Goal: Information Seeking & Learning: Learn about a topic

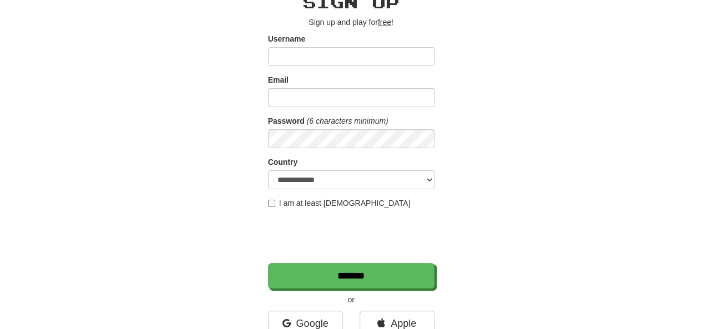
scroll to position [166, 0]
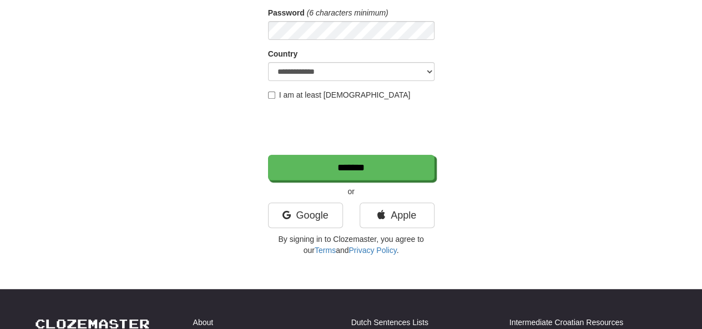
click at [317, 228] on div "Google" at bounding box center [306, 217] width 92 height 31
click at [317, 214] on link "Google" at bounding box center [305, 215] width 75 height 26
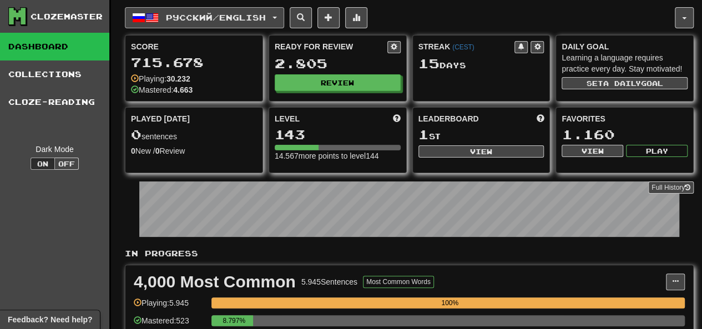
click at [216, 21] on span "Русский / English" at bounding box center [216, 17] width 100 height 9
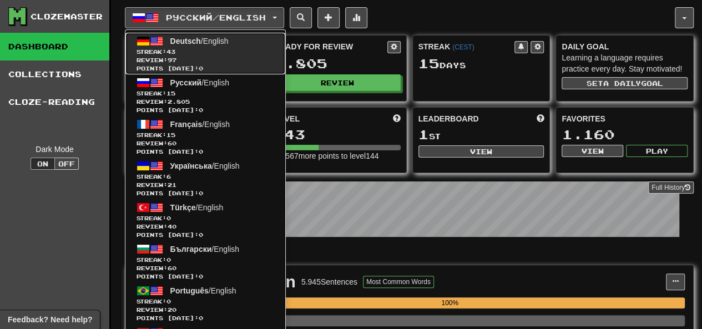
click at [214, 62] on span "Review: 97" at bounding box center [205, 60] width 138 height 8
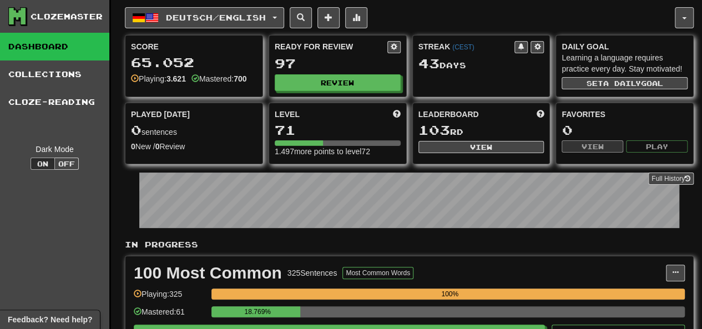
click at [294, 89] on div "Ready for Review 97 Review" at bounding box center [337, 65] width 137 height 61
click at [312, 86] on button "Review" at bounding box center [338, 83] width 126 height 17
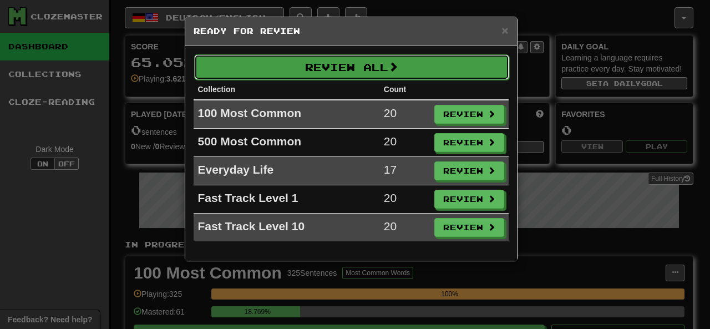
drag, startPoint x: 340, startPoint y: 78, endPoint x: 321, endPoint y: 67, distance: 22.8
click at [340, 78] on button "Review All" at bounding box center [351, 67] width 315 height 26
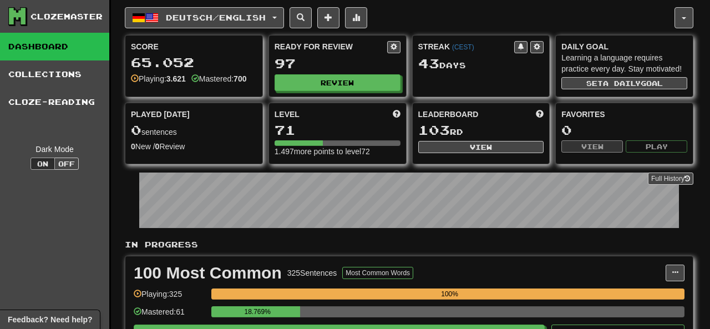
select select "********"
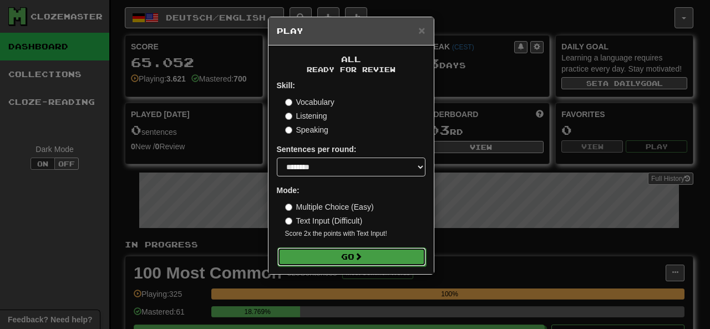
click at [319, 250] on button "Go" at bounding box center [351, 256] width 149 height 19
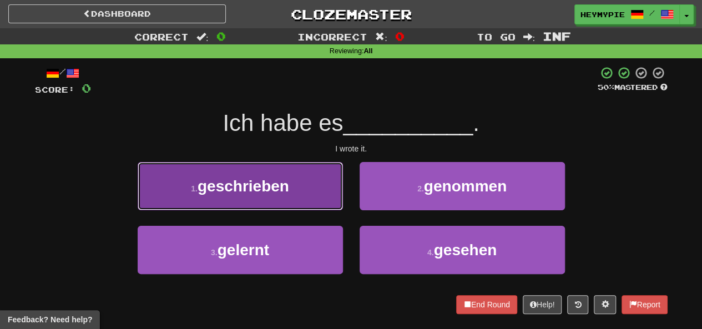
click at [311, 178] on button "1 . geschrieben" at bounding box center [240, 186] width 205 height 48
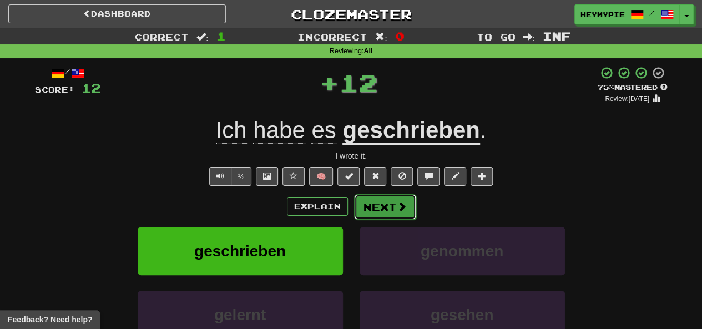
click at [385, 209] on button "Next" at bounding box center [385, 207] width 62 height 26
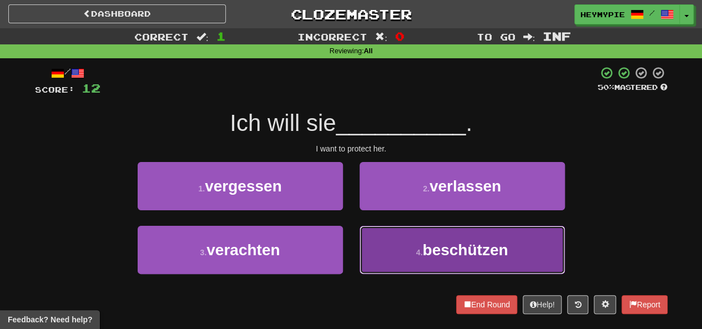
click at [397, 246] on button "4 . beschützen" at bounding box center [461, 250] width 205 height 48
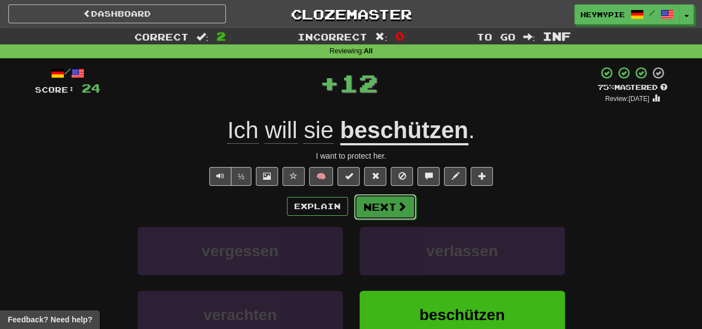
click at [377, 214] on button "Next" at bounding box center [385, 207] width 62 height 26
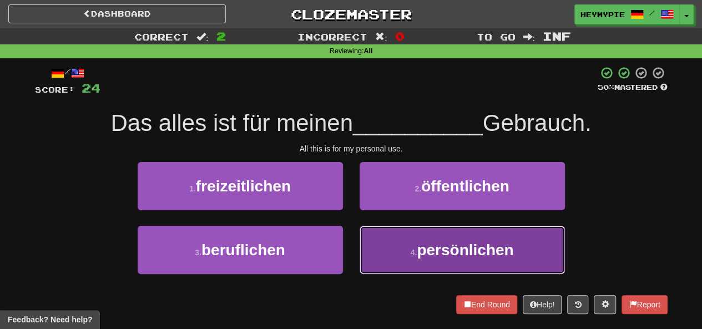
click at [394, 245] on button "4 . persönlichen" at bounding box center [461, 250] width 205 height 48
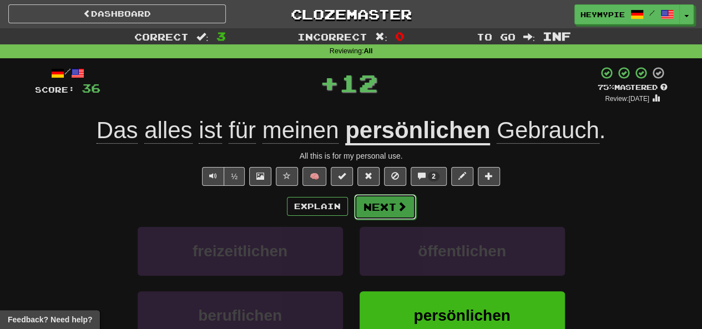
click at [385, 208] on button "Next" at bounding box center [385, 207] width 62 height 26
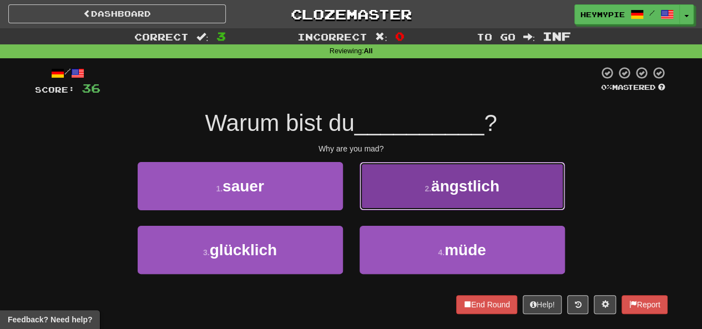
click at [387, 202] on button "2 . ängstlich" at bounding box center [461, 186] width 205 height 48
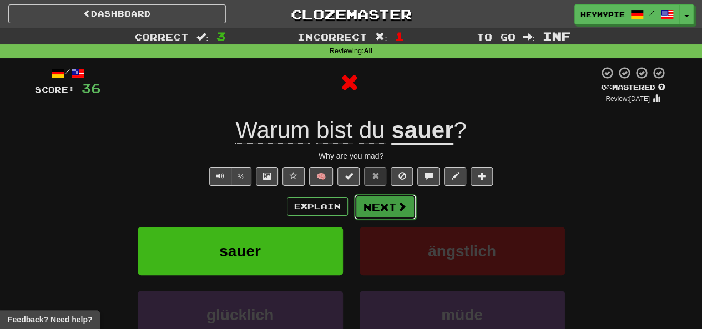
click at [384, 210] on button "Next" at bounding box center [385, 207] width 62 height 26
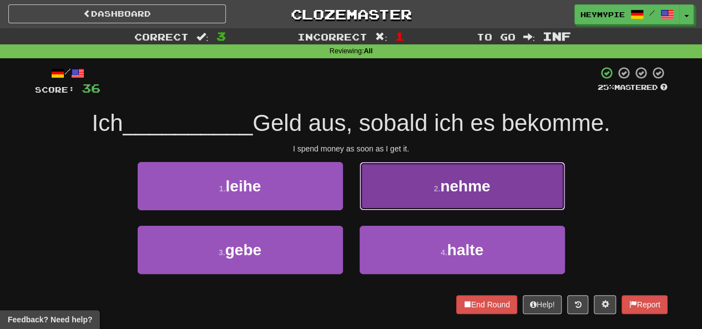
click at [384, 183] on button "2 . nehme" at bounding box center [461, 186] width 205 height 48
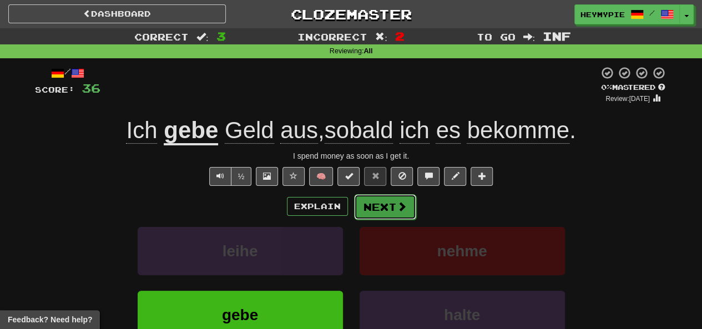
click at [368, 208] on button "Next" at bounding box center [385, 207] width 62 height 26
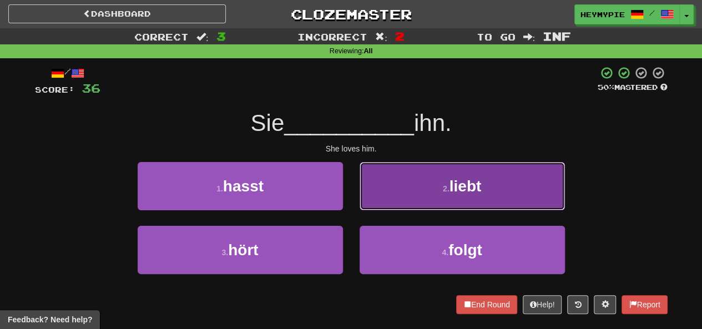
click at [402, 197] on button "2 . liebt" at bounding box center [461, 186] width 205 height 48
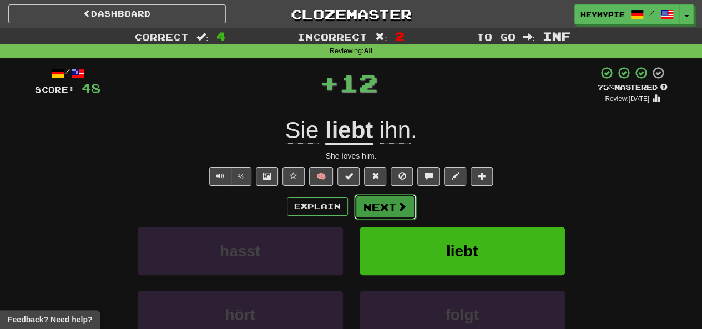
click at [380, 204] on button "Next" at bounding box center [385, 207] width 62 height 26
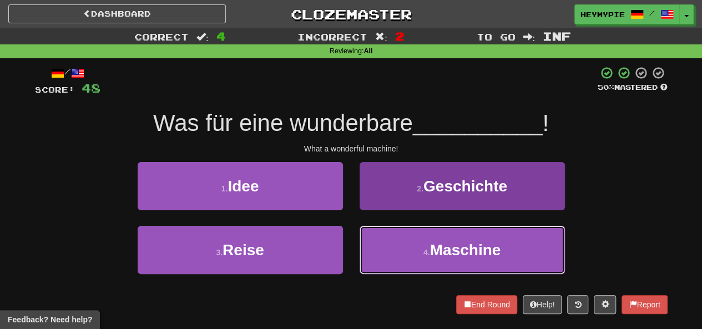
click at [405, 252] on button "4 . Maschine" at bounding box center [461, 250] width 205 height 48
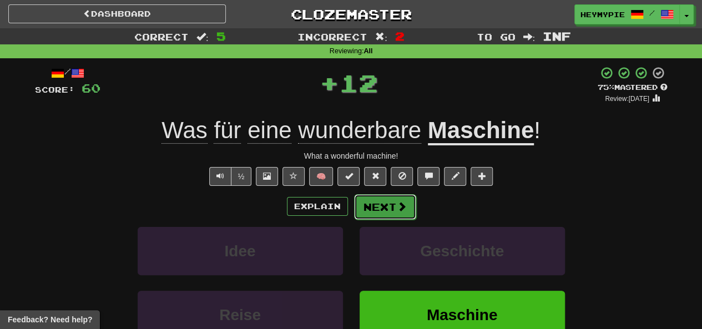
click at [385, 202] on button "Next" at bounding box center [385, 207] width 62 height 26
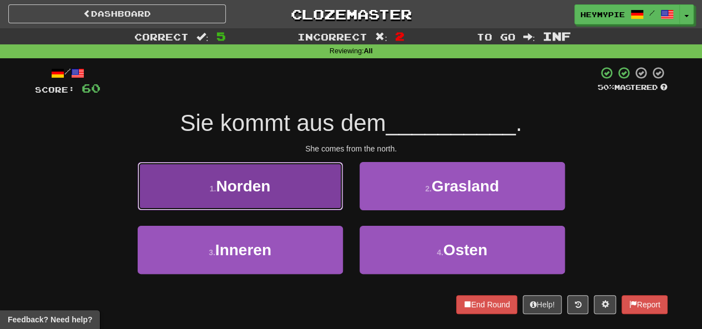
click at [286, 182] on button "1 . Norden" at bounding box center [240, 186] width 205 height 48
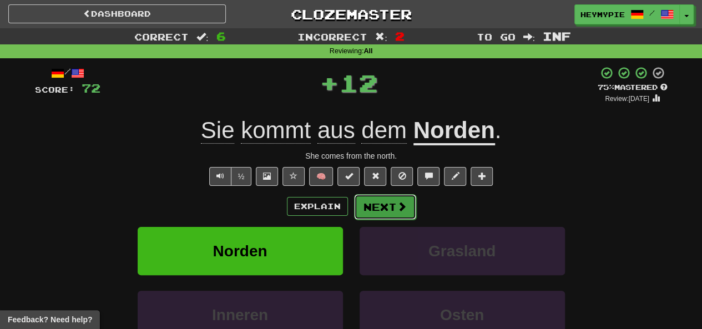
click at [367, 204] on button "Next" at bounding box center [385, 207] width 62 height 26
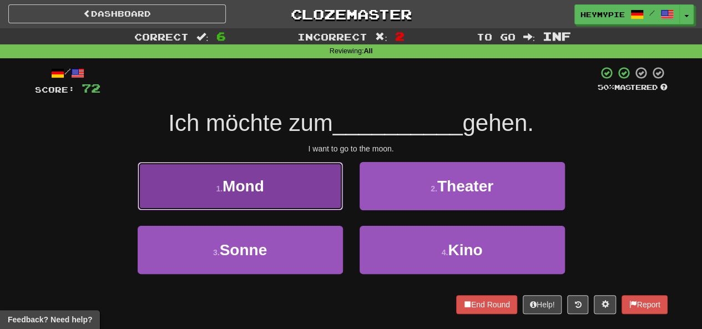
click at [283, 200] on button "1 . Mond" at bounding box center [240, 186] width 205 height 48
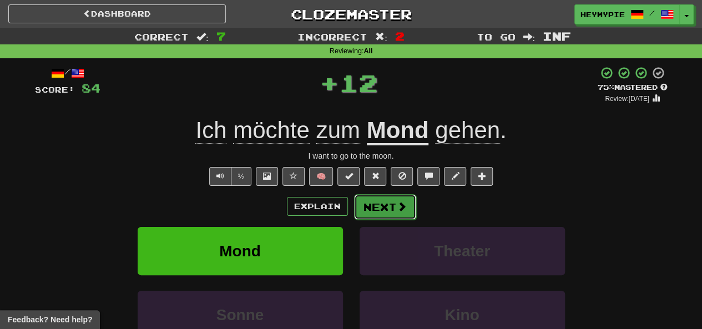
click at [388, 214] on button "Next" at bounding box center [385, 207] width 62 height 26
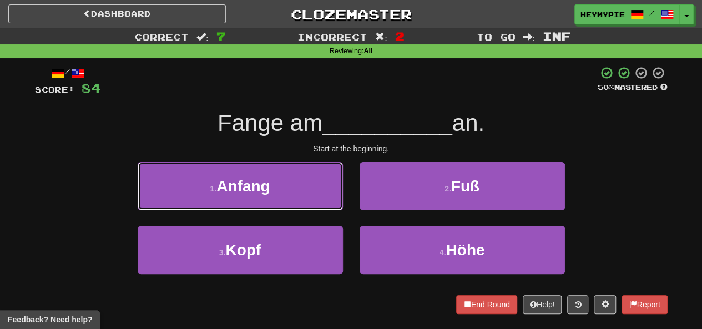
drag, startPoint x: 274, startPoint y: 191, endPoint x: 279, endPoint y: 191, distance: 5.6
click at [273, 191] on button "1 . Anfang" at bounding box center [240, 186] width 205 height 48
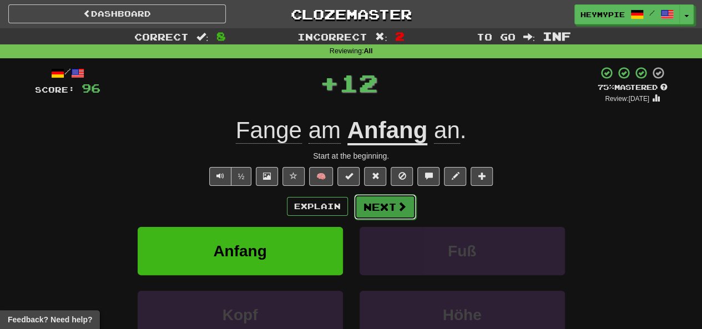
click at [382, 206] on button "Next" at bounding box center [385, 207] width 62 height 26
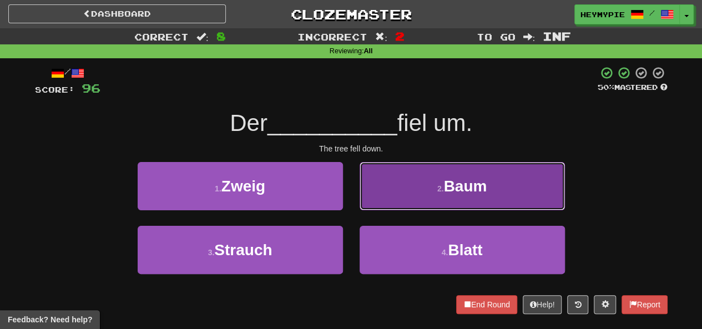
click at [400, 188] on button "2 . Baum" at bounding box center [461, 186] width 205 height 48
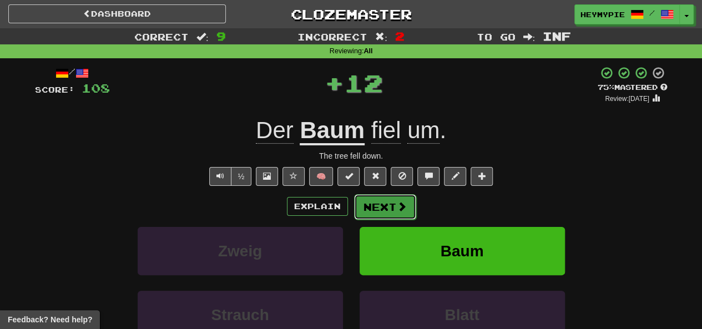
click at [374, 198] on button "Next" at bounding box center [385, 207] width 62 height 26
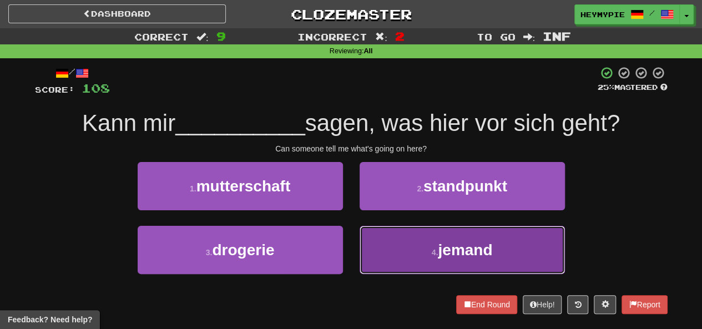
click at [388, 228] on button "4 . jemand" at bounding box center [461, 250] width 205 height 48
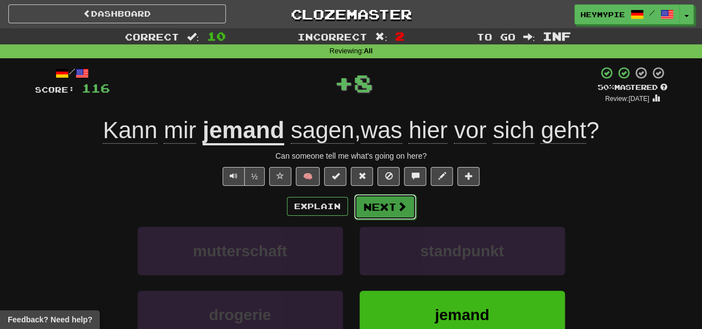
click at [372, 206] on button "Next" at bounding box center [385, 207] width 62 height 26
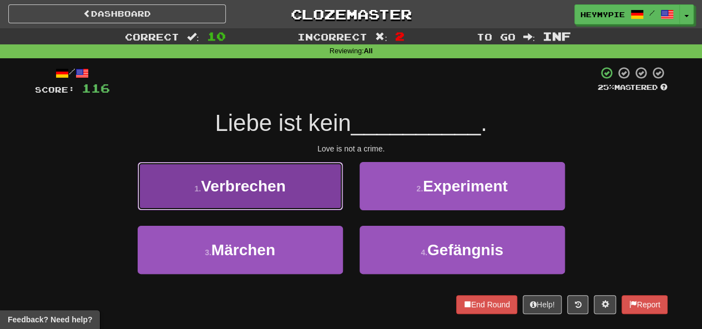
click at [259, 175] on button "1 . Verbrechen" at bounding box center [240, 186] width 205 height 48
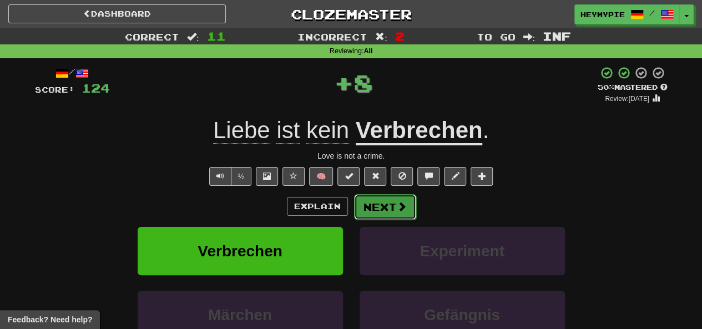
click at [379, 206] on button "Next" at bounding box center [385, 207] width 62 height 26
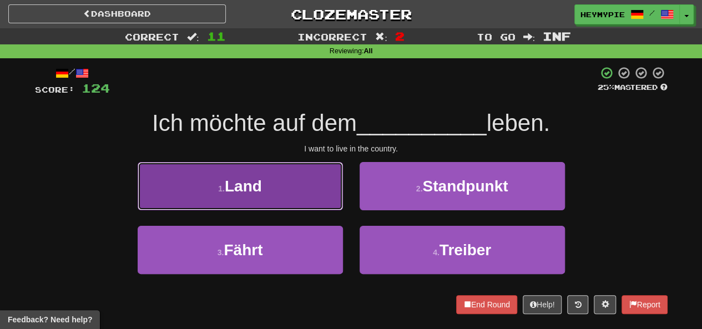
click at [297, 179] on button "1 . Land" at bounding box center [240, 186] width 205 height 48
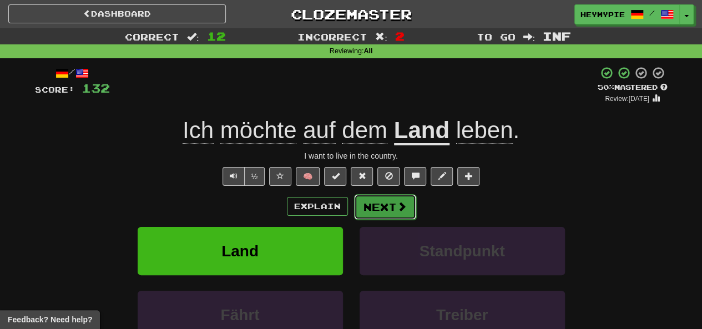
click at [398, 211] on span at bounding box center [402, 206] width 10 height 10
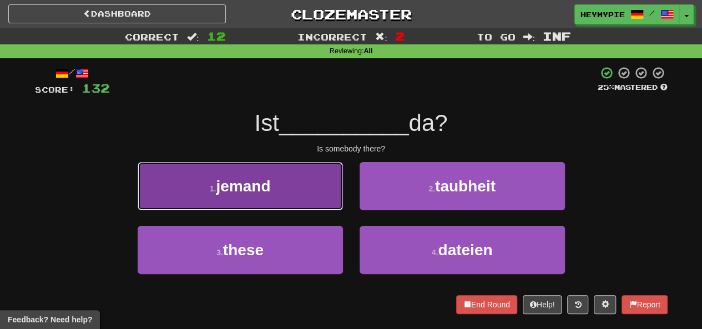
drag, startPoint x: 264, startPoint y: 180, endPoint x: 309, endPoint y: 192, distance: 47.1
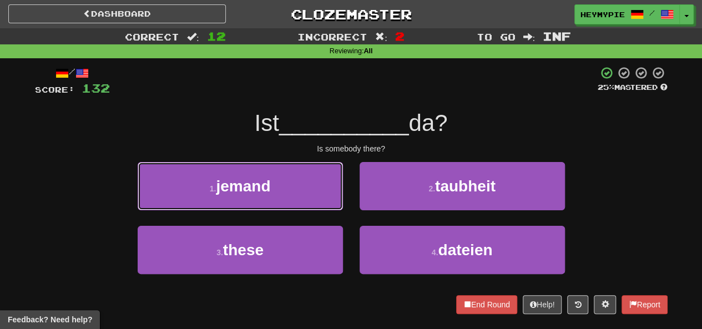
click at [263, 182] on span "jemand" at bounding box center [243, 185] width 54 height 17
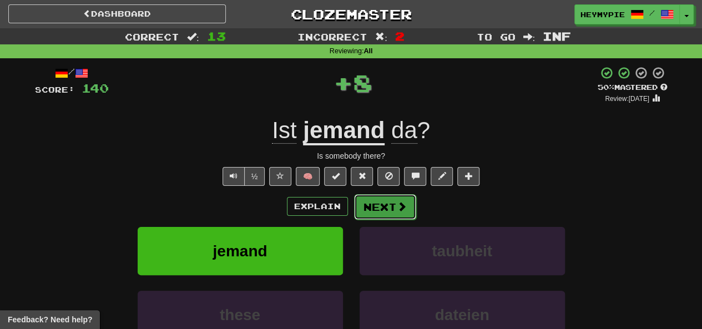
click at [394, 217] on button "Next" at bounding box center [385, 207] width 62 height 26
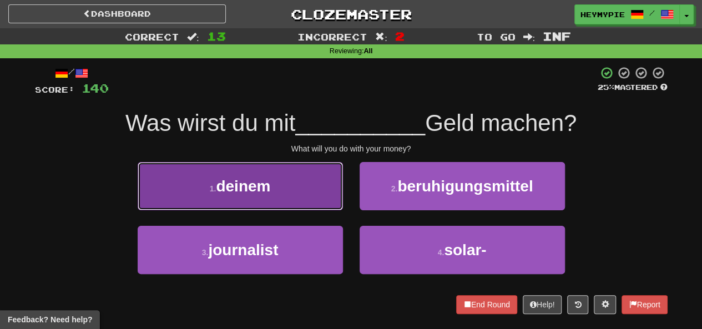
click at [295, 199] on button "1 . deinem" at bounding box center [240, 186] width 205 height 48
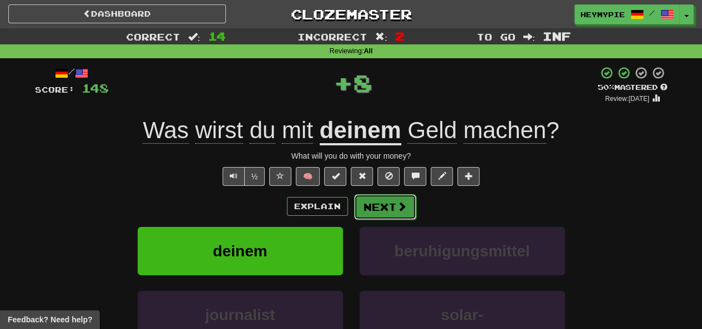
click at [383, 210] on button "Next" at bounding box center [385, 207] width 62 height 26
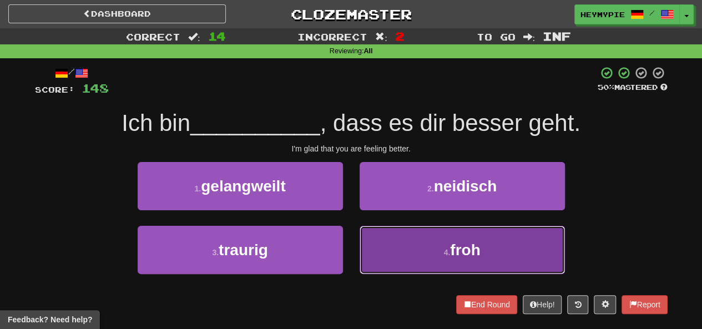
click at [360, 245] on button "4 . froh" at bounding box center [461, 250] width 205 height 48
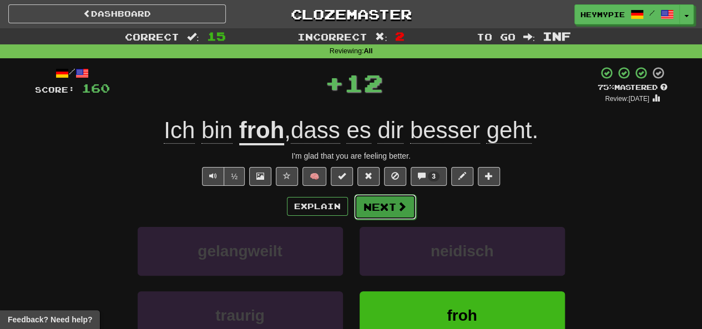
click at [386, 212] on button "Next" at bounding box center [385, 207] width 62 height 26
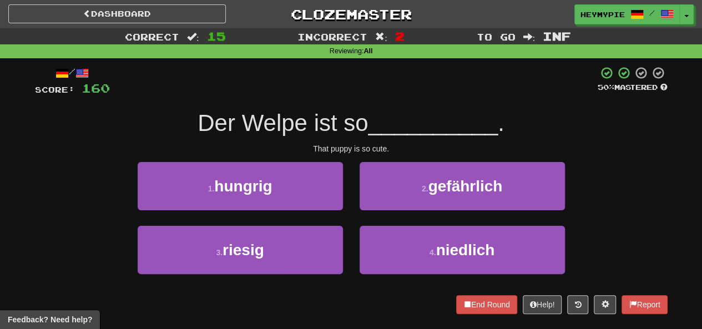
click at [357, 245] on div "4 . niedlich" at bounding box center [462, 258] width 222 height 64
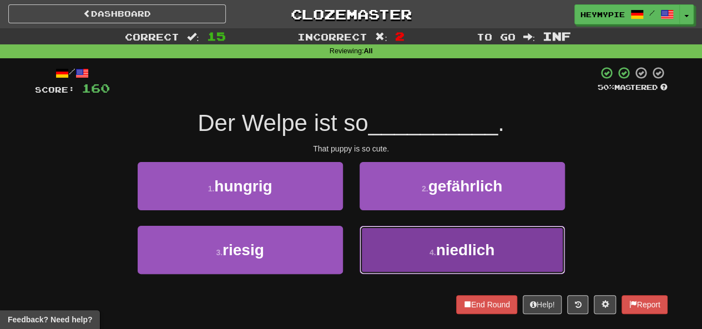
click at [372, 248] on button "4 . niedlich" at bounding box center [461, 250] width 205 height 48
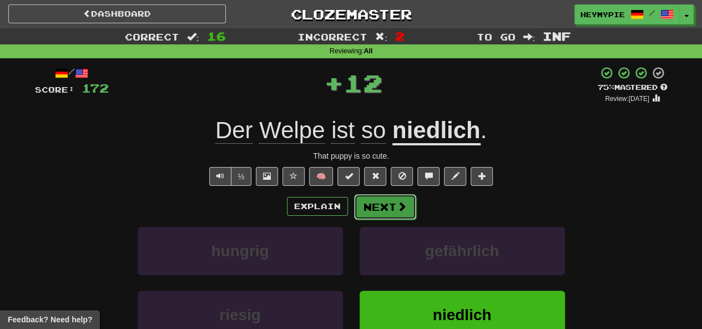
click at [369, 215] on button "Next" at bounding box center [385, 207] width 62 height 26
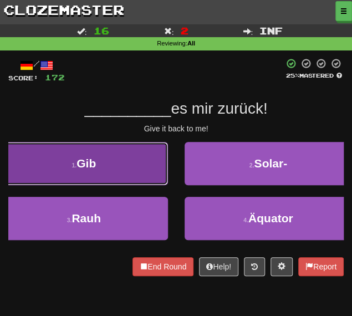
click at [119, 172] on button "1 . Gib" at bounding box center [84, 163] width 168 height 43
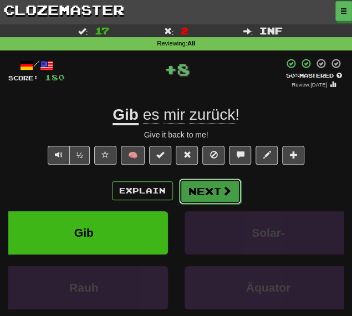
click at [187, 192] on button "Next" at bounding box center [210, 192] width 62 height 26
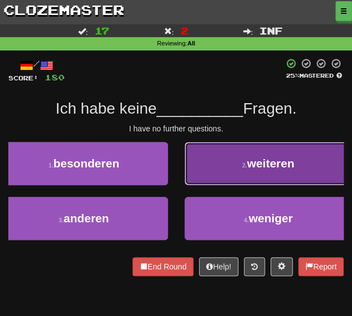
click at [217, 175] on button "2 . weiteren" at bounding box center [269, 163] width 168 height 43
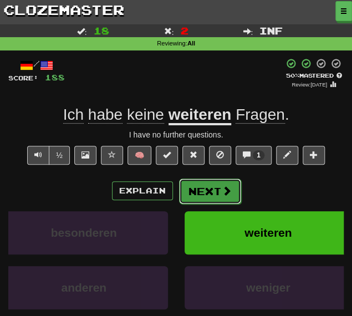
click at [192, 200] on button "Next" at bounding box center [210, 192] width 62 height 26
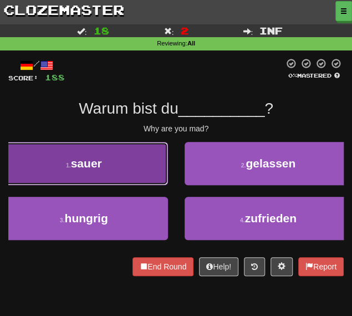
click at [133, 180] on button "1 . sauer" at bounding box center [84, 163] width 168 height 43
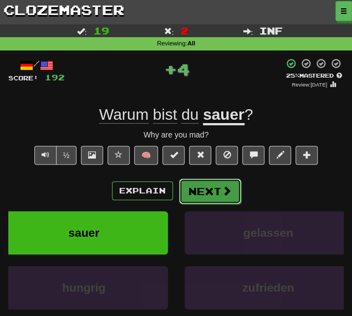
click at [199, 192] on button "Next" at bounding box center [210, 192] width 62 height 26
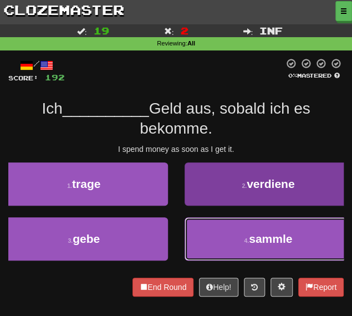
click at [204, 237] on button "4 . sammle" at bounding box center [269, 238] width 168 height 43
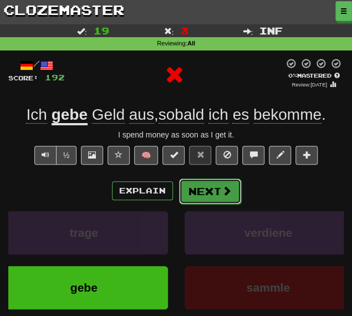
click at [197, 195] on button "Next" at bounding box center [210, 192] width 62 height 26
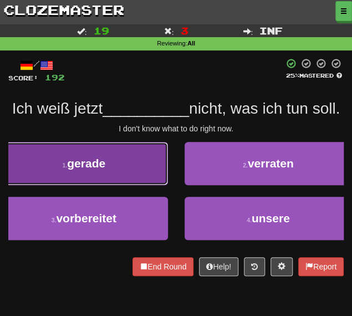
click at [138, 181] on button "1 . gerade" at bounding box center [84, 163] width 168 height 43
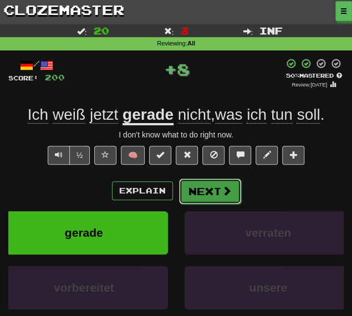
click at [205, 193] on button "Next" at bounding box center [210, 192] width 62 height 26
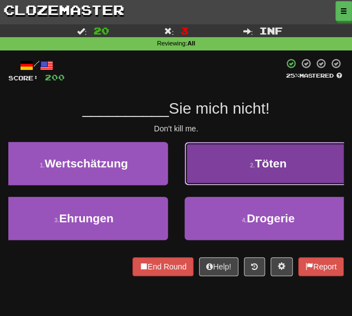
click at [212, 165] on button "2 . Töten" at bounding box center [269, 163] width 168 height 43
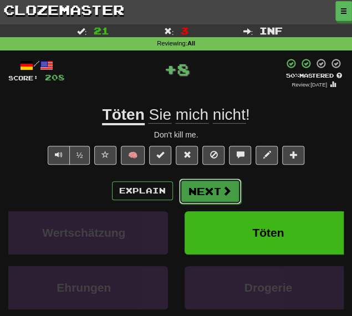
click at [197, 196] on button "Next" at bounding box center [210, 192] width 62 height 26
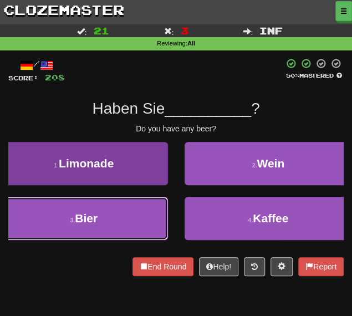
click at [124, 215] on button "3 . Bier" at bounding box center [84, 218] width 168 height 43
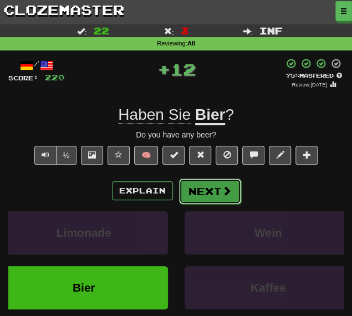
click at [194, 197] on button "Next" at bounding box center [210, 192] width 62 height 26
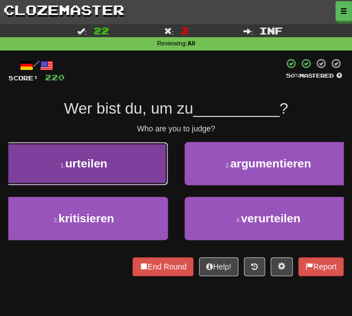
click at [144, 172] on button "1 . urteilen" at bounding box center [84, 163] width 168 height 43
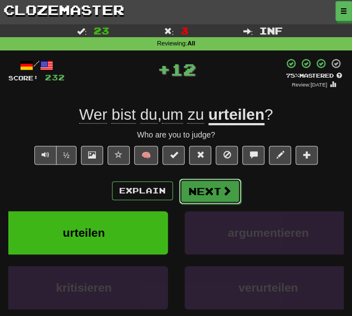
click at [204, 195] on button "Next" at bounding box center [210, 192] width 62 height 26
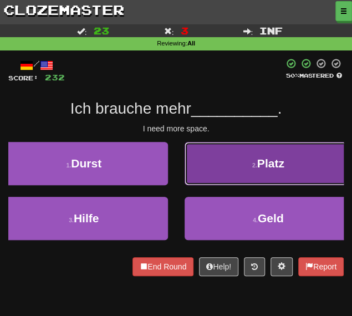
click at [197, 161] on button "2 . Platz" at bounding box center [269, 163] width 168 height 43
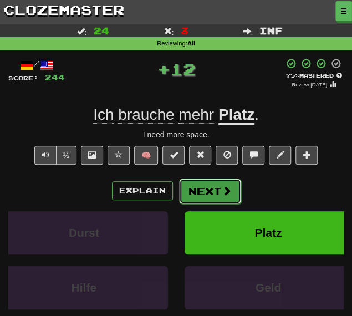
click at [190, 191] on button "Next" at bounding box center [210, 192] width 62 height 26
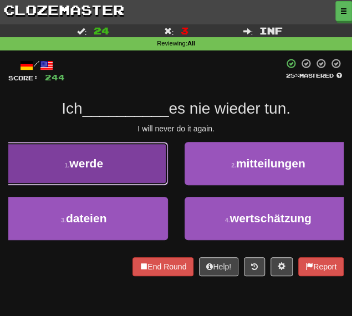
click at [119, 170] on button "1 . werde" at bounding box center [84, 163] width 168 height 43
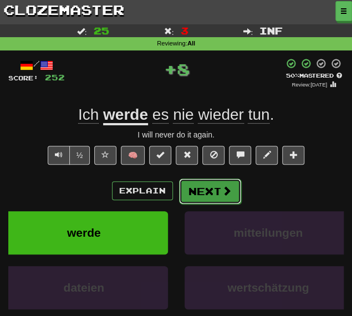
click at [190, 192] on button "Next" at bounding box center [210, 192] width 62 height 26
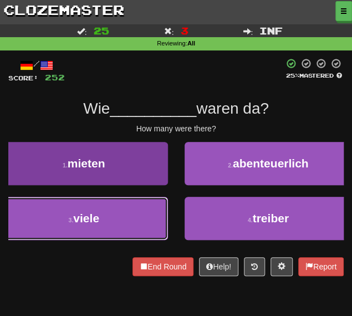
click at [134, 215] on button "3 . viele" at bounding box center [84, 218] width 168 height 43
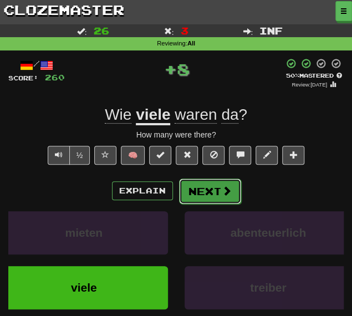
click at [180, 190] on button "Next" at bounding box center [210, 192] width 62 height 26
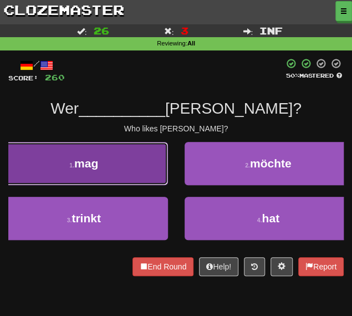
click at [150, 175] on button "1 . mag" at bounding box center [84, 163] width 168 height 43
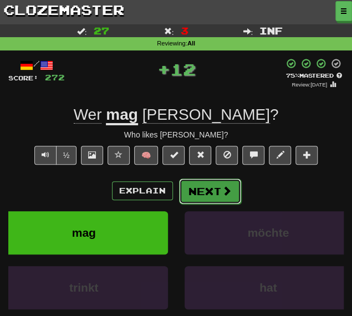
click at [199, 191] on button "Next" at bounding box center [210, 192] width 62 height 26
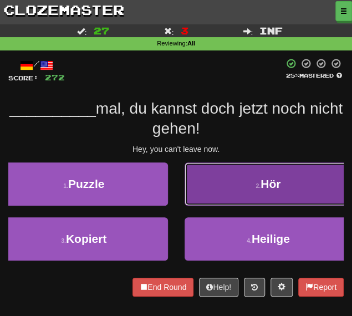
click at [215, 191] on button "2 . Hör" at bounding box center [269, 183] width 168 height 43
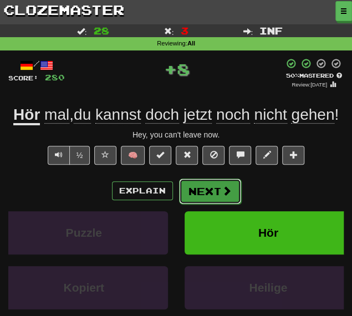
click at [210, 194] on button "Next" at bounding box center [210, 192] width 62 height 26
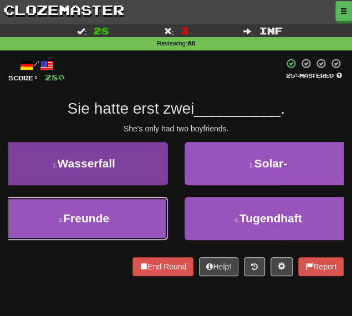
click at [129, 211] on button "3 . Freunde" at bounding box center [84, 218] width 168 height 43
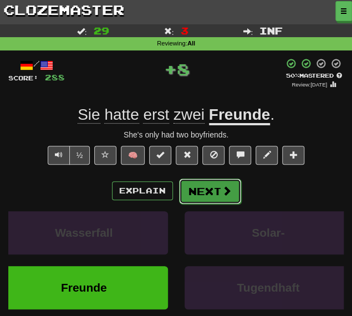
click at [204, 192] on button "Next" at bounding box center [210, 192] width 62 height 26
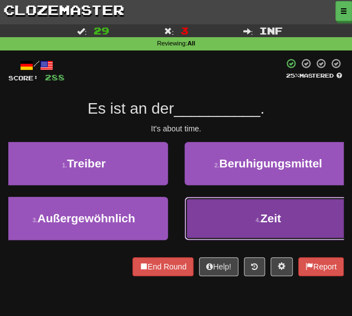
click at [255, 216] on button "4 . Zeit" at bounding box center [269, 218] width 168 height 43
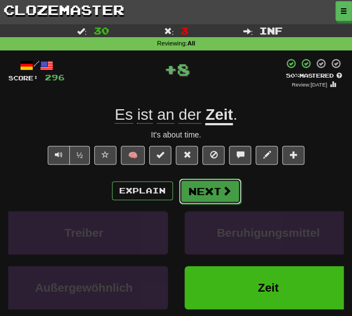
click at [208, 198] on button "Next" at bounding box center [210, 192] width 62 height 26
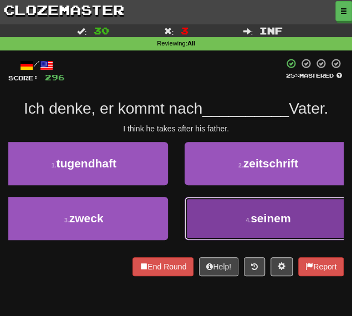
click at [223, 229] on button "4 . seinem" at bounding box center [269, 218] width 168 height 43
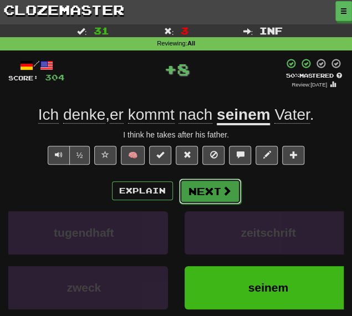
click at [205, 192] on button "Next" at bounding box center [210, 192] width 62 height 26
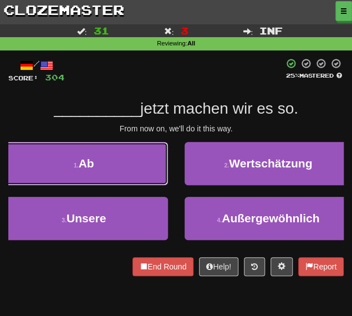
click at [80, 177] on button "1 . Ab" at bounding box center [84, 163] width 168 height 43
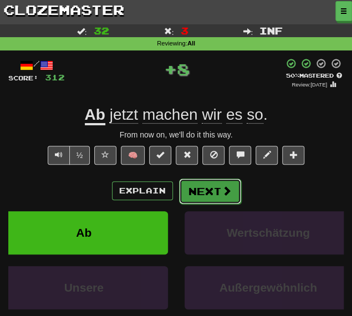
click at [213, 189] on button "Next" at bounding box center [210, 192] width 62 height 26
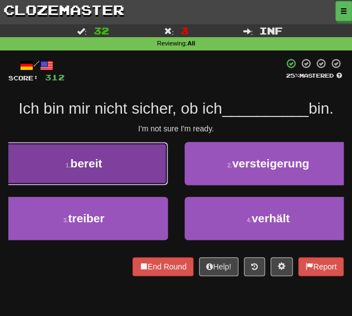
click at [121, 176] on button "1 . bereit" at bounding box center [84, 163] width 168 height 43
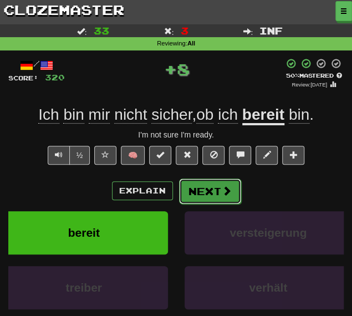
click at [199, 184] on button "Next" at bounding box center [210, 192] width 62 height 26
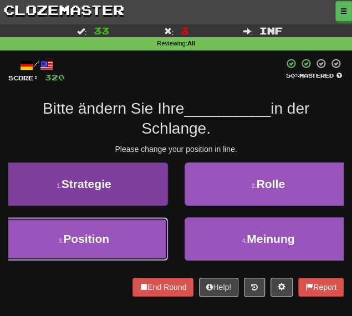
click at [123, 254] on button "3 . Position" at bounding box center [84, 238] width 168 height 43
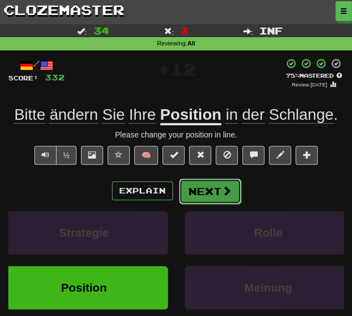
click at [195, 192] on button "Next" at bounding box center [210, 192] width 62 height 26
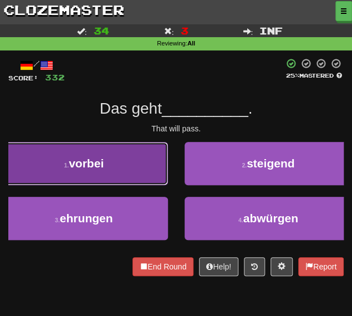
click at [129, 150] on button "1 . vorbei" at bounding box center [84, 163] width 168 height 43
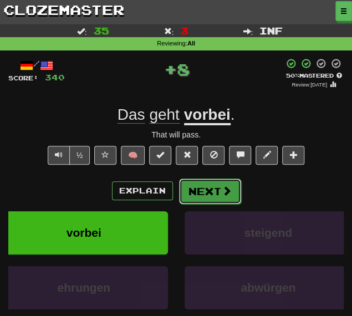
click at [203, 195] on button "Next" at bounding box center [210, 192] width 62 height 26
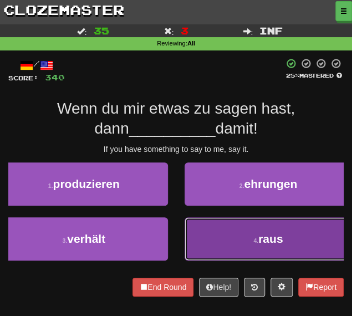
click at [216, 241] on button "4 . raus" at bounding box center [269, 238] width 168 height 43
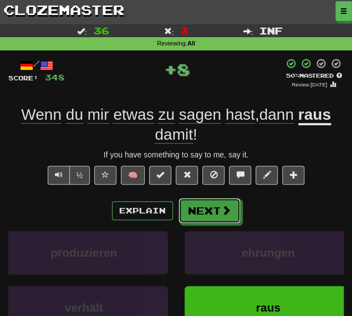
drag, startPoint x: 210, startPoint y: 212, endPoint x: 36, endPoint y: 118, distance: 197.5
click at [209, 212] on button "Next" at bounding box center [210, 211] width 62 height 26
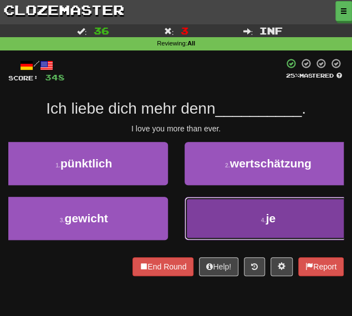
click at [200, 227] on button "4 . je" at bounding box center [269, 218] width 168 height 43
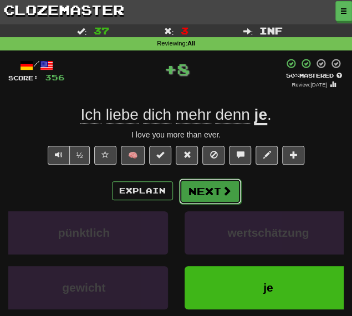
click at [202, 192] on button "Next" at bounding box center [210, 192] width 62 height 26
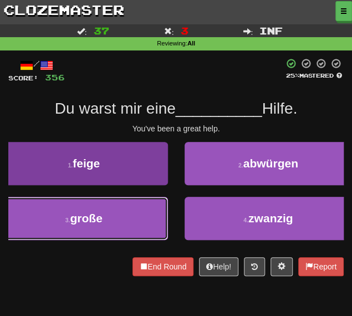
click at [123, 209] on button "3 . große" at bounding box center [84, 218] width 168 height 43
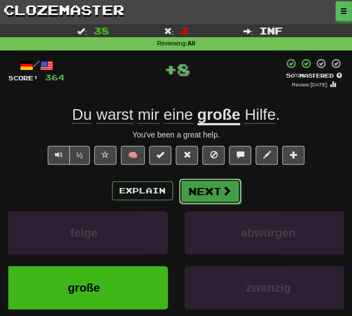
click at [232, 197] on button "Next" at bounding box center [210, 192] width 62 height 26
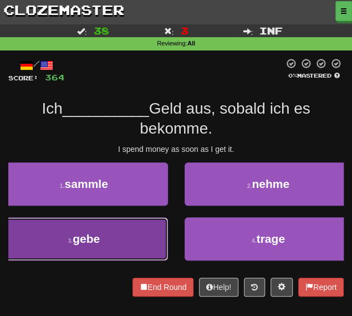
drag, startPoint x: 114, startPoint y: 242, endPoint x: 126, endPoint y: 234, distance: 15.2
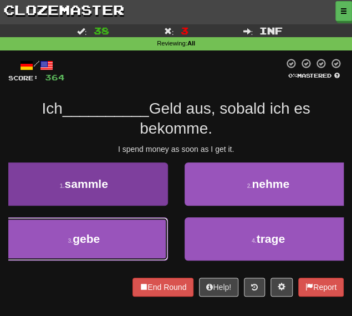
click at [114, 242] on button "3 . gebe" at bounding box center [84, 238] width 168 height 43
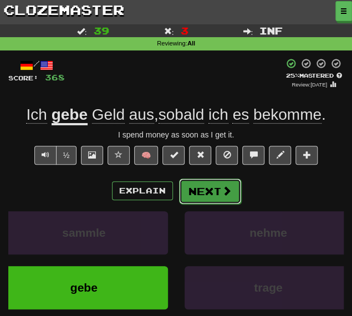
click at [216, 192] on button "Next" at bounding box center [210, 192] width 62 height 26
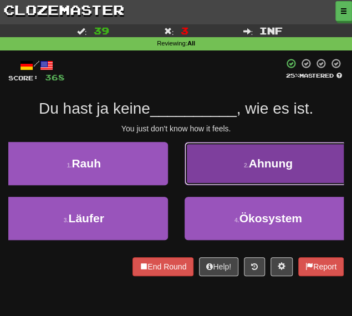
click at [232, 182] on button "2 . Ahnung" at bounding box center [269, 163] width 168 height 43
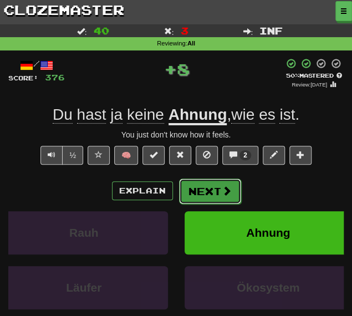
click at [209, 197] on button "Next" at bounding box center [210, 192] width 62 height 26
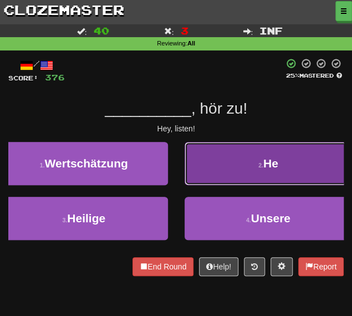
click at [212, 162] on button "2 . He" at bounding box center [269, 163] width 168 height 43
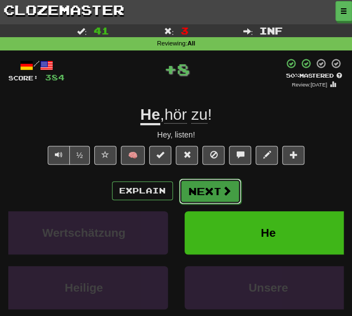
click at [202, 186] on button "Next" at bounding box center [210, 192] width 62 height 26
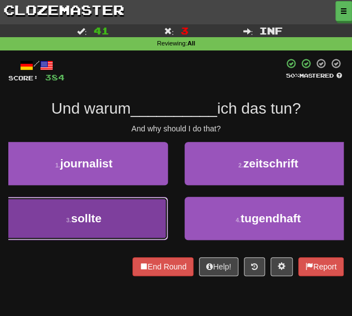
click at [139, 218] on button "3 . sollte" at bounding box center [84, 218] width 168 height 43
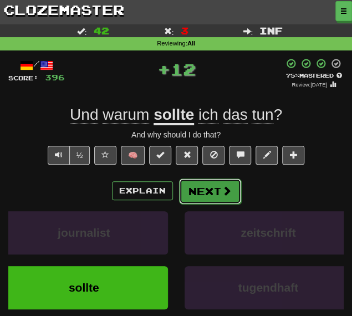
click at [211, 190] on button "Next" at bounding box center [210, 192] width 62 height 26
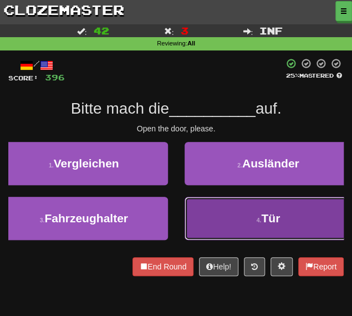
click at [218, 214] on button "4 . Tür" at bounding box center [269, 218] width 168 height 43
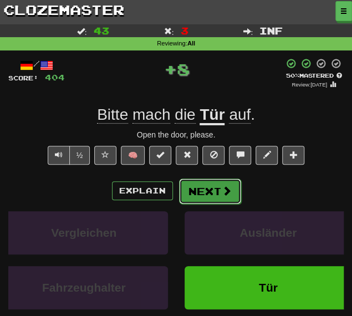
click at [210, 198] on button "Next" at bounding box center [210, 192] width 62 height 26
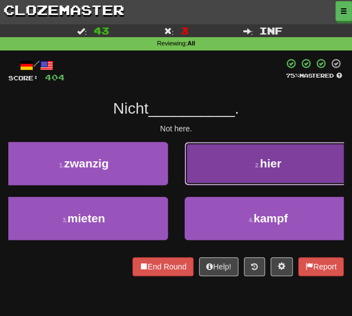
click at [217, 160] on button "2 . hier" at bounding box center [269, 163] width 168 height 43
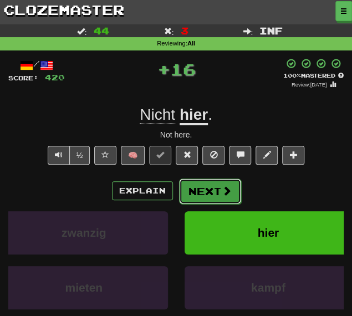
click at [197, 194] on button "Next" at bounding box center [210, 192] width 62 height 26
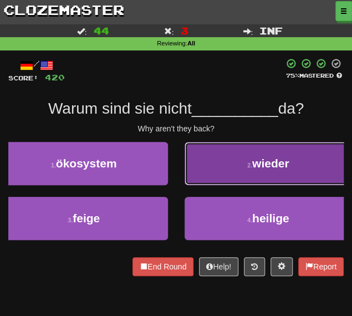
click at [242, 169] on button "2 . wieder" at bounding box center [269, 163] width 168 height 43
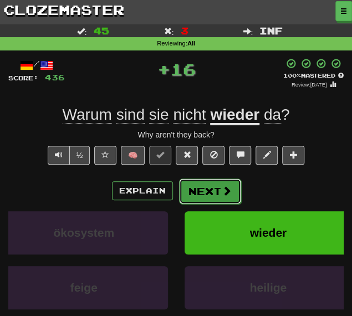
click at [217, 196] on button "Next" at bounding box center [210, 192] width 62 height 26
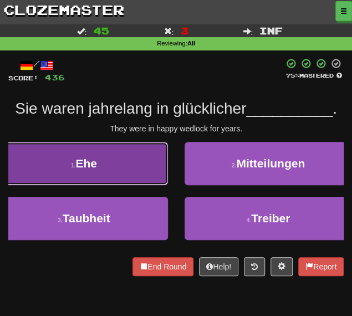
click at [95, 158] on span "Ehe" at bounding box center [86, 163] width 22 height 13
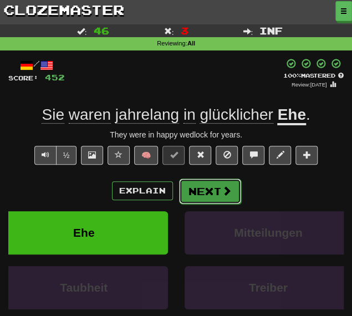
click at [203, 194] on button "Next" at bounding box center [210, 192] width 62 height 26
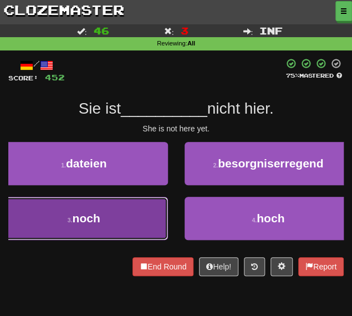
click at [121, 228] on button "3 . noch" at bounding box center [84, 218] width 168 height 43
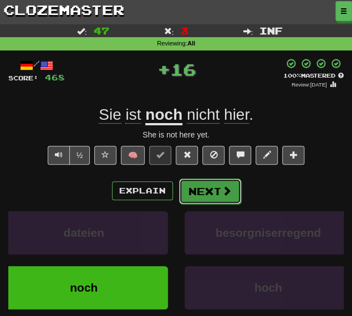
click at [189, 199] on button "Next" at bounding box center [210, 192] width 62 height 26
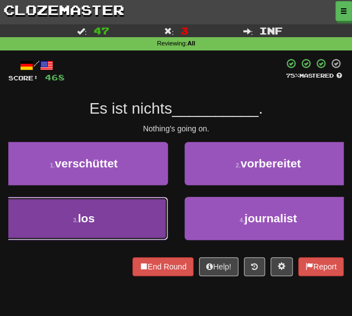
click at [80, 223] on span "los" at bounding box center [86, 218] width 17 height 13
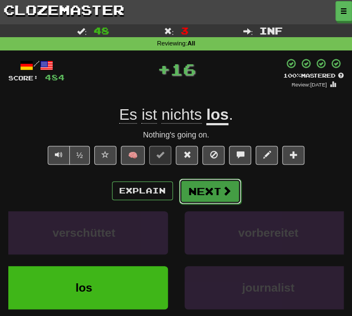
click at [197, 184] on button "Next" at bounding box center [210, 192] width 62 height 26
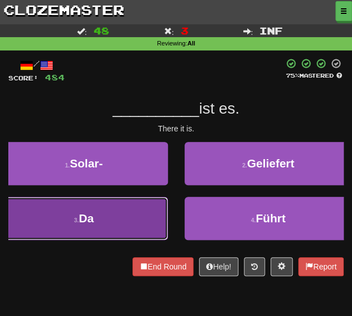
click at [111, 220] on button "3 . Da" at bounding box center [84, 218] width 168 height 43
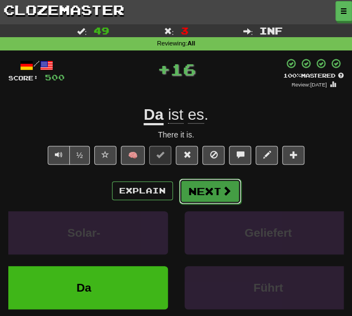
click at [199, 194] on button "Next" at bounding box center [210, 192] width 62 height 26
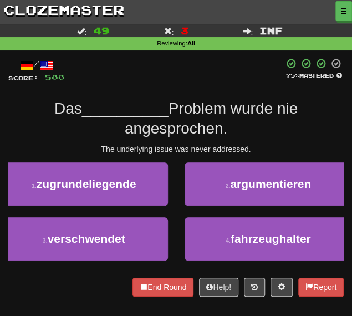
click at [149, 206] on div "1 . zugrundeliegende" at bounding box center [84, 189] width 185 height 55
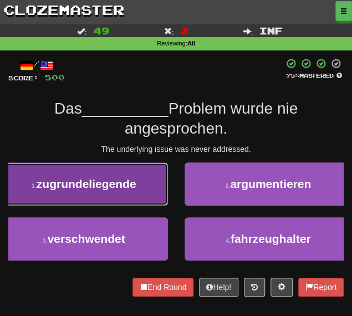
click at [140, 201] on button "1 . zugrundeliegende" at bounding box center [84, 183] width 168 height 43
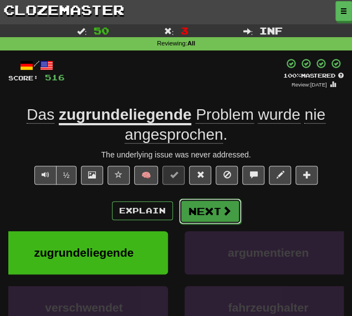
click at [199, 214] on button "Next" at bounding box center [210, 212] width 62 height 26
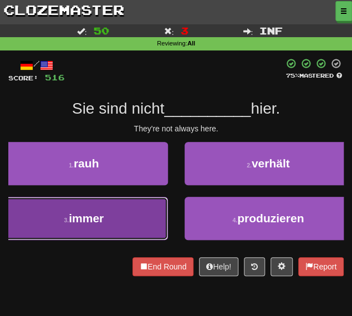
click at [119, 229] on button "3 . immer" at bounding box center [84, 218] width 168 height 43
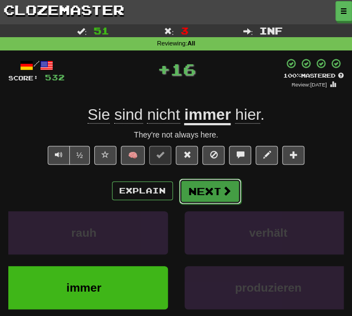
click at [197, 194] on button "Next" at bounding box center [210, 192] width 62 height 26
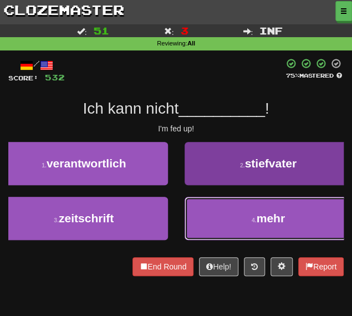
click at [189, 214] on button "4 . mehr" at bounding box center [269, 218] width 168 height 43
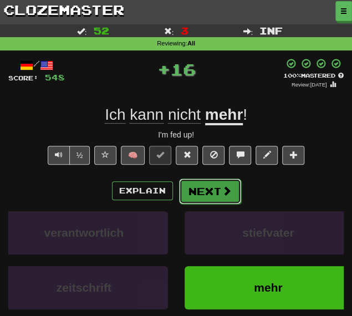
click at [205, 192] on button "Next" at bounding box center [210, 192] width 62 height 26
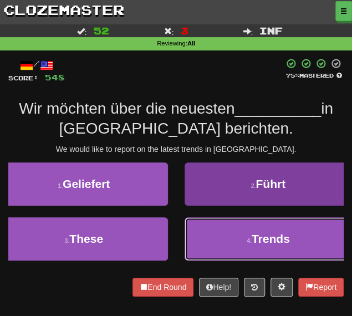
click at [205, 235] on button "4 . Trends" at bounding box center [269, 238] width 168 height 43
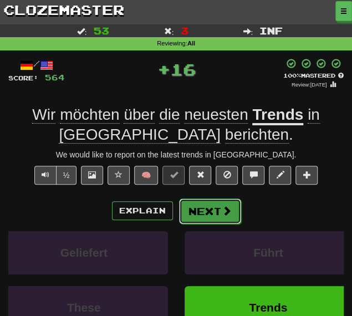
click at [195, 211] on button "Next" at bounding box center [210, 212] width 62 height 26
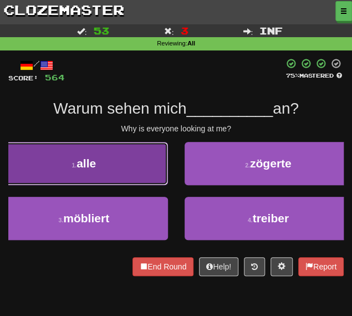
click at [118, 177] on button "1 . alle" at bounding box center [84, 163] width 168 height 43
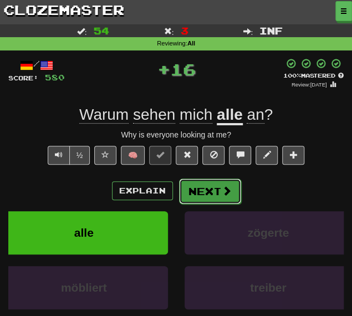
click at [195, 191] on button "Next" at bounding box center [210, 192] width 62 height 26
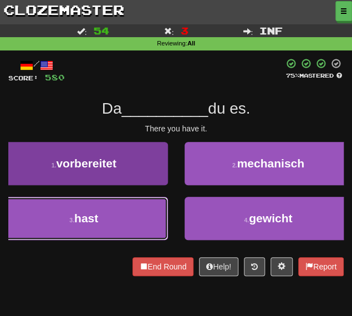
click at [124, 220] on button "3 . hast" at bounding box center [84, 218] width 168 height 43
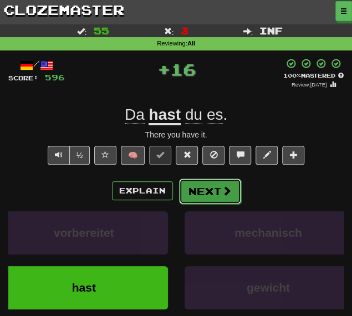
click at [186, 188] on button "Next" at bounding box center [210, 192] width 62 height 26
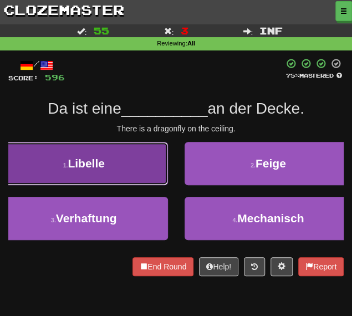
click at [115, 171] on button "1 . Libelle" at bounding box center [84, 163] width 168 height 43
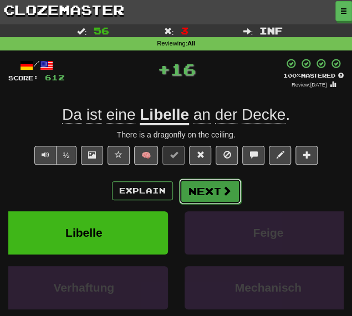
click at [210, 190] on button "Next" at bounding box center [210, 192] width 62 height 26
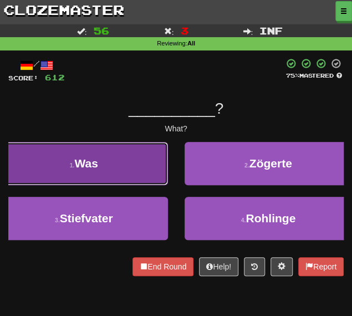
click at [140, 156] on button "1 . Was" at bounding box center [84, 163] width 168 height 43
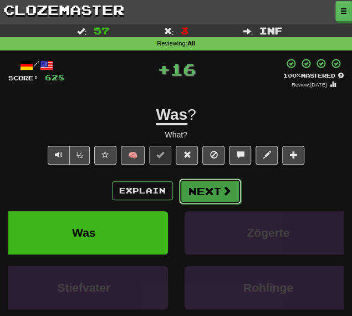
click at [214, 186] on button "Next" at bounding box center [210, 192] width 62 height 26
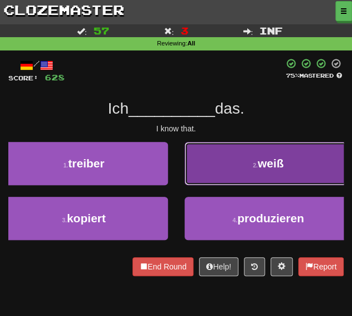
click at [211, 161] on button "2 . weiß" at bounding box center [269, 163] width 168 height 43
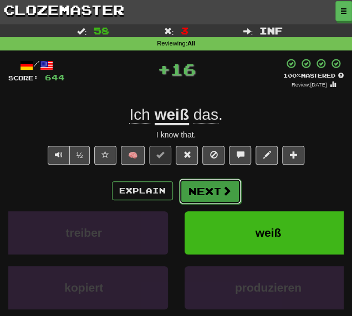
click at [199, 192] on button "Next" at bounding box center [210, 192] width 62 height 26
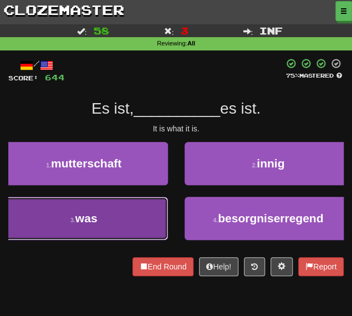
click at [90, 222] on span "was" at bounding box center [86, 218] width 22 height 13
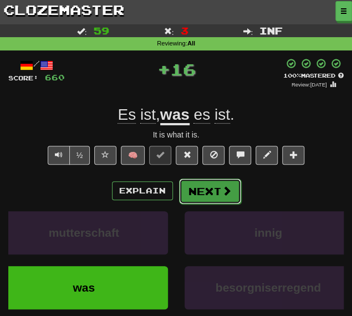
click at [197, 187] on button "Next" at bounding box center [210, 192] width 62 height 26
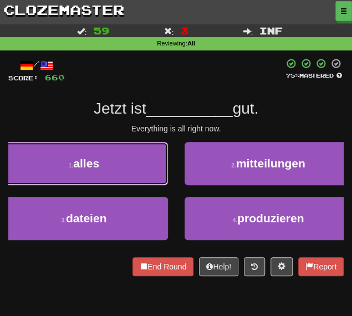
drag, startPoint x: 120, startPoint y: 174, endPoint x: 128, endPoint y: 173, distance: 7.8
click at [120, 173] on button "1 . alles" at bounding box center [84, 163] width 168 height 43
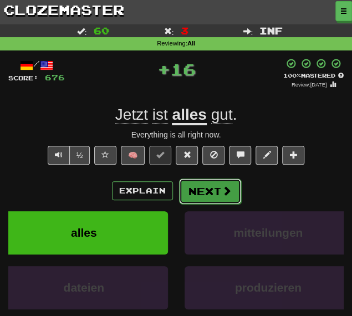
click at [187, 185] on button "Next" at bounding box center [210, 192] width 62 height 26
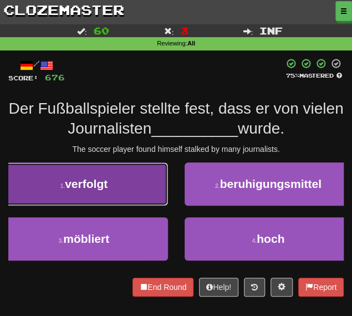
click at [115, 191] on button "1 . verfolgt" at bounding box center [84, 183] width 168 height 43
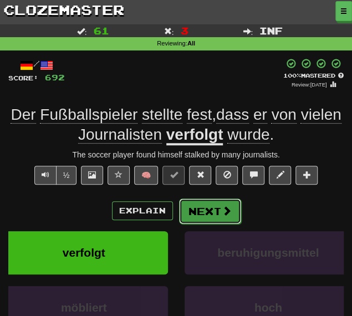
click at [206, 217] on button "Next" at bounding box center [210, 212] width 62 height 26
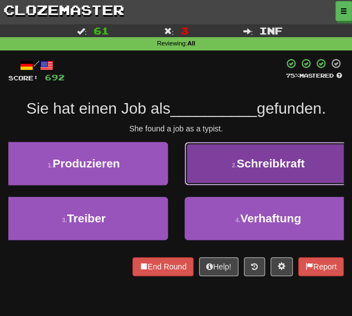
click at [214, 162] on button "2 . Schreibkraft" at bounding box center [269, 163] width 168 height 43
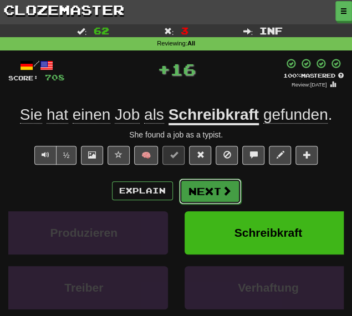
click at [203, 191] on button "Next" at bounding box center [210, 192] width 62 height 26
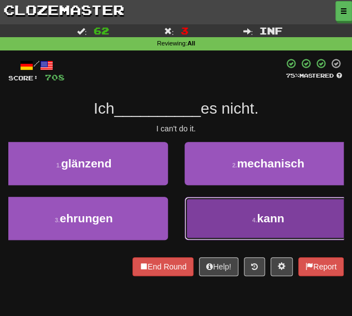
click at [224, 234] on button "4 . kann" at bounding box center [269, 218] width 168 height 43
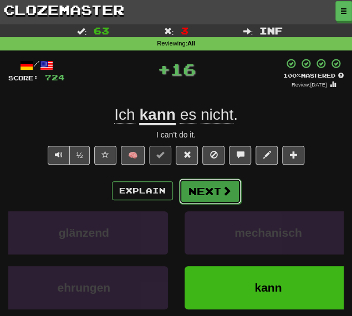
click at [201, 189] on button "Next" at bounding box center [210, 192] width 62 height 26
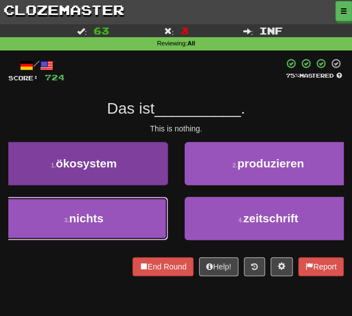
click at [111, 216] on button "3 . nichts" at bounding box center [84, 218] width 168 height 43
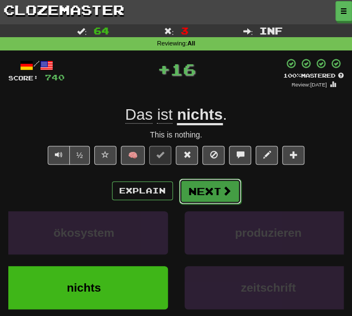
click at [182, 186] on button "Next" at bounding box center [210, 192] width 62 height 26
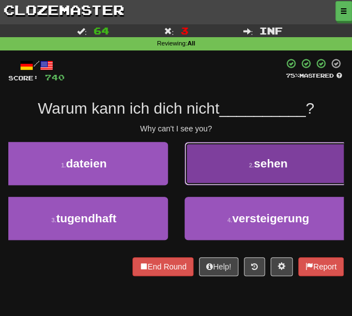
click at [221, 170] on button "2 . sehen" at bounding box center [269, 163] width 168 height 43
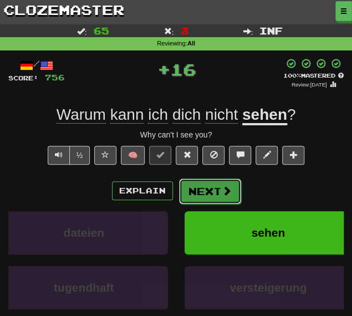
click at [209, 200] on button "Next" at bounding box center [210, 192] width 62 height 26
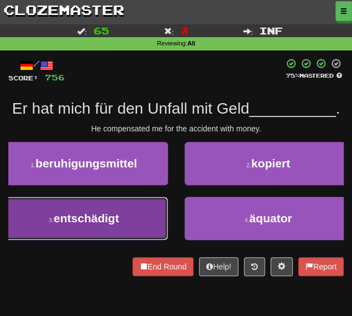
click at [113, 212] on span "entschädigt" at bounding box center [86, 218] width 65 height 13
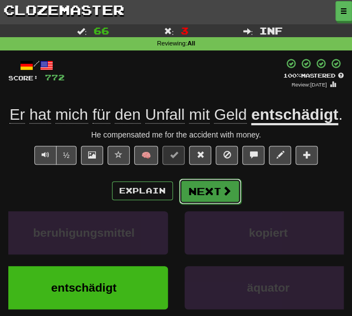
click at [214, 185] on button "Next" at bounding box center [210, 192] width 62 height 26
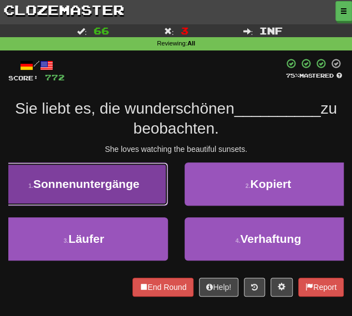
click at [96, 198] on button "1 . Sonnenuntergänge" at bounding box center [84, 183] width 168 height 43
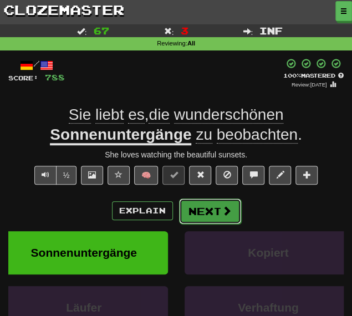
click at [201, 214] on button "Next" at bounding box center [210, 212] width 62 height 26
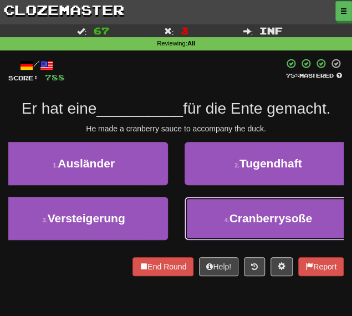
click at [219, 226] on button "4 . Cranberrysoße" at bounding box center [269, 218] width 168 height 43
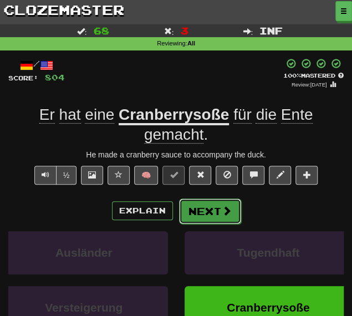
click at [209, 211] on button "Next" at bounding box center [210, 212] width 62 height 26
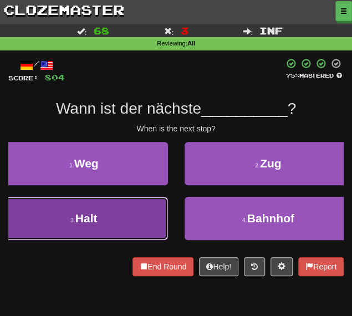
click at [129, 217] on button "3 . Halt" at bounding box center [84, 218] width 168 height 43
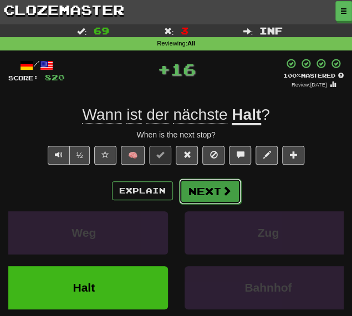
click at [195, 187] on button "Next" at bounding box center [210, 192] width 62 height 26
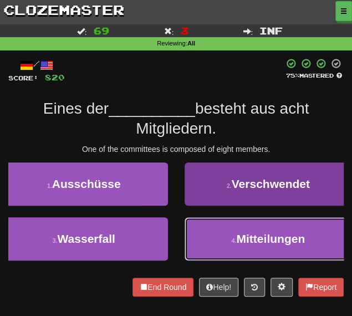
click at [216, 236] on button "4 . Mitteilungen" at bounding box center [269, 238] width 168 height 43
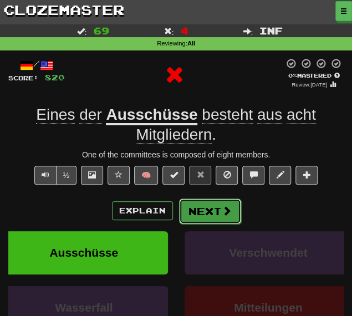
click at [197, 216] on button "Next" at bounding box center [210, 212] width 62 height 26
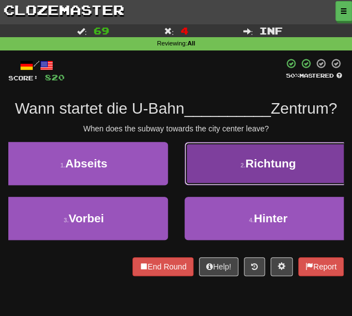
click at [218, 156] on button "2 . Richtung" at bounding box center [269, 163] width 168 height 43
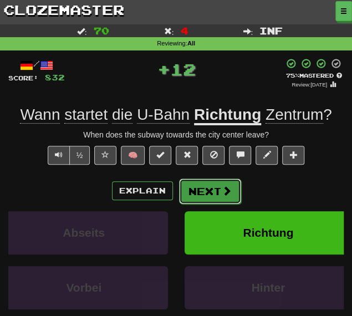
click at [205, 191] on button "Next" at bounding box center [210, 192] width 62 height 26
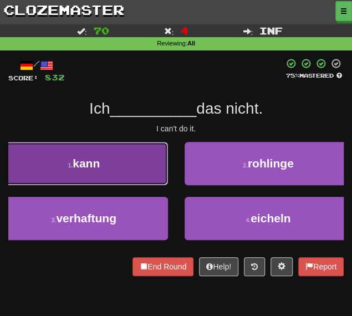
click at [100, 164] on span "kann" at bounding box center [86, 163] width 27 height 13
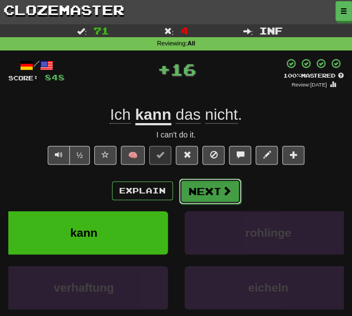
click at [199, 192] on button "Next" at bounding box center [210, 192] width 62 height 26
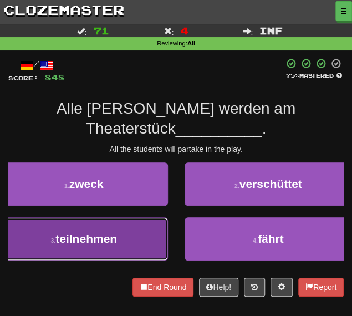
click at [106, 221] on button "3 . teilnehmen" at bounding box center [84, 238] width 168 height 43
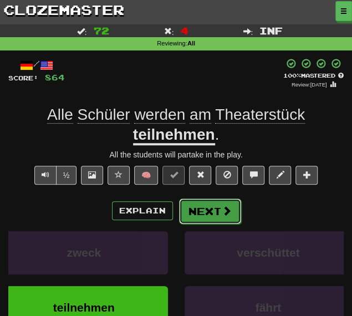
click at [205, 210] on button "Next" at bounding box center [210, 212] width 62 height 26
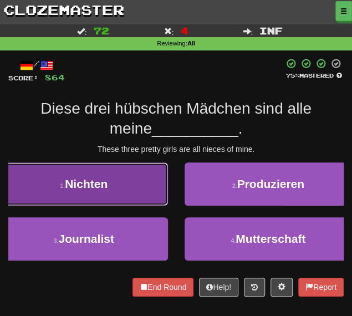
click at [130, 182] on button "1 . Nichten" at bounding box center [84, 183] width 168 height 43
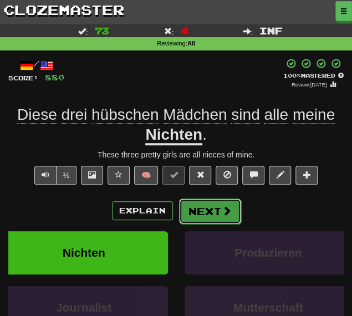
click at [228, 220] on button "Next" at bounding box center [210, 212] width 62 height 26
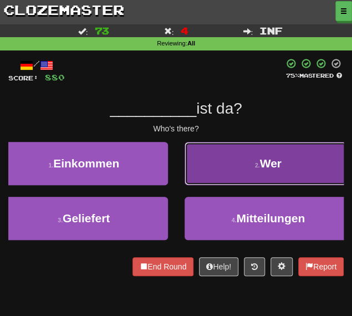
drag, startPoint x: 230, startPoint y: 153, endPoint x: 225, endPoint y: 161, distance: 9.9
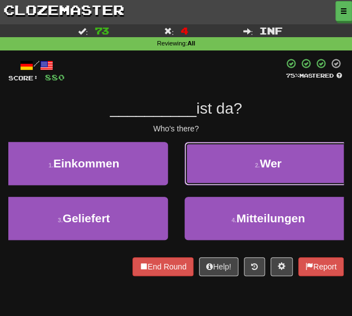
click at [230, 153] on button "2 . Wer" at bounding box center [269, 163] width 168 height 43
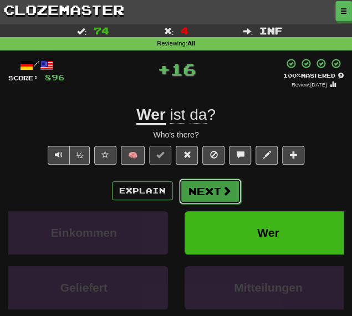
click at [209, 191] on button "Next" at bounding box center [210, 192] width 62 height 26
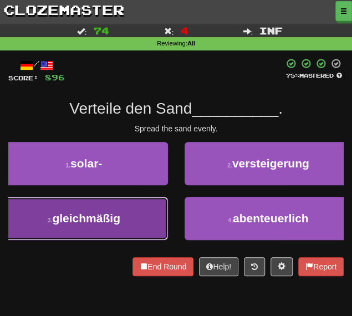
click at [143, 216] on button "3 . gleichmäßig" at bounding box center [84, 218] width 168 height 43
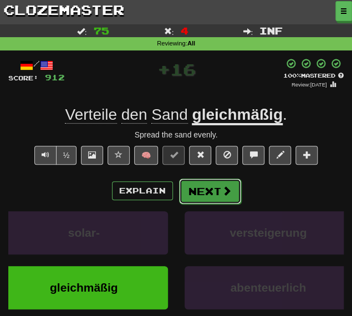
click at [218, 197] on button "Next" at bounding box center [210, 192] width 62 height 26
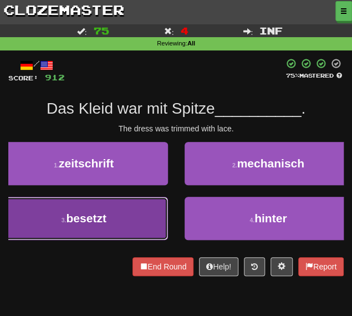
click at [131, 226] on button "3 . besetzt" at bounding box center [84, 218] width 168 height 43
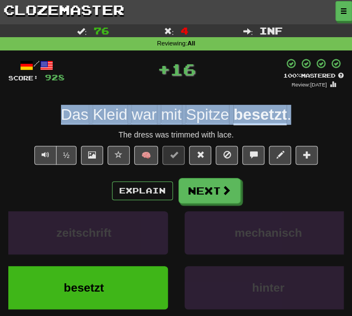
drag, startPoint x: 301, startPoint y: 113, endPoint x: 12, endPoint y: 107, distance: 288.4
click at [12, 107] on div "Das Kleid war mit Spitze besetzt ." at bounding box center [176, 115] width 336 height 20
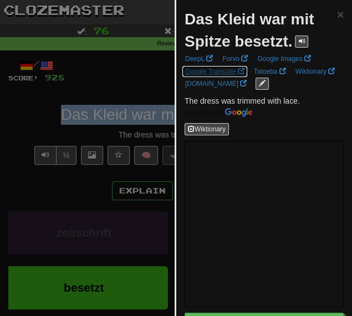
click at [226, 68] on link "Google Translate" at bounding box center [215, 71] width 66 height 12
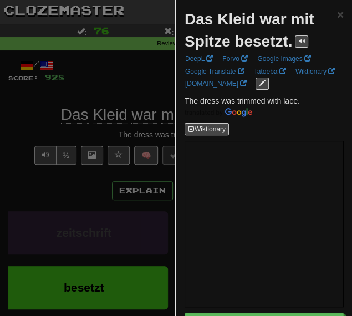
click at [146, 72] on div at bounding box center [176, 158] width 352 height 316
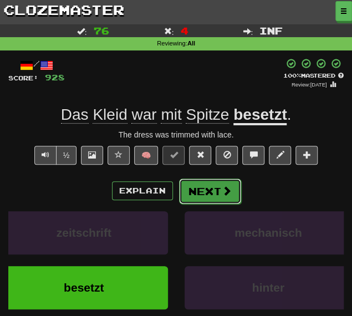
click at [199, 194] on button "Next" at bounding box center [210, 192] width 62 height 26
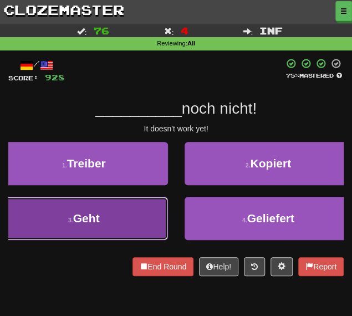
click at [130, 213] on button "3 . Geht" at bounding box center [84, 218] width 168 height 43
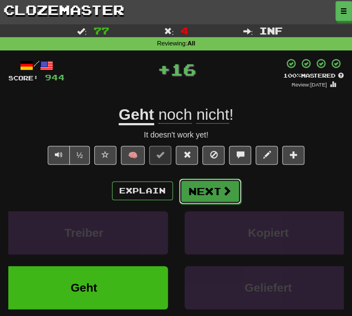
click at [185, 186] on button "Next" at bounding box center [210, 192] width 62 height 26
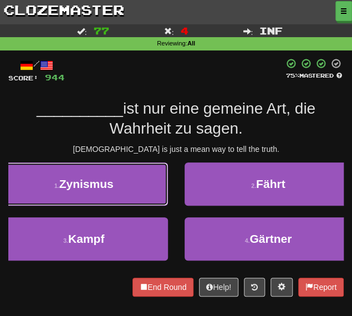
click at [113, 188] on span "Zynismus" at bounding box center [86, 183] width 54 height 13
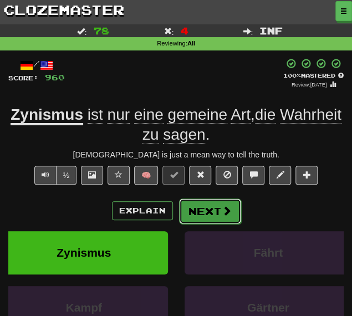
click at [216, 206] on button "Next" at bounding box center [210, 212] width 62 height 26
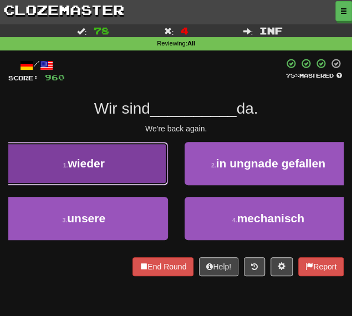
click at [115, 170] on button "1 . wieder" at bounding box center [84, 163] width 168 height 43
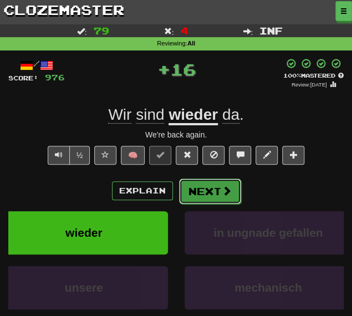
click at [191, 189] on button "Next" at bounding box center [210, 192] width 62 height 26
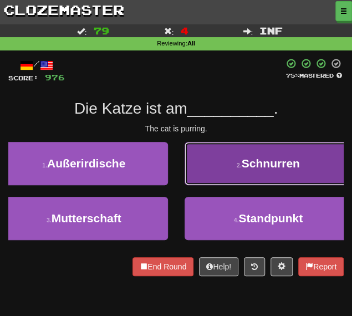
click at [218, 161] on button "2 . Schnurren" at bounding box center [269, 163] width 168 height 43
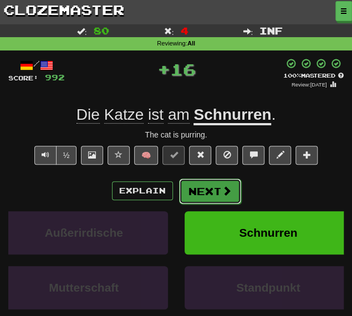
click at [197, 191] on button "Next" at bounding box center [210, 192] width 62 height 26
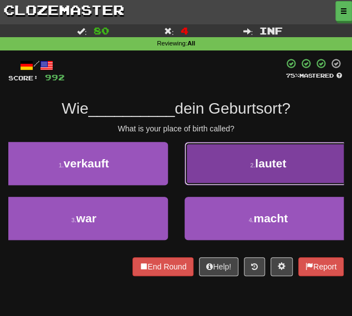
drag, startPoint x: 232, startPoint y: 160, endPoint x: 223, endPoint y: 170, distance: 12.9
click at [232, 160] on button "2 . lautet" at bounding box center [269, 163] width 168 height 43
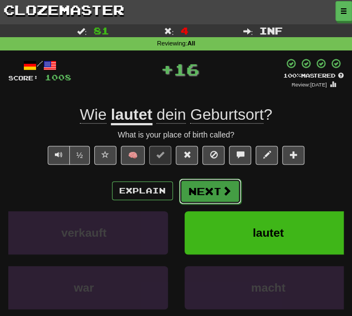
click at [205, 190] on button "Next" at bounding box center [210, 192] width 62 height 26
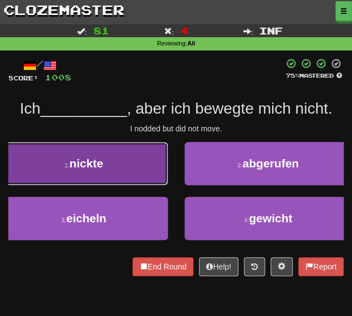
click at [94, 159] on span "nickte" at bounding box center [86, 163] width 34 height 13
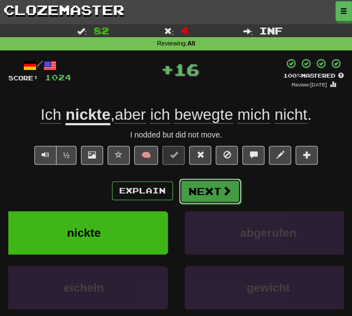
click at [201, 190] on button "Next" at bounding box center [210, 192] width 62 height 26
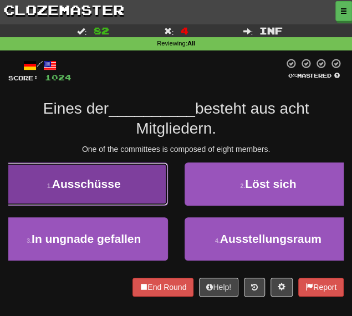
click at [120, 170] on button "1 . Ausschüsse" at bounding box center [84, 183] width 168 height 43
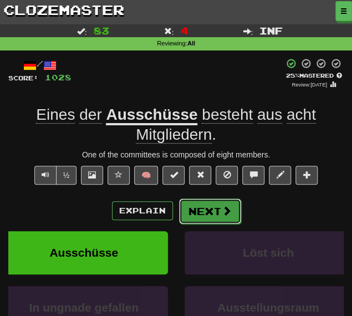
click at [206, 217] on button "Next" at bounding box center [210, 212] width 62 height 26
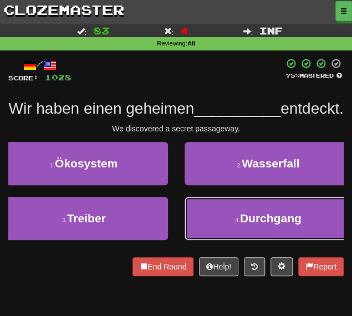
drag, startPoint x: 228, startPoint y: 230, endPoint x: 228, endPoint y: 224, distance: 6.1
click at [228, 230] on button "4 . Durchgang" at bounding box center [269, 218] width 168 height 43
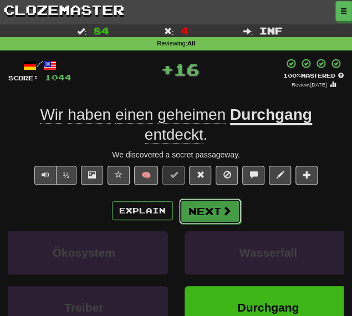
click at [210, 205] on button "Next" at bounding box center [210, 212] width 62 height 26
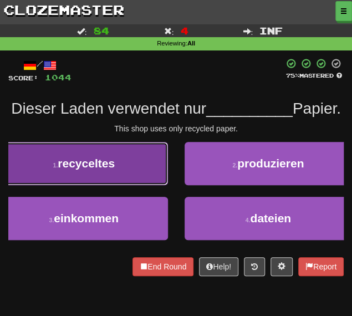
click at [93, 170] on span "recyceltes" at bounding box center [86, 163] width 57 height 13
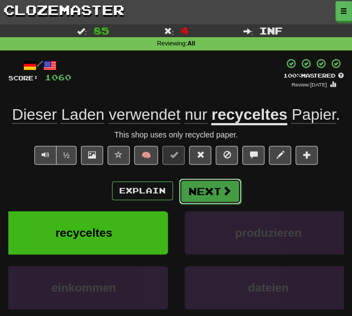
click at [198, 190] on button "Next" at bounding box center [210, 192] width 62 height 26
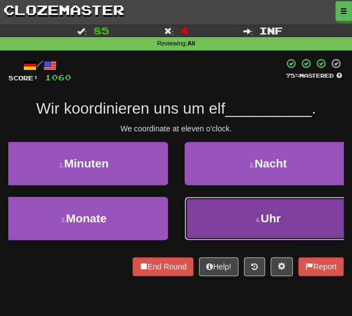
click at [208, 211] on button "4 . Uhr" at bounding box center [269, 218] width 168 height 43
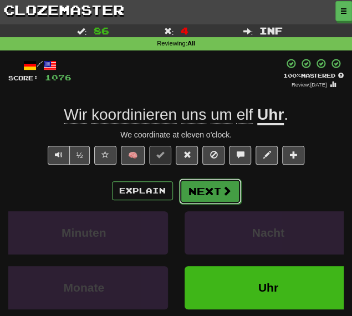
click at [222, 194] on span at bounding box center [227, 191] width 10 height 10
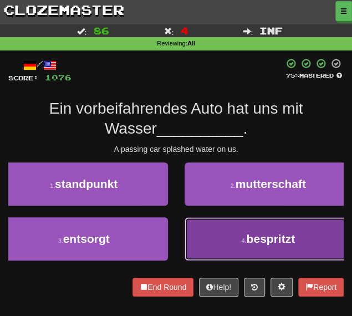
click at [217, 235] on button "4 . bespritzt" at bounding box center [269, 238] width 168 height 43
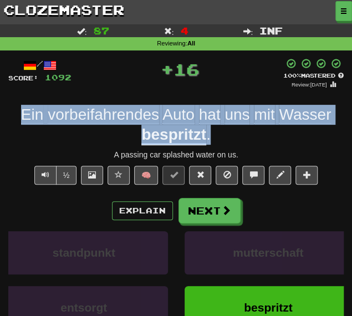
drag, startPoint x: 12, startPoint y: 104, endPoint x: 252, endPoint y: 130, distance: 241.6
click at [252, 130] on div "/ Score: 1092 + 16 100 % Mastered Review: 2026-03-15 Ein vorbeifahrendes Auto h…" at bounding box center [176, 220] width 336 height 324
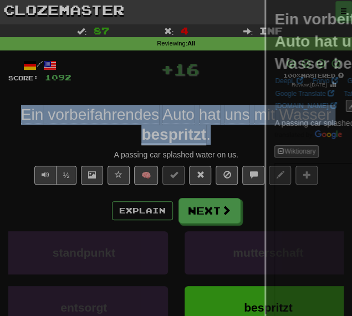
click at [275, 128] on span "A passing car splashed water on us." at bounding box center [337, 123] width 124 height 9
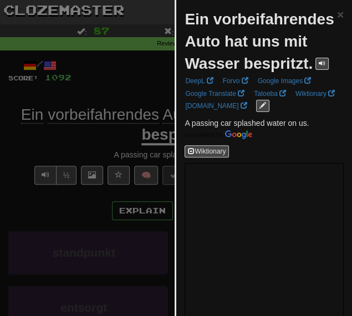
click at [103, 94] on div at bounding box center [176, 158] width 352 height 316
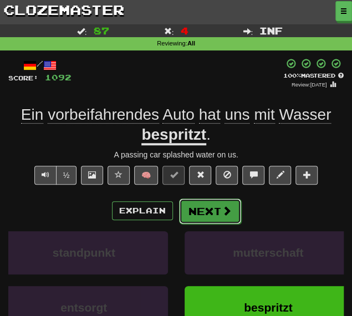
click at [217, 207] on button "Next" at bounding box center [210, 212] width 62 height 26
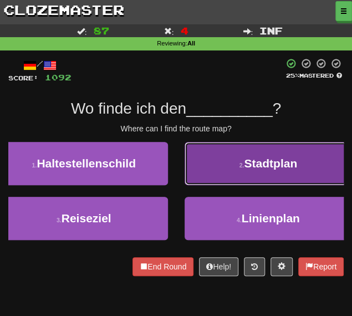
click at [212, 165] on button "2 . Stadtplan" at bounding box center [269, 163] width 168 height 43
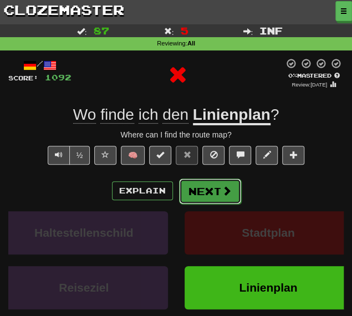
click at [197, 181] on button "Next" at bounding box center [210, 192] width 62 height 26
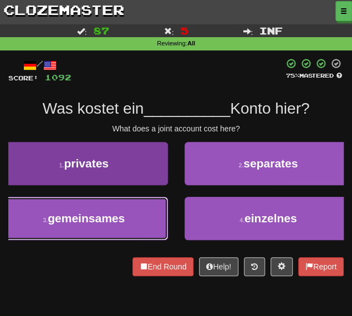
click at [101, 218] on span "gemeinsames" at bounding box center [86, 218] width 77 height 13
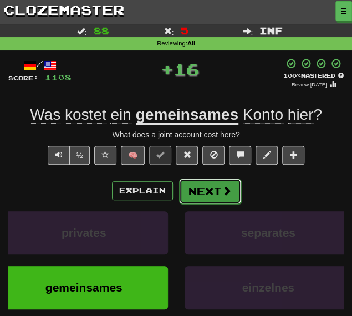
click at [202, 194] on button "Next" at bounding box center [210, 192] width 62 height 26
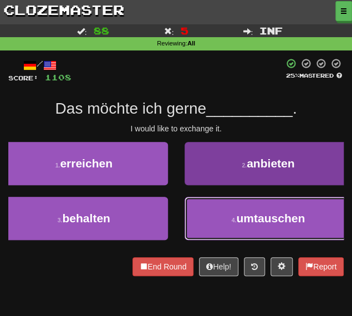
click at [202, 235] on button "4 . umtauschen" at bounding box center [269, 218] width 168 height 43
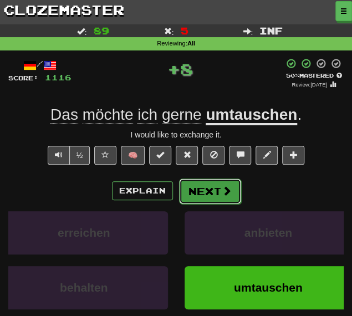
click at [195, 191] on button "Next" at bounding box center [210, 192] width 62 height 26
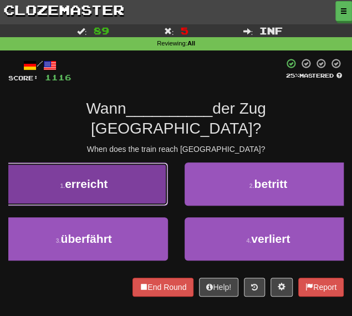
click at [89, 177] on span "erreicht" at bounding box center [86, 183] width 43 height 13
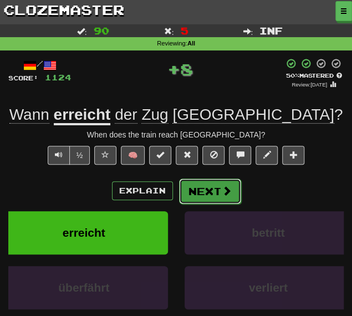
click at [200, 190] on button "Next" at bounding box center [210, 192] width 62 height 26
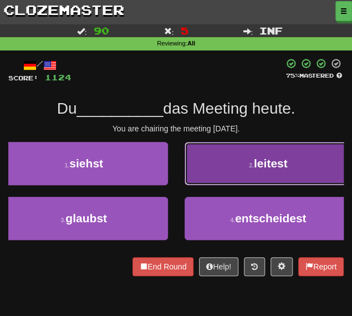
click at [215, 162] on button "2 . leitest" at bounding box center [269, 163] width 168 height 43
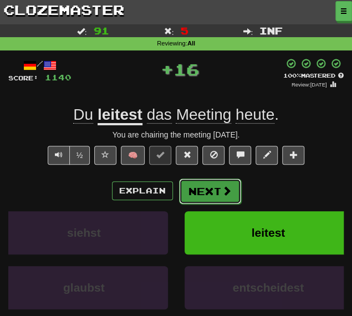
click at [205, 191] on button "Next" at bounding box center [210, 192] width 62 height 26
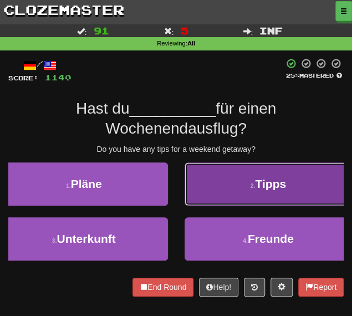
click at [213, 185] on button "2 . Tipps" at bounding box center [269, 183] width 168 height 43
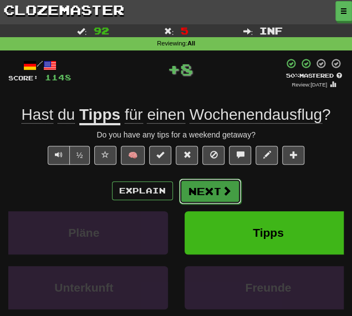
click at [209, 195] on button "Next" at bounding box center [210, 192] width 62 height 26
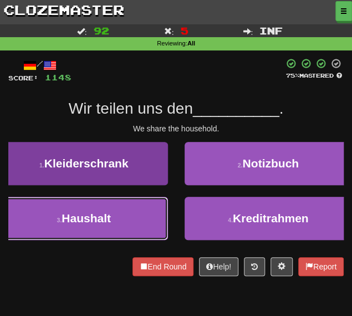
click at [135, 215] on button "3 . Haushalt" at bounding box center [84, 218] width 168 height 43
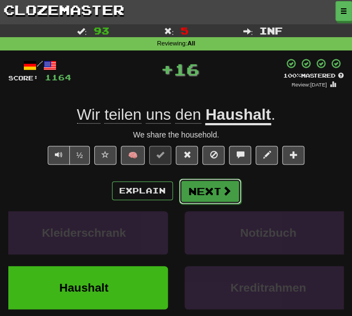
click at [200, 191] on button "Next" at bounding box center [210, 192] width 62 height 26
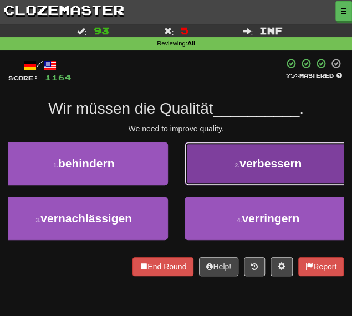
click at [199, 171] on button "2 . verbessern" at bounding box center [269, 163] width 168 height 43
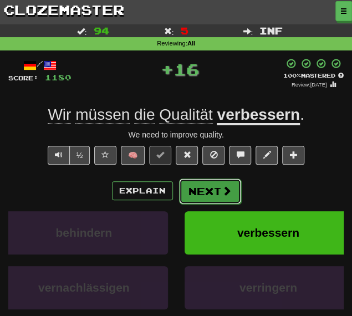
click at [212, 195] on button "Next" at bounding box center [210, 192] width 62 height 26
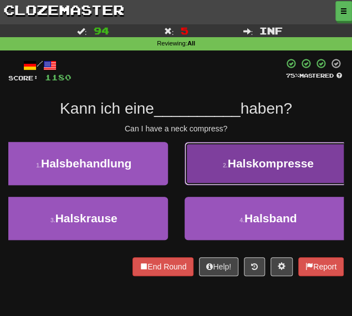
click at [224, 161] on button "2 . Halskompresse" at bounding box center [269, 163] width 168 height 43
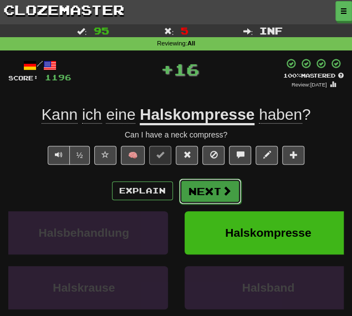
click at [197, 192] on button "Next" at bounding box center [210, 192] width 62 height 26
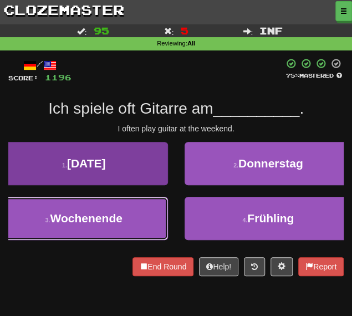
click at [134, 214] on button "3 . Wochenende" at bounding box center [84, 218] width 168 height 43
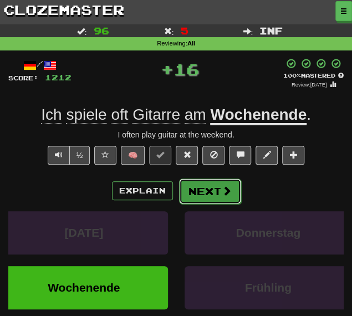
click at [199, 193] on button "Next" at bounding box center [210, 192] width 62 height 26
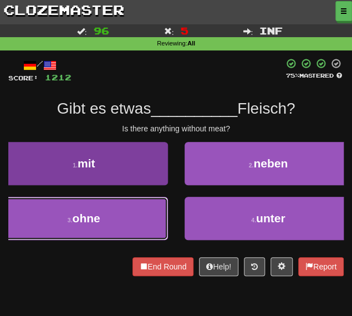
click at [106, 214] on button "3 . ohne" at bounding box center [84, 218] width 168 height 43
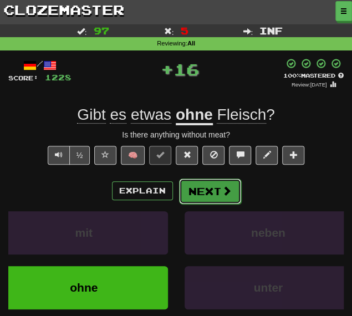
click at [190, 195] on button "Next" at bounding box center [210, 192] width 62 height 26
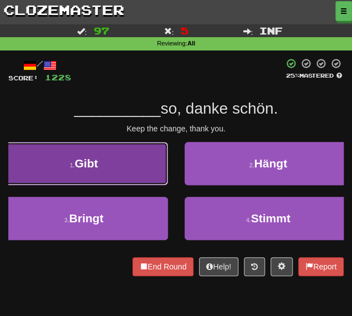
click at [111, 175] on button "1 . Gibt" at bounding box center [84, 163] width 168 height 43
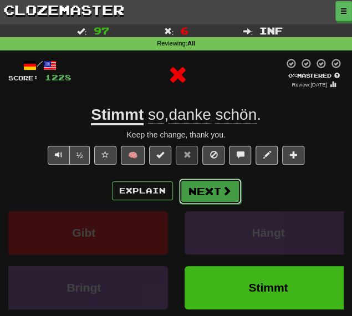
click at [208, 194] on button "Next" at bounding box center [210, 192] width 62 height 26
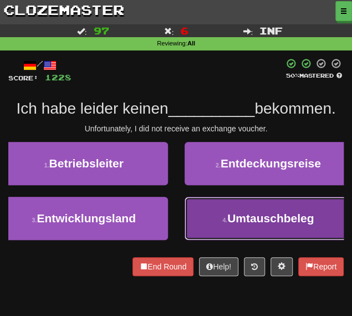
click at [197, 206] on button "4 . Umtauschbeleg" at bounding box center [269, 218] width 168 height 43
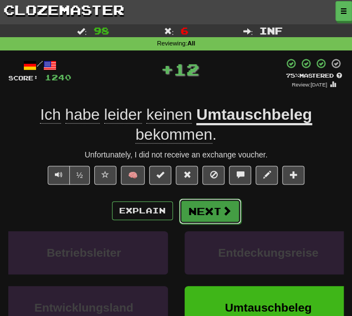
click at [218, 218] on button "Next" at bounding box center [210, 212] width 62 height 26
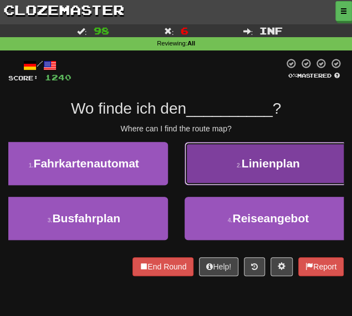
click at [212, 166] on button "2 . Linienplan" at bounding box center [269, 163] width 168 height 43
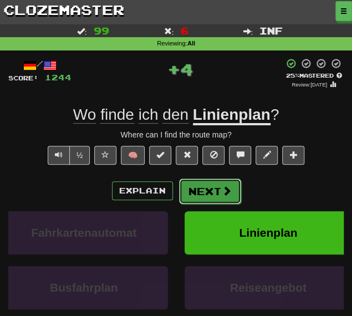
click at [207, 187] on button "Next" at bounding box center [210, 192] width 62 height 26
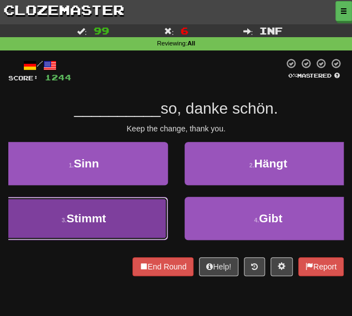
click at [136, 216] on button "3 . Stimmt" at bounding box center [84, 218] width 168 height 43
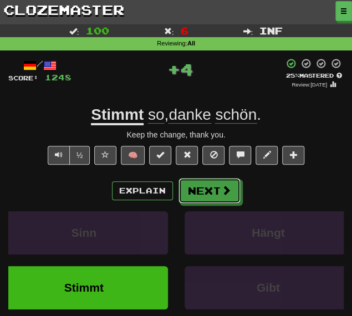
click at [190, 192] on button "Next" at bounding box center [210, 191] width 62 height 26
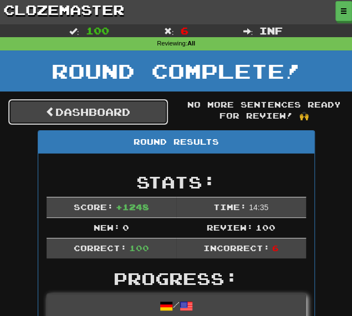
click at [75, 113] on link "Dashboard" at bounding box center [88, 112] width 160 height 26
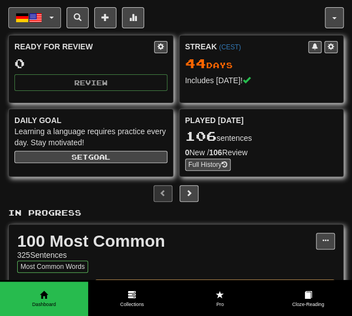
click at [39, 26] on button "Deutsch / English" at bounding box center [34, 17] width 53 height 21
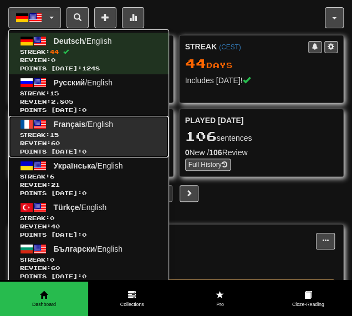
click at [109, 134] on span "Streak: 15" at bounding box center [89, 135] width 138 height 8
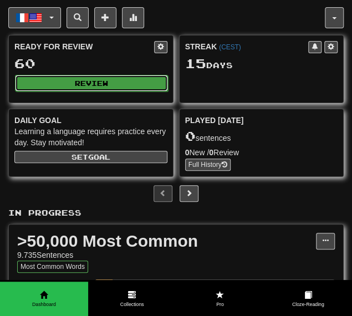
click at [93, 85] on button "Review" at bounding box center [91, 83] width 153 height 17
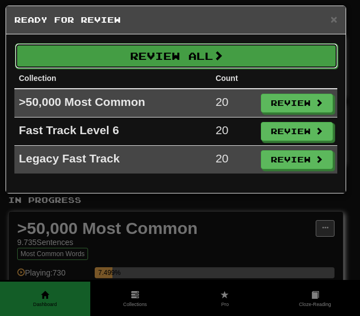
click at [142, 65] on button "Review All" at bounding box center [176, 56] width 323 height 26
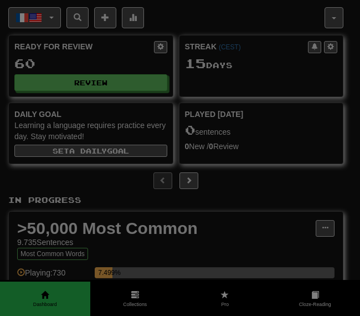
select select "********"
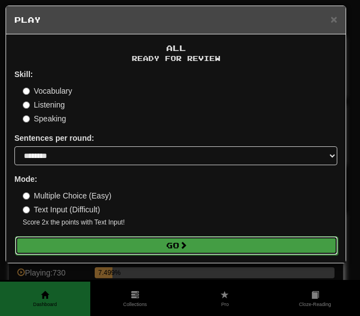
click at [109, 243] on button "Go" at bounding box center [176, 245] width 323 height 19
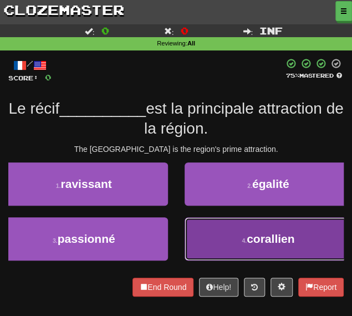
click at [237, 226] on button "4 . corallien" at bounding box center [269, 238] width 168 height 43
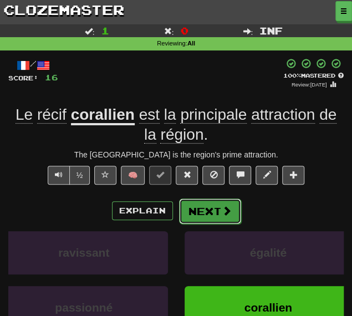
click at [205, 213] on button "Next" at bounding box center [210, 212] width 62 height 26
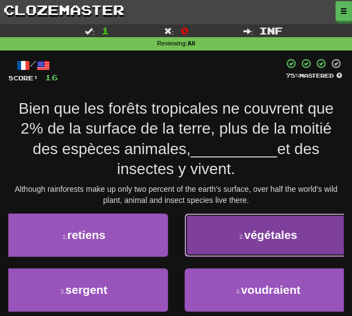
click at [202, 245] on button "2 . végétales" at bounding box center [269, 235] width 168 height 43
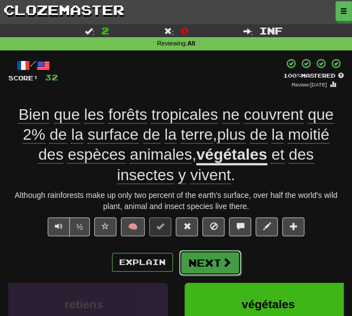
click at [190, 261] on button "Next" at bounding box center [210, 263] width 62 height 26
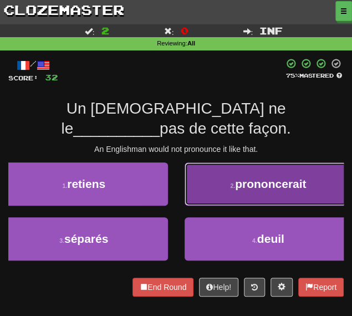
click at [207, 179] on button "2 . prononcerait" at bounding box center [269, 183] width 168 height 43
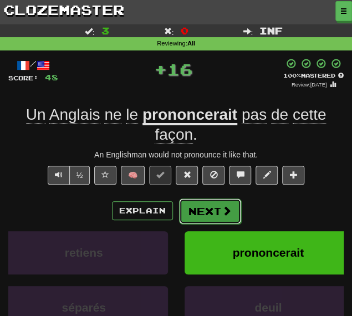
click at [203, 209] on button "Next" at bounding box center [210, 212] width 62 height 26
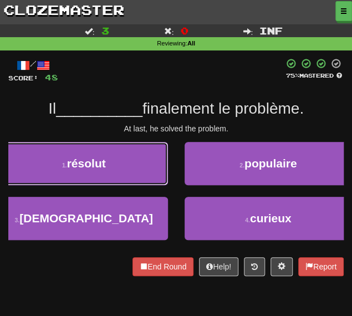
click at [141, 170] on button "1 . résolut" at bounding box center [84, 163] width 168 height 43
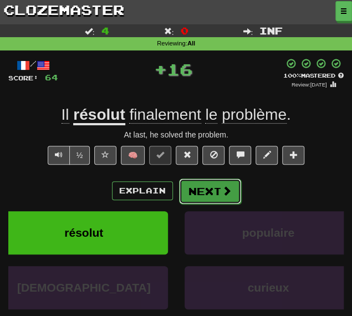
click at [210, 190] on button "Next" at bounding box center [210, 192] width 62 height 26
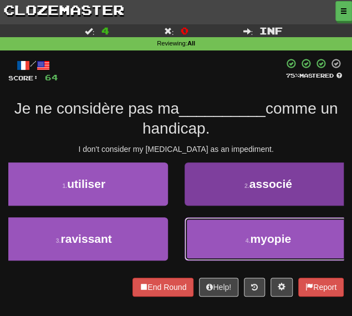
click at [204, 240] on button "4 . myopie" at bounding box center [269, 238] width 168 height 43
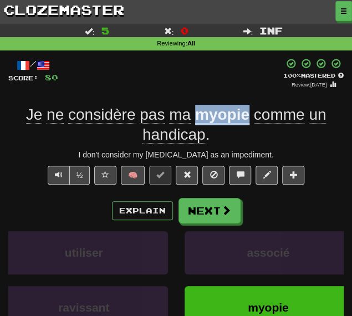
drag, startPoint x: 251, startPoint y: 111, endPoint x: 200, endPoint y: 110, distance: 51.6
click at [200, 110] on div "Je ne considère pas ma myopie comme un handicap ." at bounding box center [176, 125] width 336 height 40
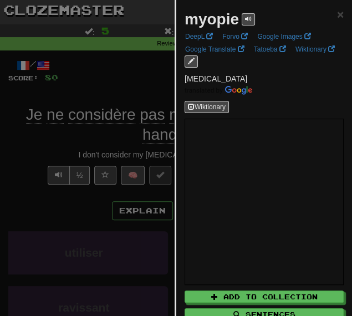
copy u "myopie"
click at [128, 88] on div at bounding box center [176, 158] width 352 height 316
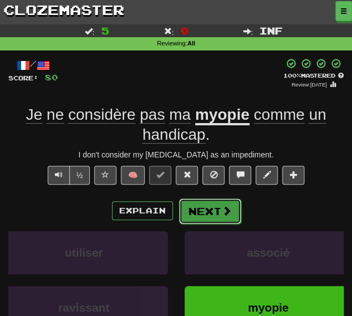
click at [195, 212] on button "Next" at bounding box center [210, 212] width 62 height 26
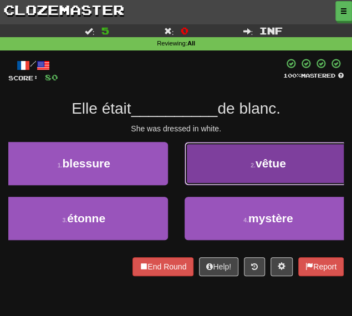
click at [196, 162] on button "2 . vêtue" at bounding box center [269, 163] width 168 height 43
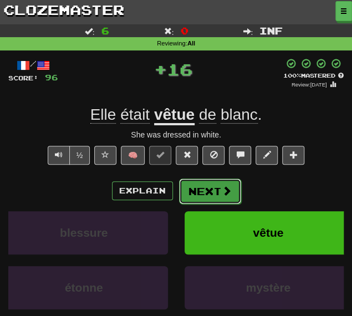
click at [201, 194] on button "Next" at bounding box center [210, 192] width 62 height 26
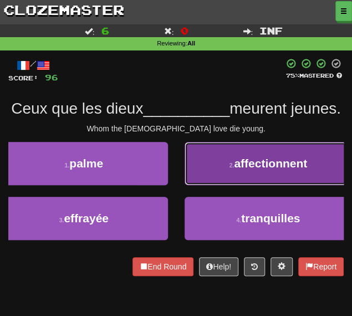
click at [216, 182] on button "2 . affectionnent" at bounding box center [269, 163] width 168 height 43
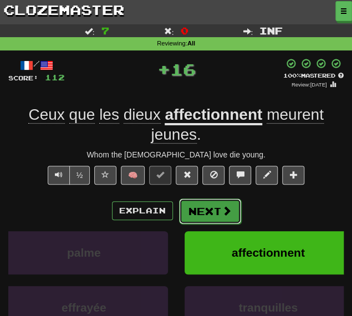
click at [202, 217] on button "Next" at bounding box center [210, 212] width 62 height 26
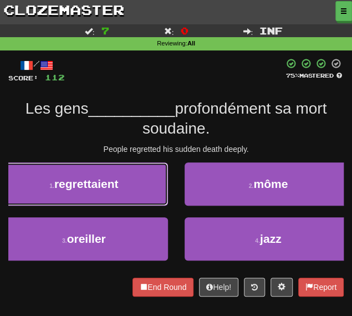
click at [113, 187] on span "regrettaient" at bounding box center [86, 183] width 64 height 13
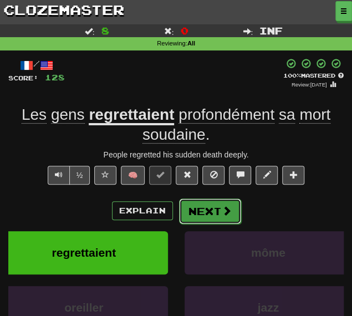
click at [211, 215] on button "Next" at bounding box center [210, 212] width 62 height 26
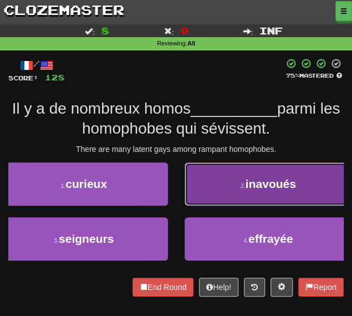
click at [217, 197] on button "2 . inavoués" at bounding box center [269, 183] width 168 height 43
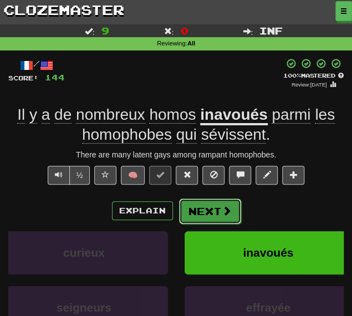
click at [204, 215] on button "Next" at bounding box center [210, 212] width 62 height 26
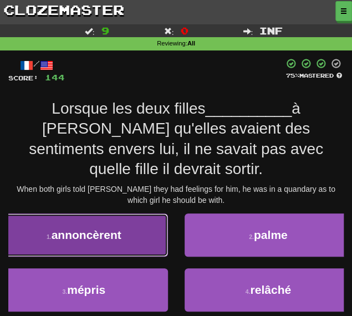
click at [124, 214] on button "1 . annoncèrent" at bounding box center [84, 235] width 168 height 43
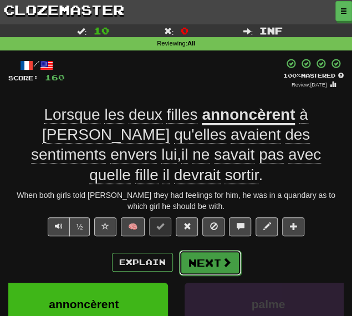
click at [206, 250] on button "Next" at bounding box center [210, 263] width 62 height 26
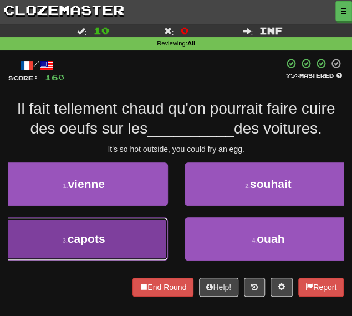
click at [126, 250] on button "3 . capots" at bounding box center [84, 238] width 168 height 43
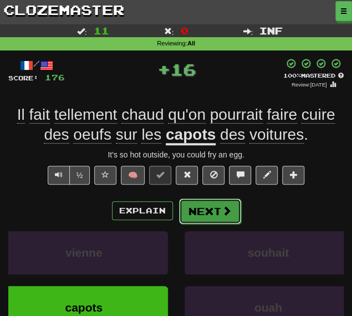
click at [203, 211] on button "Next" at bounding box center [210, 212] width 62 height 26
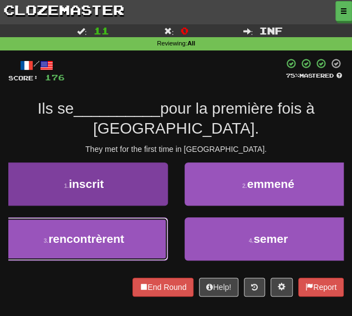
click at [156, 236] on button "3 . rencontrèrent" at bounding box center [84, 238] width 168 height 43
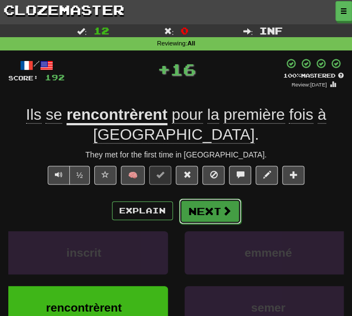
click at [207, 214] on button "Next" at bounding box center [210, 212] width 62 height 26
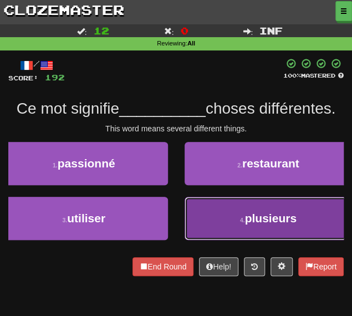
click at [207, 214] on button "4 . plusieurs" at bounding box center [269, 218] width 168 height 43
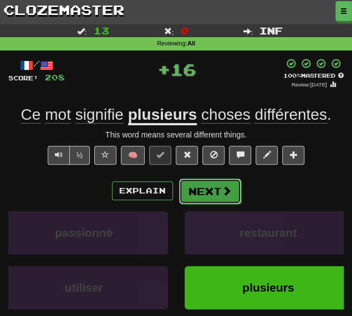
click at [187, 191] on button "Next" at bounding box center [210, 192] width 62 height 26
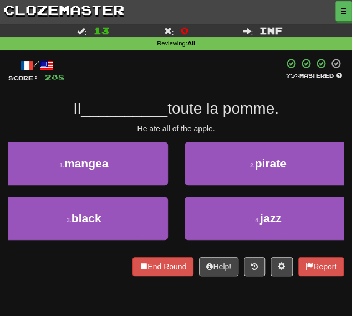
click at [97, 136] on div "/ Score: 208 75 % Mastered Il __________ toute la pomme. He ate all of the appl…" at bounding box center [176, 167] width 336 height 218
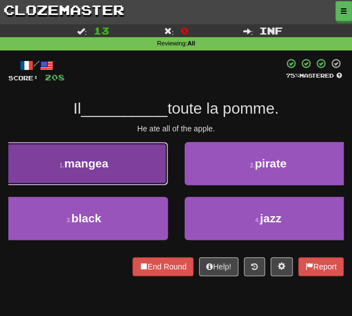
drag, startPoint x: 110, startPoint y: 165, endPoint x: 133, endPoint y: 172, distance: 24.6
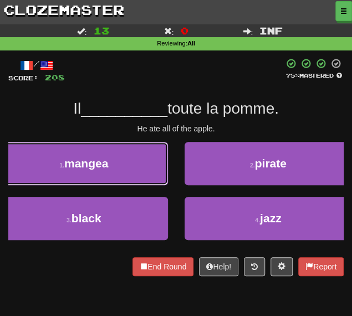
click at [111, 164] on button "1 . mangea" at bounding box center [84, 163] width 168 height 43
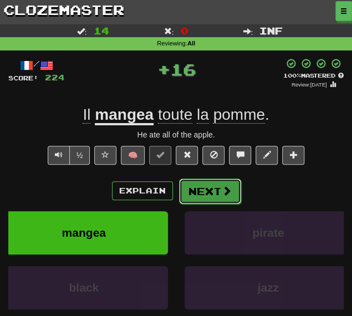
click at [200, 195] on button "Next" at bounding box center [210, 192] width 62 height 26
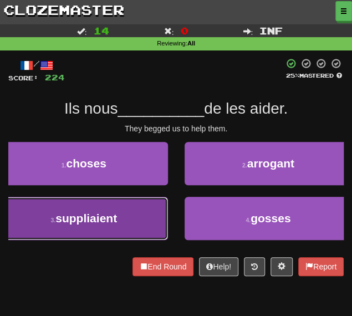
click at [106, 215] on span "suppliaient" at bounding box center [86, 218] width 62 height 13
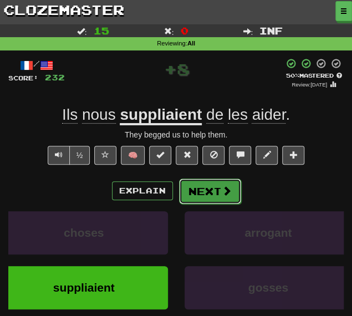
click at [200, 195] on button "Next" at bounding box center [210, 192] width 62 height 26
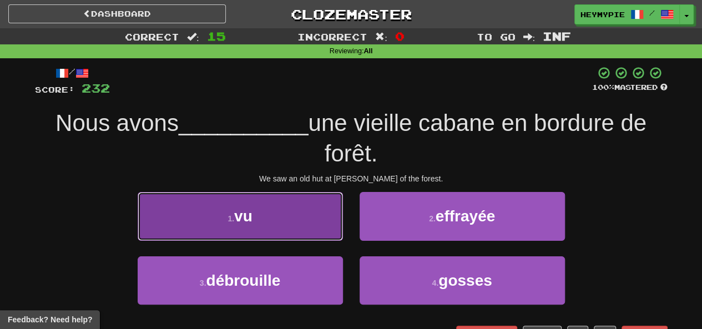
click at [257, 201] on button "1 . vu" at bounding box center [240, 216] width 205 height 48
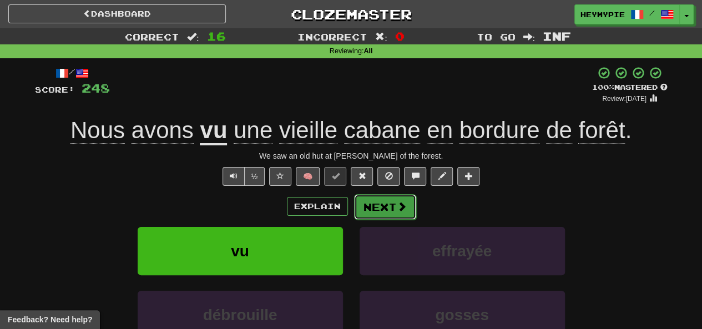
click at [352, 206] on button "Next" at bounding box center [385, 207] width 62 height 26
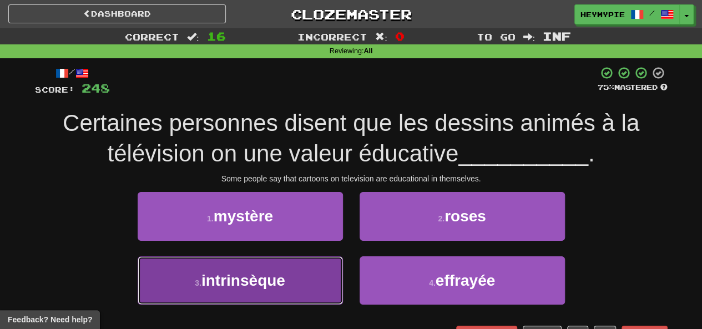
click at [209, 268] on button "3 . intrinsèque" at bounding box center [240, 280] width 205 height 48
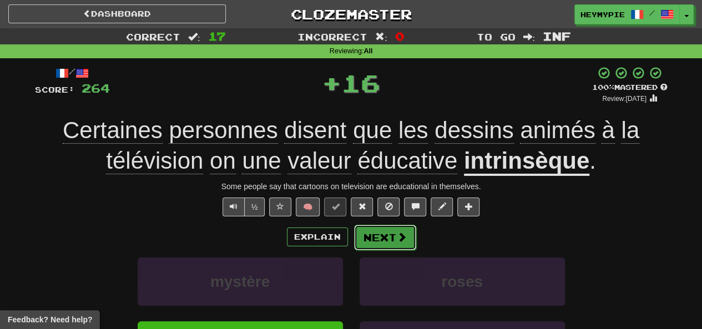
click at [352, 225] on button "Next" at bounding box center [385, 238] width 62 height 26
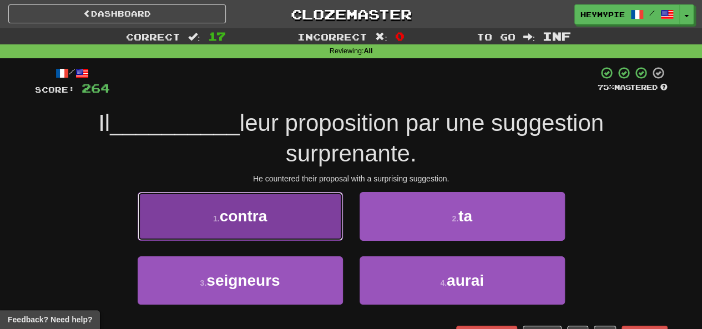
click at [288, 208] on button "1 . contra" at bounding box center [240, 216] width 205 height 48
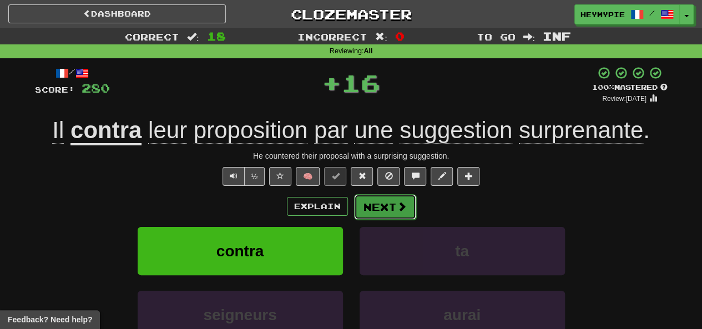
click at [352, 211] on button "Next" at bounding box center [385, 207] width 62 height 26
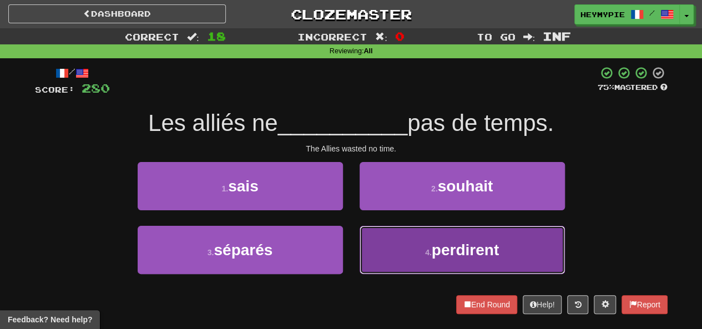
click at [352, 249] on button "4 . perdirent" at bounding box center [461, 250] width 205 height 48
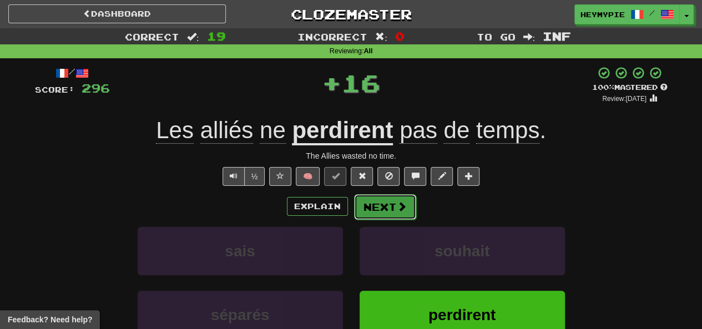
click at [352, 207] on button "Next" at bounding box center [385, 207] width 62 height 26
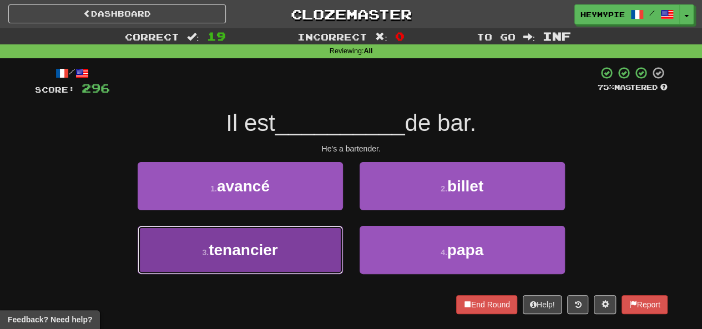
click at [284, 233] on button "3 . tenancier" at bounding box center [240, 250] width 205 height 48
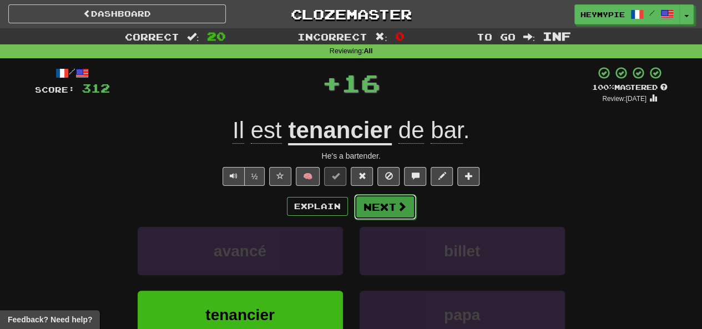
click at [352, 206] on button "Next" at bounding box center [385, 207] width 62 height 26
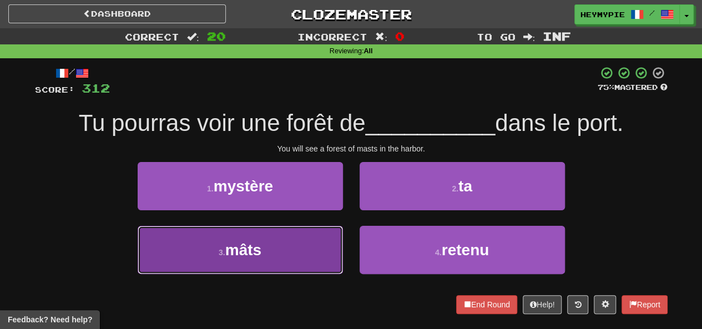
click at [288, 252] on button "3 . mâts" at bounding box center [240, 250] width 205 height 48
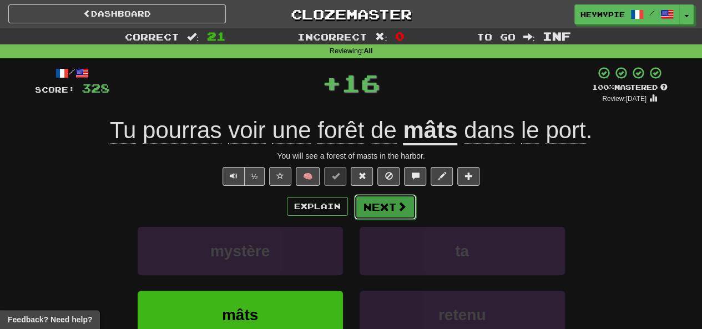
click at [352, 216] on button "Next" at bounding box center [385, 207] width 62 height 26
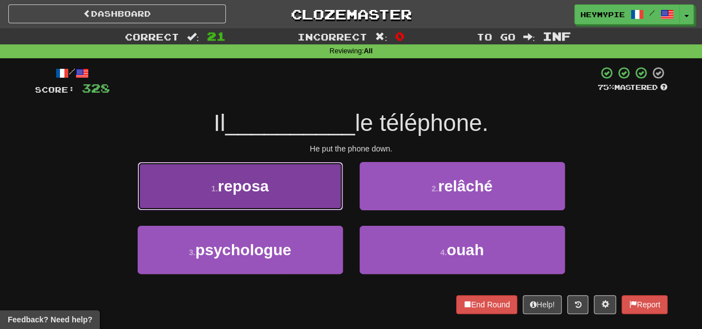
click at [294, 202] on button "1 . reposa" at bounding box center [240, 186] width 205 height 48
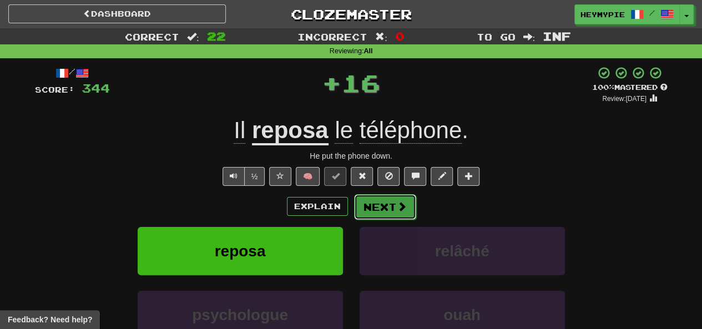
click at [352, 206] on button "Next" at bounding box center [385, 207] width 62 height 26
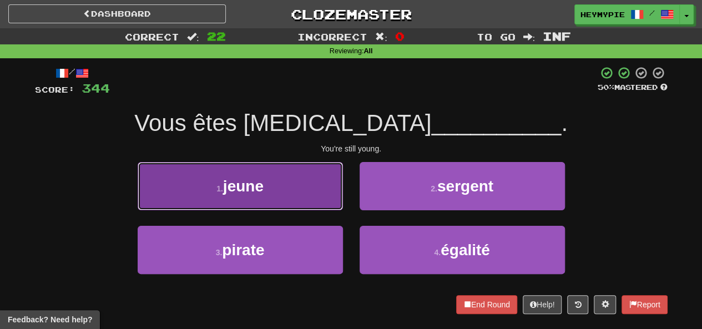
click at [295, 197] on button "1 . jeune" at bounding box center [240, 186] width 205 height 48
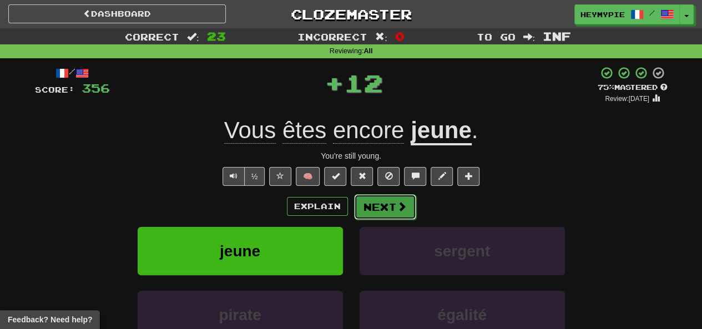
click at [352, 215] on button "Next" at bounding box center [385, 207] width 62 height 26
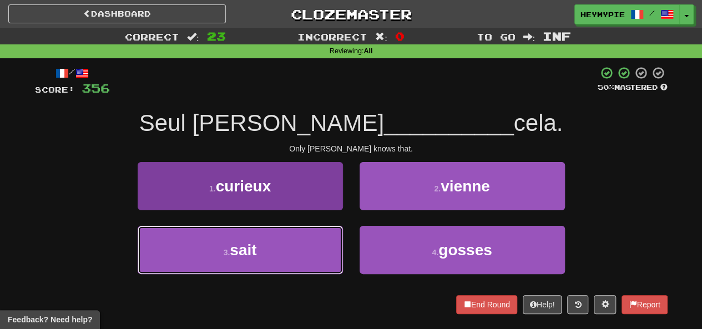
click at [250, 243] on span "sait" at bounding box center [243, 249] width 27 height 17
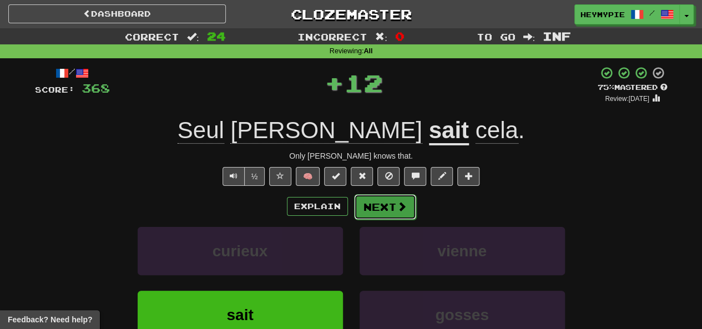
click at [352, 207] on button "Next" at bounding box center [385, 207] width 62 height 26
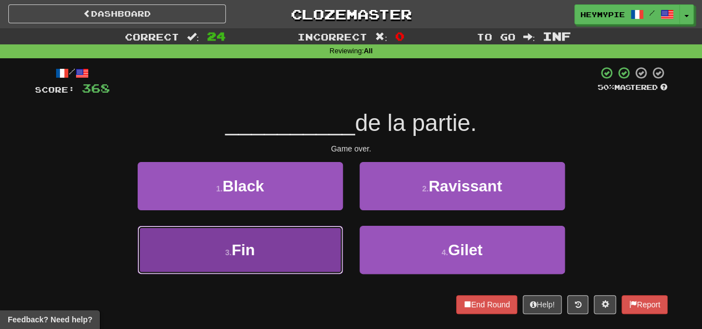
click at [293, 245] on button "3 . Fin" at bounding box center [240, 250] width 205 height 48
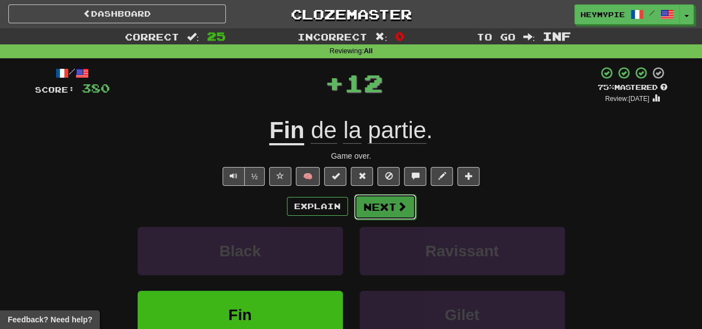
click at [352, 209] on button "Next" at bounding box center [385, 207] width 62 height 26
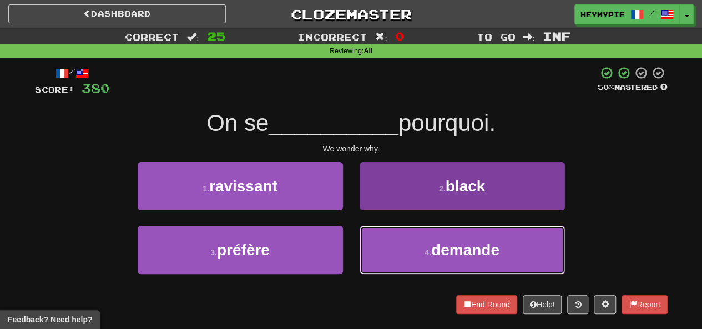
click at [352, 247] on button "4 . demande" at bounding box center [461, 250] width 205 height 48
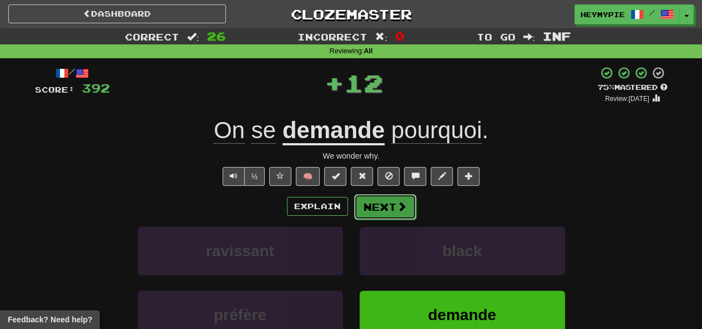
click at [352, 214] on button "Next" at bounding box center [385, 207] width 62 height 26
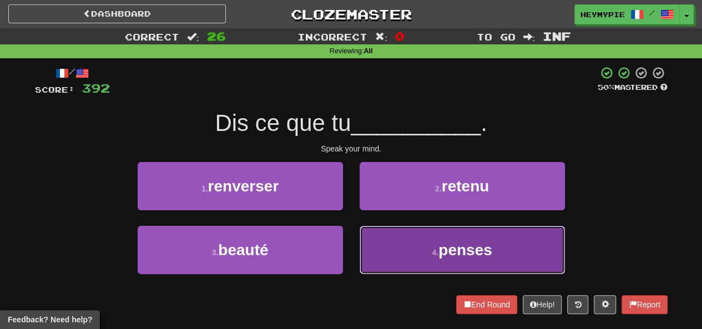
click at [352, 237] on button "4 . penses" at bounding box center [461, 250] width 205 height 48
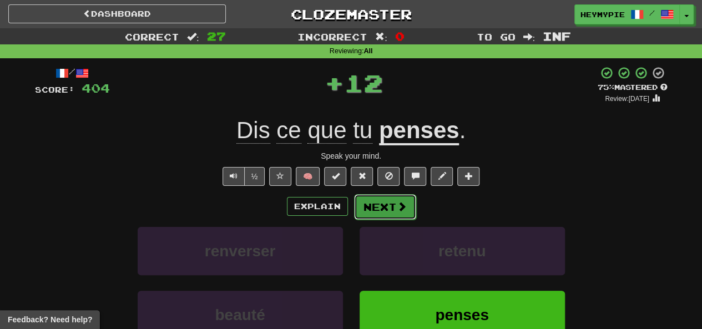
click at [352, 214] on button "Next" at bounding box center [385, 207] width 62 height 26
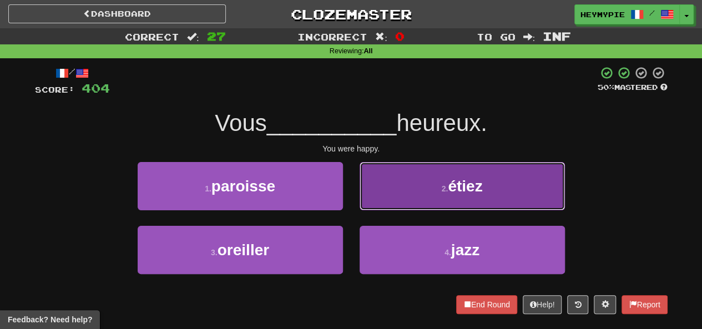
click at [352, 177] on button "2 . étiez" at bounding box center [461, 186] width 205 height 48
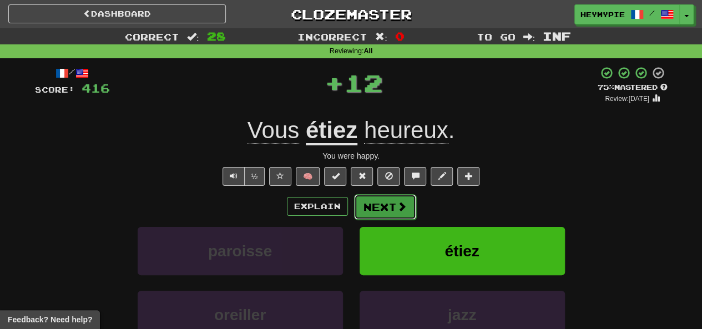
click at [352, 214] on button "Next" at bounding box center [385, 207] width 62 height 26
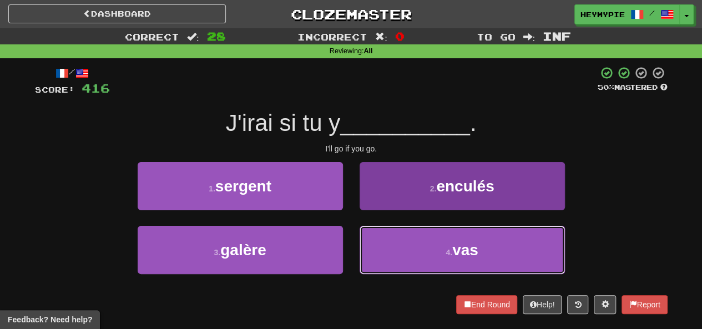
click at [352, 243] on button "4 . vas" at bounding box center [461, 250] width 205 height 48
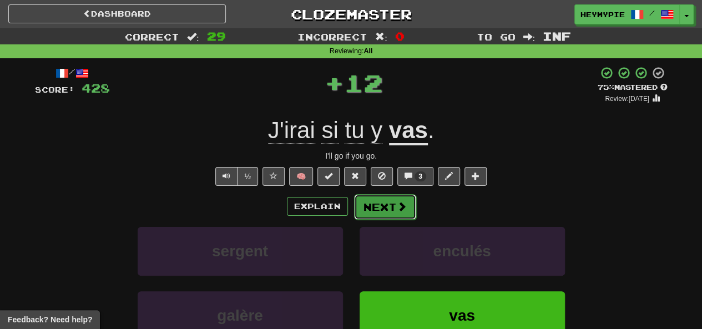
click at [352, 209] on button "Next" at bounding box center [385, 207] width 62 height 26
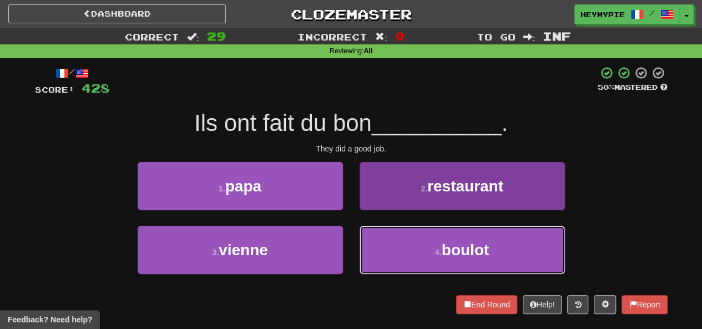
drag, startPoint x: 362, startPoint y: 245, endPoint x: 368, endPoint y: 238, distance: 9.0
click at [352, 245] on button "4 . boulot" at bounding box center [461, 250] width 205 height 48
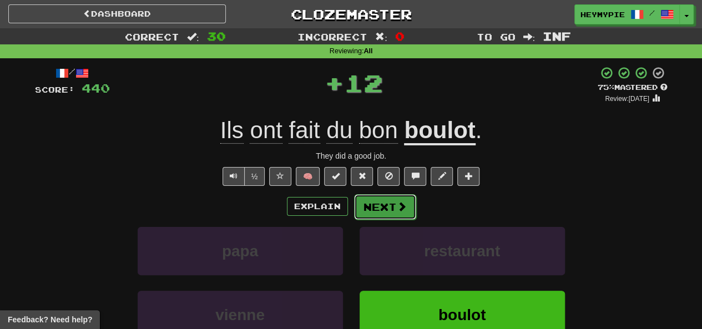
click at [352, 209] on button "Next" at bounding box center [385, 207] width 62 height 26
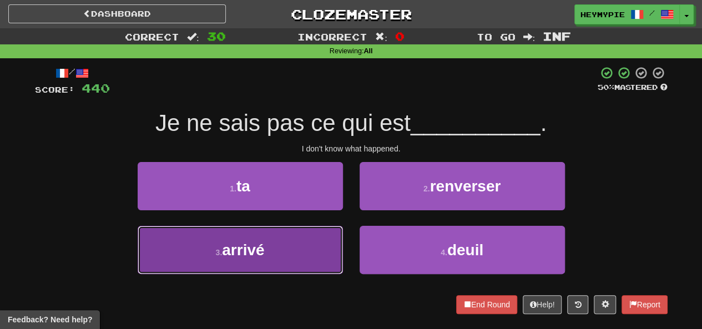
click at [293, 241] on button "3 . arrivé" at bounding box center [240, 250] width 205 height 48
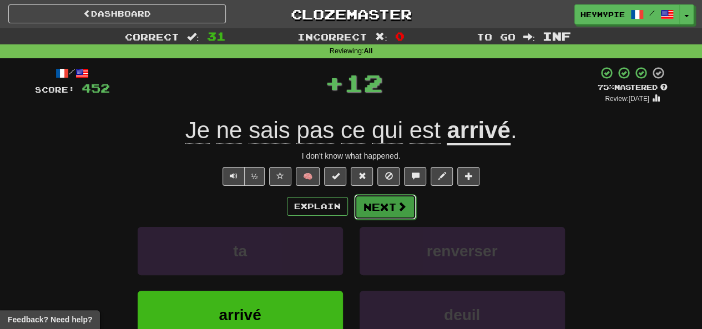
click at [352, 215] on button "Next" at bounding box center [385, 207] width 62 height 26
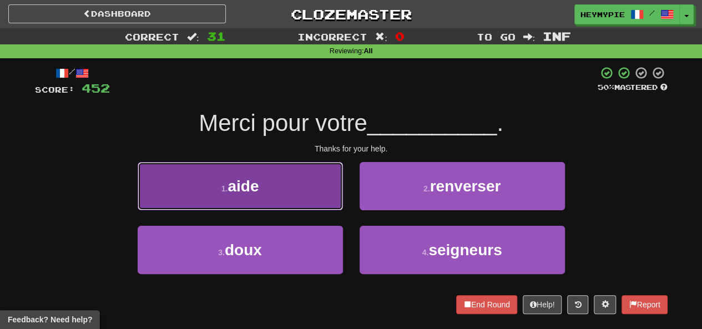
click at [289, 202] on button "1 . aide" at bounding box center [240, 186] width 205 height 48
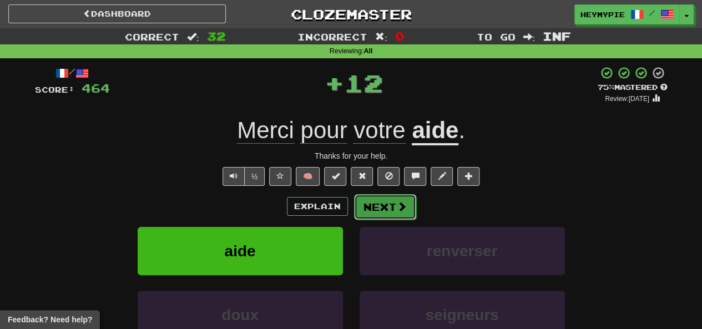
click at [352, 211] on button "Next" at bounding box center [385, 207] width 62 height 26
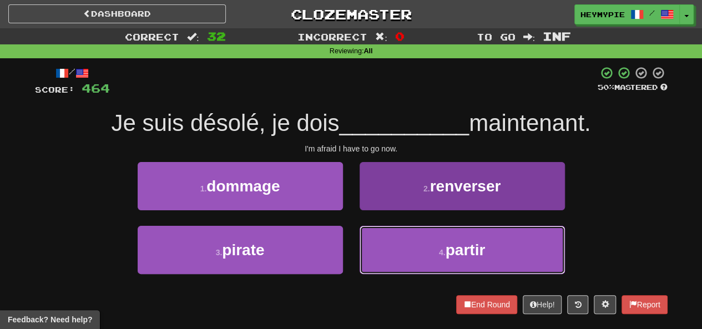
click at [352, 250] on button "4 . partir" at bounding box center [461, 250] width 205 height 48
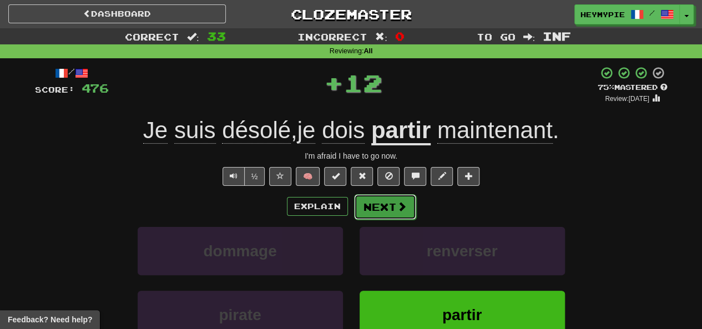
click at [352, 216] on button "Next" at bounding box center [385, 207] width 62 height 26
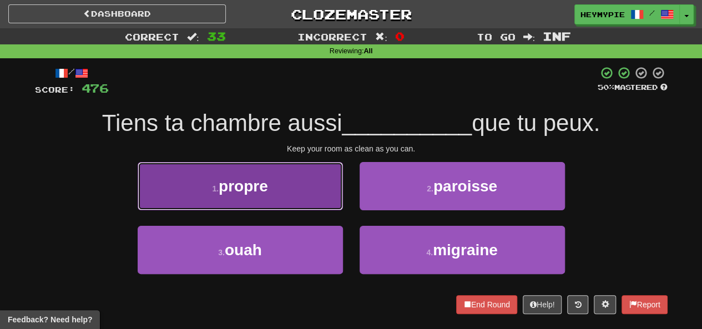
click at [273, 189] on button "1 . propre" at bounding box center [240, 186] width 205 height 48
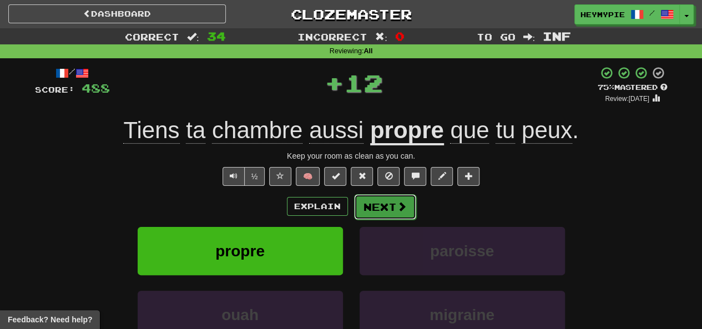
click at [352, 207] on button "Next" at bounding box center [385, 207] width 62 height 26
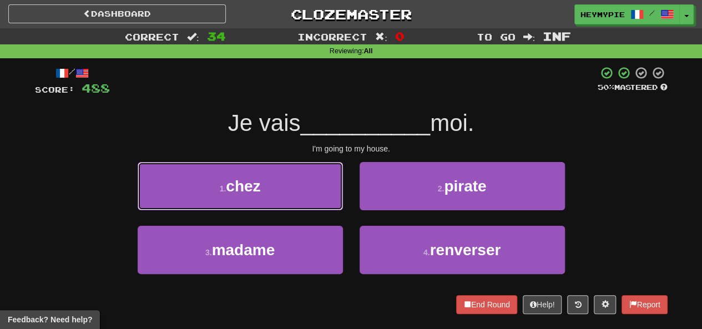
click at [288, 180] on button "1 . chez" at bounding box center [240, 186] width 205 height 48
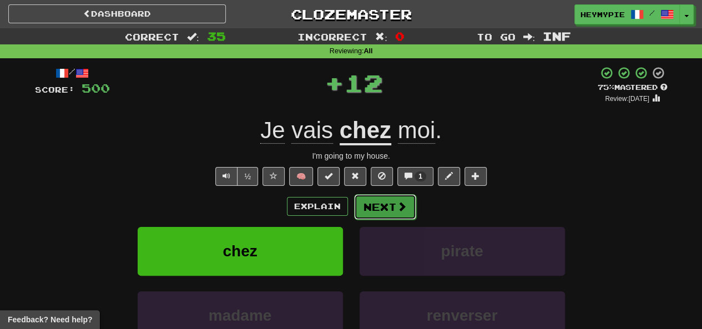
click at [352, 208] on button "Next" at bounding box center [385, 207] width 62 height 26
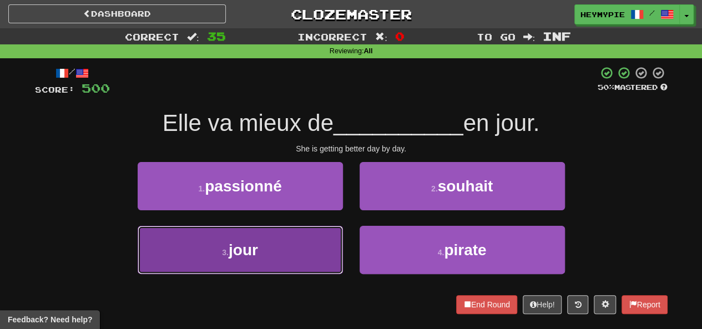
click at [263, 252] on button "3 . jour" at bounding box center [240, 250] width 205 height 48
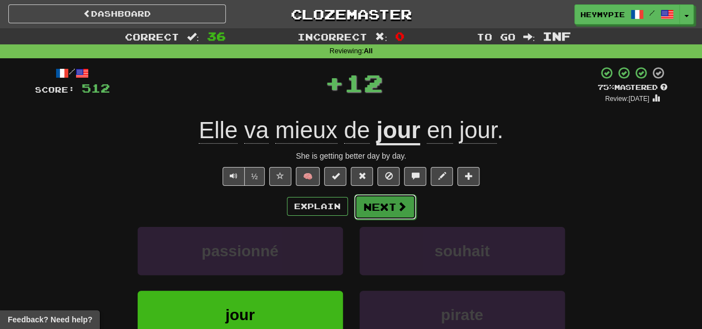
click at [352, 209] on button "Next" at bounding box center [385, 207] width 62 height 26
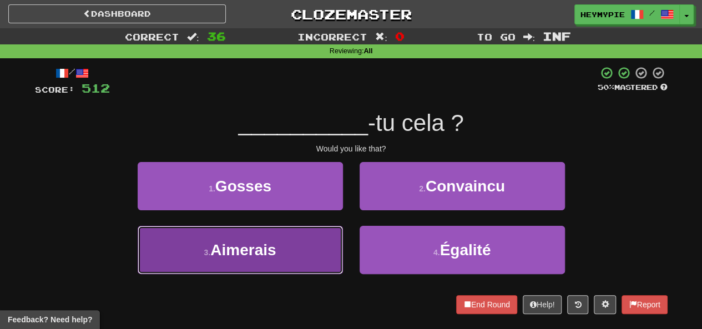
click at [295, 241] on button "3 . Aimerais" at bounding box center [240, 250] width 205 height 48
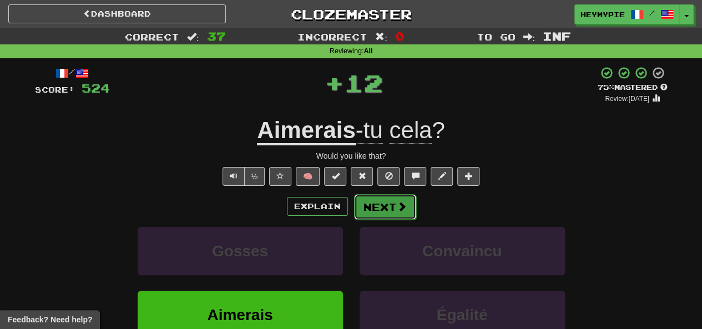
click at [352, 205] on button "Next" at bounding box center [385, 207] width 62 height 26
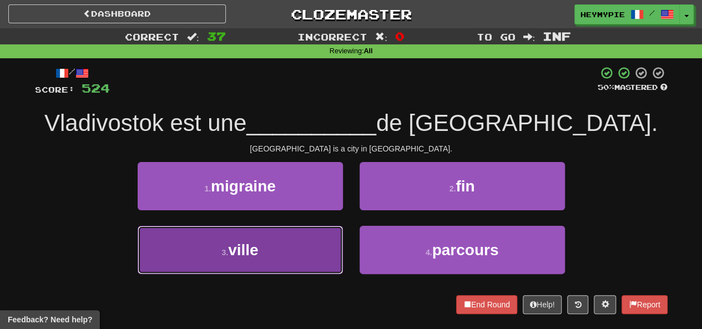
click at [272, 242] on button "3 . ville" at bounding box center [240, 250] width 205 height 48
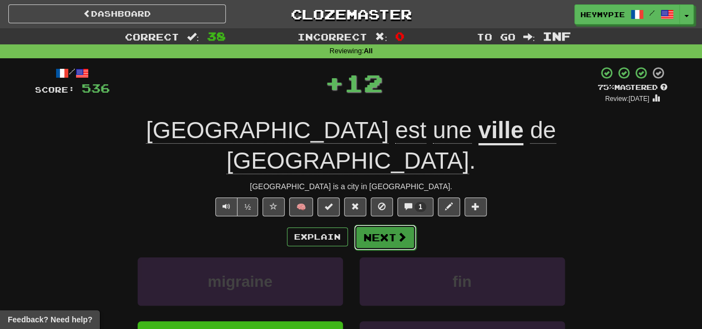
click at [352, 225] on button "Next" at bounding box center [385, 238] width 62 height 26
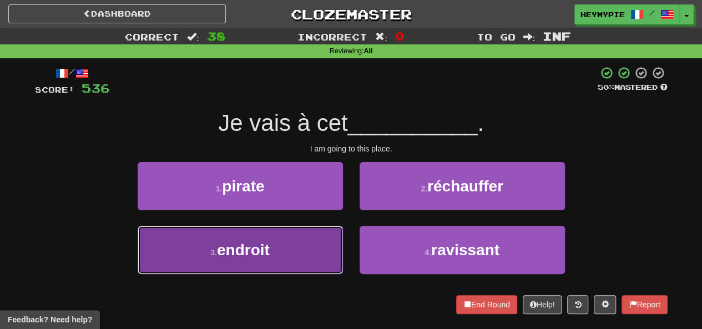
click at [290, 240] on button "3 . endroit" at bounding box center [240, 250] width 205 height 48
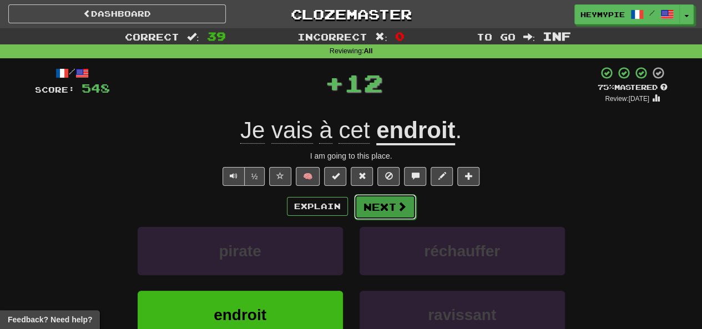
click at [352, 207] on button "Next" at bounding box center [385, 207] width 62 height 26
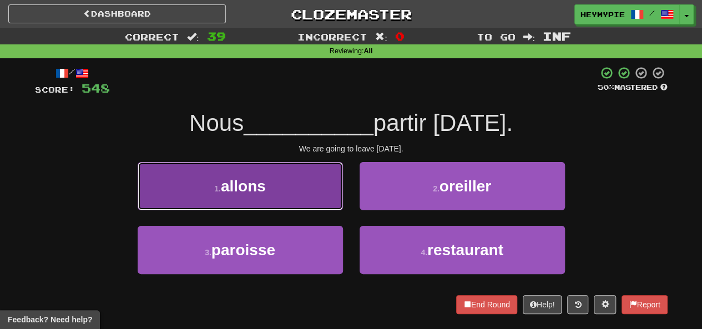
click at [279, 195] on button "1 . allons" at bounding box center [240, 186] width 205 height 48
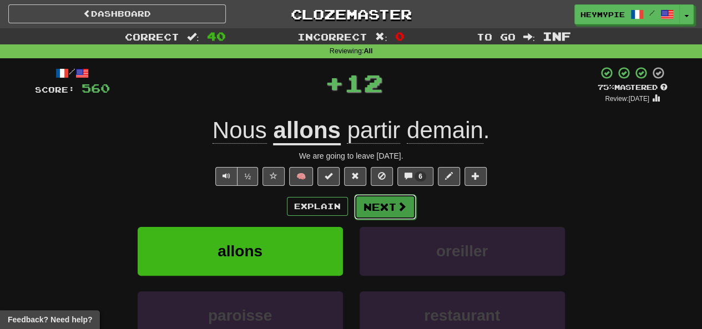
click at [352, 212] on button "Next" at bounding box center [385, 207] width 62 height 26
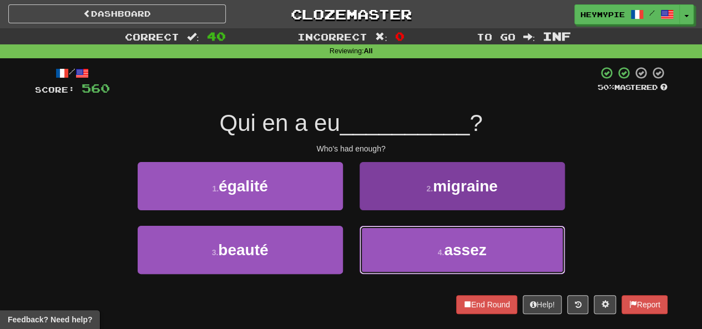
click at [352, 245] on button "4 . assez" at bounding box center [461, 250] width 205 height 48
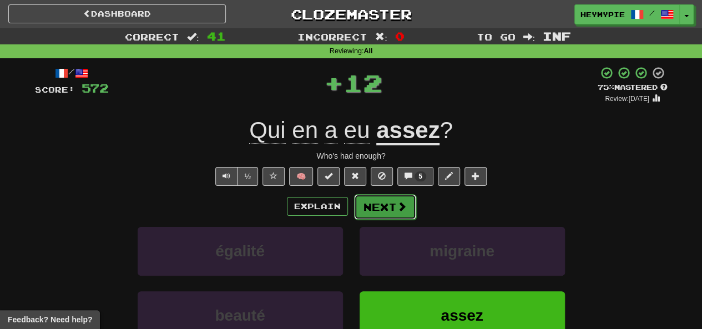
click at [352, 214] on button "Next" at bounding box center [385, 207] width 62 height 26
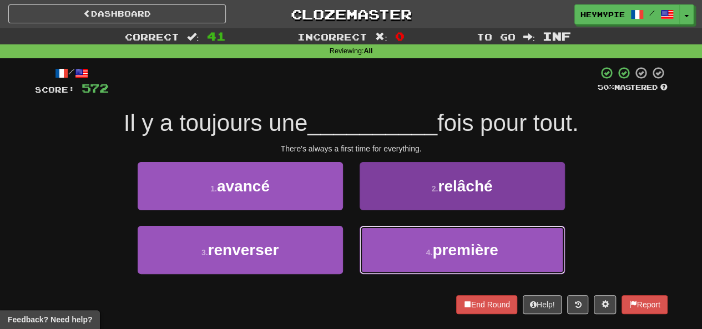
click at [352, 250] on button "4 . première" at bounding box center [461, 250] width 205 height 48
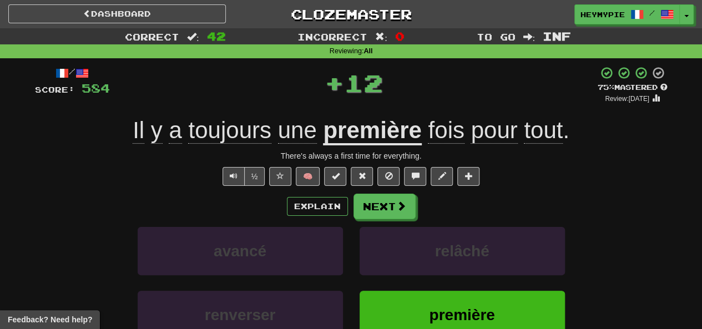
click at [352, 220] on div "Explain Next avancé relâché renverser première Learn more: avancé relâché renve…" at bounding box center [351, 283] width 632 height 178
click at [352, 215] on button "Next" at bounding box center [385, 207] width 62 height 26
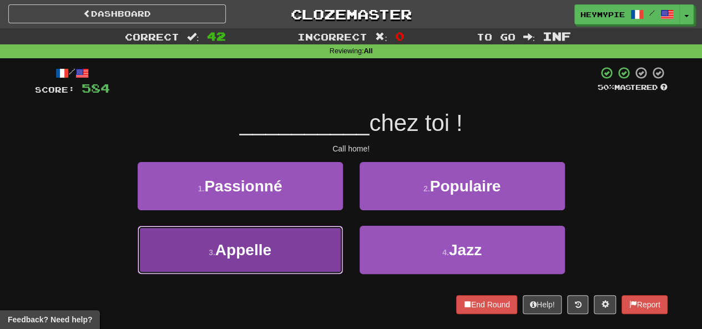
click at [277, 254] on button "3 . Appelle" at bounding box center [240, 250] width 205 height 48
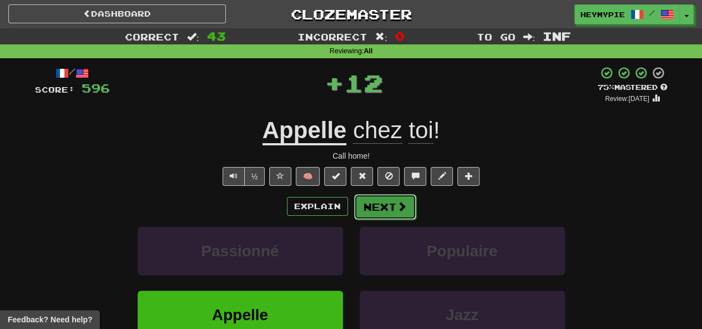
click at [352, 214] on button "Next" at bounding box center [385, 207] width 62 height 26
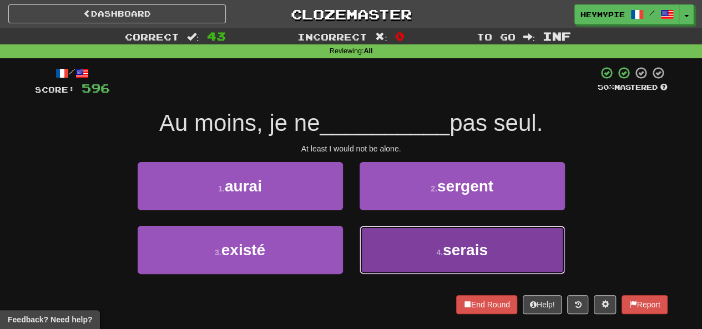
click at [352, 250] on button "4 . serais" at bounding box center [461, 250] width 205 height 48
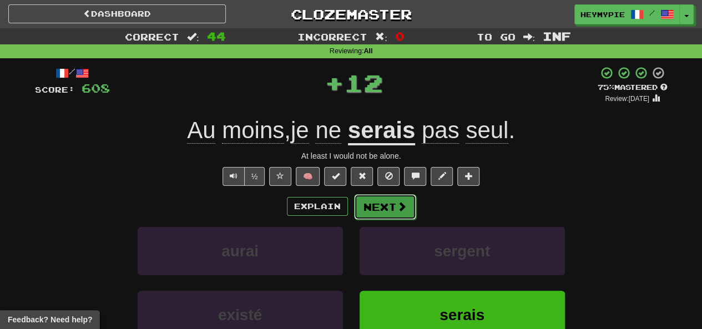
click at [352, 214] on button "Next" at bounding box center [385, 207] width 62 height 26
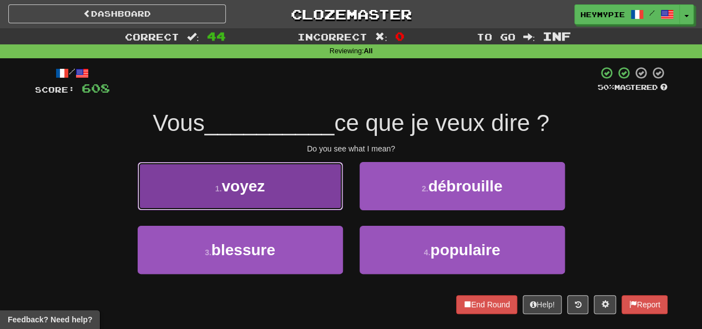
click at [289, 197] on button "1 . voyez" at bounding box center [240, 186] width 205 height 48
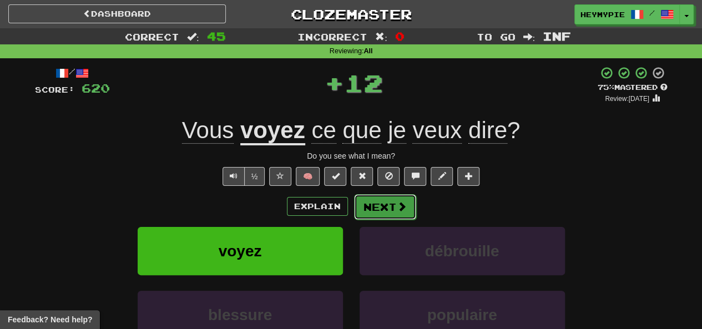
click at [352, 207] on button "Next" at bounding box center [385, 207] width 62 height 26
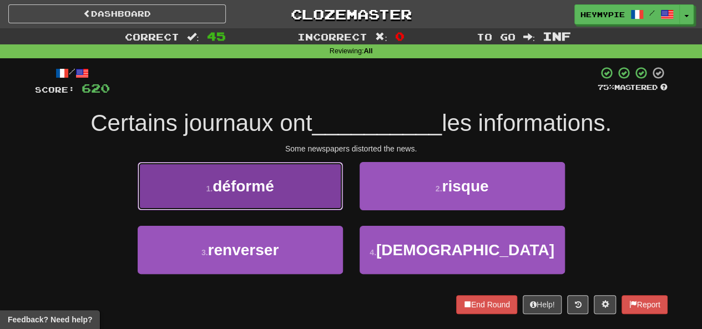
click at [294, 193] on button "1 . déformé" at bounding box center [240, 186] width 205 height 48
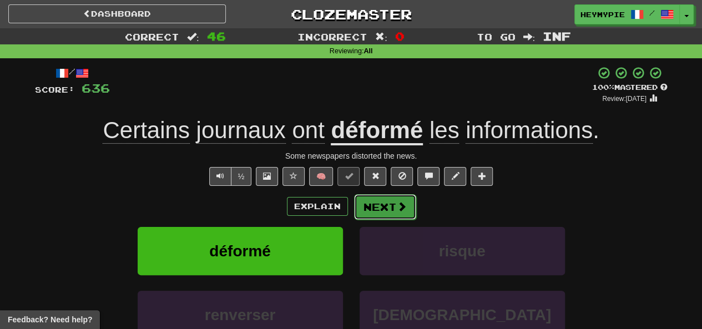
click at [352, 212] on button "Next" at bounding box center [385, 207] width 62 height 26
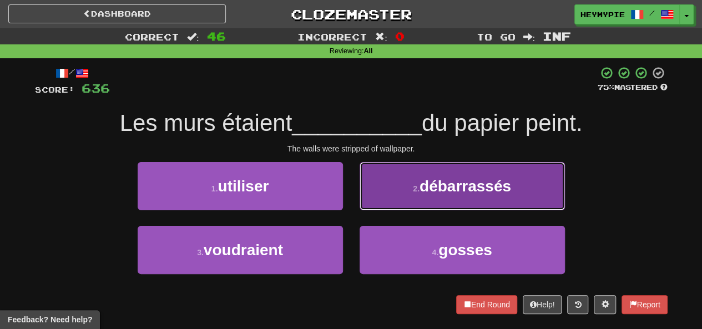
click at [352, 204] on button "2 . débarrassés" at bounding box center [461, 186] width 205 height 48
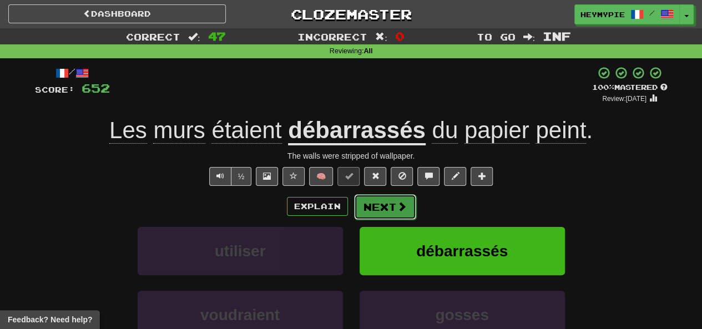
click at [352, 208] on button "Next" at bounding box center [385, 207] width 62 height 26
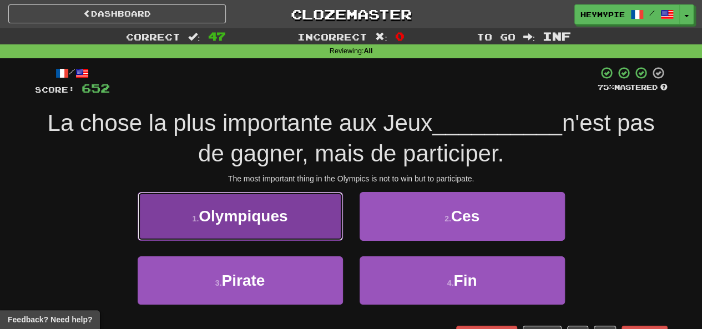
click at [280, 228] on button "1 . Olympiques" at bounding box center [240, 216] width 205 height 48
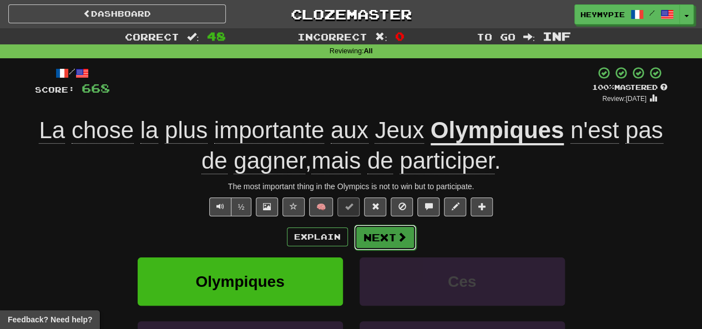
click at [352, 246] on button "Next" at bounding box center [385, 238] width 62 height 26
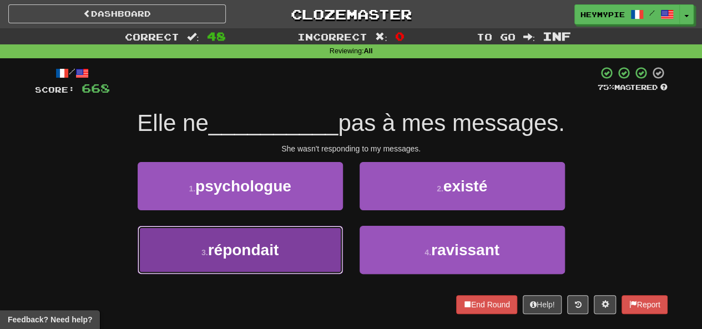
click at [279, 265] on button "3 . répondait" at bounding box center [240, 250] width 205 height 48
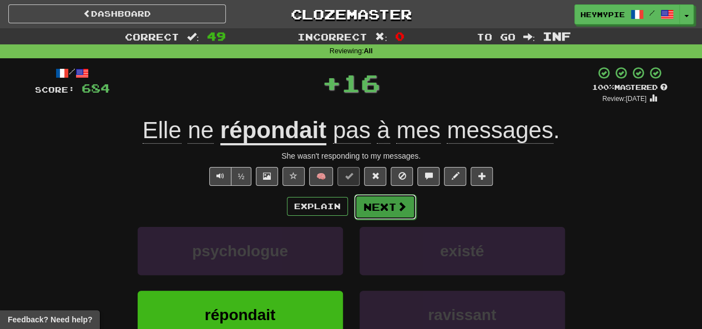
click at [352, 208] on button "Next" at bounding box center [385, 207] width 62 height 26
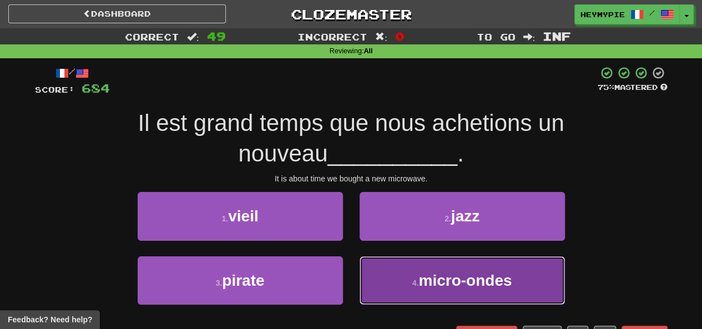
click at [352, 268] on button "4 . micro-ondes" at bounding box center [461, 280] width 205 height 48
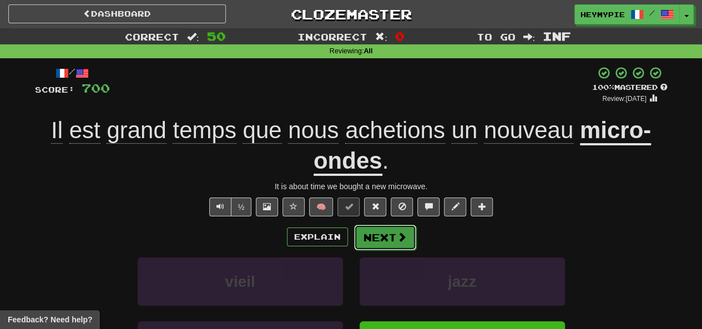
click at [352, 238] on button "Next" at bounding box center [385, 238] width 62 height 26
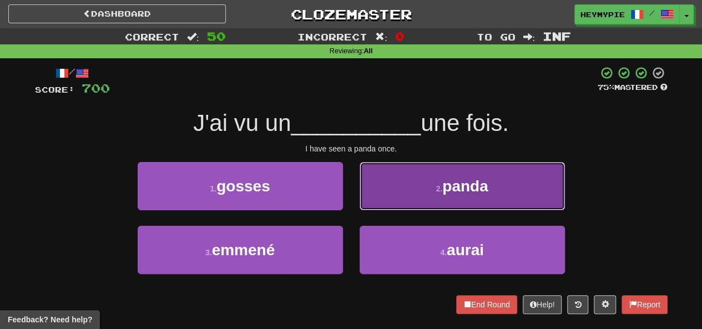
click at [352, 190] on button "2 . panda" at bounding box center [461, 186] width 205 height 48
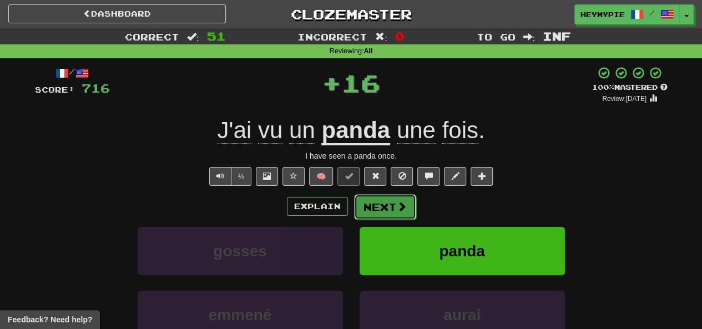
click at [352, 210] on button "Next" at bounding box center [385, 207] width 62 height 26
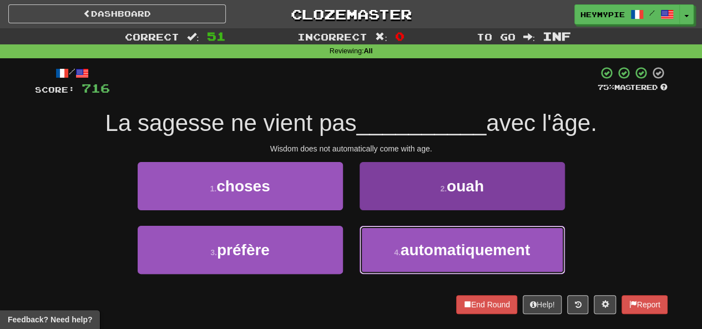
click at [352, 266] on button "4 . automatiquement" at bounding box center [461, 250] width 205 height 48
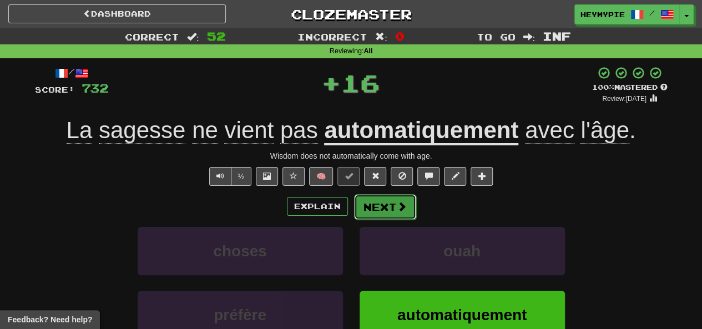
click at [352, 215] on button "Next" at bounding box center [385, 207] width 62 height 26
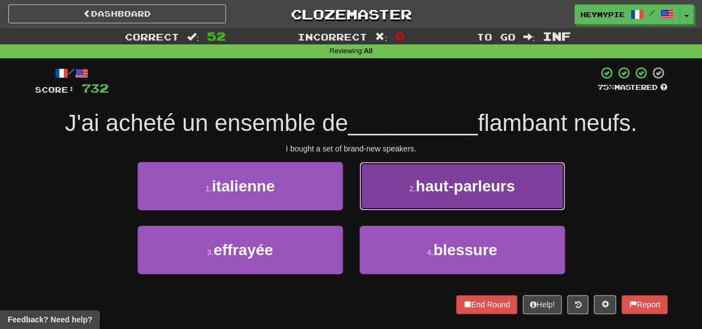
click at [352, 190] on button "2 . haut-parleurs" at bounding box center [461, 186] width 205 height 48
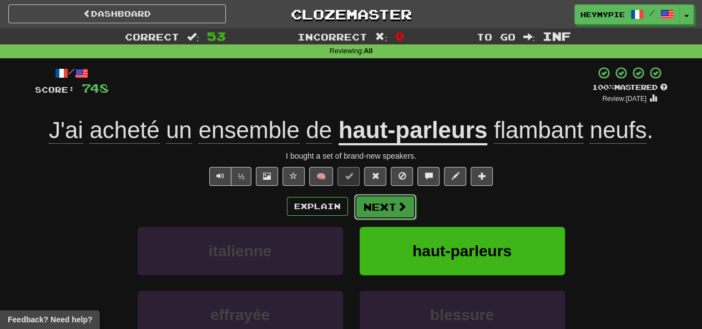
click at [352, 202] on button "Next" at bounding box center [385, 207] width 62 height 26
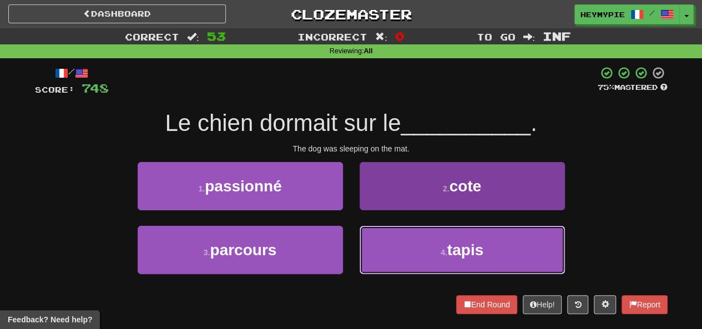
click at [352, 237] on button "4 . tapis" at bounding box center [461, 250] width 205 height 48
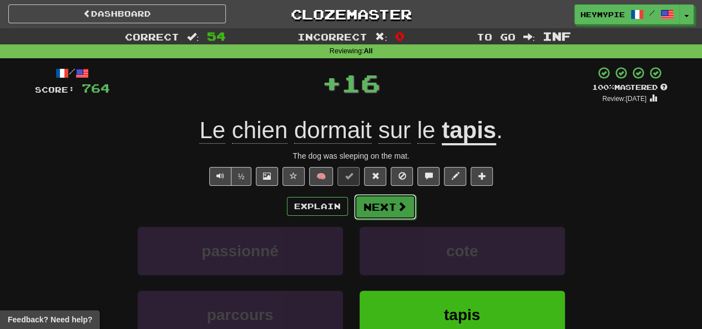
click at [352, 217] on button "Next" at bounding box center [385, 207] width 62 height 26
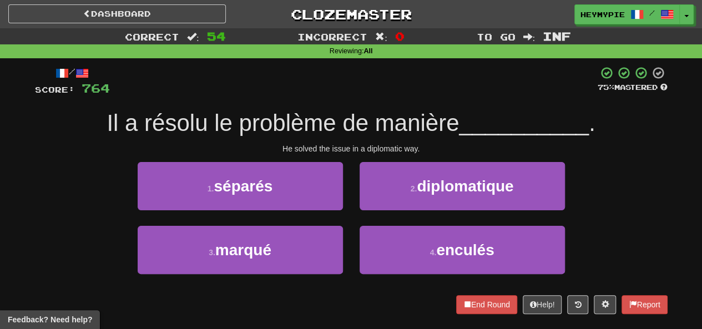
click at [255, 89] on div at bounding box center [353, 81] width 487 height 31
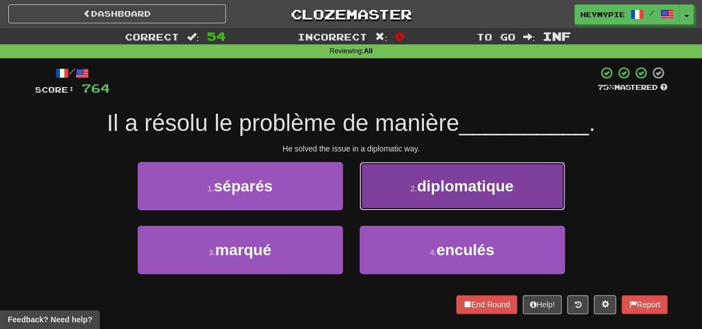
click at [352, 172] on button "2 . diplomatique" at bounding box center [461, 186] width 205 height 48
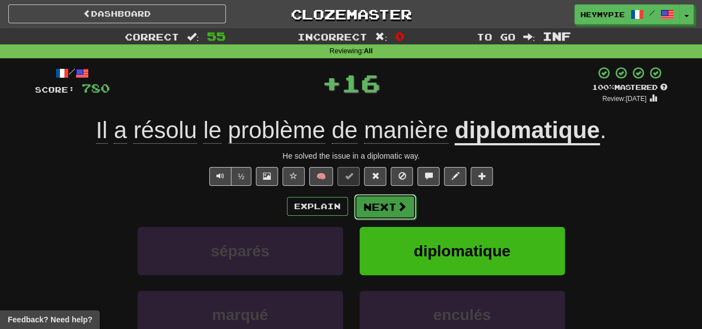
click at [352, 202] on button "Next" at bounding box center [385, 207] width 62 height 26
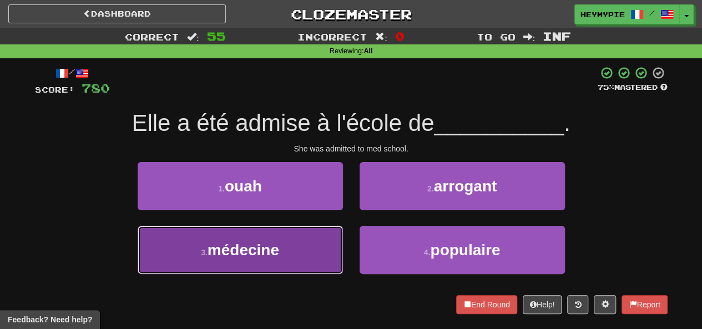
click at [305, 242] on button "3 . médecine" at bounding box center [240, 250] width 205 height 48
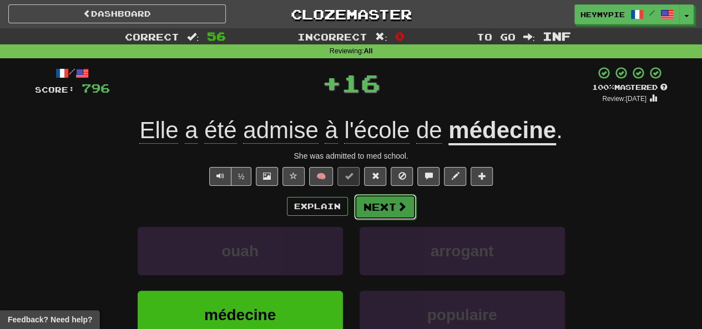
click at [352, 208] on button "Next" at bounding box center [385, 207] width 62 height 26
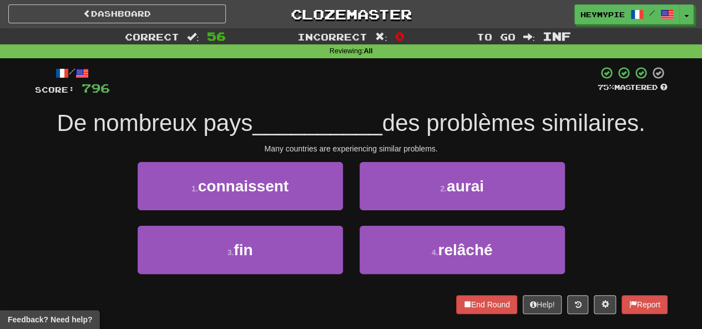
click at [352, 79] on div at bounding box center [353, 81] width 487 height 31
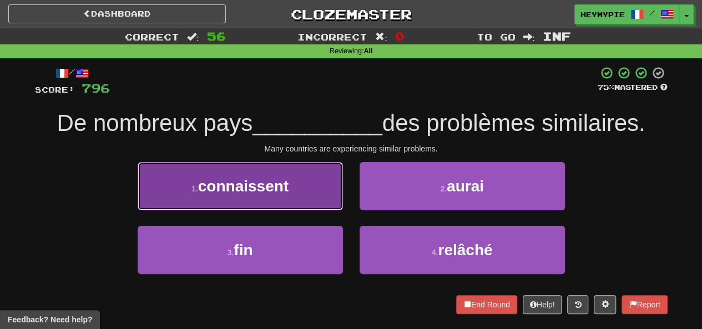
click at [295, 202] on button "1 . connaissent" at bounding box center [240, 186] width 205 height 48
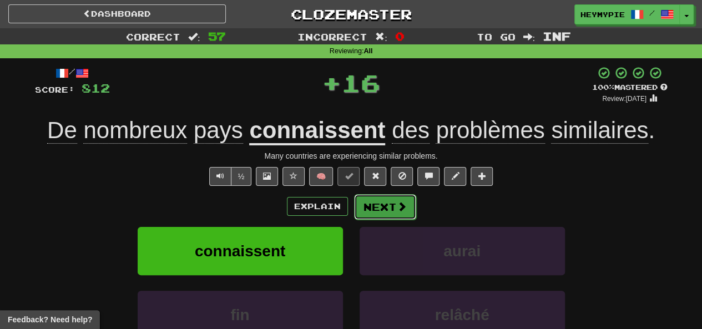
click at [352, 214] on button "Next" at bounding box center [385, 207] width 62 height 26
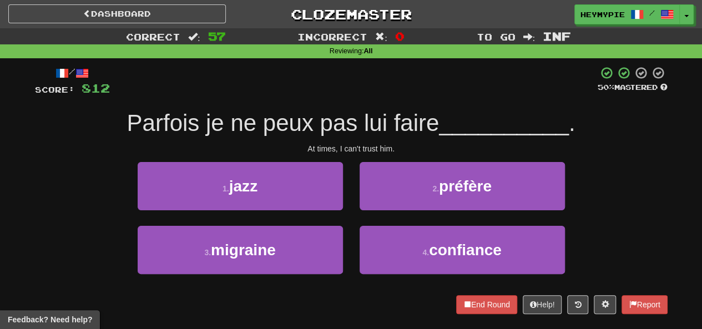
click at [305, 85] on div at bounding box center [353, 81] width 487 height 31
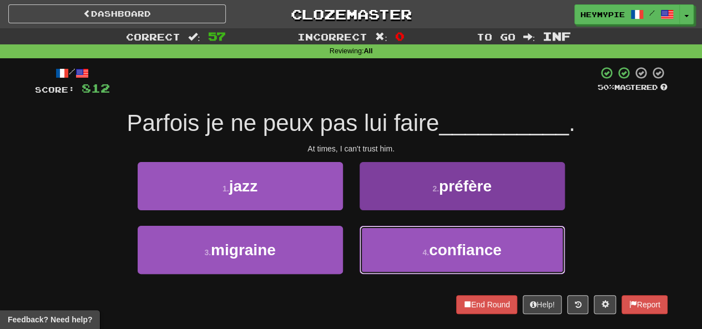
click at [352, 230] on button "4 . confiance" at bounding box center [461, 250] width 205 height 48
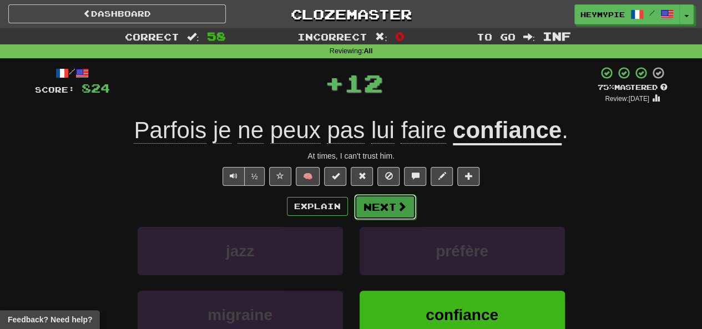
click at [352, 210] on button "Next" at bounding box center [385, 207] width 62 height 26
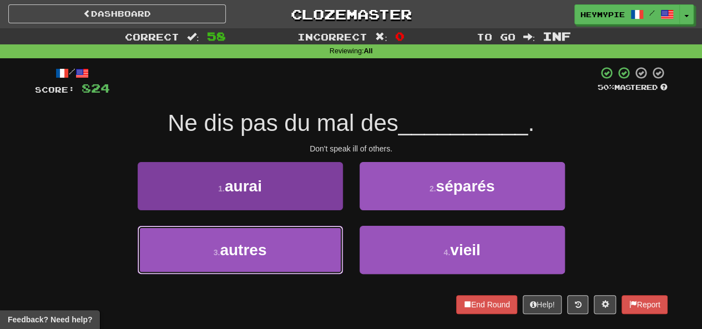
click at [277, 244] on button "3 . autres" at bounding box center [240, 250] width 205 height 48
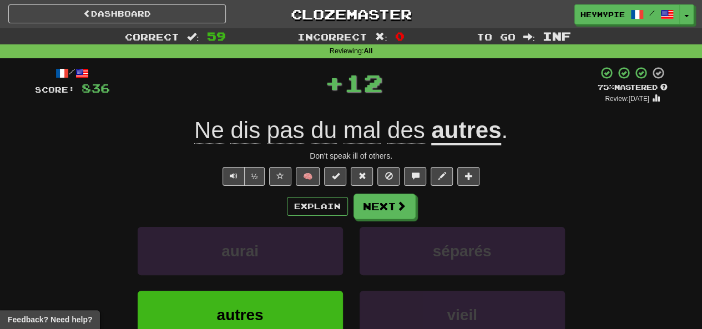
click at [352, 223] on div "Explain Next aurai séparés autres vieil Learn more: aurai séparés autres vieil" at bounding box center [351, 283] width 632 height 178
click at [352, 206] on button "Next" at bounding box center [385, 207] width 62 height 26
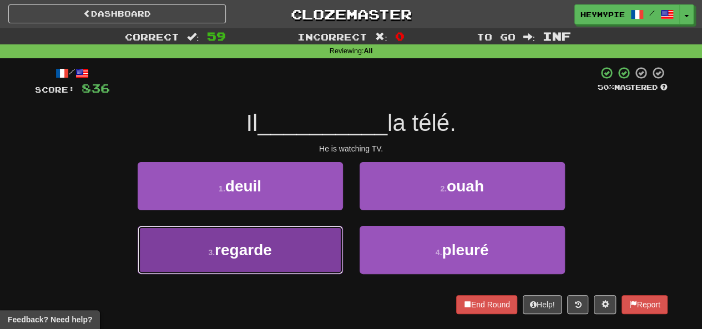
click at [291, 240] on button "3 . regarde" at bounding box center [240, 250] width 205 height 48
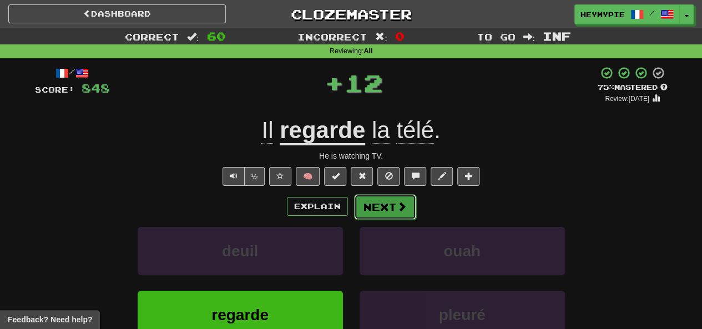
click at [352, 202] on button "Next" at bounding box center [385, 207] width 62 height 26
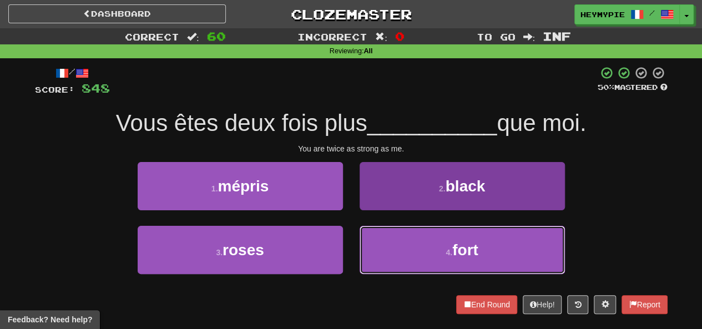
click at [352, 252] on button "4 . fort" at bounding box center [461, 250] width 205 height 48
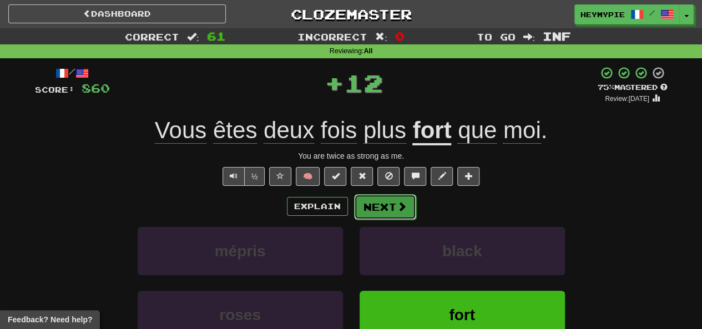
click at [352, 207] on button "Next" at bounding box center [385, 207] width 62 height 26
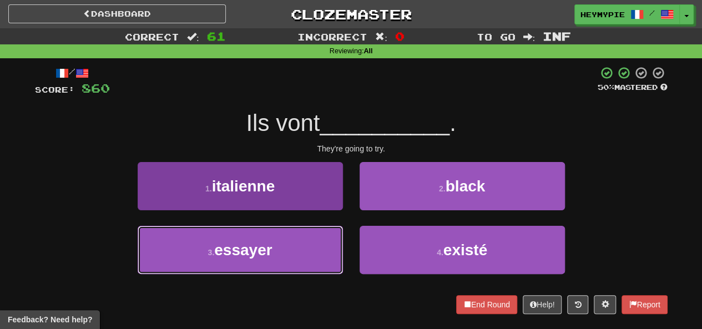
click at [283, 254] on button "3 . essayer" at bounding box center [240, 250] width 205 height 48
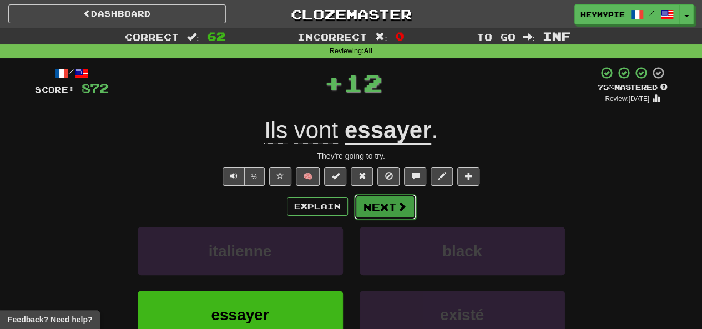
click at [352, 208] on button "Next" at bounding box center [385, 207] width 62 height 26
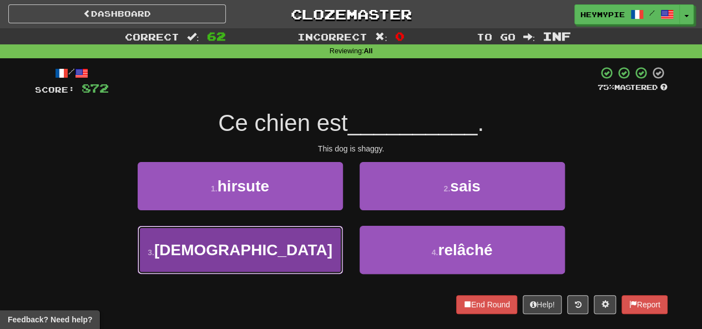
click at [271, 256] on button "3 . juifs" at bounding box center [240, 250] width 205 height 48
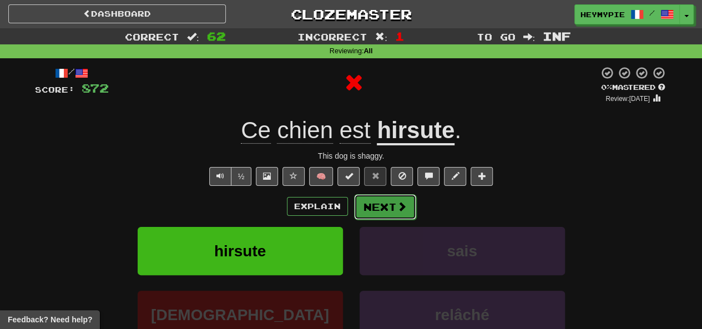
click at [352, 213] on button "Next" at bounding box center [385, 207] width 62 height 26
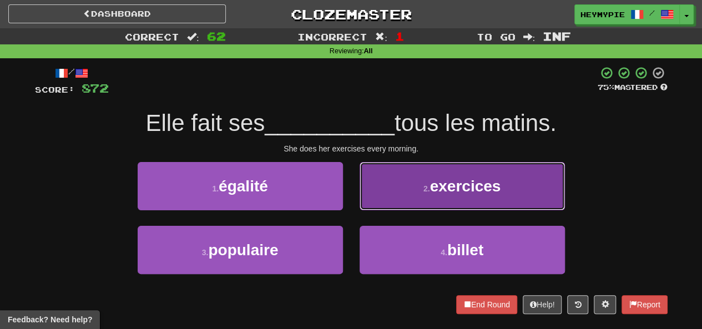
click at [352, 188] on button "2 . exercices" at bounding box center [461, 186] width 205 height 48
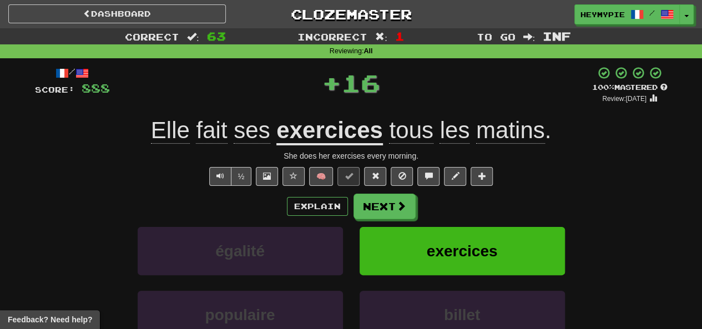
click at [352, 218] on div "Explain Next égalité exercices populaire billet Learn more: égalité exercices p…" at bounding box center [351, 283] width 632 height 178
click at [352, 207] on button "Next" at bounding box center [385, 207] width 62 height 26
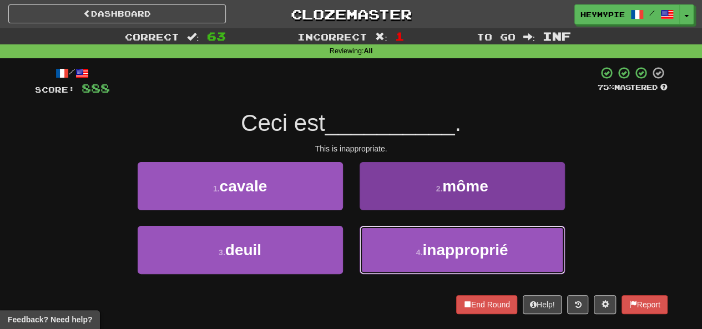
click at [352, 243] on button "4 . inapproprié" at bounding box center [461, 250] width 205 height 48
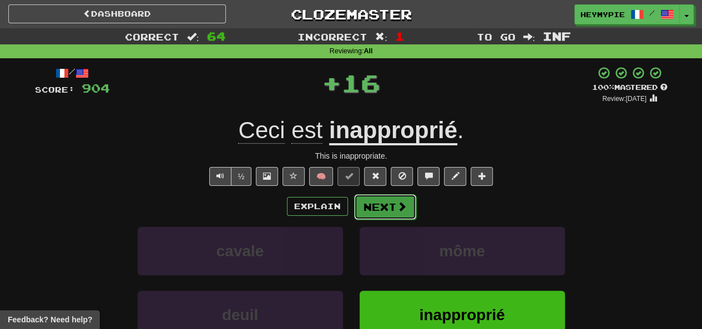
click at [352, 211] on button "Next" at bounding box center [385, 207] width 62 height 26
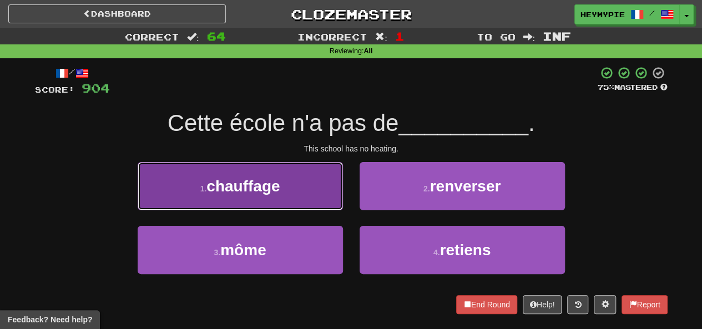
click at [282, 173] on button "1 . chauffage" at bounding box center [240, 186] width 205 height 48
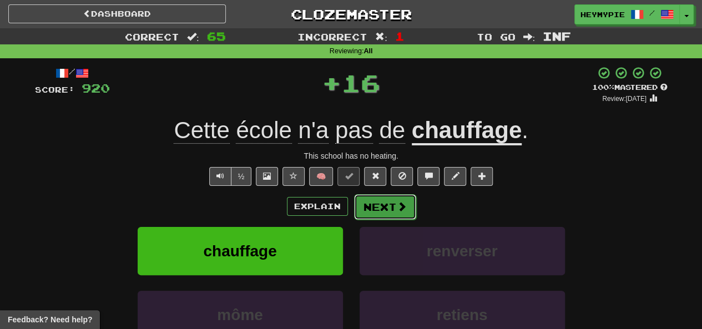
click at [352, 204] on span at bounding box center [402, 206] width 10 height 10
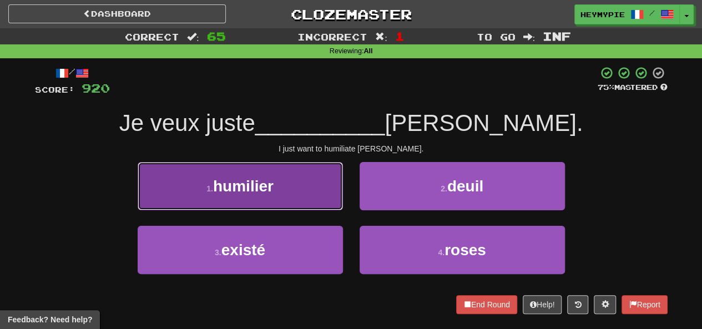
click at [295, 182] on button "1 . humilier" at bounding box center [240, 186] width 205 height 48
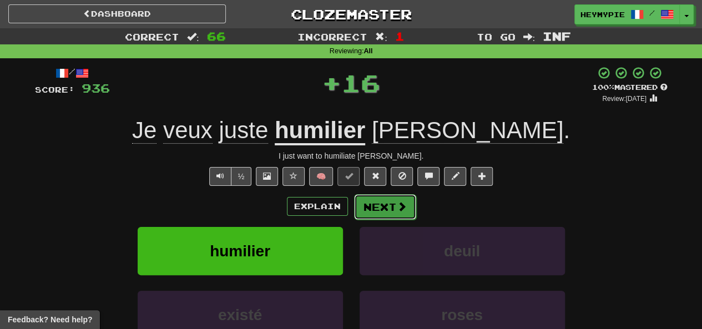
click at [352, 204] on button "Next" at bounding box center [385, 207] width 62 height 26
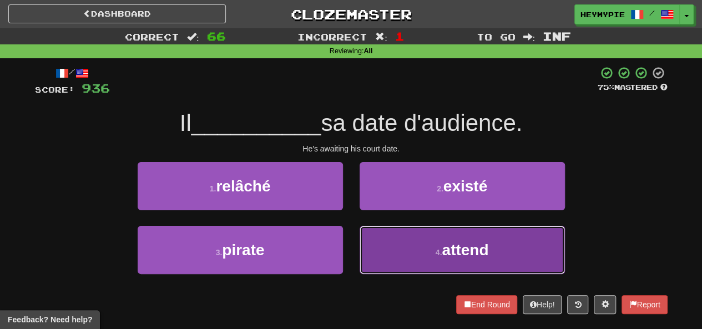
click at [352, 237] on button "4 . attend" at bounding box center [461, 250] width 205 height 48
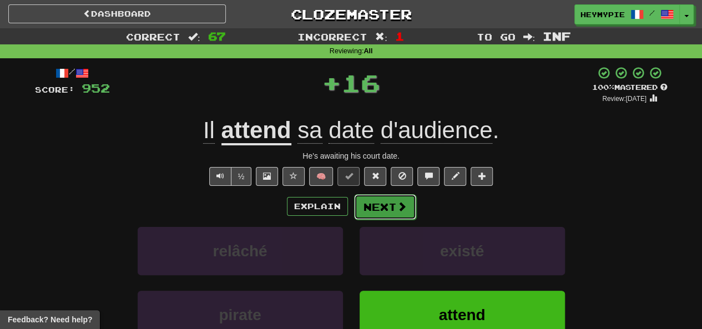
click at [352, 200] on button "Next" at bounding box center [385, 207] width 62 height 26
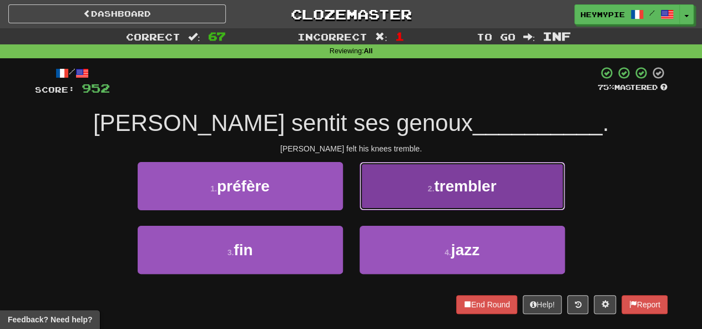
click at [352, 189] on button "2 . trembler" at bounding box center [461, 186] width 205 height 48
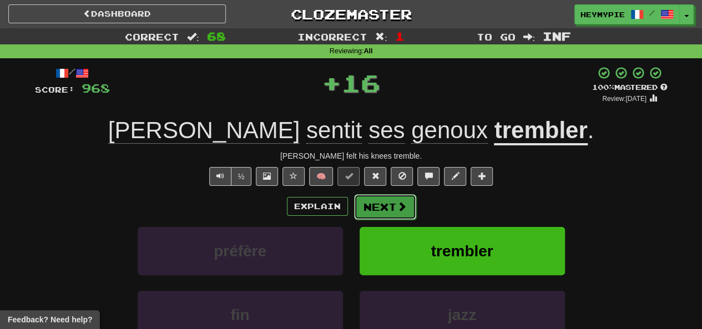
click at [352, 204] on button "Next" at bounding box center [385, 207] width 62 height 26
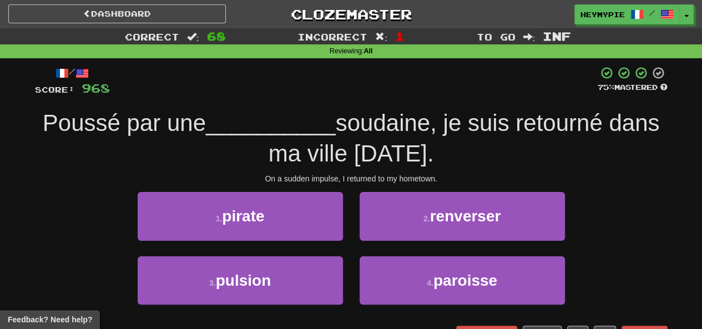
click at [301, 254] on div "1 . pirate" at bounding box center [240, 224] width 222 height 64
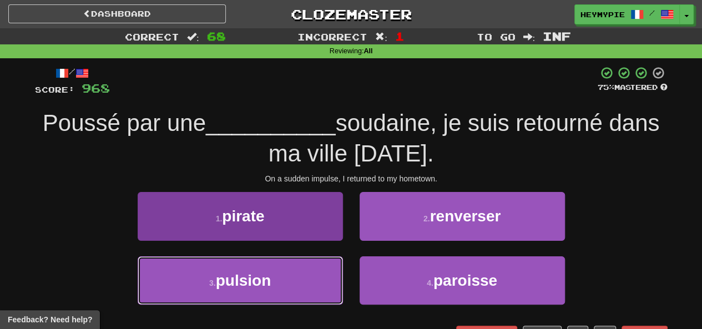
click at [294, 279] on button "3 . pulsion" at bounding box center [240, 280] width 205 height 48
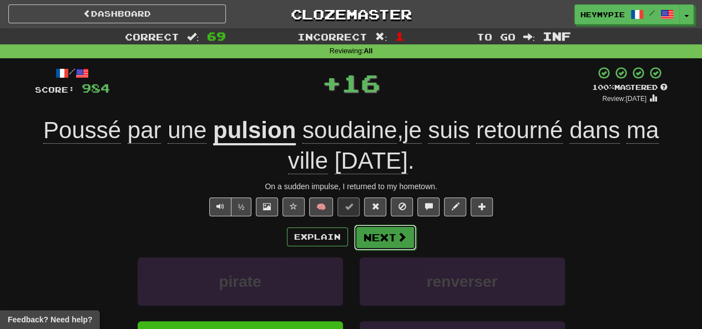
click at [352, 237] on span at bounding box center [402, 237] width 10 height 10
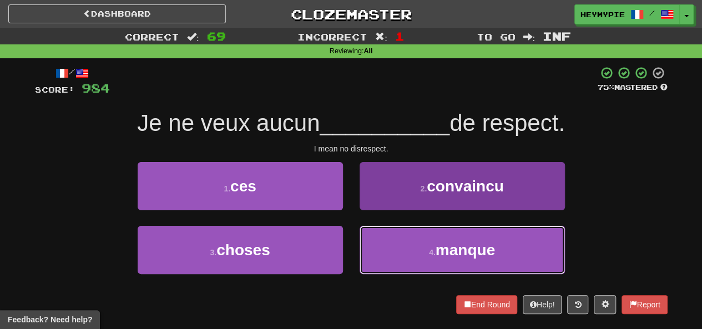
click at [352, 252] on button "4 . manque" at bounding box center [461, 250] width 205 height 48
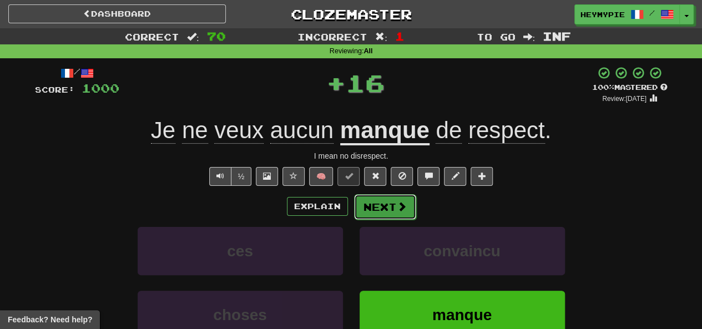
click at [352, 206] on button "Next" at bounding box center [385, 207] width 62 height 26
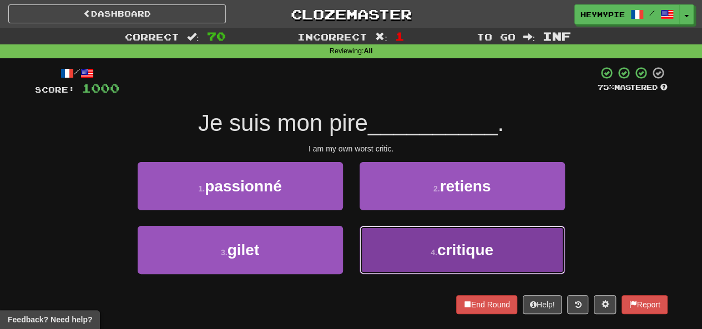
click at [352, 227] on button "4 . critique" at bounding box center [461, 250] width 205 height 48
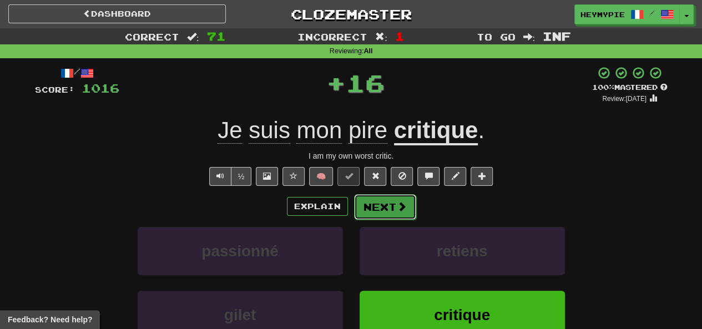
click at [352, 204] on button "Next" at bounding box center [385, 207] width 62 height 26
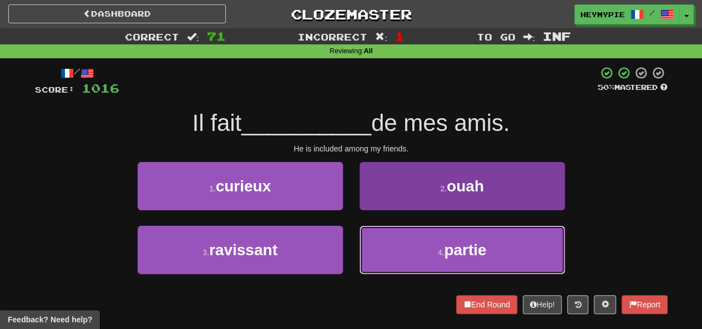
click at [352, 250] on button "4 . partie" at bounding box center [461, 250] width 205 height 48
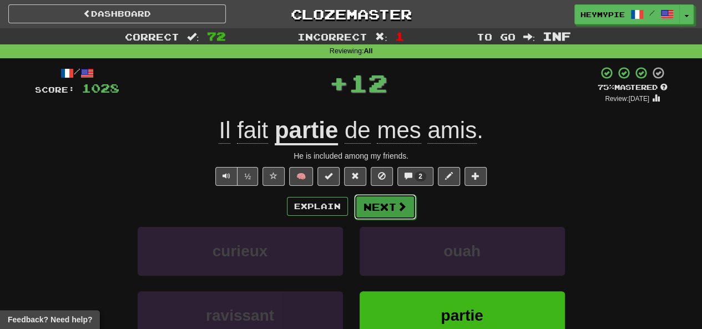
click at [352, 211] on button "Next" at bounding box center [385, 207] width 62 height 26
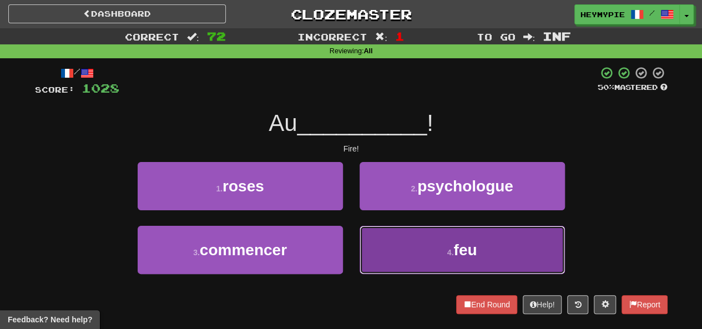
click at [352, 243] on button "4 . feu" at bounding box center [461, 250] width 205 height 48
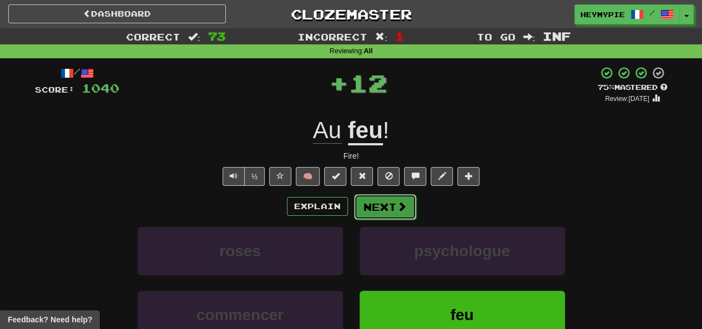
click at [352, 214] on button "Next" at bounding box center [385, 207] width 62 height 26
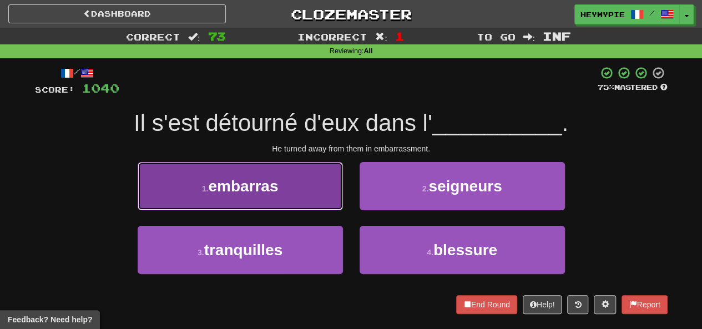
click at [312, 198] on button "1 . embarras" at bounding box center [240, 186] width 205 height 48
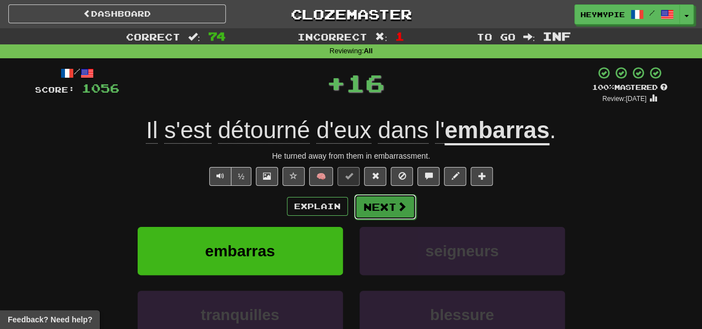
click at [352, 211] on button "Next" at bounding box center [385, 207] width 62 height 26
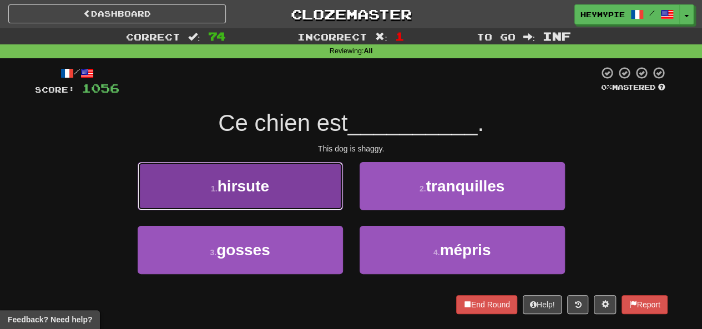
click at [319, 187] on button "1 . hirsute" at bounding box center [240, 186] width 205 height 48
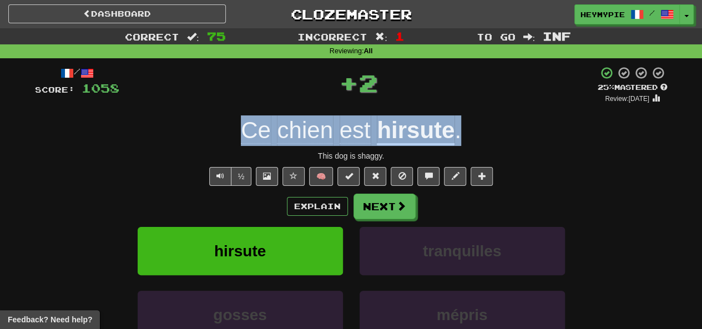
drag, startPoint x: 460, startPoint y: 138, endPoint x: 134, endPoint y: 136, distance: 325.5
click at [134, 136] on div "Ce chien est hirsute ." at bounding box center [351, 130] width 632 height 31
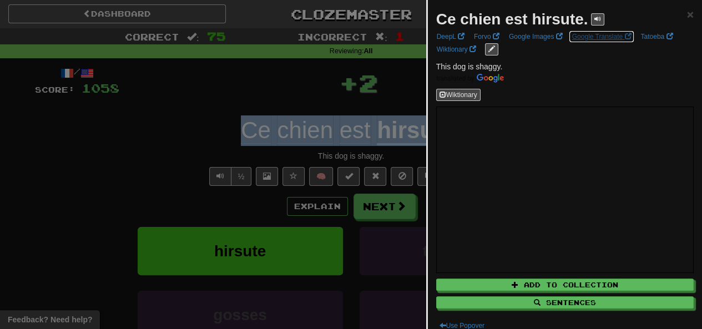
click at [352, 37] on link "Google Translate" at bounding box center [601, 37] width 66 height 12
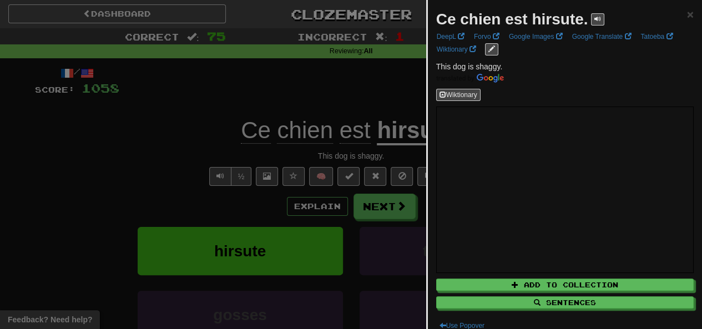
click at [322, 70] on div at bounding box center [351, 164] width 702 height 329
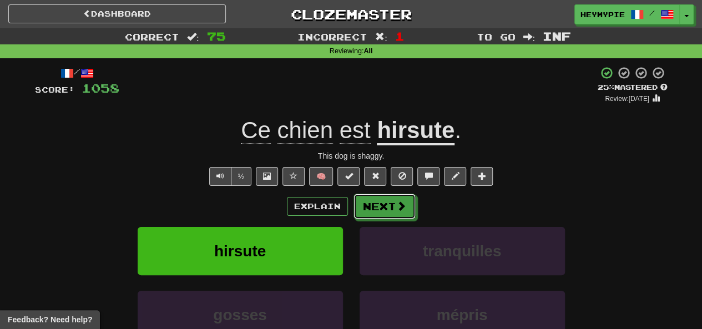
drag, startPoint x: 390, startPoint y: 207, endPoint x: 392, endPoint y: 201, distance: 5.7
click at [352, 208] on button "Next" at bounding box center [384, 207] width 62 height 26
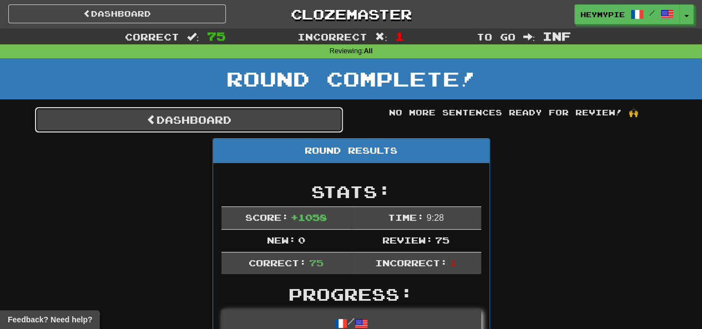
click at [206, 124] on link "Dashboard" at bounding box center [189, 120] width 308 height 26
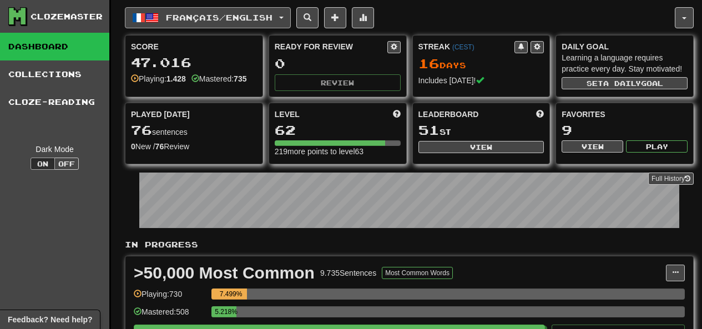
click at [245, 20] on span "Français / English" at bounding box center [219, 17] width 106 height 9
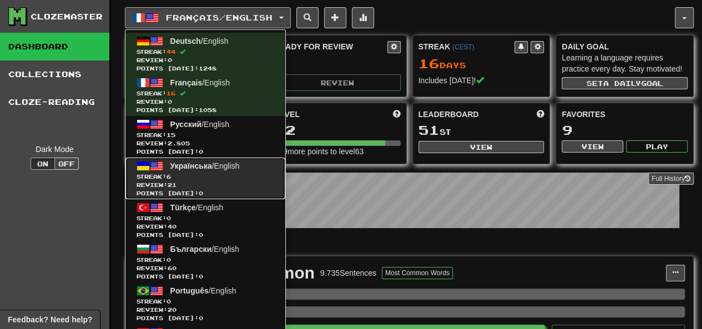
click at [224, 174] on span "Streak: 6" at bounding box center [205, 176] width 138 height 8
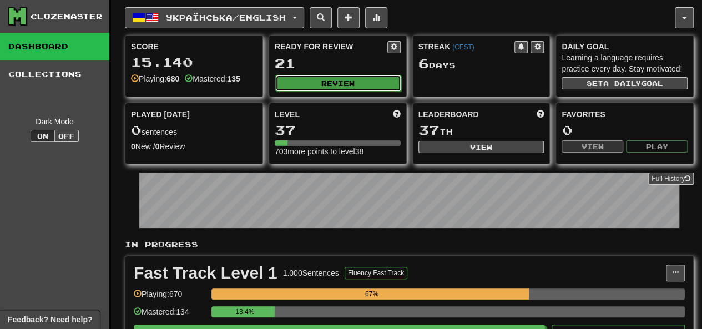
click at [313, 81] on button "Review" at bounding box center [338, 83] width 126 height 17
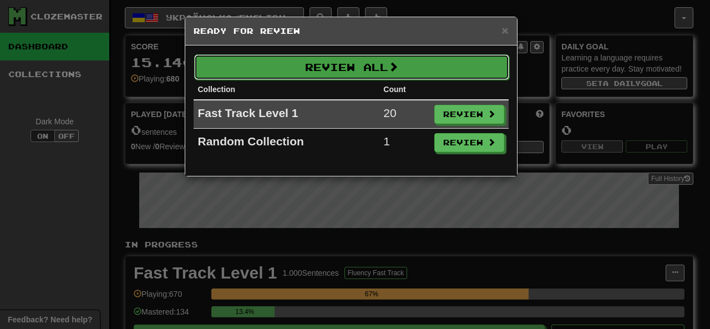
click at [360, 68] on button "Review All" at bounding box center [351, 67] width 315 height 26
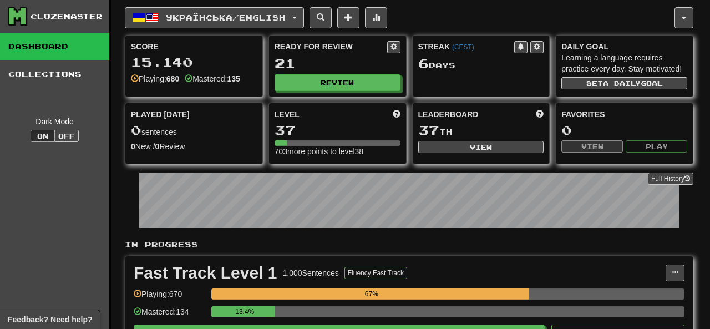
select select "********"
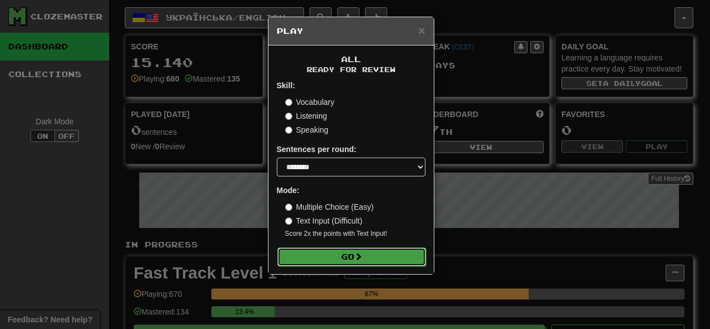
click at [342, 251] on button "Go" at bounding box center [351, 256] width 149 height 19
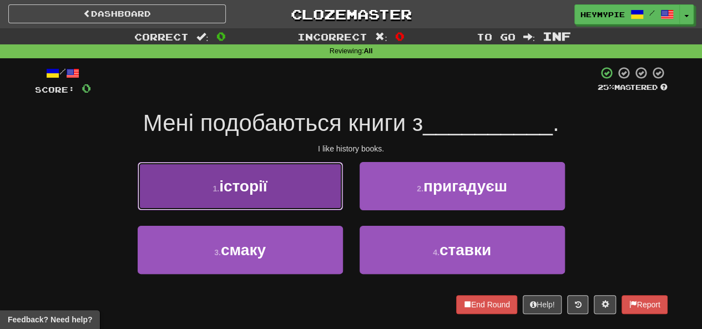
click at [274, 197] on button "1 . історії" at bounding box center [240, 186] width 205 height 48
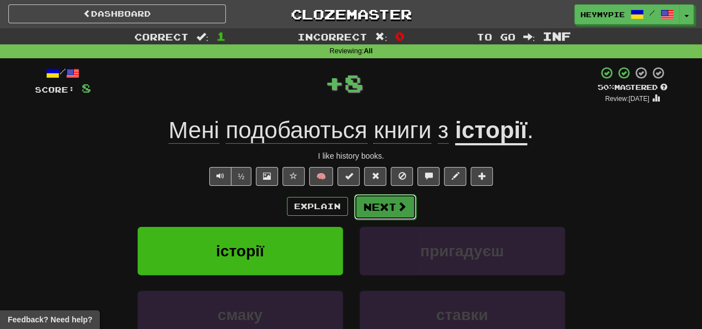
click at [382, 210] on button "Next" at bounding box center [385, 207] width 62 height 26
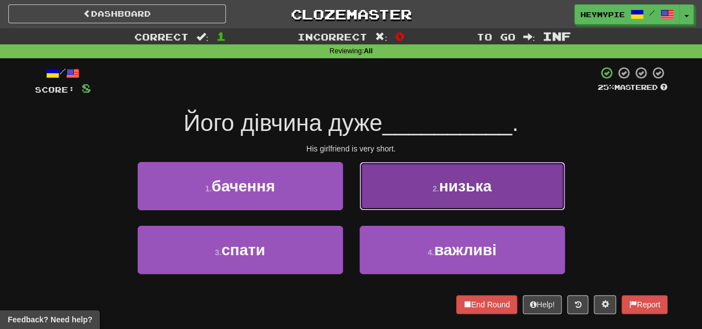
click at [373, 194] on button "2 . низька" at bounding box center [461, 186] width 205 height 48
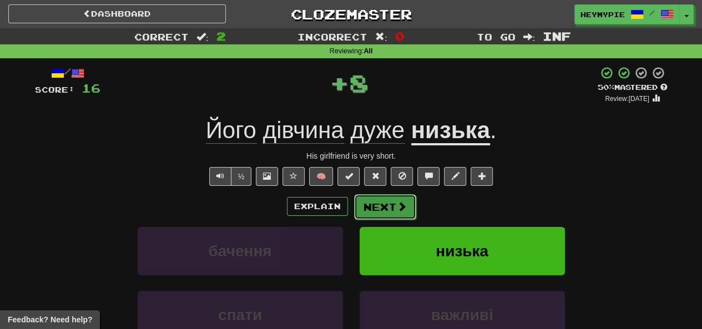
click at [390, 207] on button "Next" at bounding box center [385, 207] width 62 height 26
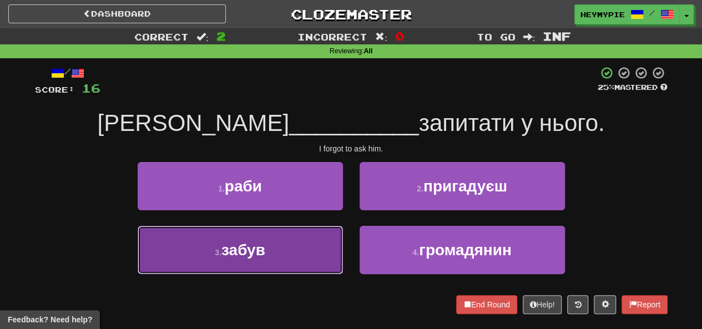
drag, startPoint x: 298, startPoint y: 255, endPoint x: 311, endPoint y: 251, distance: 13.3
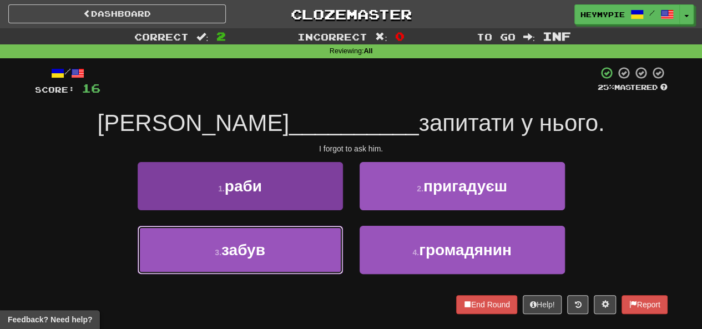
click at [300, 255] on button "3 . забув" at bounding box center [240, 250] width 205 height 48
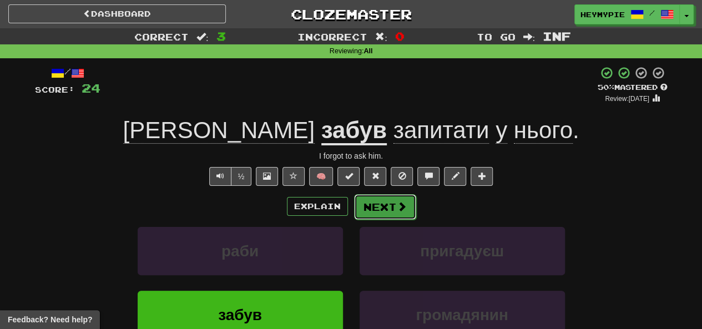
click at [374, 205] on button "Next" at bounding box center [385, 207] width 62 height 26
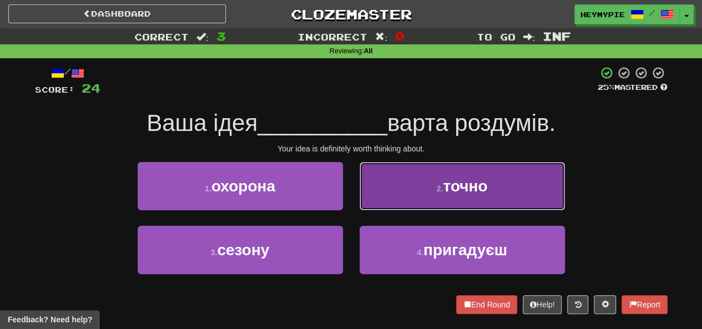
click at [391, 197] on button "2 . точно" at bounding box center [461, 186] width 205 height 48
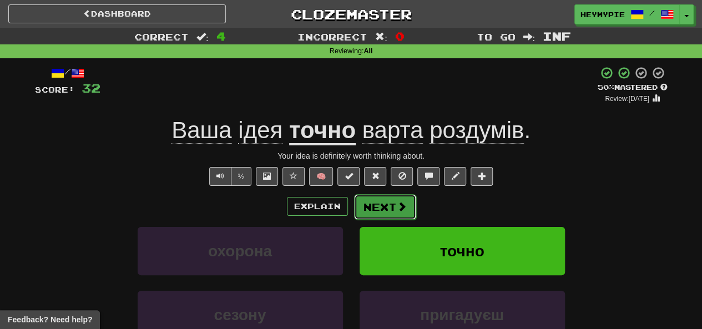
click at [386, 206] on button "Next" at bounding box center [385, 207] width 62 height 26
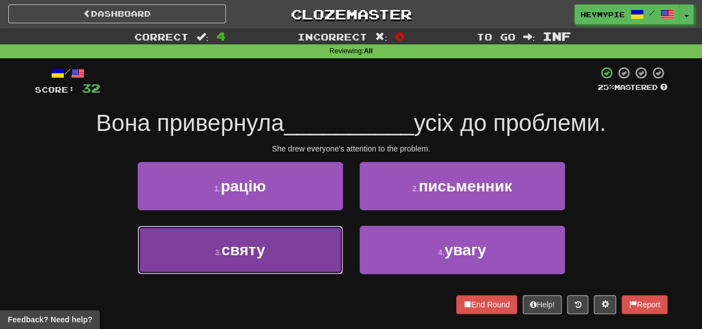
click at [313, 239] on button "3 . святу" at bounding box center [240, 250] width 205 height 48
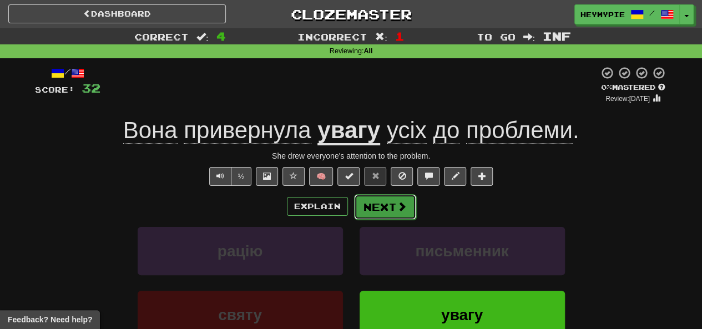
click at [380, 207] on button "Next" at bounding box center [385, 207] width 62 height 26
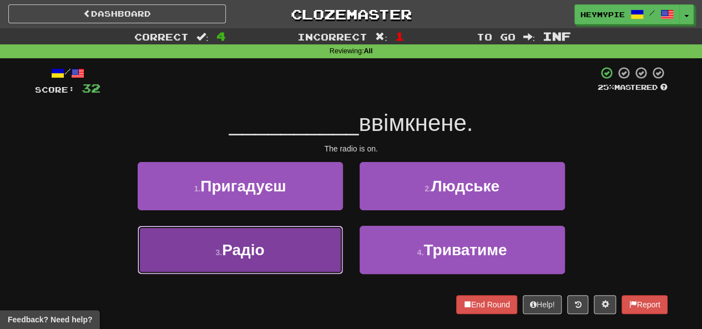
click at [253, 243] on span "Радіо" at bounding box center [243, 249] width 43 height 17
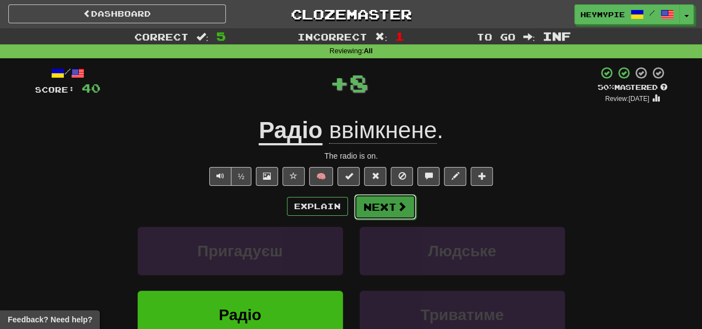
click at [380, 208] on button "Next" at bounding box center [385, 207] width 62 height 26
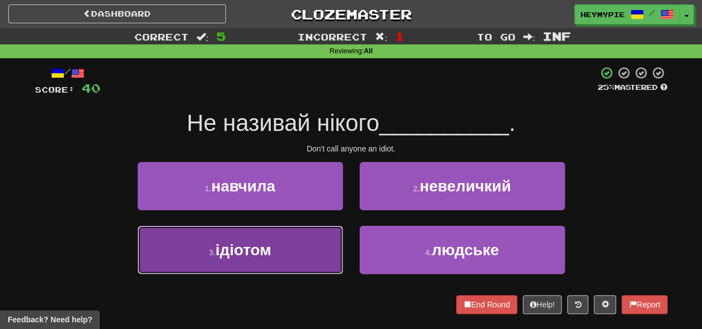
click at [287, 241] on button "3 . ідіотом" at bounding box center [240, 250] width 205 height 48
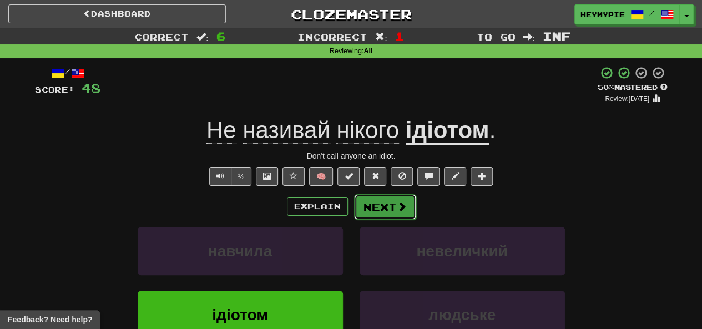
click at [375, 206] on button "Next" at bounding box center [385, 207] width 62 height 26
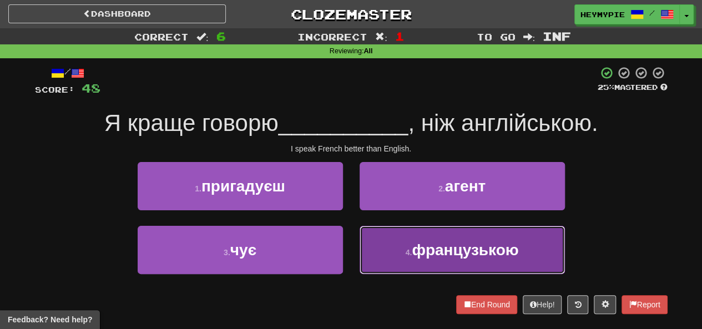
click at [409, 256] on button "4 . французькою" at bounding box center [461, 250] width 205 height 48
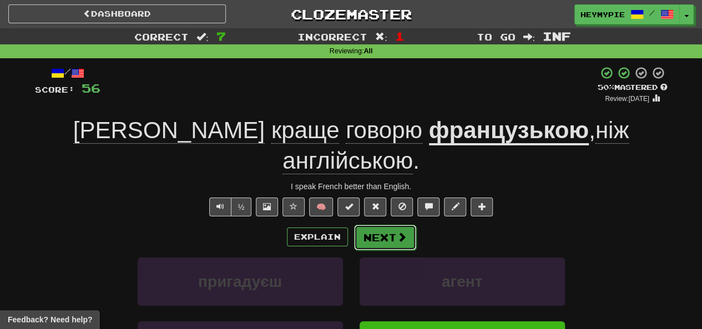
click at [382, 225] on button "Next" at bounding box center [385, 238] width 62 height 26
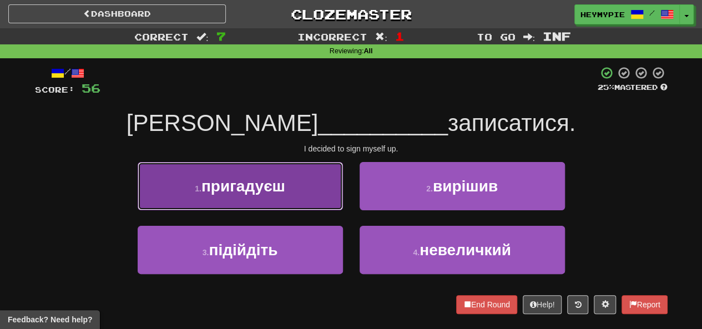
click at [285, 189] on span "пригадуєш" at bounding box center [243, 185] width 84 height 17
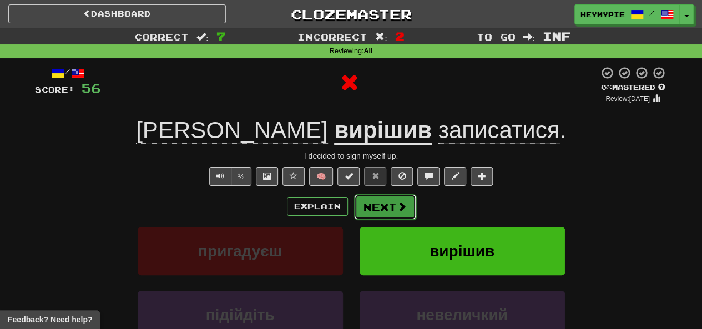
click at [375, 207] on button "Next" at bounding box center [385, 207] width 62 height 26
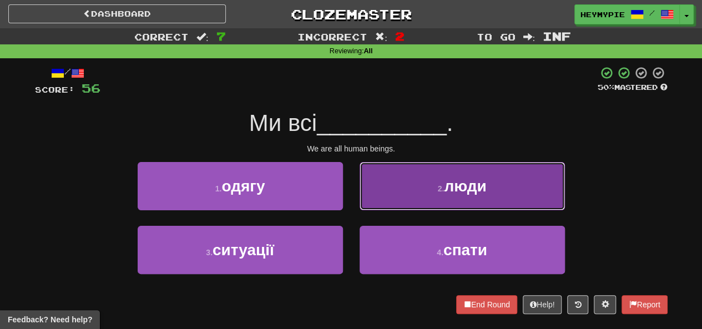
click at [380, 188] on button "2 . люди" at bounding box center [461, 186] width 205 height 48
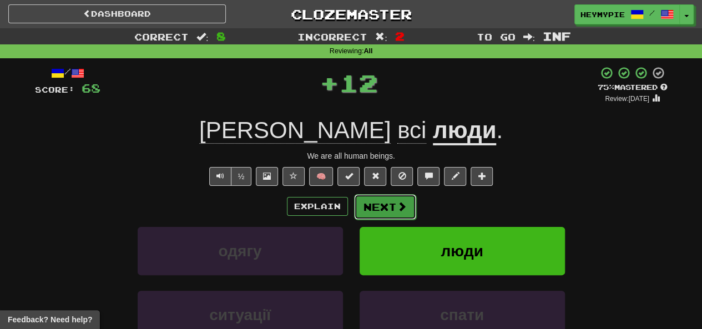
click at [363, 200] on button "Next" at bounding box center [385, 207] width 62 height 26
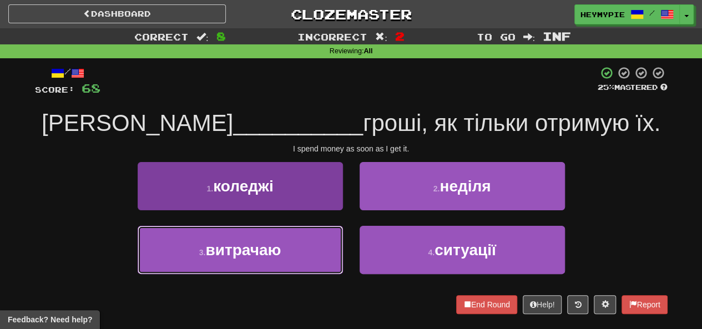
click at [288, 239] on button "3 . витрачаю" at bounding box center [240, 250] width 205 height 48
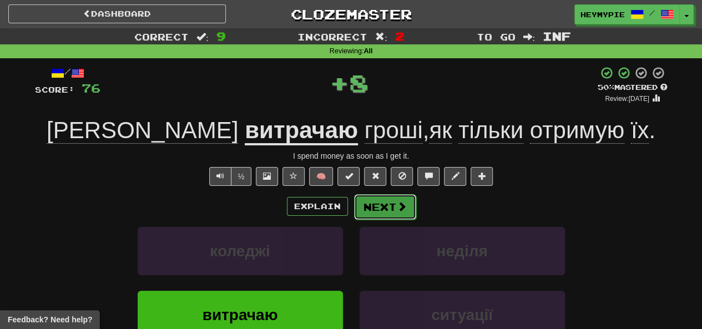
click at [371, 205] on button "Next" at bounding box center [385, 207] width 62 height 26
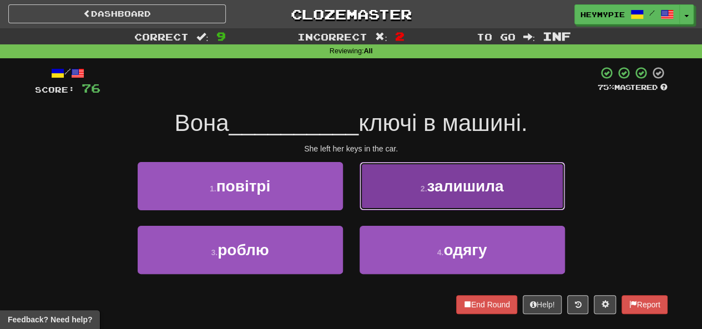
click at [440, 199] on button "2 . залишила" at bounding box center [461, 186] width 205 height 48
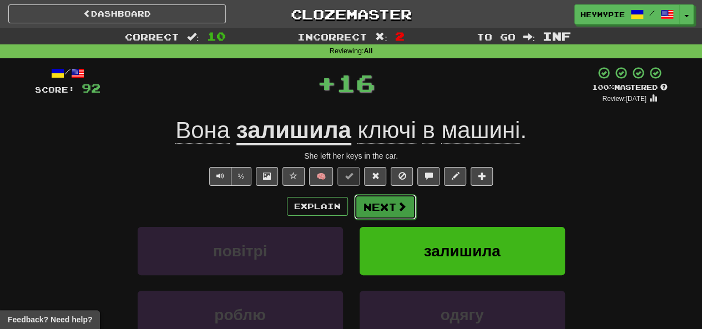
click at [384, 216] on button "Next" at bounding box center [385, 207] width 62 height 26
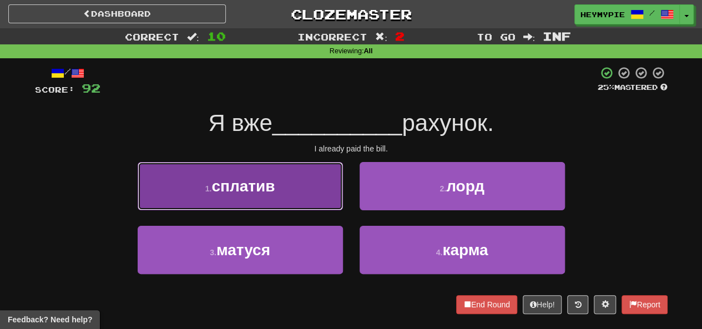
click at [317, 200] on button "1 . сплатив" at bounding box center [240, 186] width 205 height 48
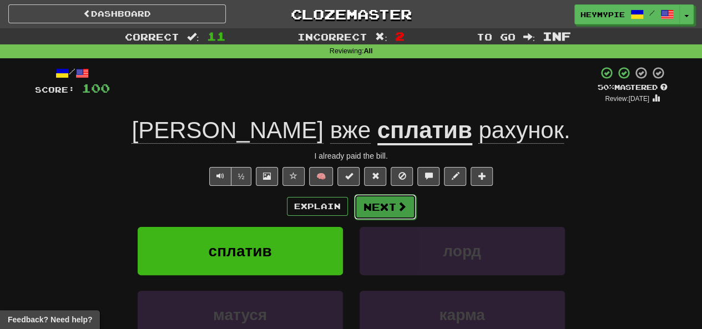
click at [387, 209] on button "Next" at bounding box center [385, 207] width 62 height 26
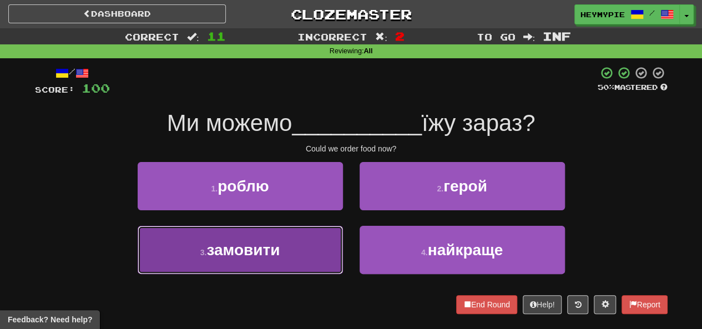
click at [306, 249] on button "3 . замовити" at bounding box center [240, 250] width 205 height 48
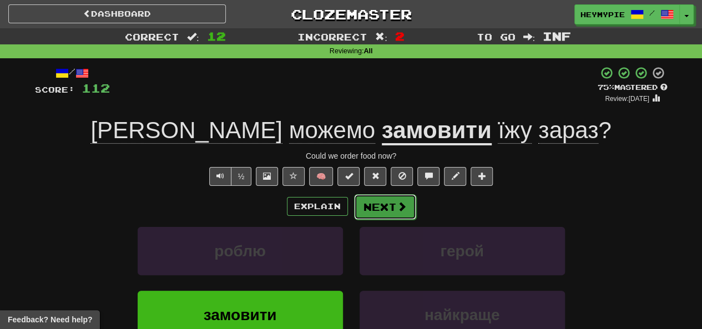
click at [379, 202] on button "Next" at bounding box center [385, 207] width 62 height 26
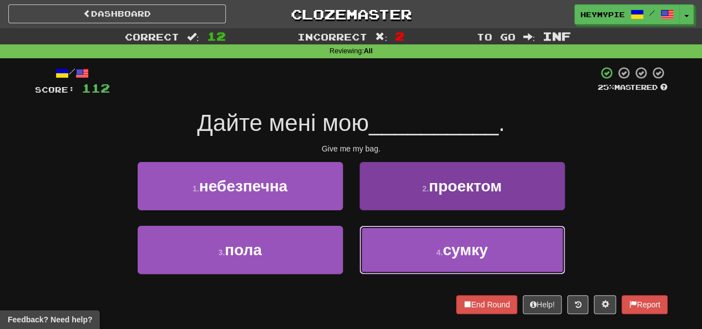
click at [373, 239] on button "4 . сумку" at bounding box center [461, 250] width 205 height 48
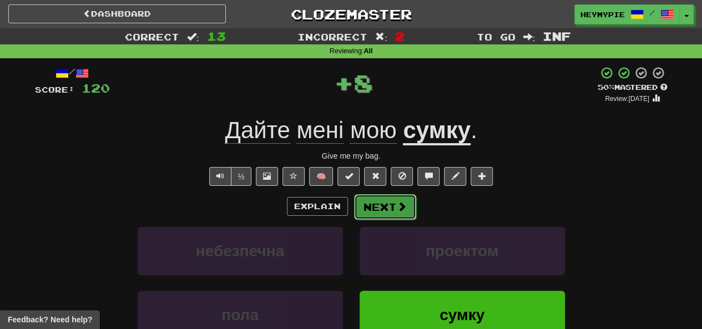
click at [374, 203] on button "Next" at bounding box center [385, 207] width 62 height 26
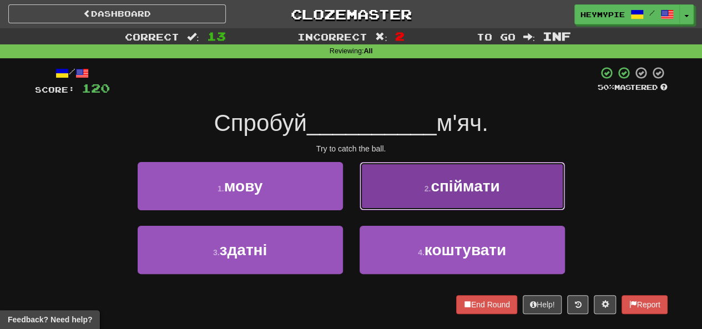
click at [381, 199] on button "2 . спіймати" at bounding box center [461, 186] width 205 height 48
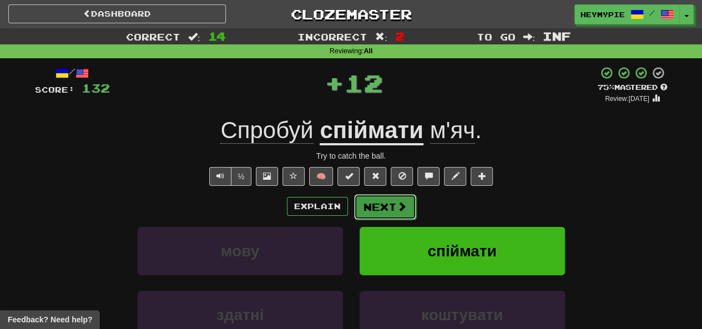
click at [380, 211] on button "Next" at bounding box center [385, 207] width 62 height 26
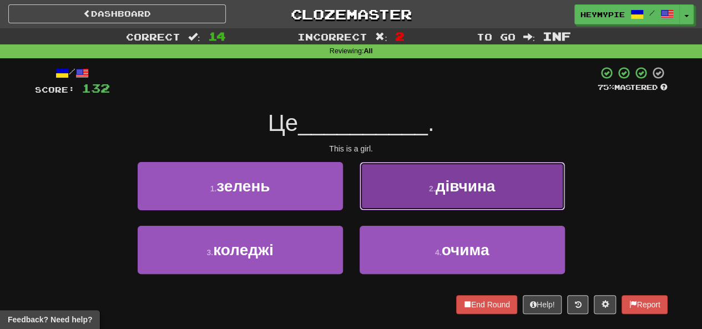
click at [393, 199] on button "2 . дівчина" at bounding box center [461, 186] width 205 height 48
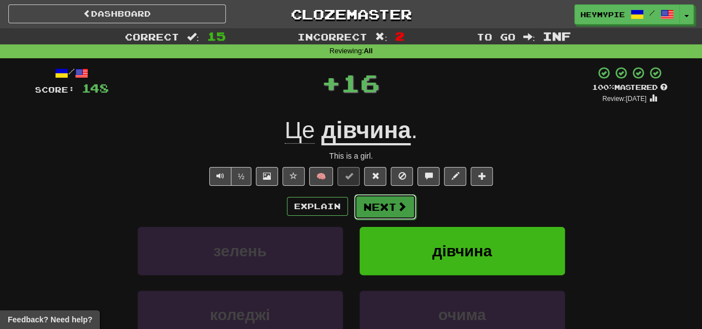
click at [368, 212] on button "Next" at bounding box center [385, 207] width 62 height 26
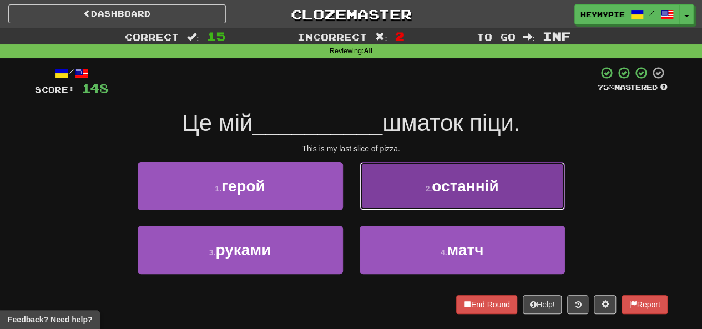
click at [404, 209] on button "2 . останній" at bounding box center [461, 186] width 205 height 48
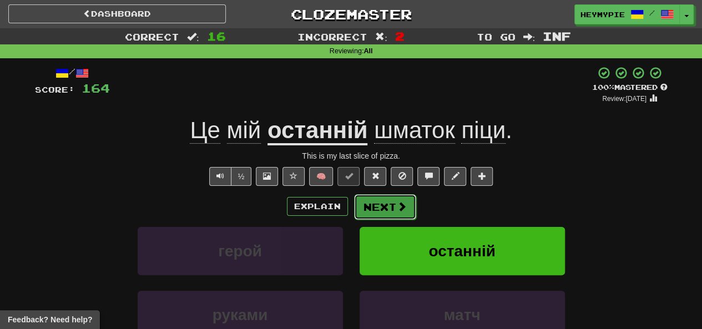
click at [382, 210] on button "Next" at bounding box center [385, 207] width 62 height 26
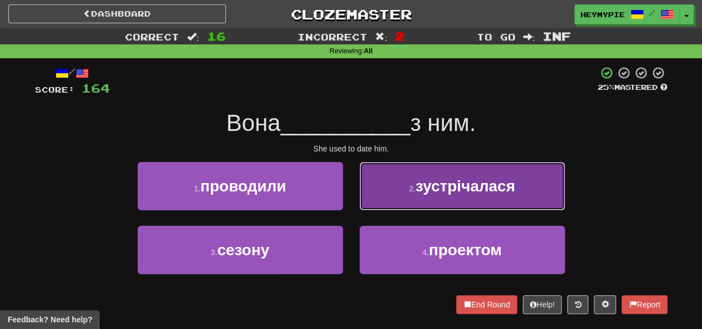
click at [397, 201] on button "2 . зустрічалася" at bounding box center [461, 186] width 205 height 48
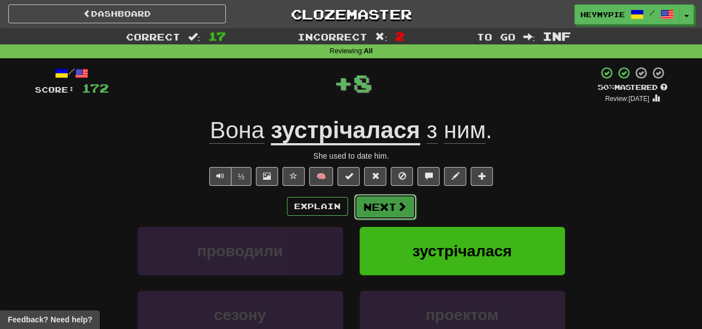
click at [379, 207] on button "Next" at bounding box center [385, 207] width 62 height 26
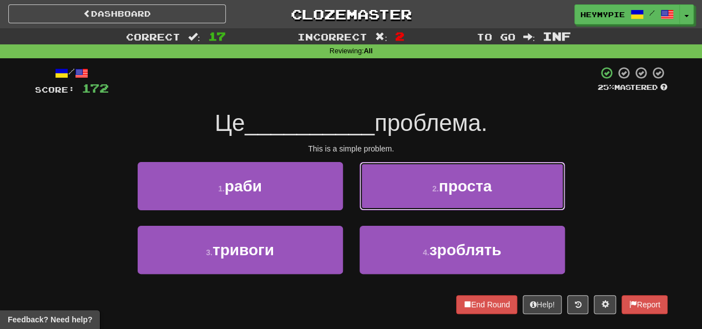
click at [406, 192] on button "2 . проста" at bounding box center [461, 186] width 205 height 48
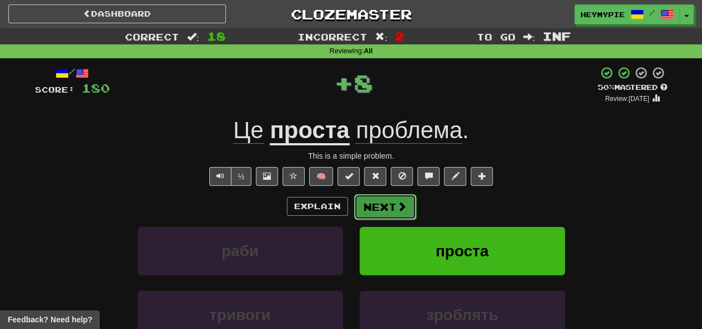
click at [380, 208] on button "Next" at bounding box center [385, 207] width 62 height 26
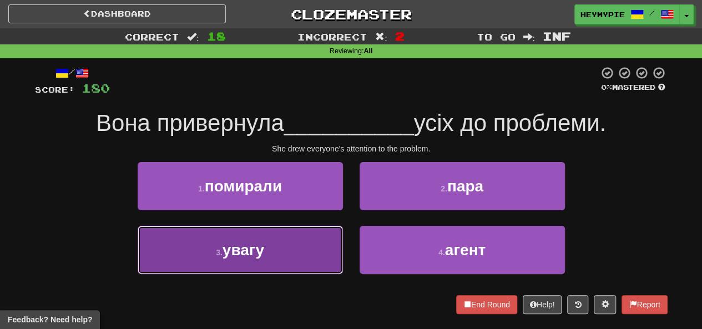
click at [307, 248] on button "3 . увагу" at bounding box center [240, 250] width 205 height 48
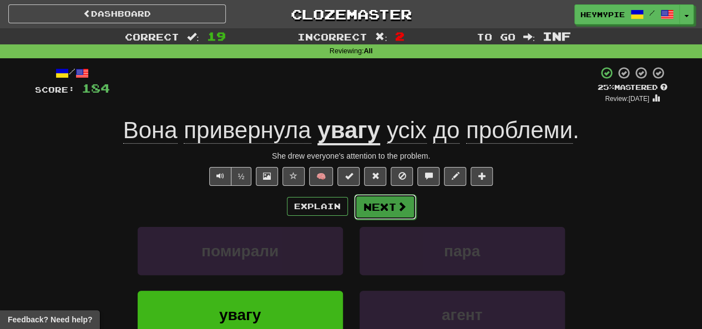
click at [389, 208] on button "Next" at bounding box center [385, 207] width 62 height 26
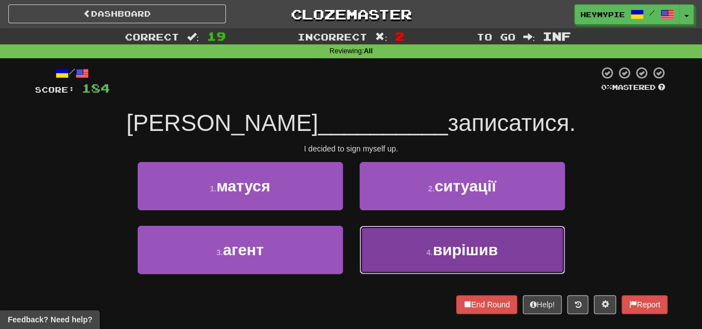
click at [388, 246] on button "4 . вирішив" at bounding box center [461, 250] width 205 height 48
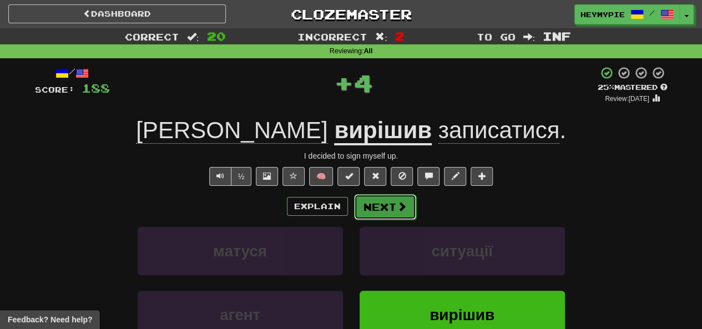
click at [380, 209] on button "Next" at bounding box center [385, 207] width 62 height 26
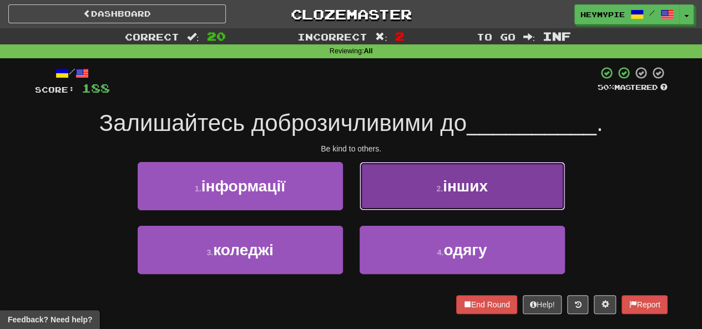
click at [382, 195] on button "2 . інших" at bounding box center [461, 186] width 205 height 48
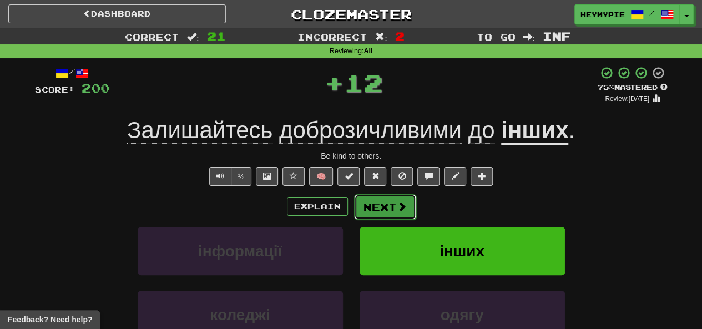
click at [374, 215] on button "Next" at bounding box center [385, 207] width 62 height 26
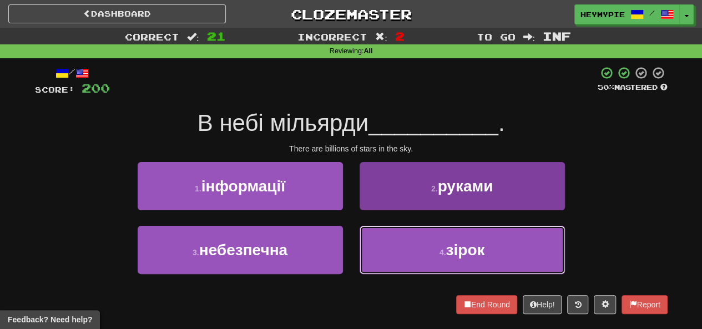
click at [369, 250] on button "4 . зірок" at bounding box center [461, 250] width 205 height 48
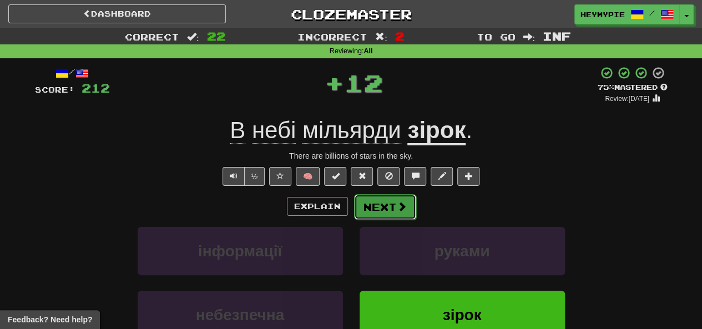
click at [373, 206] on button "Next" at bounding box center [385, 207] width 62 height 26
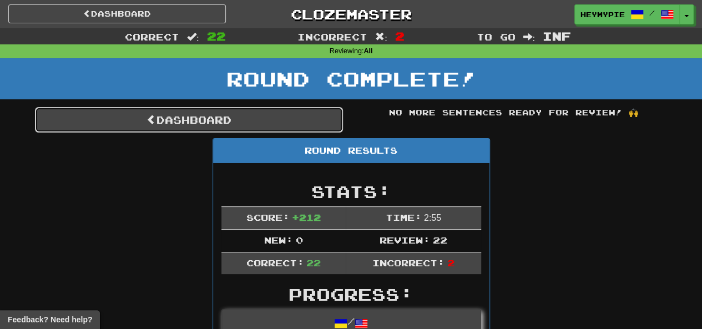
click at [229, 121] on link "Dashboard" at bounding box center [189, 120] width 308 height 26
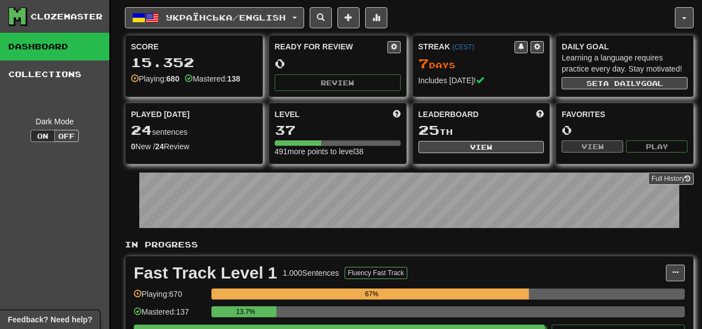
click at [242, 19] on span "Українська / English" at bounding box center [226, 17] width 120 height 9
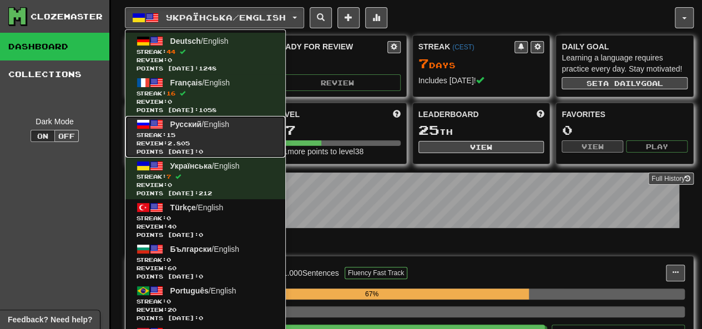
click at [234, 139] on span "Review: 2.805" at bounding box center [205, 143] width 138 height 8
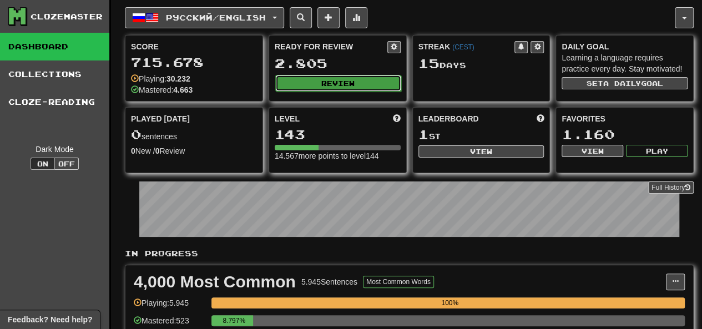
click at [321, 78] on button "Review" at bounding box center [338, 83] width 126 height 17
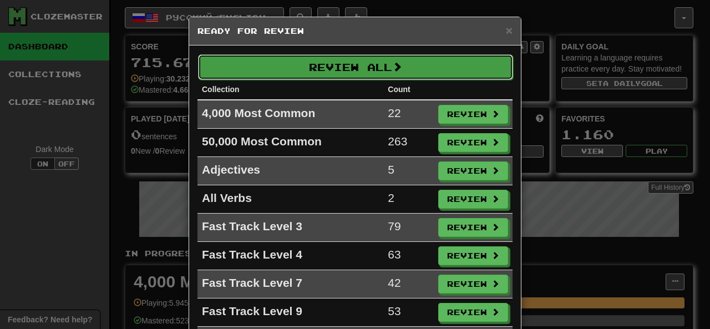
click at [311, 64] on button "Review All" at bounding box center [355, 67] width 315 height 26
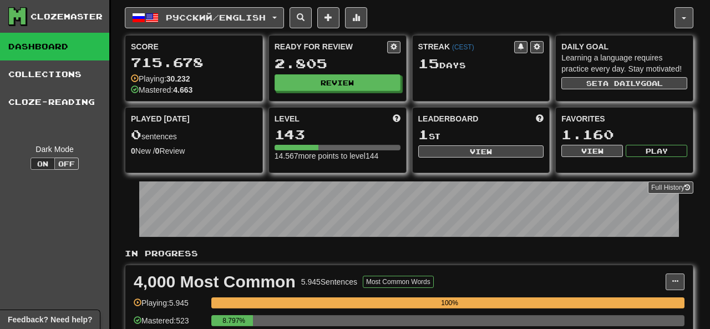
select select "********"
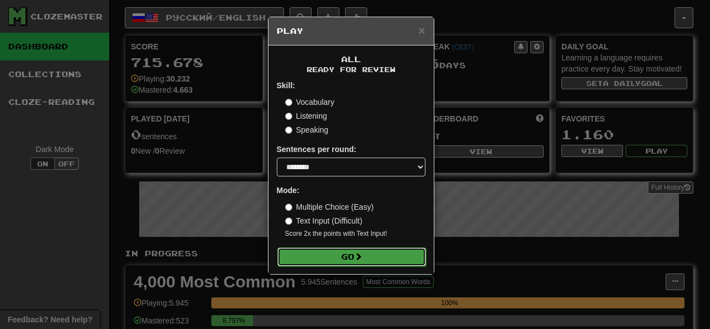
click at [307, 251] on button "Go" at bounding box center [351, 256] width 149 height 19
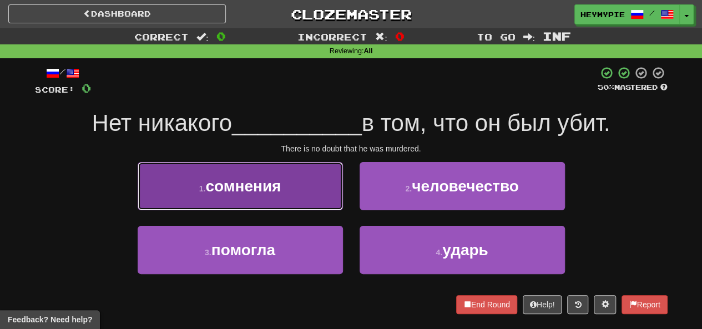
click at [264, 196] on button "1 . сомнения" at bounding box center [240, 186] width 205 height 48
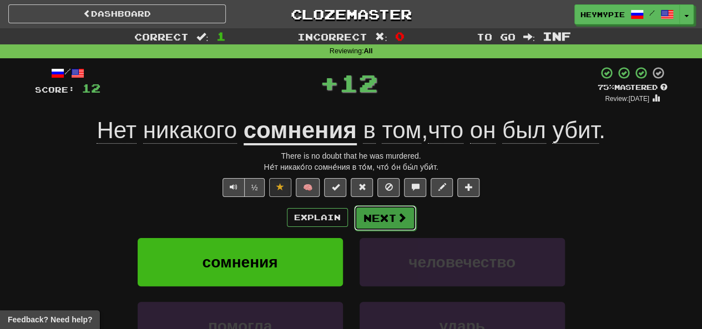
click at [383, 223] on button "Next" at bounding box center [385, 218] width 62 height 26
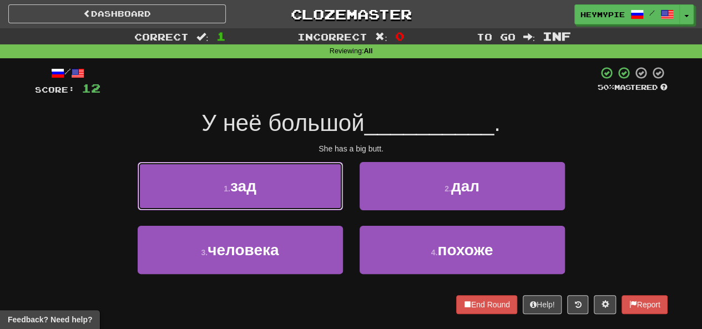
drag, startPoint x: 277, startPoint y: 194, endPoint x: 292, endPoint y: 196, distance: 14.6
click at [277, 194] on button "1 . зад" at bounding box center [240, 186] width 205 height 48
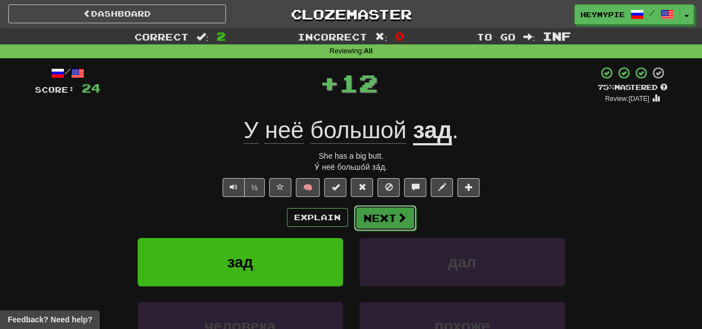
click at [384, 220] on button "Next" at bounding box center [385, 218] width 62 height 26
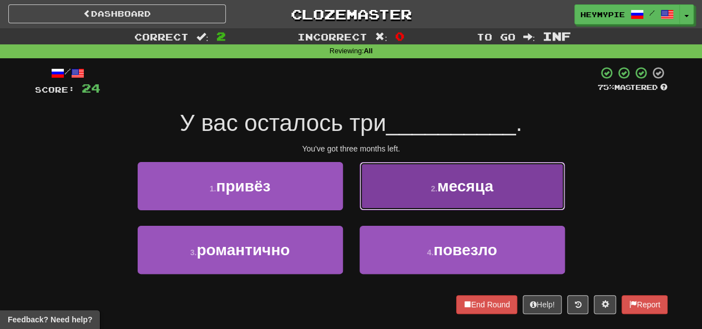
click at [416, 197] on button "2 . месяца" at bounding box center [461, 186] width 205 height 48
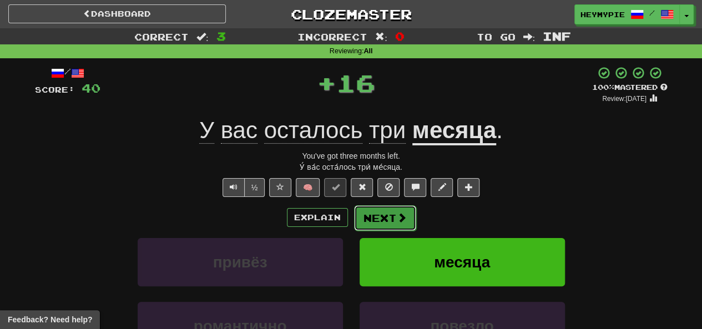
click at [380, 223] on button "Next" at bounding box center [385, 218] width 62 height 26
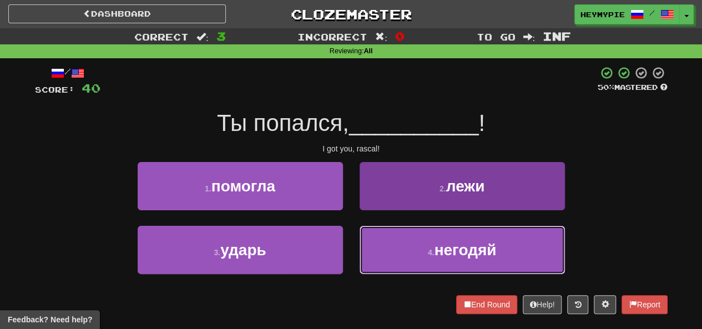
click at [405, 245] on button "4 . негодяй" at bounding box center [461, 250] width 205 height 48
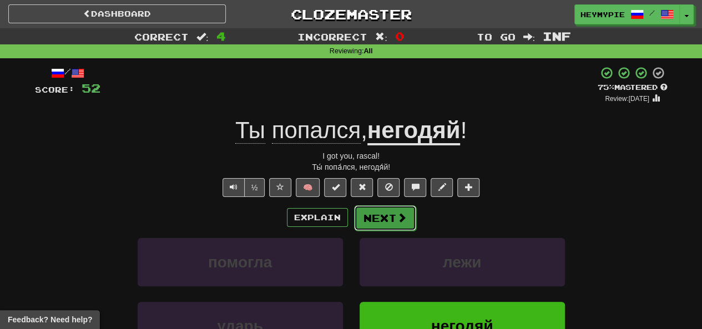
click at [385, 227] on button "Next" at bounding box center [385, 218] width 62 height 26
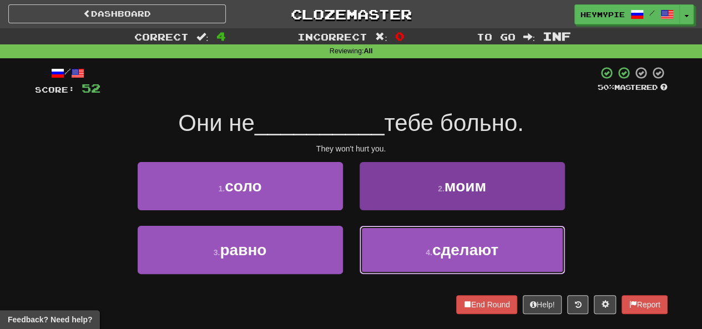
click at [385, 266] on button "4 . сделают" at bounding box center [461, 250] width 205 height 48
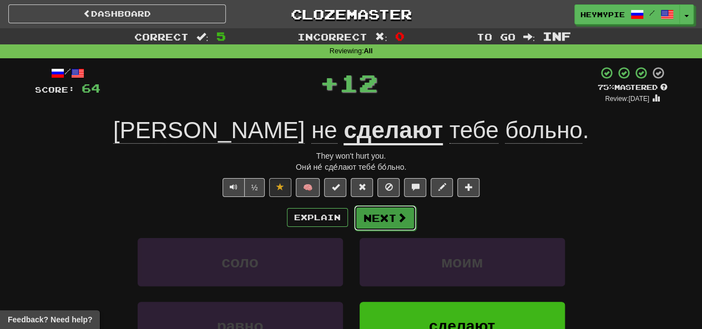
click at [383, 220] on button "Next" at bounding box center [385, 218] width 62 height 26
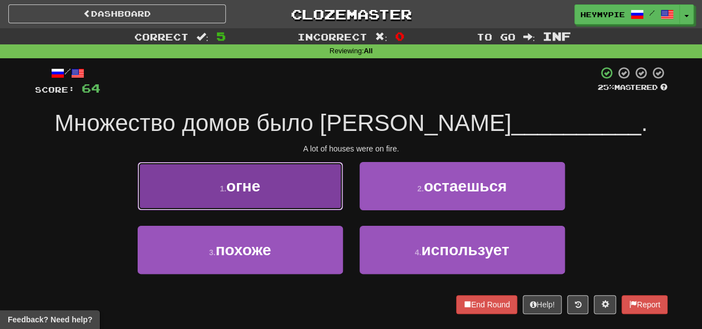
click at [289, 183] on button "1 . огне" at bounding box center [240, 186] width 205 height 48
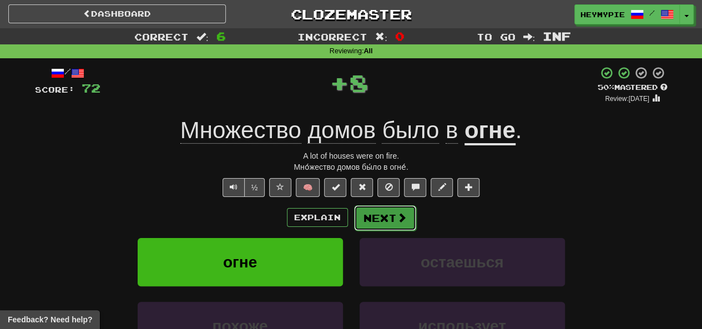
click at [380, 225] on button "Next" at bounding box center [385, 218] width 62 height 26
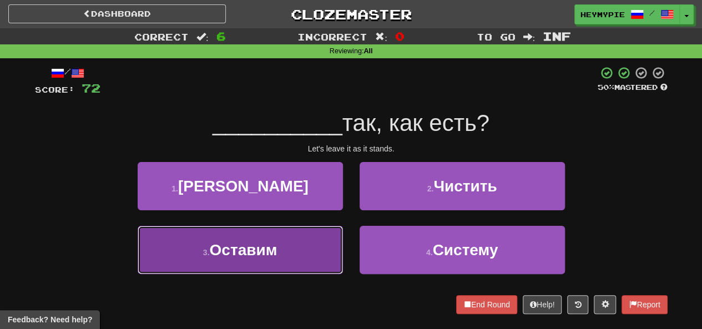
click at [267, 251] on span "Оставим" at bounding box center [243, 249] width 68 height 17
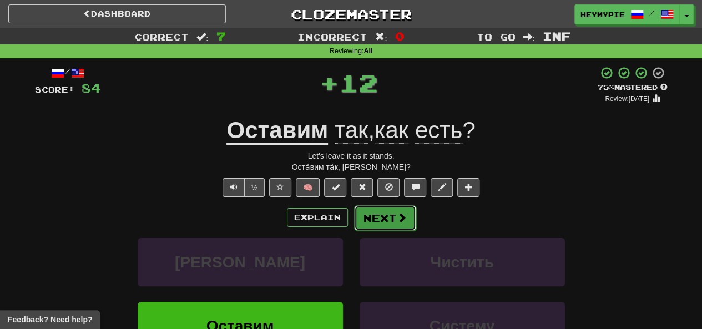
click at [372, 214] on button "Next" at bounding box center [385, 218] width 62 height 26
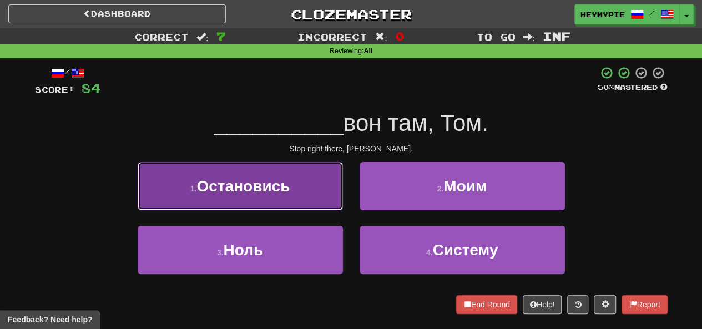
click at [266, 176] on button "1 . Остановись" at bounding box center [240, 186] width 205 height 48
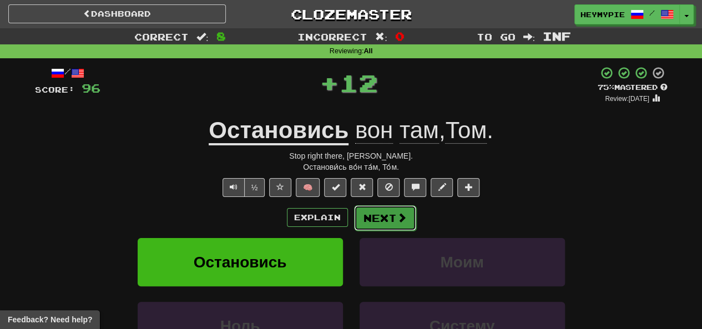
click at [375, 220] on button "Next" at bounding box center [385, 218] width 62 height 26
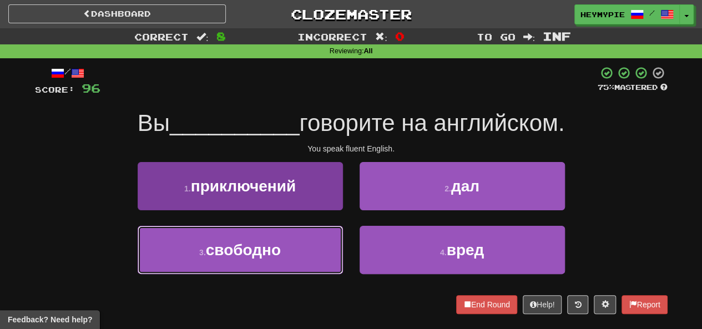
click at [270, 245] on span "свободно" at bounding box center [243, 249] width 75 height 17
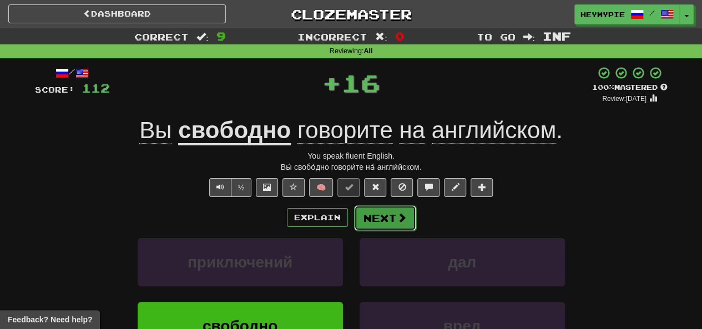
click at [383, 216] on button "Next" at bounding box center [385, 218] width 62 height 26
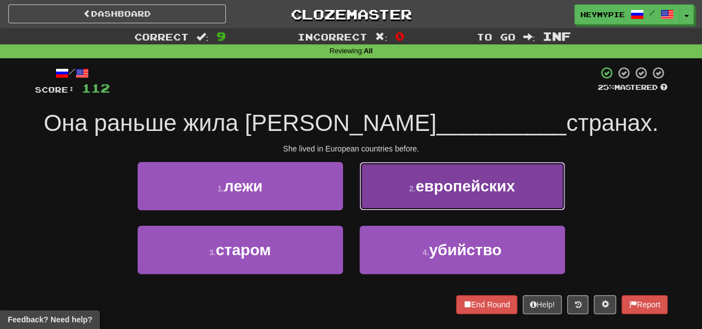
click at [399, 187] on button "2 . европейских" at bounding box center [461, 186] width 205 height 48
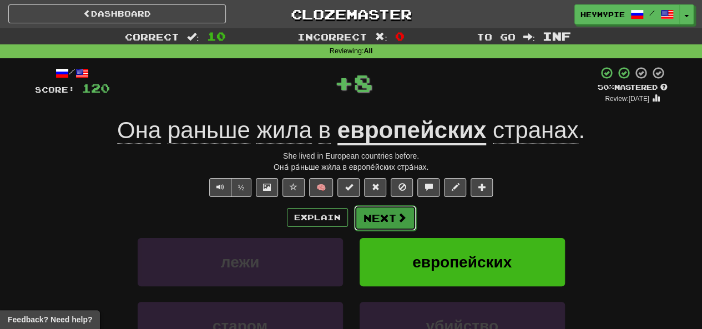
click at [388, 223] on button "Next" at bounding box center [385, 218] width 62 height 26
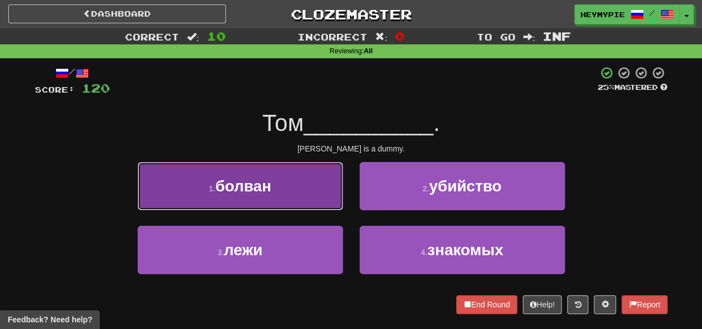
click at [291, 180] on button "1 . болван" at bounding box center [240, 186] width 205 height 48
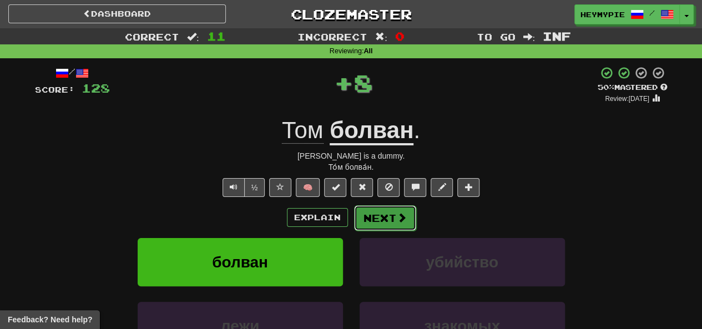
click at [400, 216] on span at bounding box center [402, 217] width 10 height 10
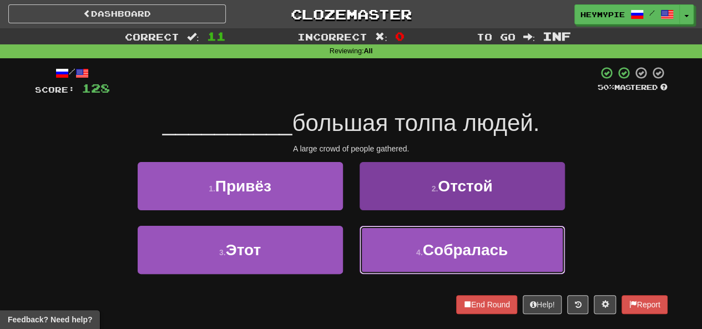
click at [404, 243] on button "4 . Собралась" at bounding box center [461, 250] width 205 height 48
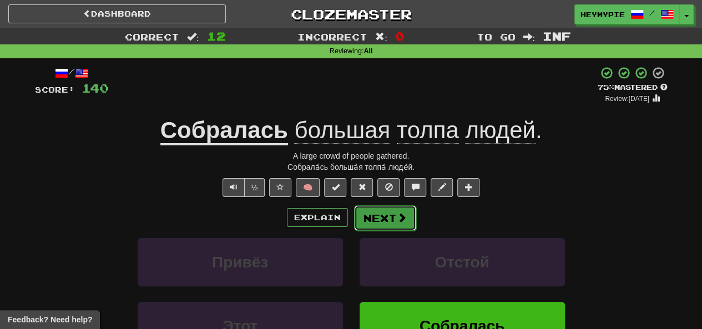
click at [386, 220] on button "Next" at bounding box center [385, 218] width 62 height 26
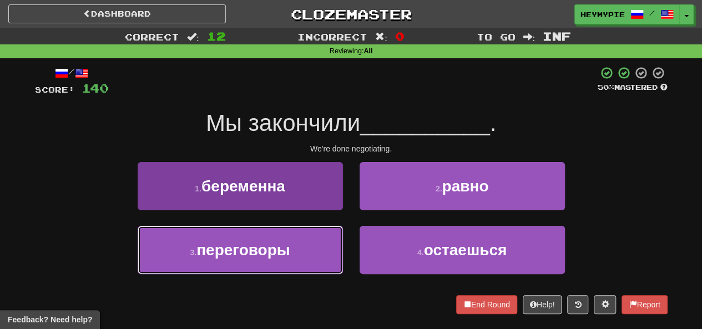
click at [265, 261] on button "3 . переговоры" at bounding box center [240, 250] width 205 height 48
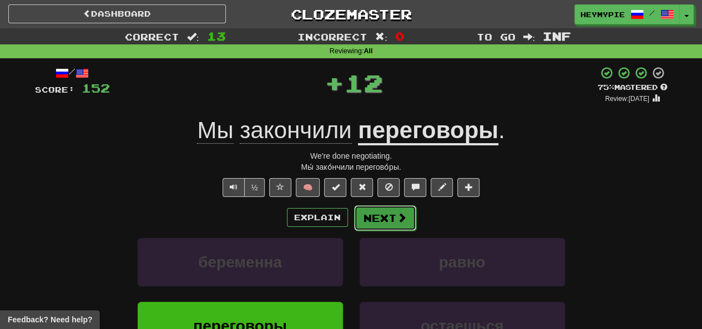
click at [379, 222] on button "Next" at bounding box center [385, 218] width 62 height 26
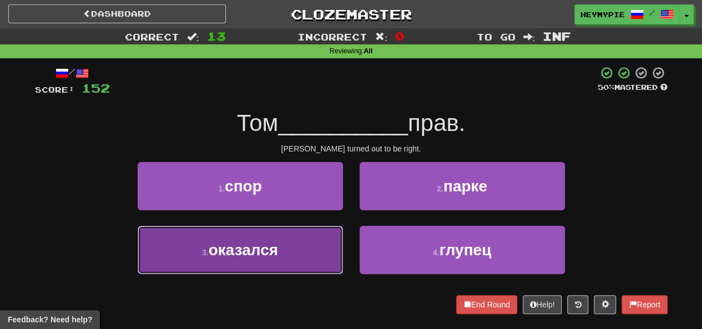
click at [266, 257] on span "оказался" at bounding box center [243, 249] width 69 height 17
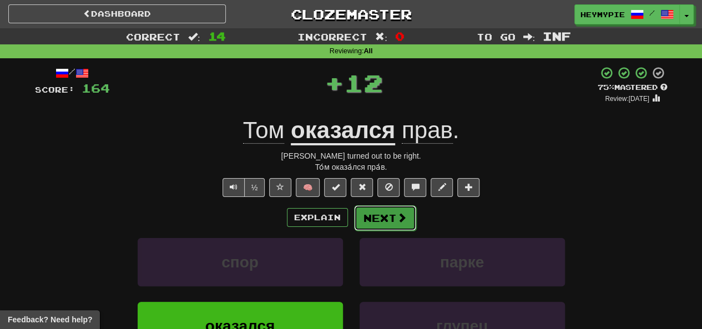
click at [381, 221] on button "Next" at bounding box center [385, 218] width 62 height 26
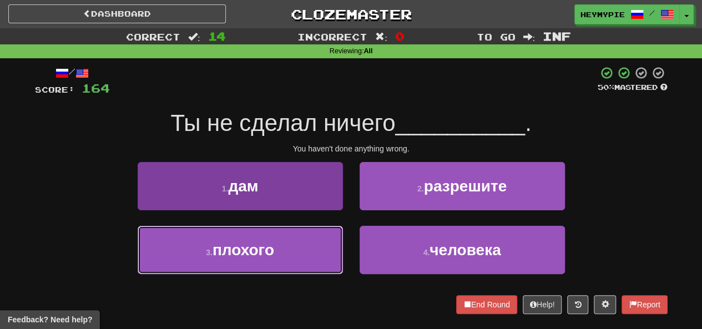
click at [264, 253] on span "плохого" at bounding box center [243, 249] width 62 height 17
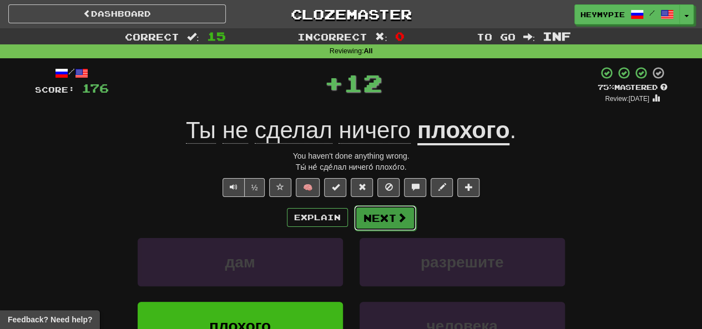
click at [374, 220] on button "Next" at bounding box center [385, 218] width 62 height 26
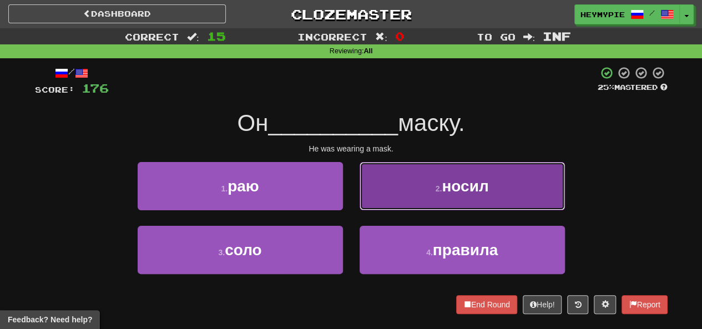
click at [399, 194] on button "2 . носил" at bounding box center [461, 186] width 205 height 48
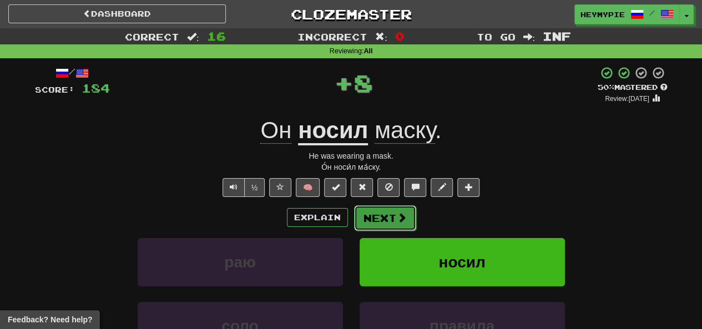
click at [378, 216] on button "Next" at bounding box center [385, 218] width 62 height 26
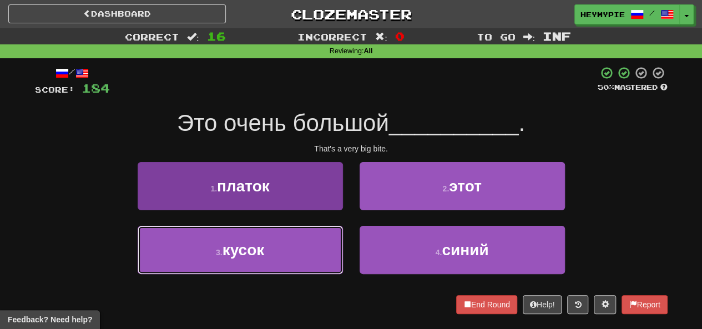
click at [284, 243] on button "3 . кусок" at bounding box center [240, 250] width 205 height 48
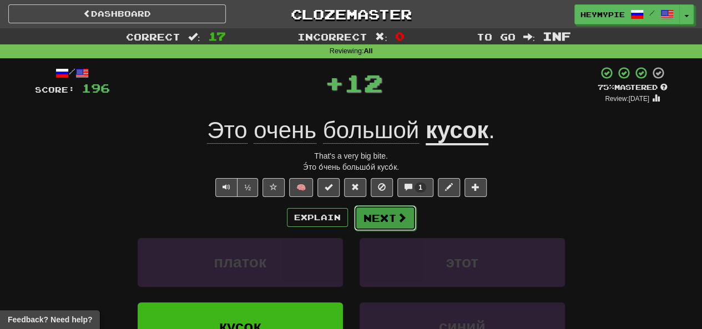
click at [382, 220] on button "Next" at bounding box center [385, 218] width 62 height 26
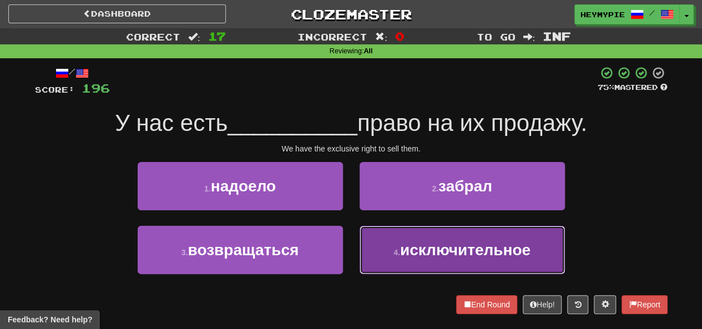
click at [392, 237] on button "4 . исключительное" at bounding box center [461, 250] width 205 height 48
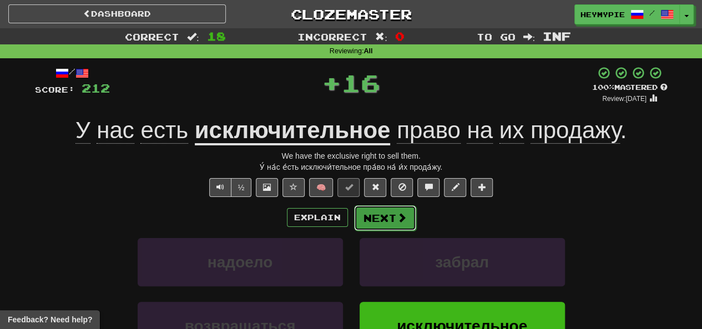
click at [384, 218] on button "Next" at bounding box center [385, 218] width 62 height 26
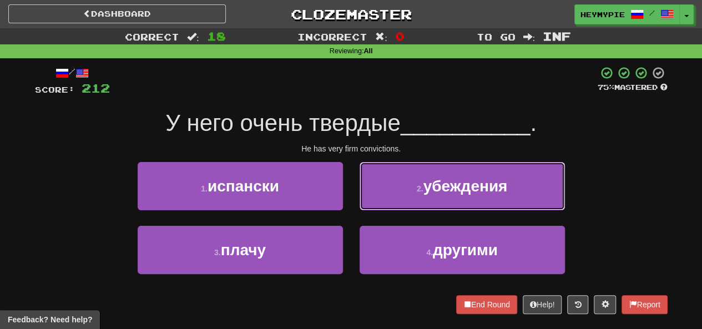
click at [424, 200] on button "2 . убеждения" at bounding box center [461, 186] width 205 height 48
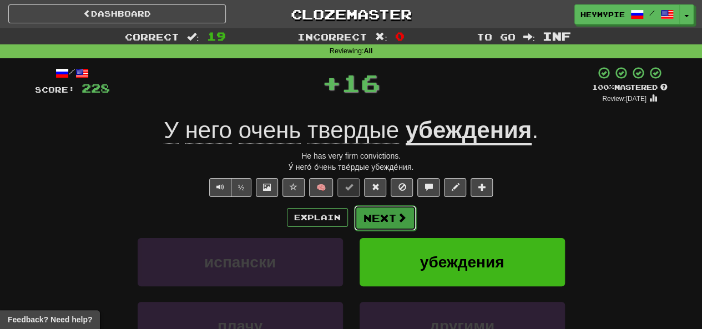
click at [379, 220] on button "Next" at bounding box center [385, 218] width 62 height 26
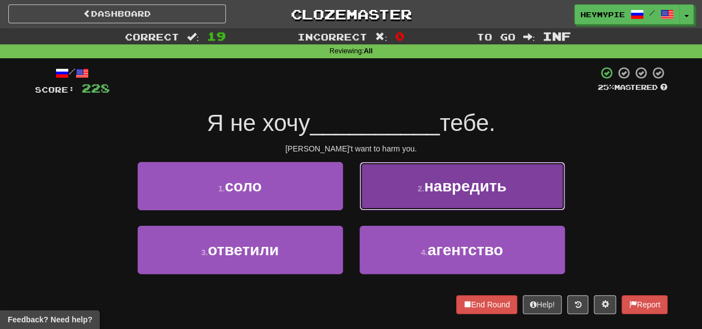
click at [410, 185] on button "2 . навредить" at bounding box center [461, 186] width 205 height 48
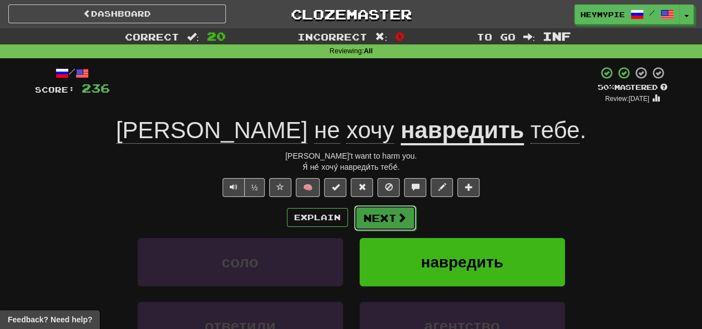
click at [377, 220] on button "Next" at bounding box center [385, 218] width 62 height 26
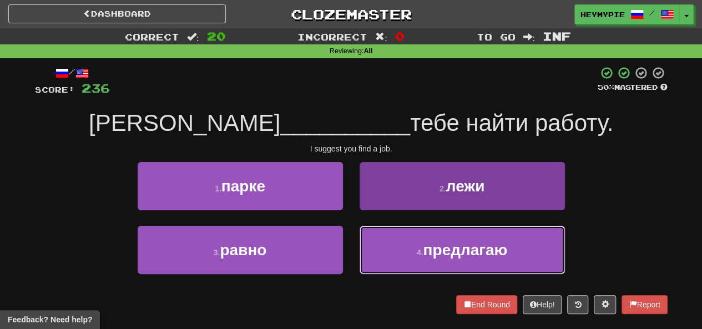
click at [385, 247] on button "4 . предлагаю" at bounding box center [461, 250] width 205 height 48
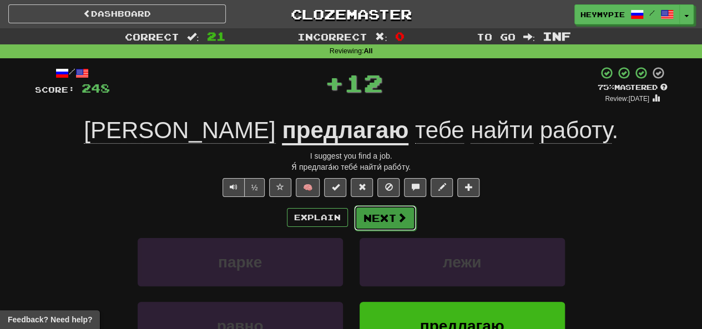
click at [355, 218] on button "Next" at bounding box center [385, 218] width 62 height 26
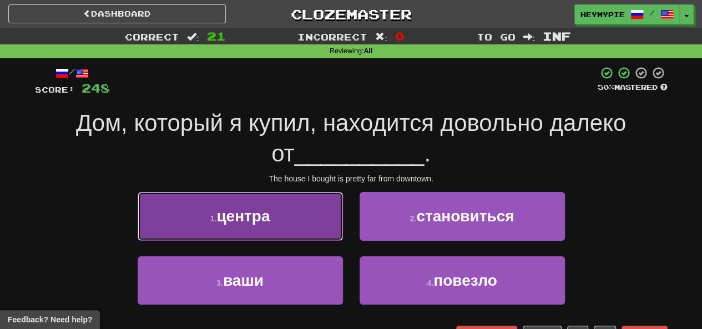
click at [283, 202] on button "1 . центра" at bounding box center [240, 216] width 205 height 48
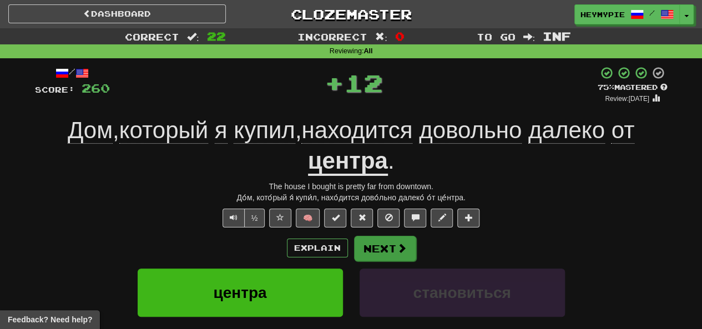
click at [370, 236] on div "/ Score: 260 + 12 75 % Mastered Review: [DATE] Дом , который я купил , находитс…" at bounding box center [351, 260] width 632 height 389
click at [375, 247] on button "Next" at bounding box center [385, 249] width 62 height 26
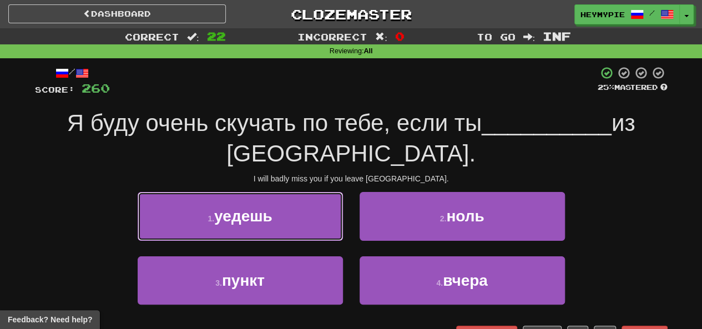
drag, startPoint x: 248, startPoint y: 217, endPoint x: 266, endPoint y: 217, distance: 17.2
click at [253, 217] on span "уедешь" at bounding box center [243, 215] width 58 height 17
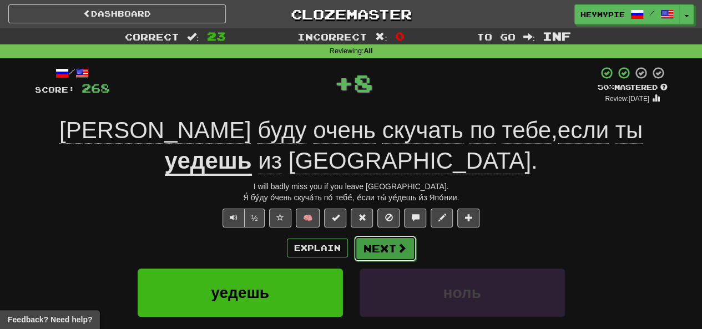
click at [389, 245] on button "Next" at bounding box center [385, 249] width 62 height 26
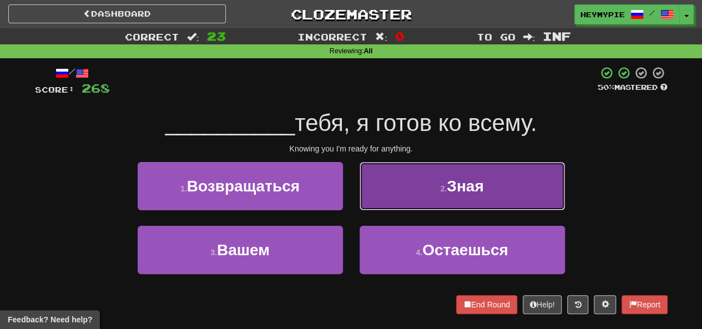
click at [439, 182] on button "2 . Зная" at bounding box center [461, 186] width 205 height 48
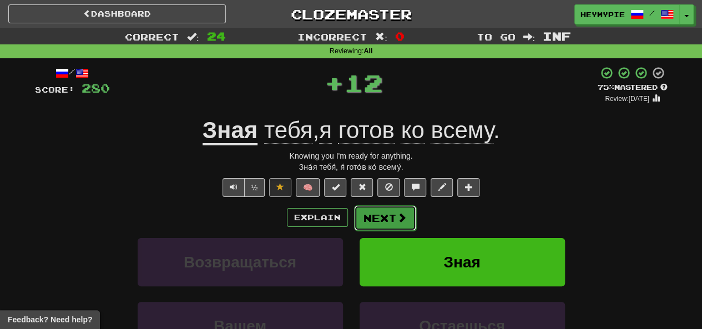
click at [380, 213] on button "Next" at bounding box center [385, 218] width 62 height 26
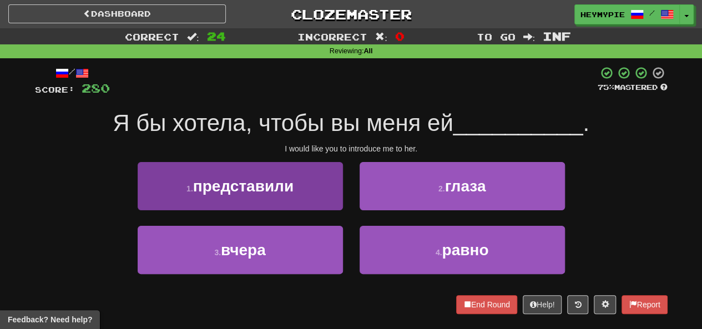
drag, startPoint x: 273, startPoint y: 161, endPoint x: 272, endPoint y: 170, distance: 8.9
click at [273, 164] on div "/ Score: 280 75 % Mastered Я бы хотела, чтобы вы меня ей __________ . I would l…" at bounding box center [351, 190] width 632 height 248
click at [287, 191] on span "представили" at bounding box center [243, 185] width 100 height 17
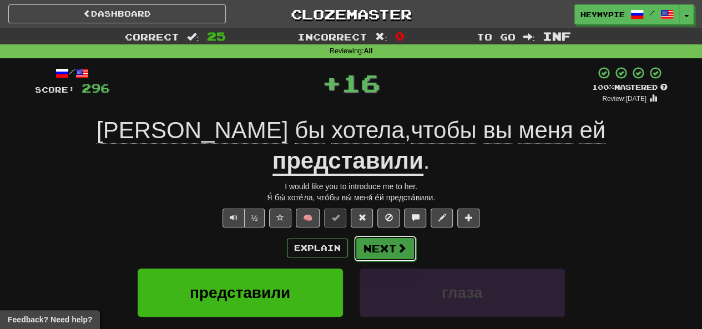
click at [393, 236] on button "Next" at bounding box center [385, 249] width 62 height 26
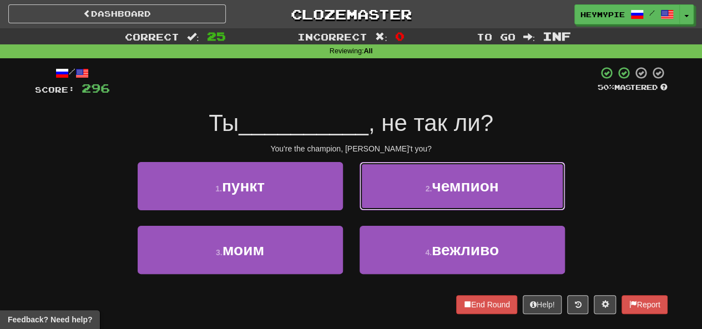
drag, startPoint x: 426, startPoint y: 194, endPoint x: 378, endPoint y: 201, distance: 48.8
click at [426, 196] on button "2 . чемпион" at bounding box center [461, 186] width 205 height 48
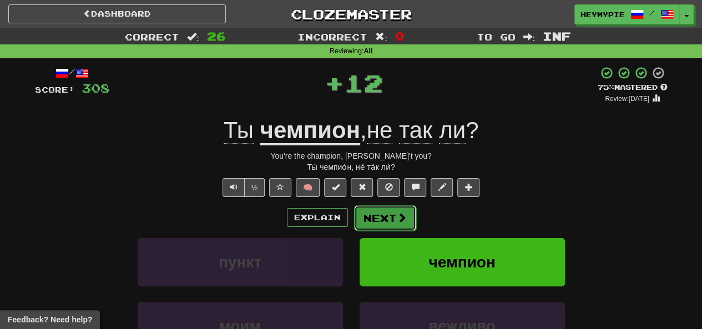
click at [369, 220] on button "Next" at bounding box center [385, 218] width 62 height 26
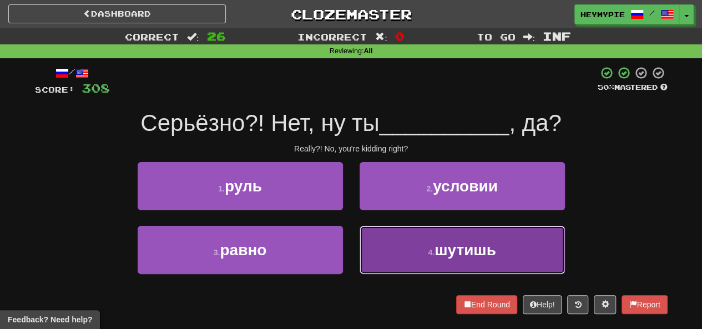
click at [397, 263] on button "4 . шутишь" at bounding box center [461, 250] width 205 height 48
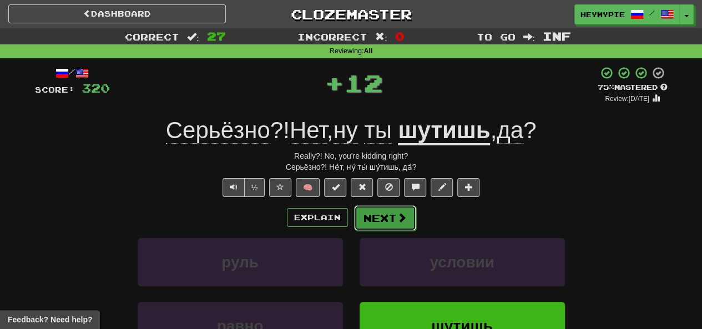
click at [393, 208] on button "Next" at bounding box center [385, 218] width 62 height 26
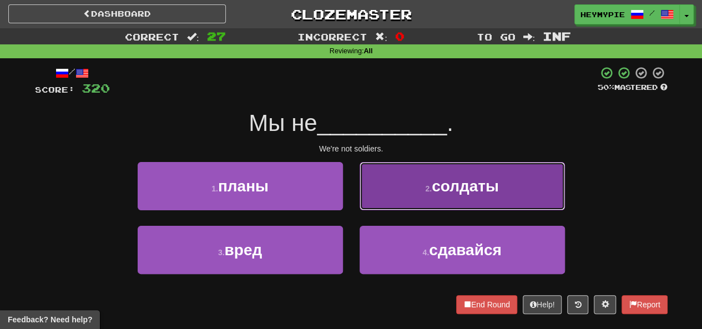
click at [416, 205] on button "2 . солдаты" at bounding box center [461, 186] width 205 height 48
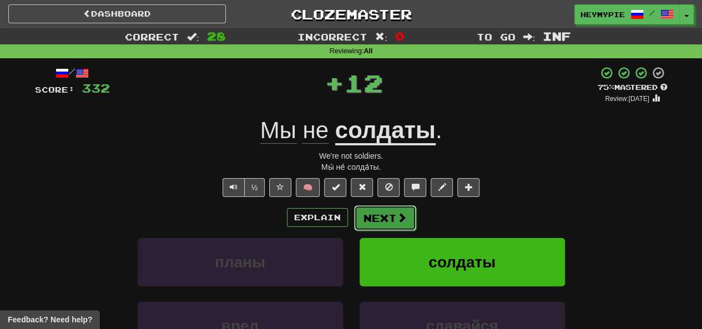
click at [378, 217] on button "Next" at bounding box center [385, 218] width 62 height 26
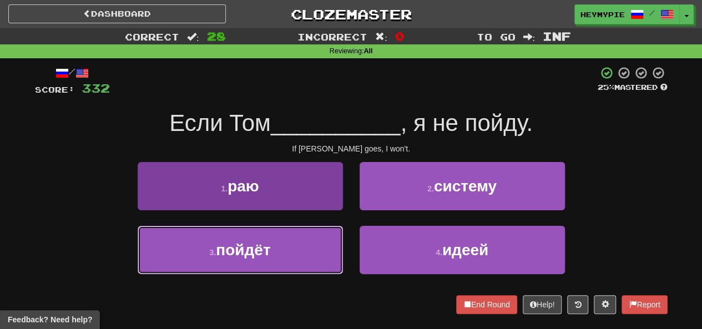
click at [322, 251] on button "3 . пойдёт" at bounding box center [240, 250] width 205 height 48
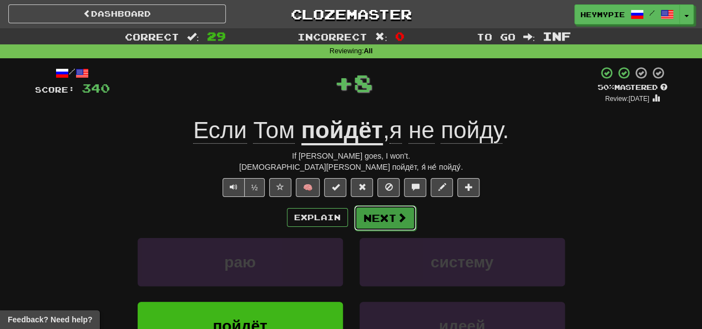
click at [378, 222] on button "Next" at bounding box center [385, 218] width 62 height 26
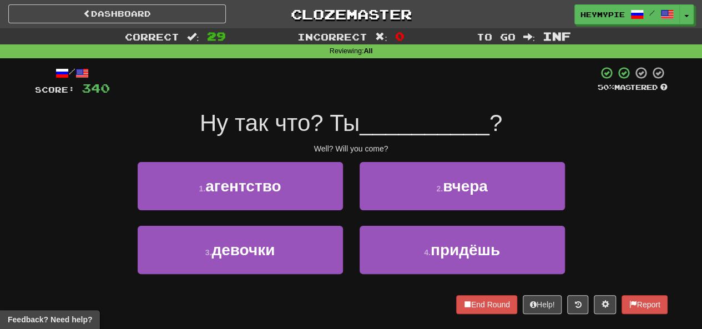
click at [383, 223] on div "2 . [DATE]" at bounding box center [462, 194] width 222 height 64
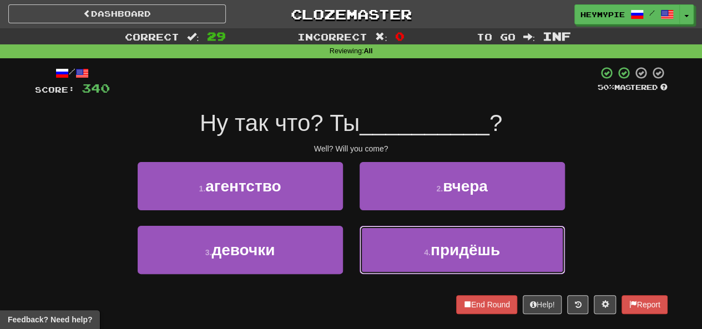
drag, startPoint x: 382, startPoint y: 241, endPoint x: 373, endPoint y: 230, distance: 14.2
click at [383, 243] on button "4 . придёшь" at bounding box center [461, 250] width 205 height 48
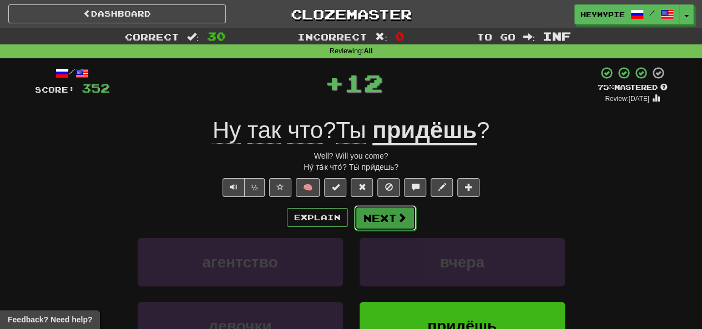
click at [378, 217] on button "Next" at bounding box center [385, 218] width 62 height 26
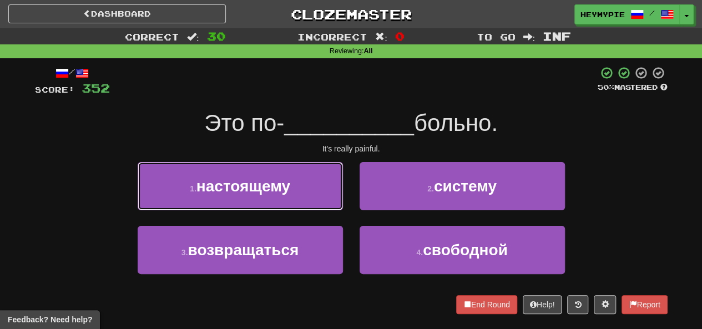
click at [237, 198] on button "1 . настоящему" at bounding box center [240, 186] width 205 height 48
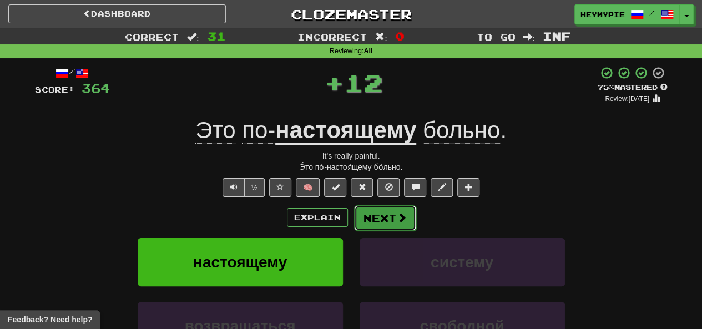
click at [368, 215] on button "Next" at bounding box center [385, 218] width 62 height 26
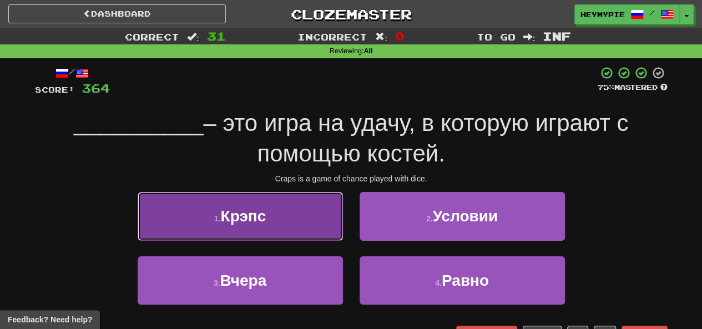
click at [274, 219] on button "1 . Крэпс" at bounding box center [240, 216] width 205 height 48
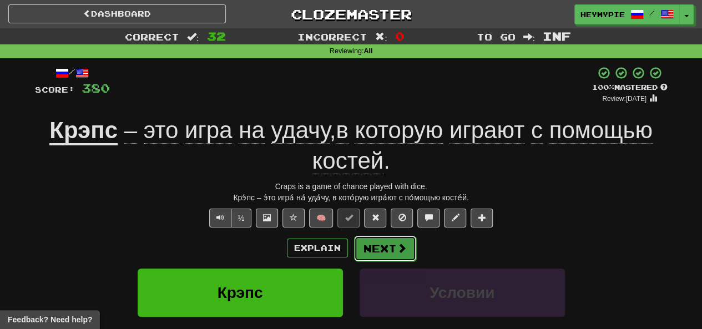
click at [379, 256] on button "Next" at bounding box center [385, 249] width 62 height 26
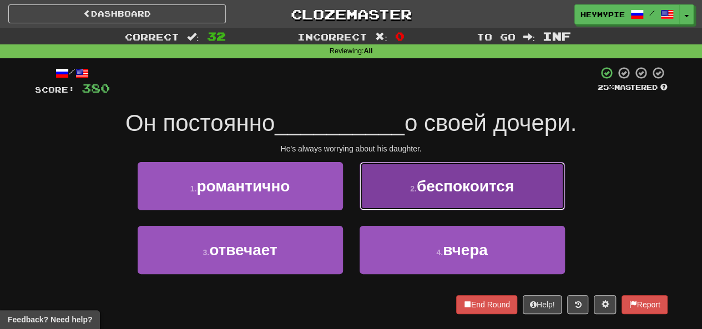
click at [410, 183] on button "2 . беспокоится" at bounding box center [461, 186] width 205 height 48
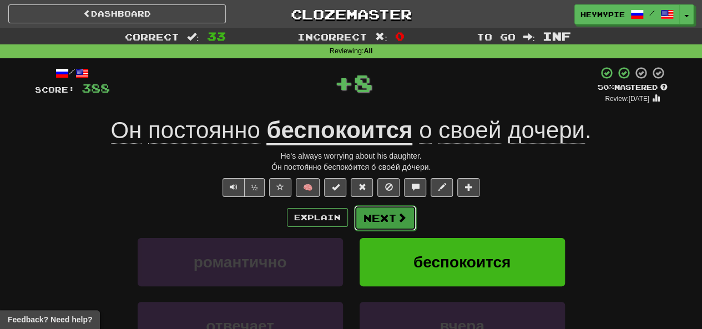
click at [393, 225] on button "Next" at bounding box center [385, 218] width 62 height 26
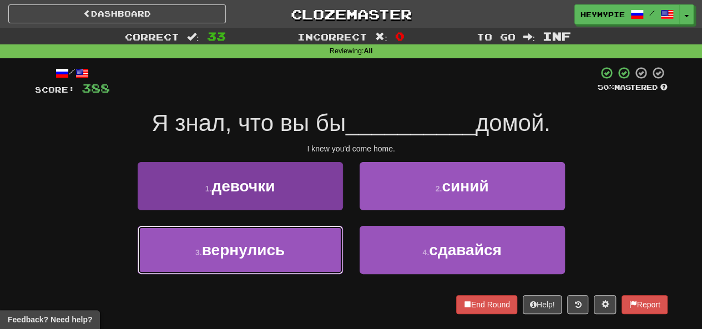
click at [262, 249] on span "вернулись" at bounding box center [243, 249] width 83 height 17
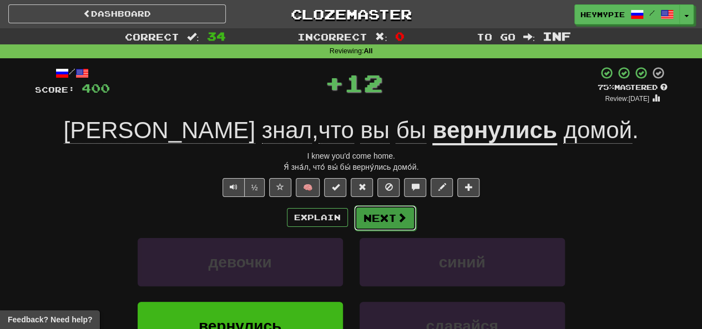
click at [384, 225] on button "Next" at bounding box center [385, 218] width 62 height 26
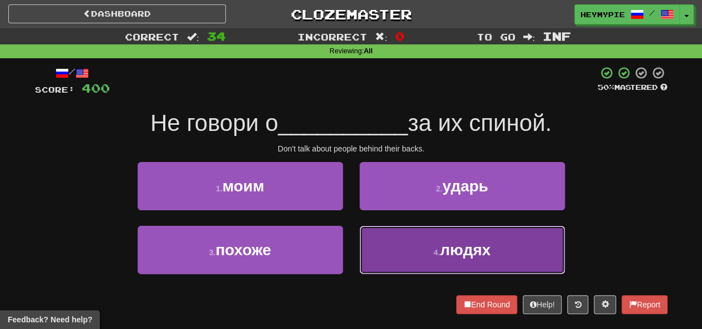
click at [395, 250] on button "4 . людях" at bounding box center [461, 250] width 205 height 48
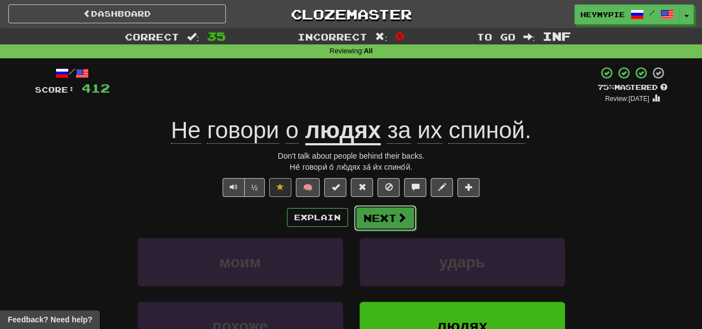
click at [386, 222] on button "Next" at bounding box center [385, 218] width 62 height 26
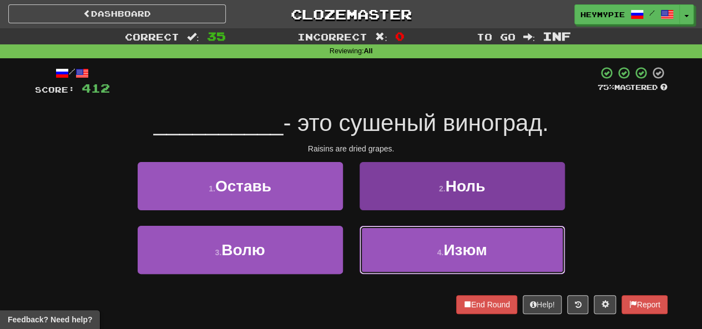
click at [435, 248] on button "4 . [GEOGRAPHIC_DATA]" at bounding box center [461, 250] width 205 height 48
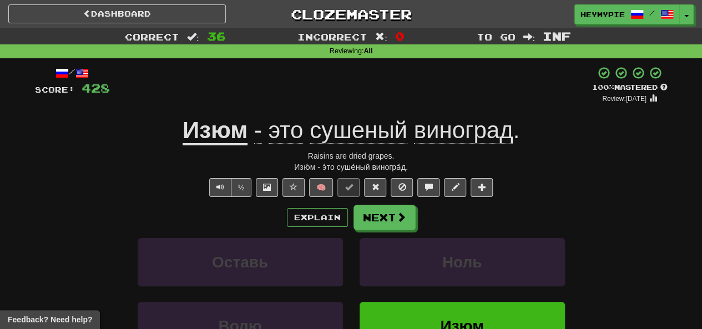
click at [356, 139] on span "сушеный" at bounding box center [358, 130] width 98 height 27
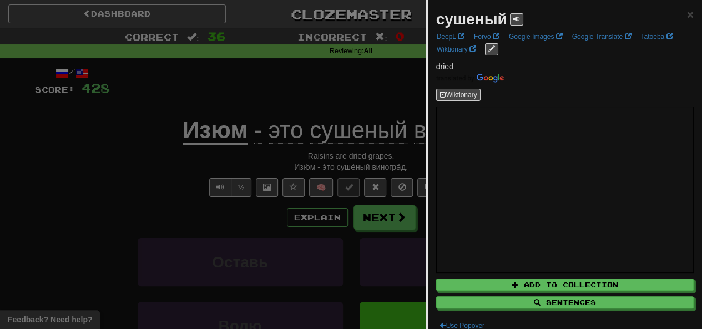
click at [340, 99] on div at bounding box center [351, 164] width 702 height 329
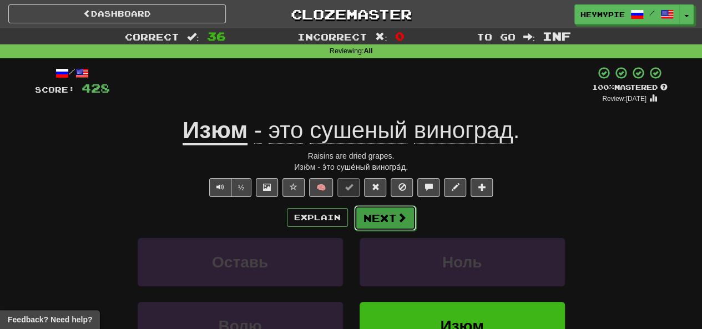
click at [384, 223] on button "Next" at bounding box center [385, 218] width 62 height 26
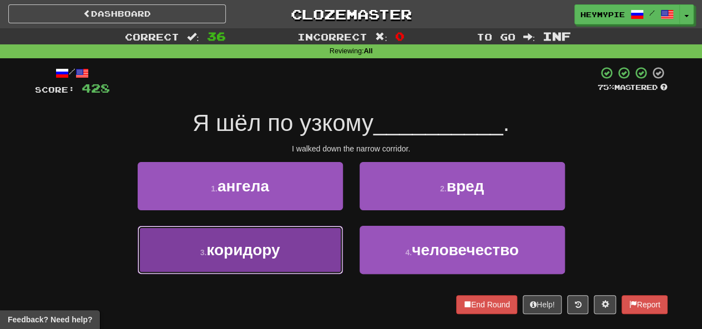
click at [294, 243] on button "3 . коридору" at bounding box center [240, 250] width 205 height 48
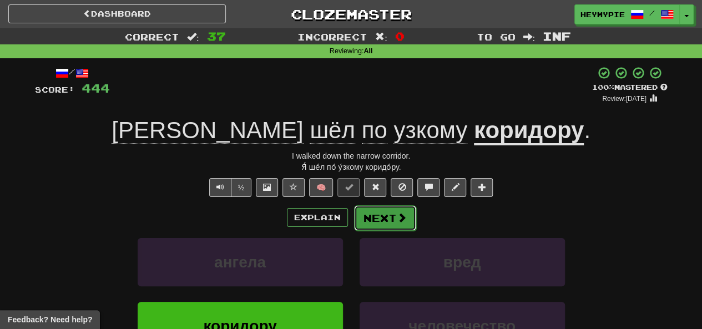
click at [387, 217] on button "Next" at bounding box center [385, 218] width 62 height 26
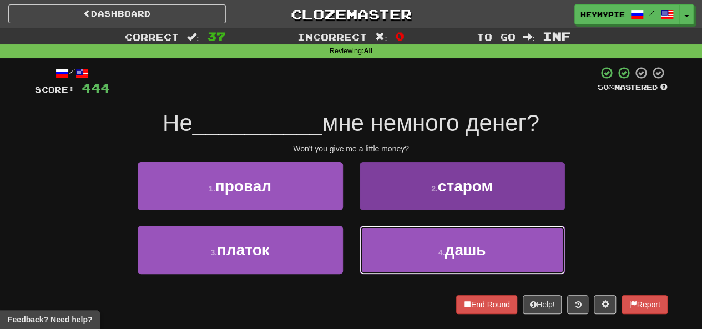
click at [400, 262] on button "4 . дашь" at bounding box center [461, 250] width 205 height 48
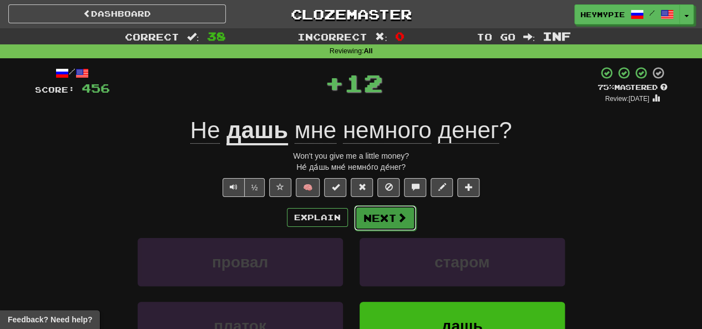
click at [372, 216] on button "Next" at bounding box center [385, 218] width 62 height 26
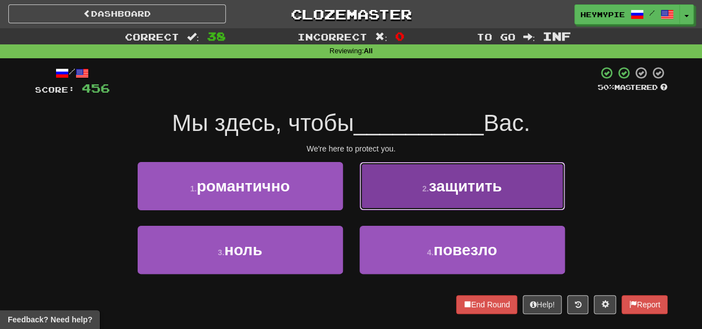
click at [396, 177] on button "2 . защитить" at bounding box center [461, 186] width 205 height 48
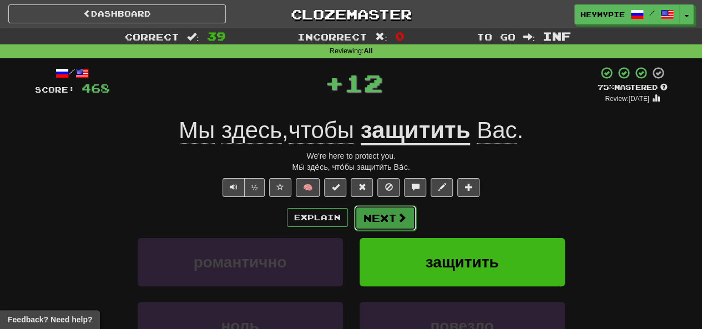
click at [390, 222] on button "Next" at bounding box center [385, 218] width 62 height 26
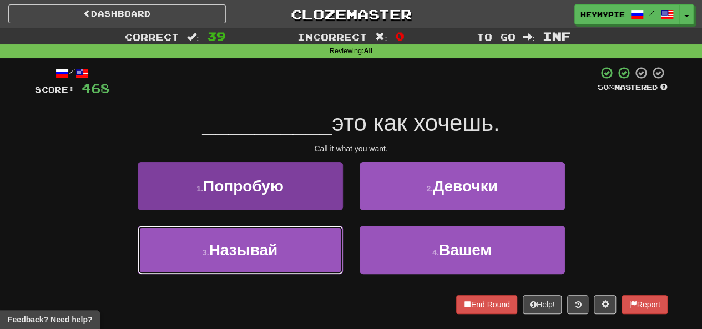
click at [302, 253] on button "3 . Называй" at bounding box center [240, 250] width 205 height 48
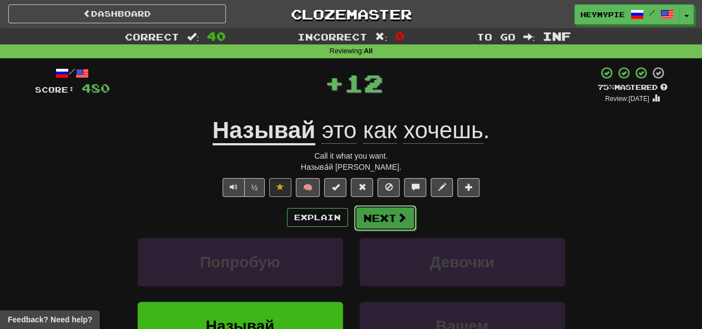
click at [373, 220] on button "Next" at bounding box center [385, 218] width 62 height 26
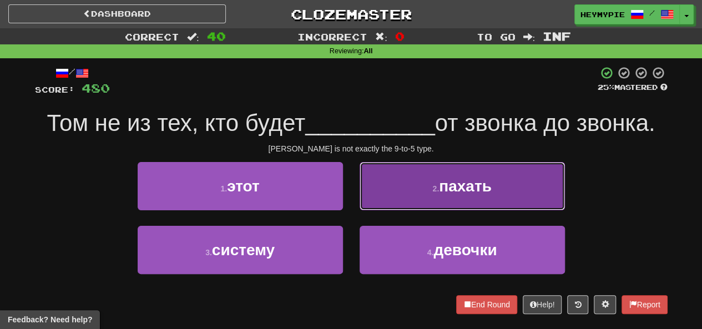
click at [390, 194] on button "2 . пахать" at bounding box center [461, 186] width 205 height 48
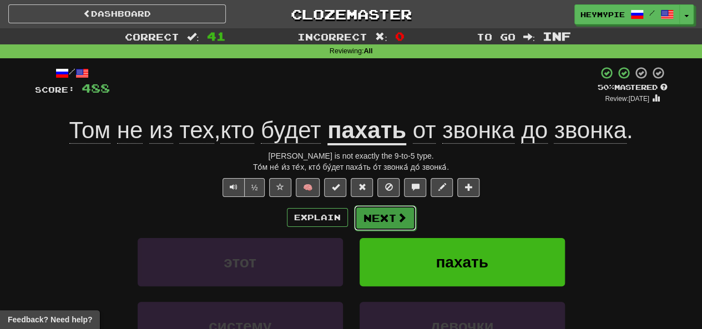
click at [385, 220] on button "Next" at bounding box center [385, 218] width 62 height 26
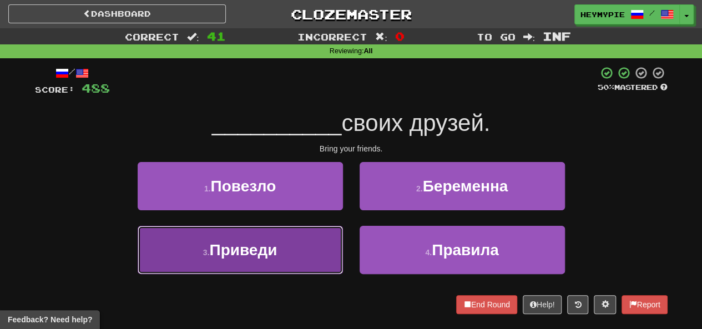
click at [302, 257] on button "3 . Приведи" at bounding box center [240, 250] width 205 height 48
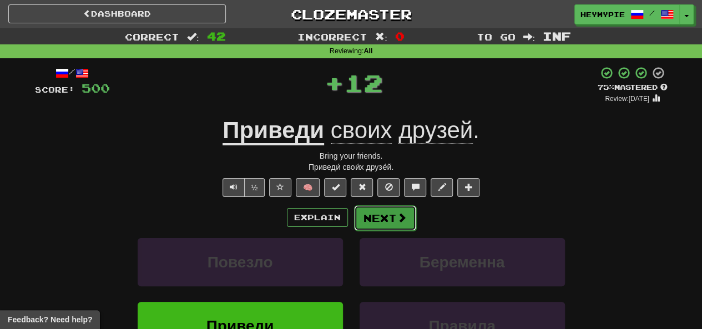
click at [379, 227] on button "Next" at bounding box center [385, 218] width 62 height 26
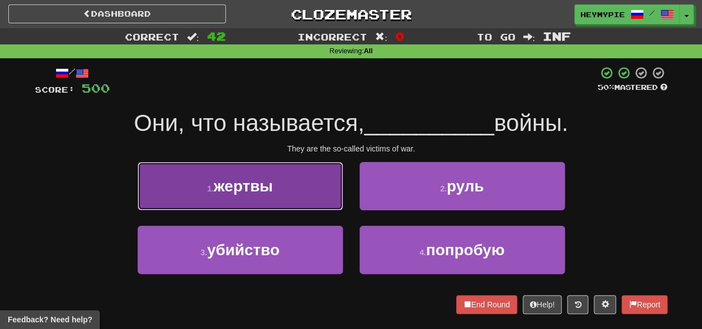
click at [270, 186] on span "жертвы" at bounding box center [243, 185] width 59 height 17
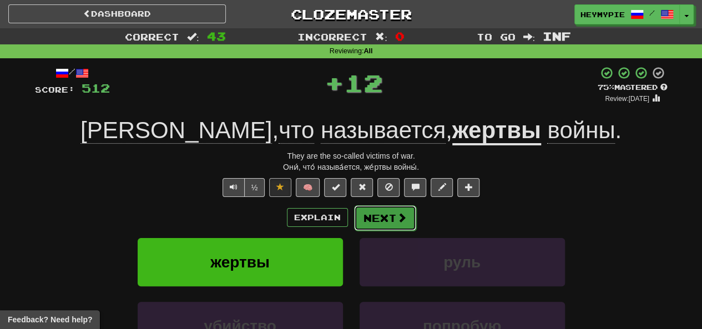
click at [372, 212] on button "Next" at bounding box center [385, 218] width 62 height 26
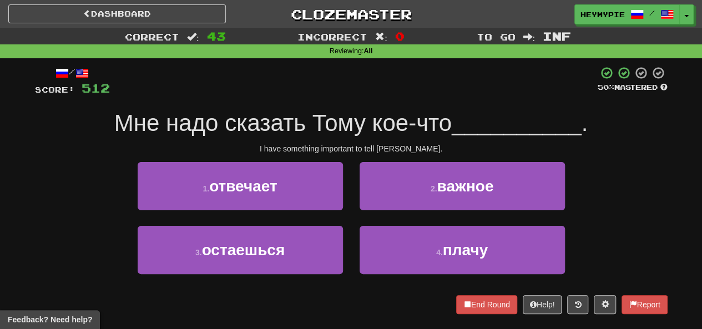
click at [348, 186] on div "1 . отвечает" at bounding box center [240, 194] width 222 height 64
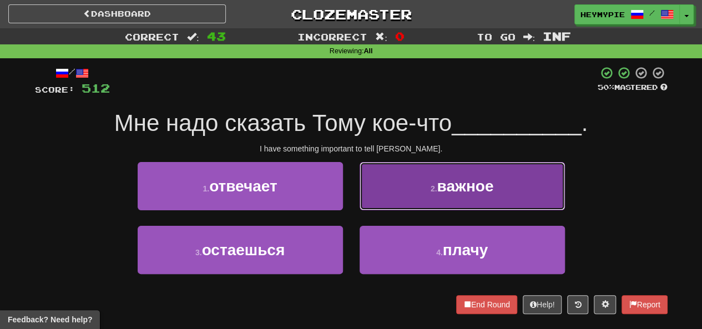
click at [405, 190] on button "2 . важное" at bounding box center [461, 186] width 205 height 48
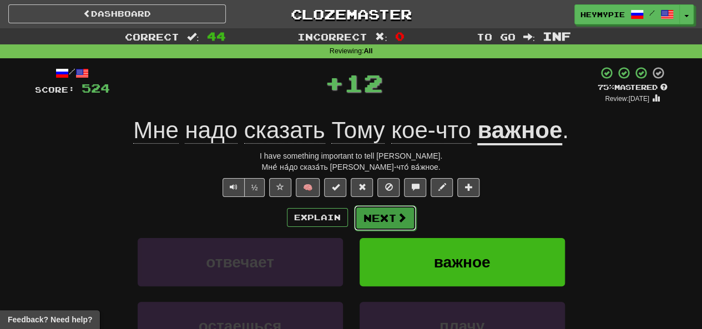
click at [384, 216] on button "Next" at bounding box center [385, 218] width 62 height 26
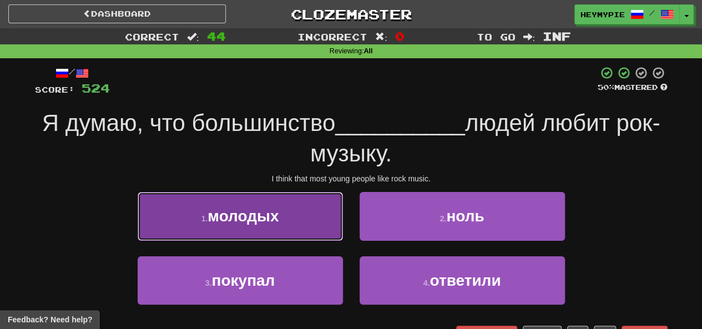
click at [322, 223] on button "1 . молодых" at bounding box center [240, 216] width 205 height 48
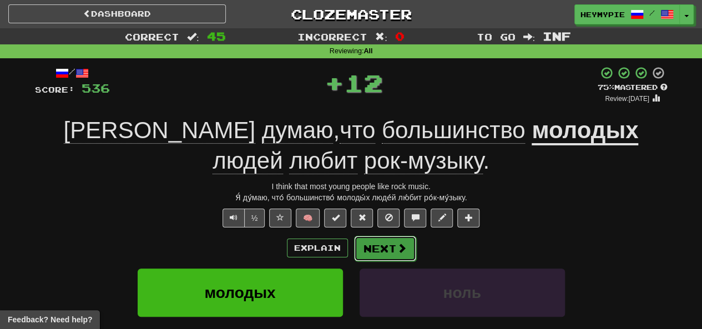
click at [384, 253] on button "Next" at bounding box center [385, 249] width 62 height 26
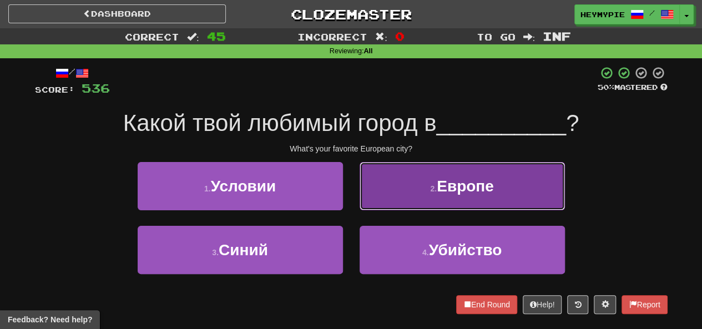
click at [401, 208] on button "2 . [GEOGRAPHIC_DATA]" at bounding box center [461, 186] width 205 height 48
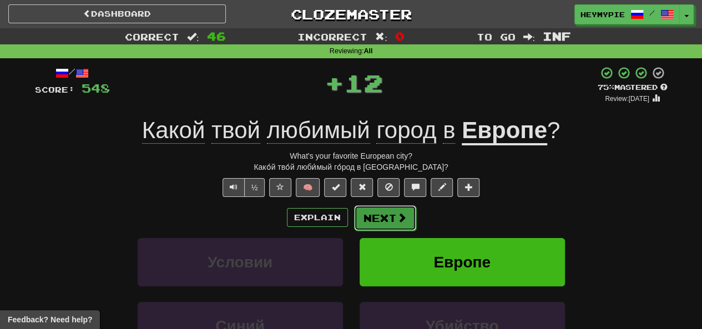
click at [385, 223] on button "Next" at bounding box center [385, 218] width 62 height 26
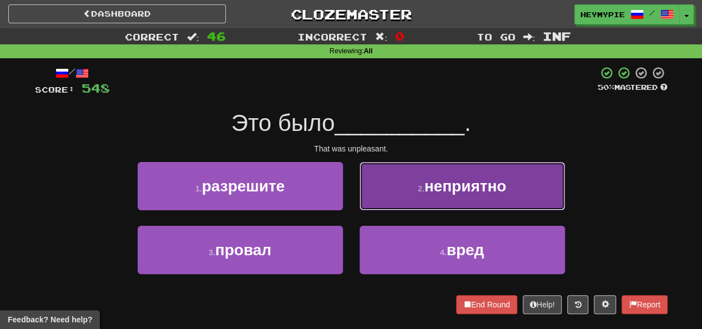
click at [403, 184] on button "2 . неприятно" at bounding box center [461, 186] width 205 height 48
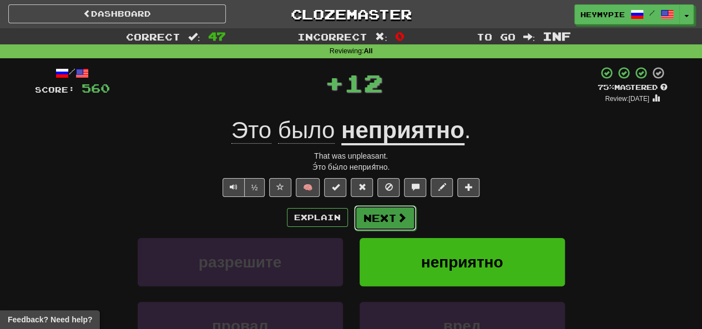
click at [379, 217] on button "Next" at bounding box center [385, 218] width 62 height 26
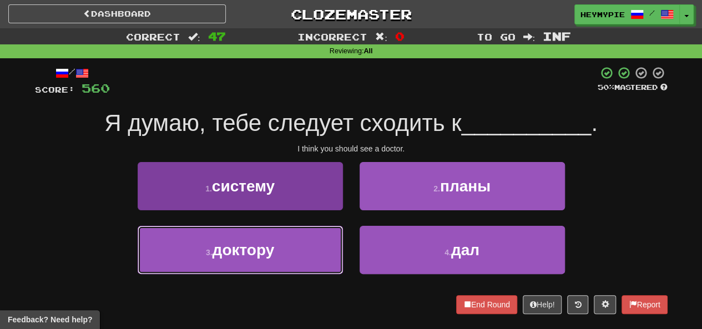
click at [282, 257] on button "3 . доктору" at bounding box center [240, 250] width 205 height 48
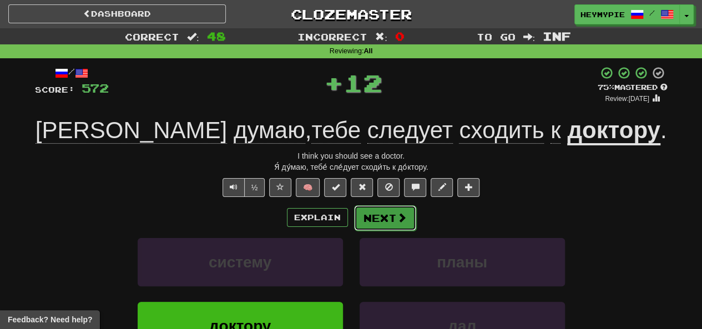
click at [383, 221] on button "Next" at bounding box center [385, 218] width 62 height 26
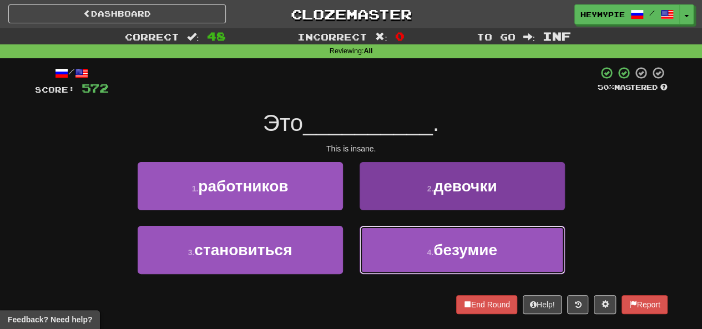
click at [430, 268] on button "4 . безумие" at bounding box center [461, 250] width 205 height 48
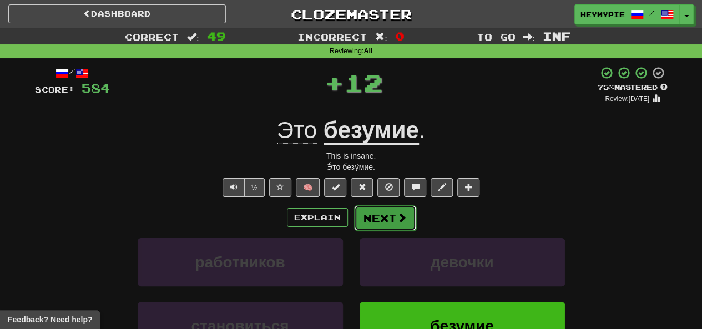
click at [402, 227] on button "Next" at bounding box center [385, 218] width 62 height 26
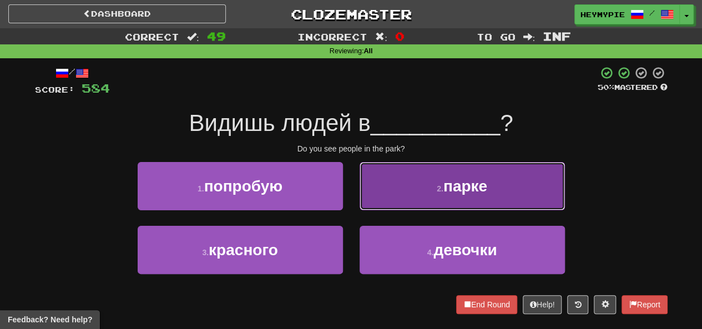
click at [419, 200] on button "2 . парке" at bounding box center [461, 186] width 205 height 48
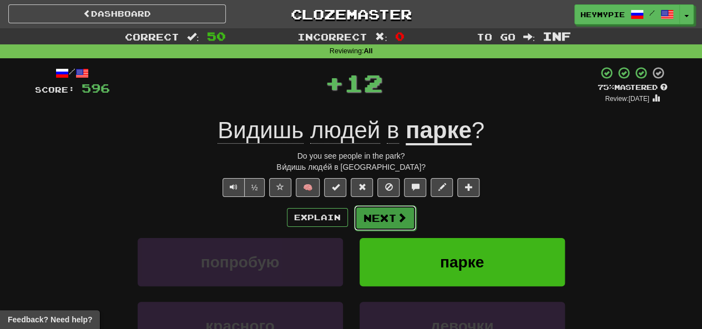
click at [387, 214] on button "Next" at bounding box center [385, 218] width 62 height 26
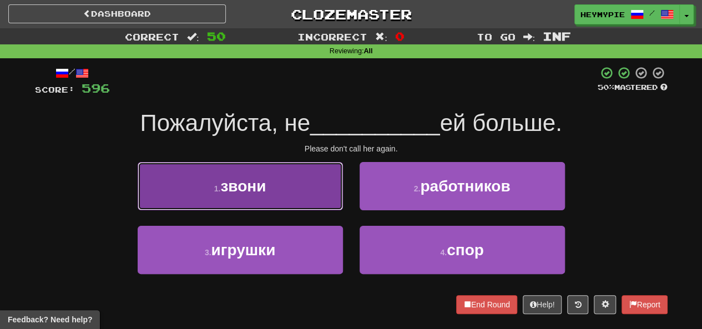
click at [277, 201] on button "1 . звони" at bounding box center [240, 186] width 205 height 48
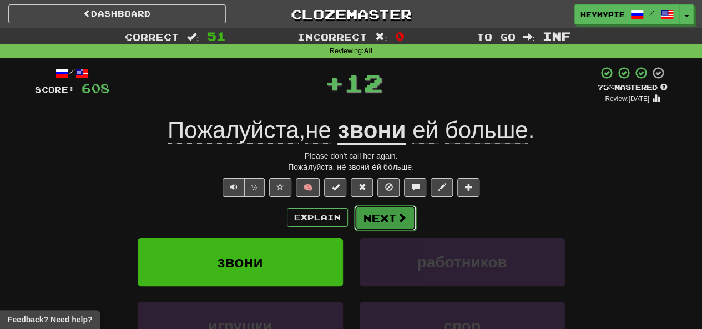
click at [395, 224] on button "Next" at bounding box center [385, 218] width 62 height 26
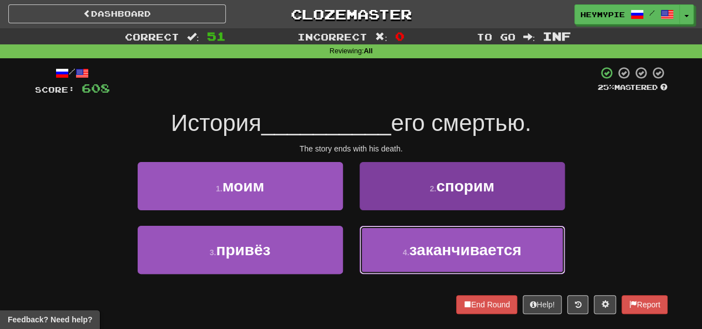
click at [428, 256] on span "заканчивается" at bounding box center [465, 249] width 112 height 17
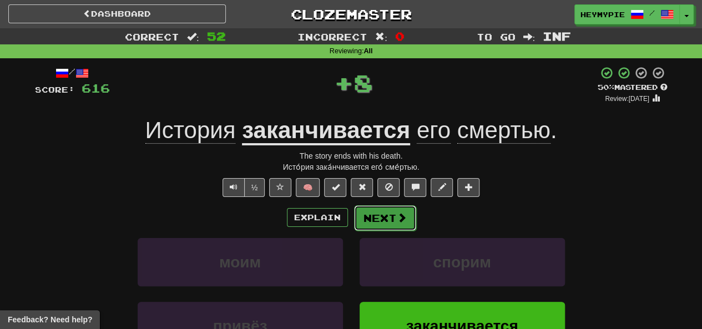
click at [392, 224] on button "Next" at bounding box center [385, 218] width 62 height 26
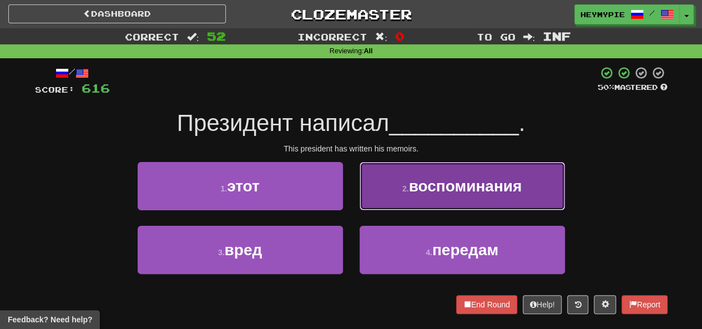
click at [415, 179] on span "воспоминания" at bounding box center [465, 185] width 113 height 17
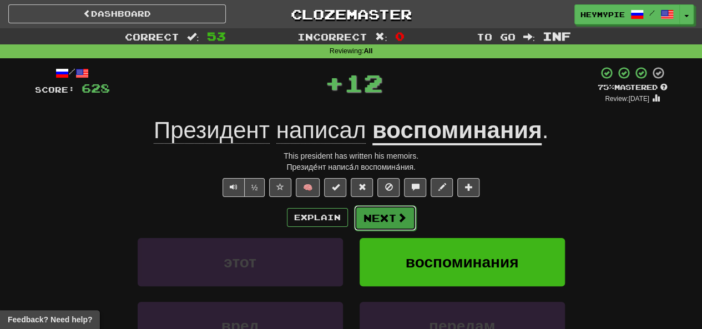
click at [390, 218] on button "Next" at bounding box center [385, 218] width 62 height 26
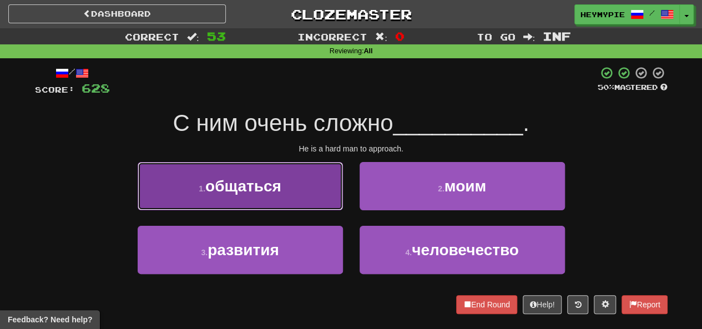
click at [311, 192] on button "1 . общаться" at bounding box center [240, 186] width 205 height 48
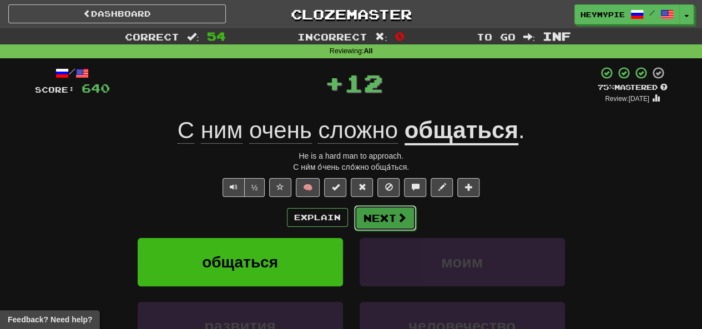
click at [391, 221] on button "Next" at bounding box center [385, 218] width 62 height 26
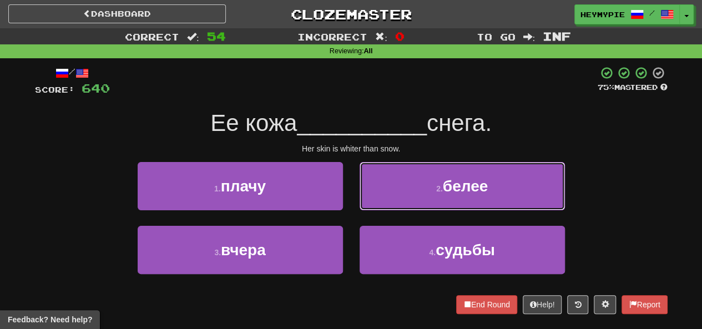
drag, startPoint x: 405, startPoint y: 198, endPoint x: 411, endPoint y: 201, distance: 7.4
click at [406, 202] on button "2 . белее" at bounding box center [461, 186] width 205 height 48
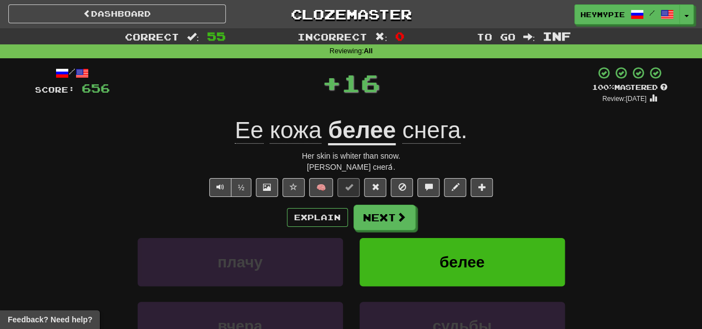
click at [358, 139] on u "белее" at bounding box center [362, 131] width 68 height 28
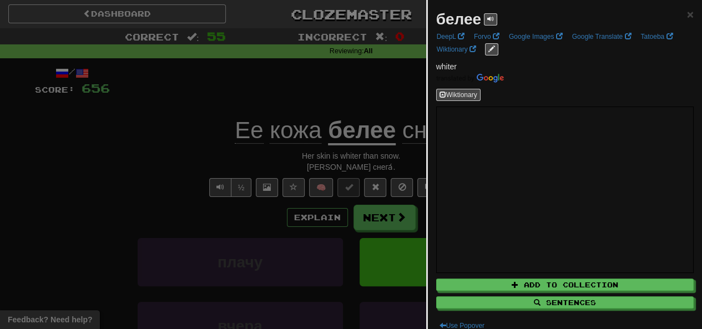
click at [327, 99] on div at bounding box center [351, 164] width 702 height 329
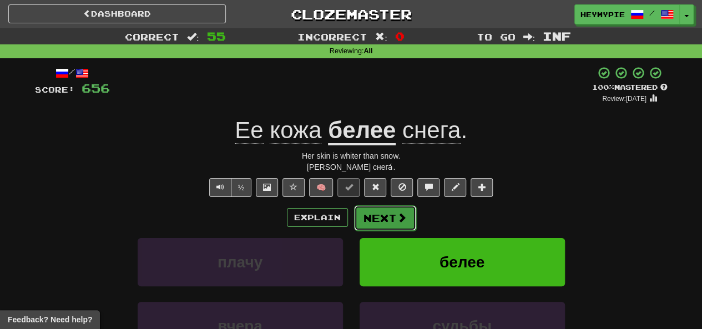
click at [393, 229] on button "Next" at bounding box center [385, 218] width 62 height 26
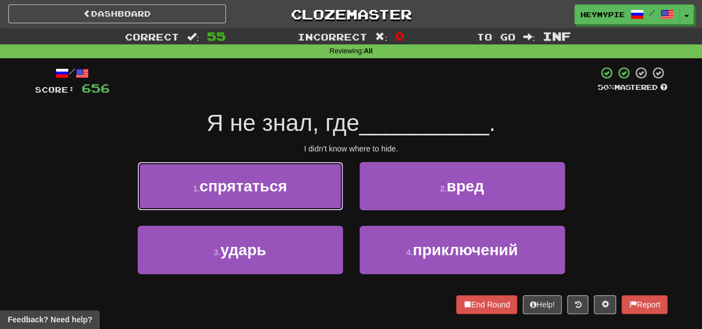
drag, startPoint x: 286, startPoint y: 195, endPoint x: 293, endPoint y: 195, distance: 7.8
click at [288, 196] on button "1 . спрятаться" at bounding box center [240, 186] width 205 height 48
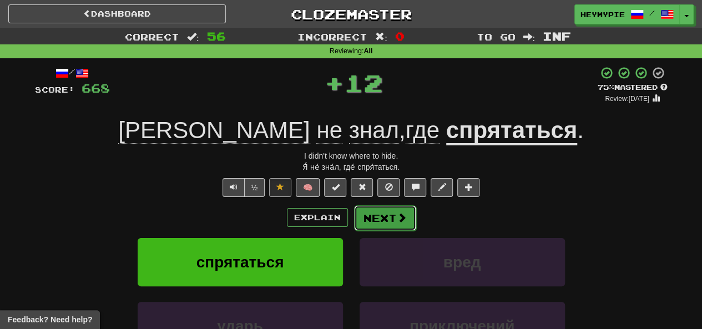
click at [384, 219] on button "Next" at bounding box center [385, 218] width 62 height 26
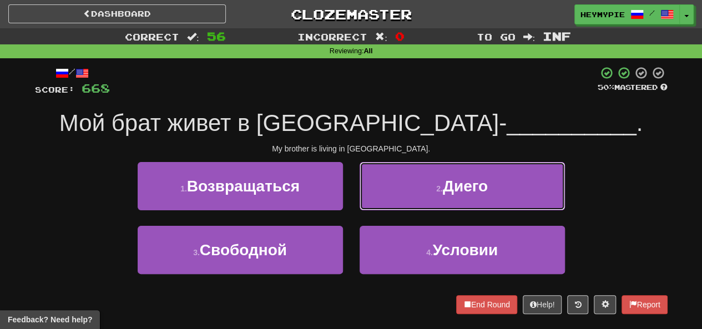
drag, startPoint x: 428, startPoint y: 169, endPoint x: 428, endPoint y: 181, distance: 12.2
click at [429, 173] on button "2 . Диего" at bounding box center [461, 186] width 205 height 48
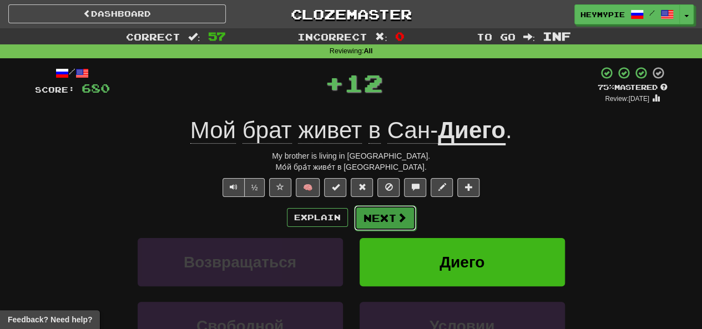
click at [400, 215] on span at bounding box center [402, 217] width 10 height 10
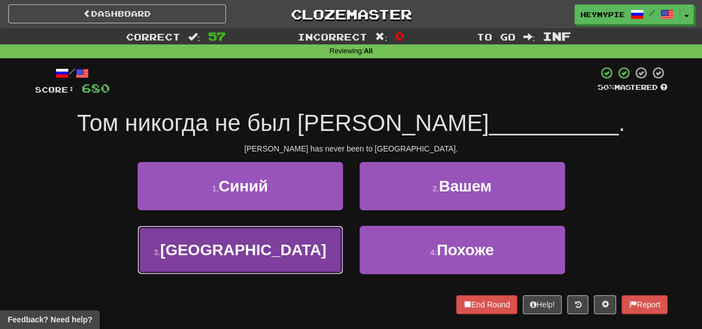
click at [299, 245] on button "3 . [GEOGRAPHIC_DATA]" at bounding box center [240, 250] width 205 height 48
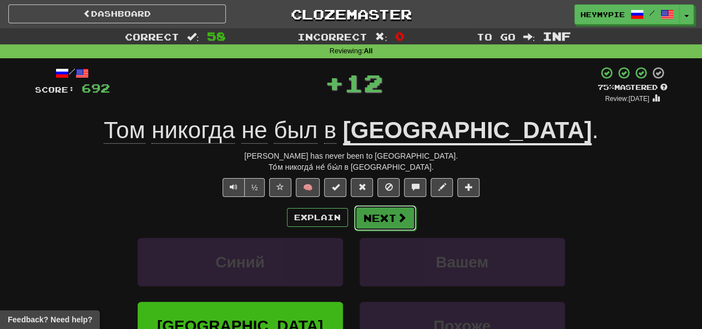
click at [367, 220] on button "Next" at bounding box center [385, 218] width 62 height 26
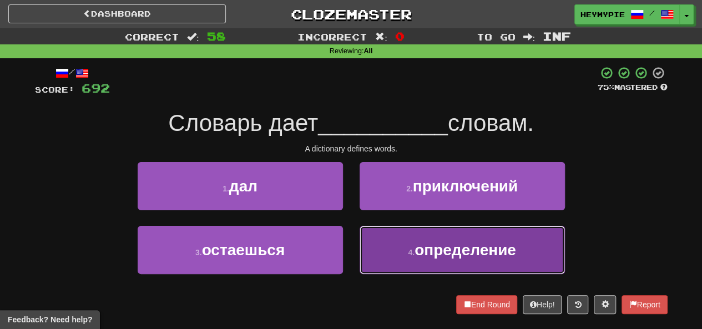
click at [419, 249] on span "определение" at bounding box center [464, 249] width 101 height 17
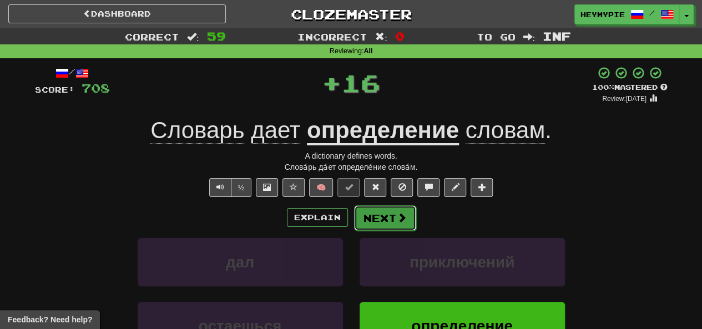
click at [377, 217] on button "Next" at bounding box center [385, 218] width 62 height 26
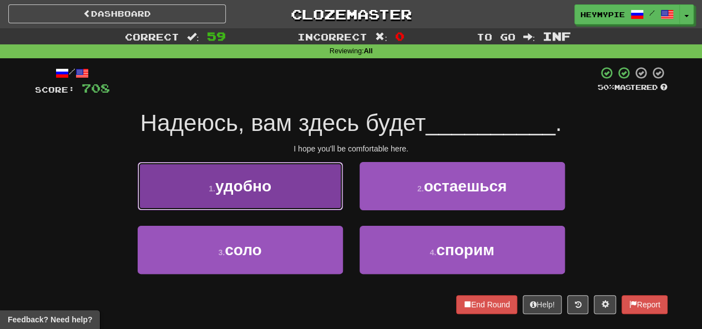
click at [288, 205] on button "1 . удобно" at bounding box center [240, 186] width 205 height 48
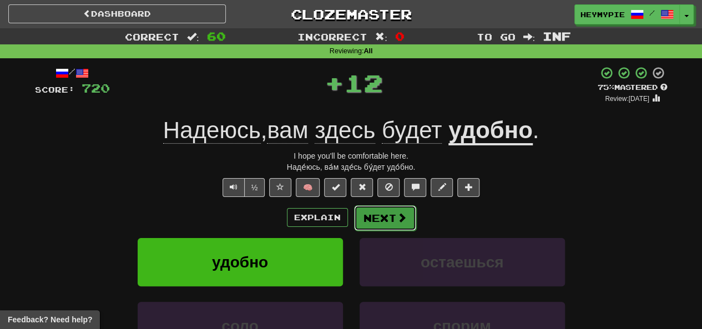
click at [384, 228] on button "Next" at bounding box center [385, 218] width 62 height 26
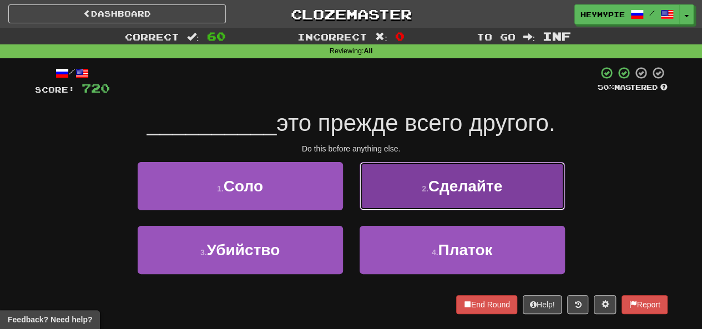
click at [405, 191] on button "2 . [GEOGRAPHIC_DATA]" at bounding box center [461, 186] width 205 height 48
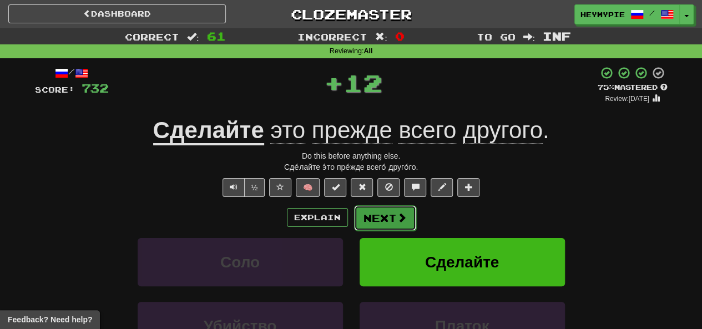
click at [365, 220] on button "Next" at bounding box center [385, 218] width 62 height 26
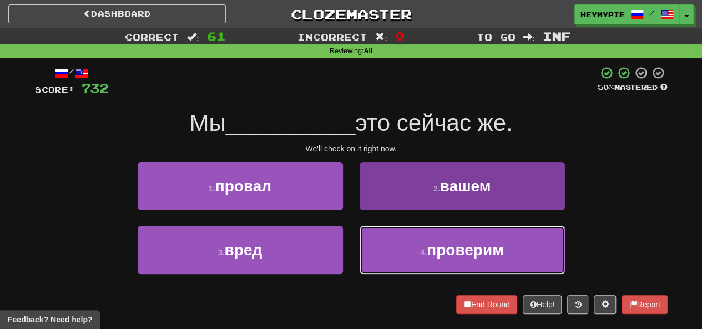
click at [387, 258] on button "4 . проверим" at bounding box center [461, 250] width 205 height 48
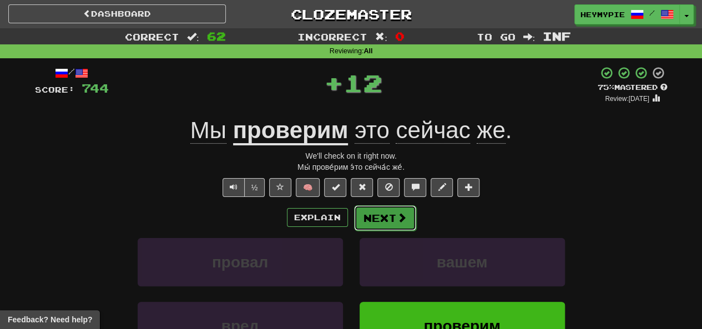
click at [366, 222] on button "Next" at bounding box center [385, 218] width 62 height 26
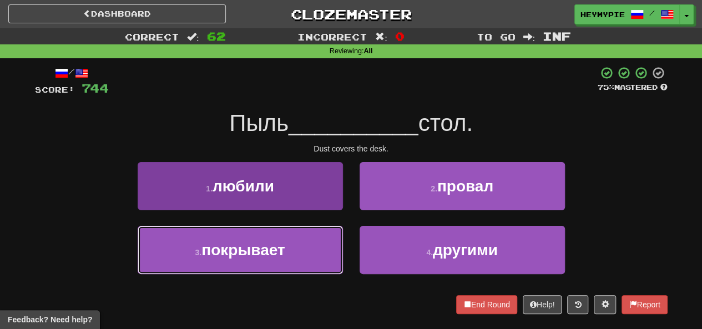
drag, startPoint x: 304, startPoint y: 248, endPoint x: 309, endPoint y: 242, distance: 7.9
click at [304, 249] on button "3 . покрывает" at bounding box center [240, 250] width 205 height 48
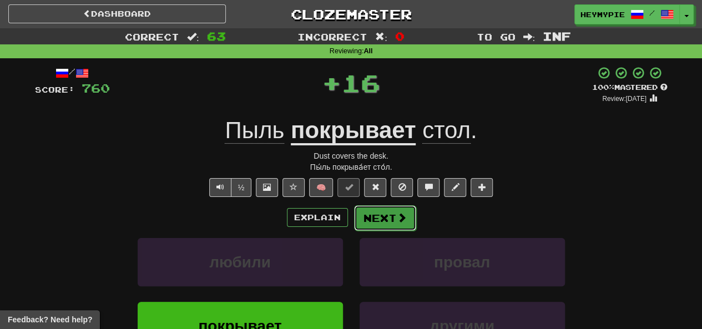
click at [365, 218] on button "Next" at bounding box center [385, 218] width 62 height 26
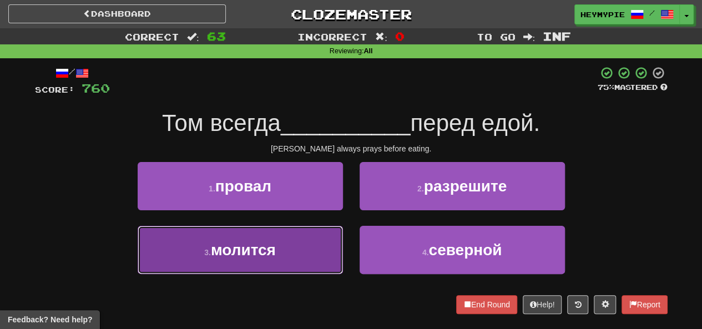
drag, startPoint x: 284, startPoint y: 252, endPoint x: 289, endPoint y: 249, distance: 6.5
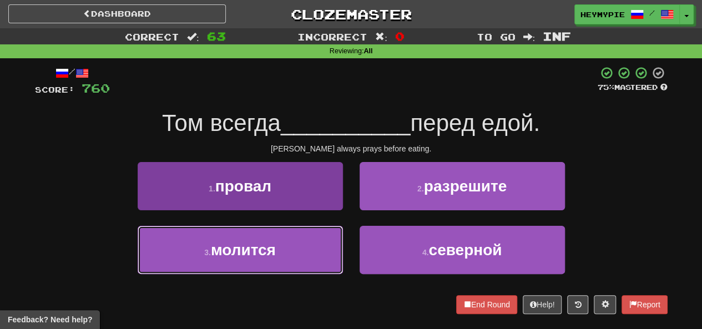
click at [284, 252] on button "3 . молится" at bounding box center [240, 250] width 205 height 48
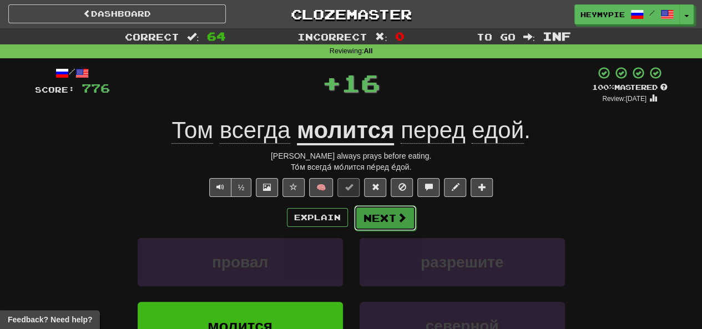
click at [379, 225] on button "Next" at bounding box center [385, 218] width 62 height 26
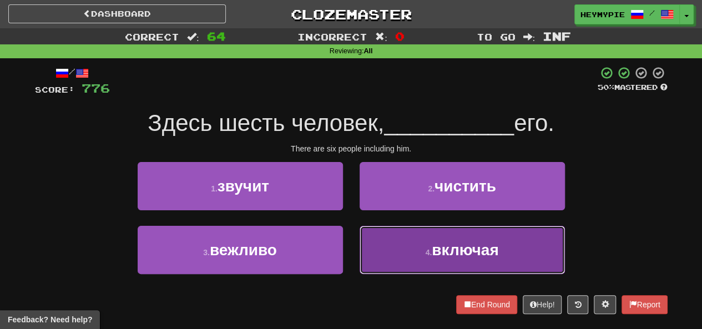
click at [434, 261] on button "4 . включая" at bounding box center [461, 250] width 205 height 48
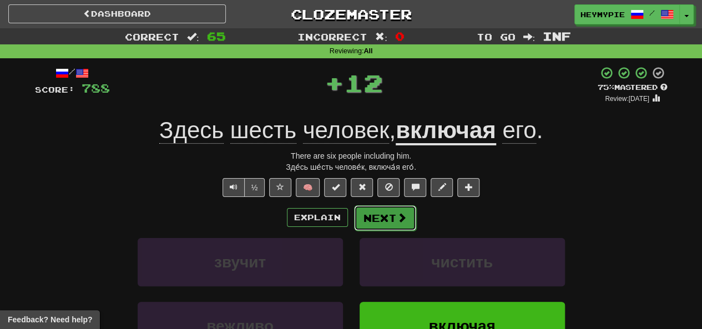
click at [379, 226] on button "Next" at bounding box center [385, 218] width 62 height 26
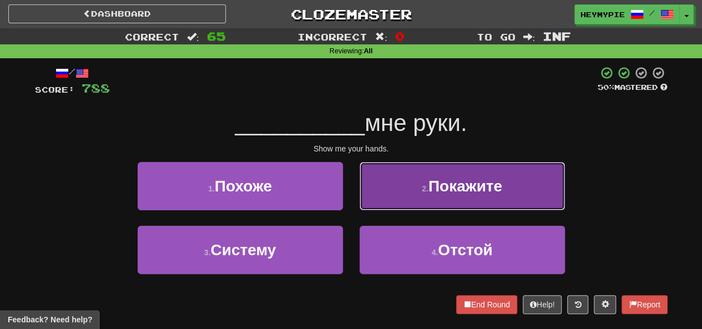
click at [394, 194] on button "2 . Покажите" at bounding box center [461, 186] width 205 height 48
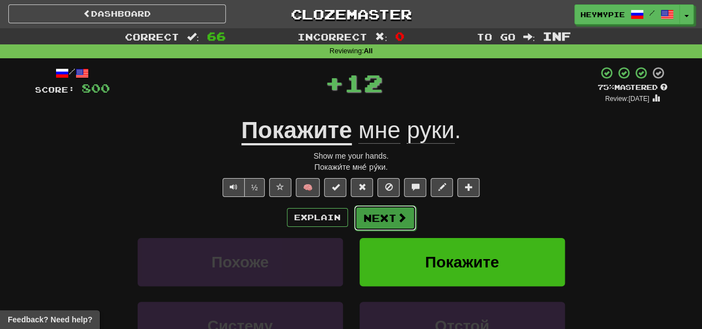
click at [370, 217] on button "Next" at bounding box center [385, 218] width 62 height 26
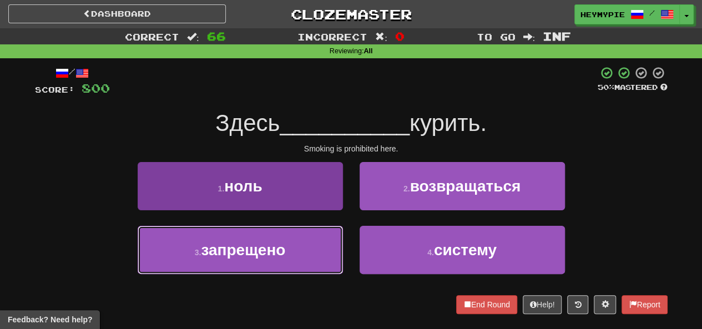
click at [308, 240] on button "3 . запрещено" at bounding box center [240, 250] width 205 height 48
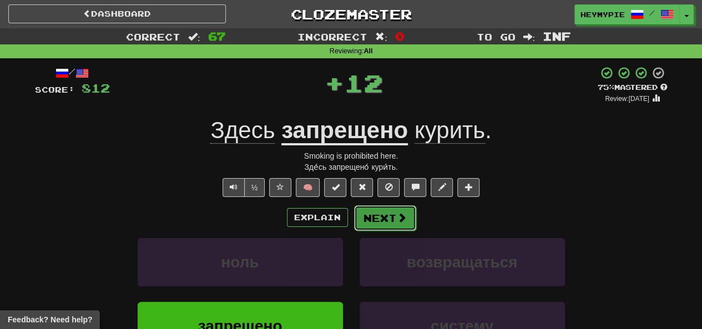
click at [394, 225] on button "Next" at bounding box center [385, 218] width 62 height 26
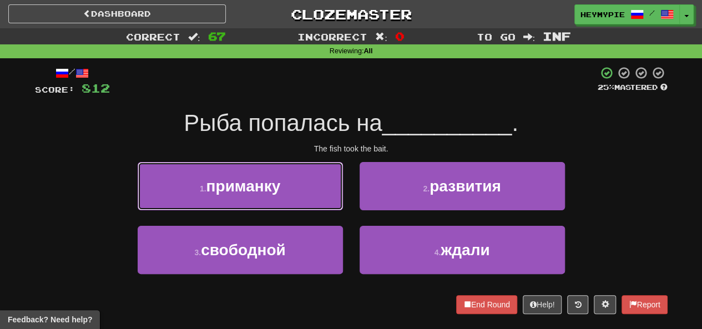
click at [278, 191] on span "приманку" at bounding box center [243, 185] width 74 height 17
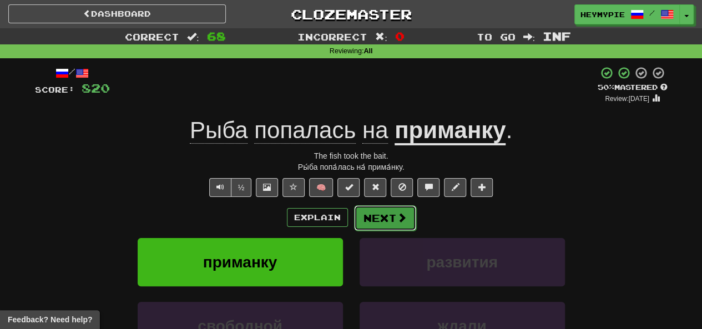
click at [377, 221] on button "Next" at bounding box center [385, 218] width 62 height 26
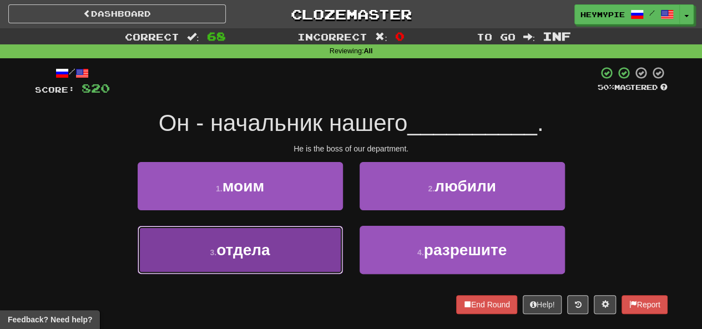
click at [297, 240] on button "3 . отдела" at bounding box center [240, 250] width 205 height 48
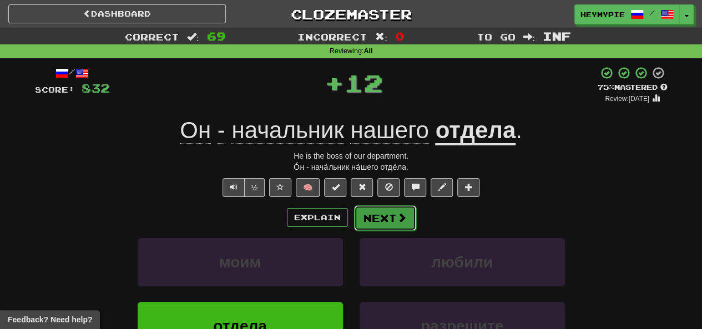
click at [388, 222] on button "Next" at bounding box center [385, 218] width 62 height 26
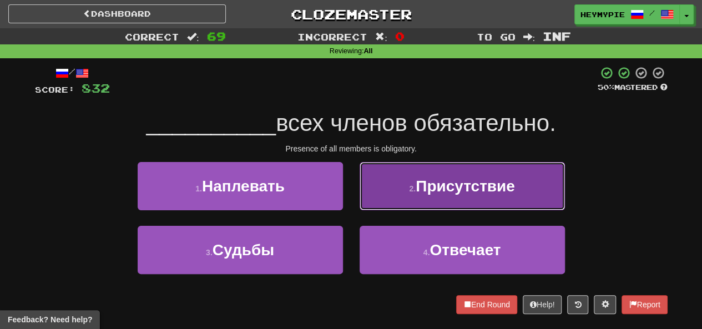
click at [403, 187] on button "2 . Присутствие" at bounding box center [461, 186] width 205 height 48
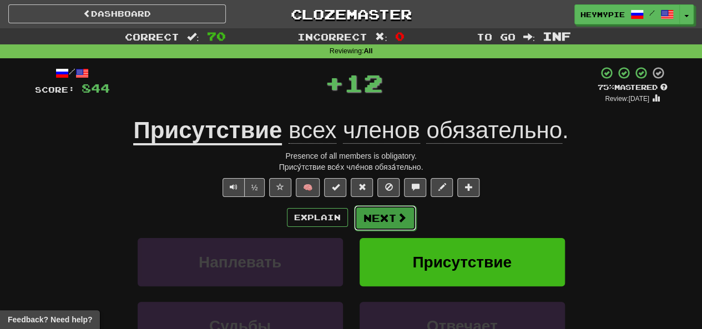
click at [385, 218] on button "Next" at bounding box center [385, 218] width 62 height 26
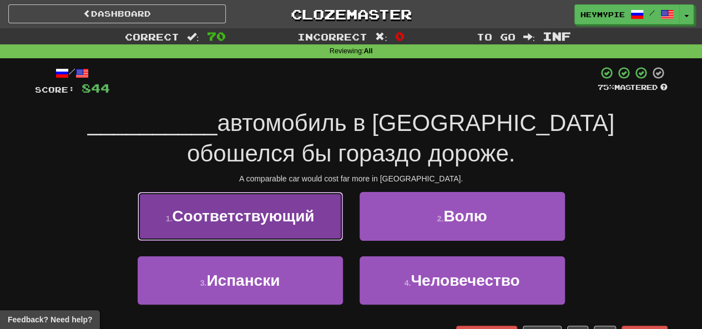
click at [270, 221] on span "Соответствующий" at bounding box center [243, 215] width 142 height 17
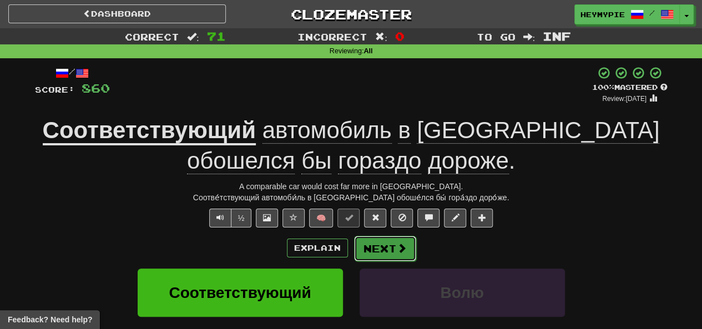
click at [375, 251] on button "Next" at bounding box center [385, 249] width 62 height 26
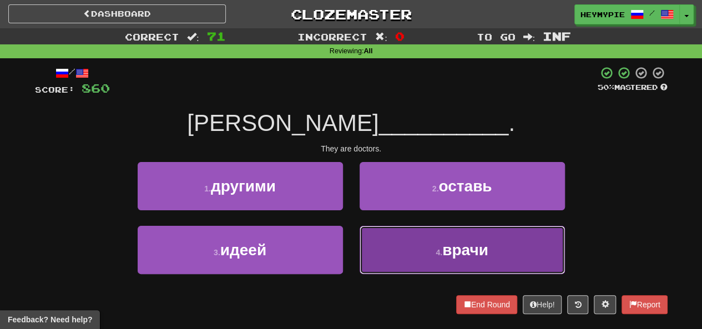
click at [446, 241] on button "4 . врачи" at bounding box center [461, 250] width 205 height 48
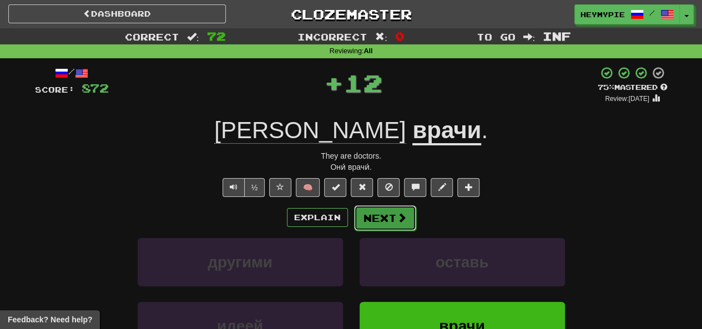
click at [376, 222] on button "Next" at bounding box center [385, 218] width 62 height 26
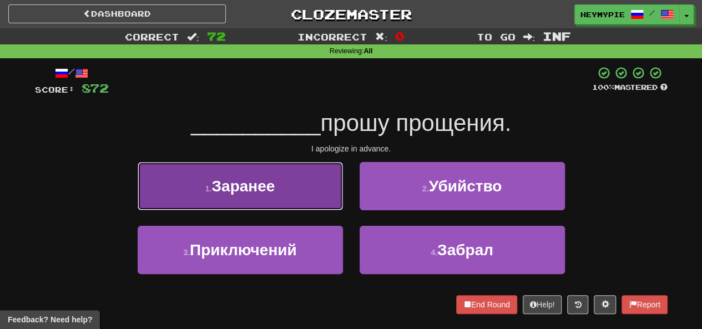
click at [294, 205] on button "1 . [GEOGRAPHIC_DATA]" at bounding box center [240, 186] width 205 height 48
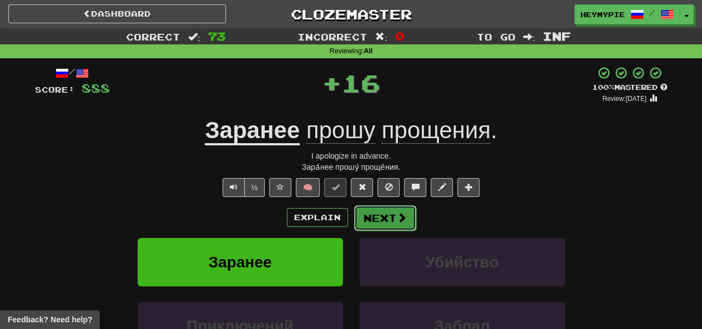
click at [373, 222] on button "Next" at bounding box center [385, 218] width 62 height 26
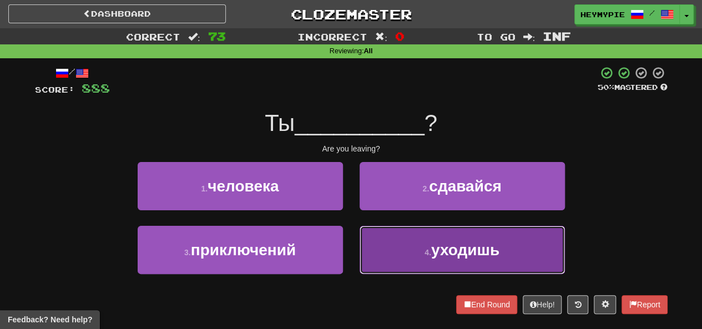
click at [392, 243] on button "4 . уходишь" at bounding box center [461, 250] width 205 height 48
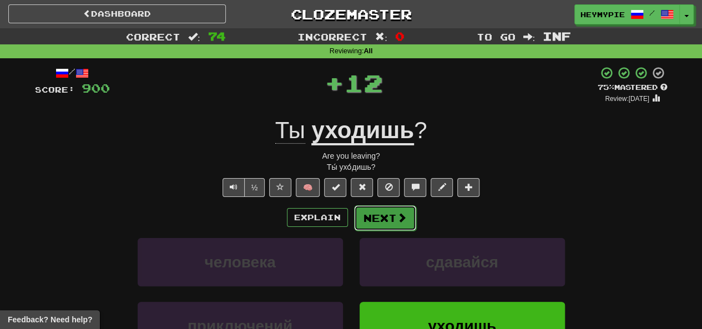
click at [388, 214] on button "Next" at bounding box center [385, 218] width 62 height 26
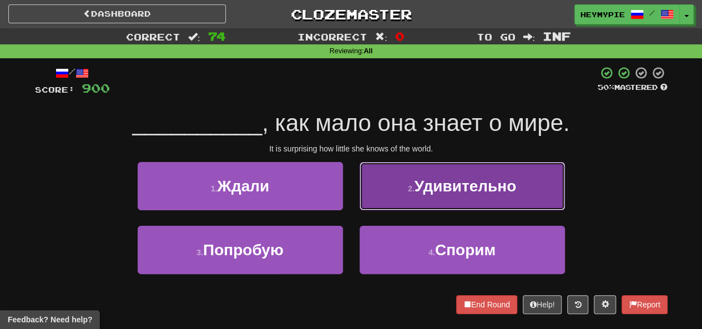
click at [395, 200] on button "2 . Удивительно" at bounding box center [461, 186] width 205 height 48
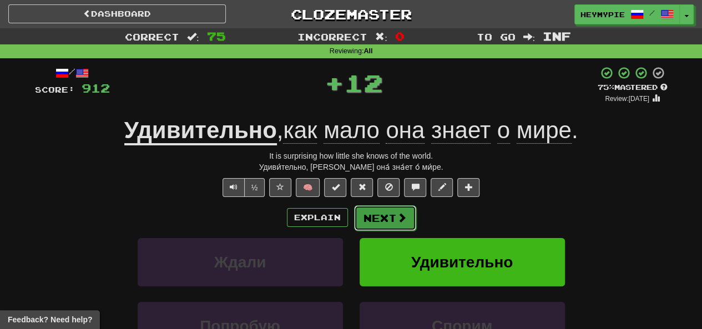
click at [384, 218] on button "Next" at bounding box center [385, 218] width 62 height 26
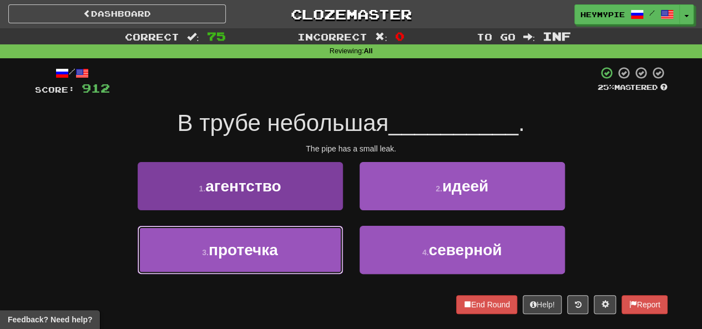
click at [296, 248] on button "3 . протечка" at bounding box center [240, 250] width 205 height 48
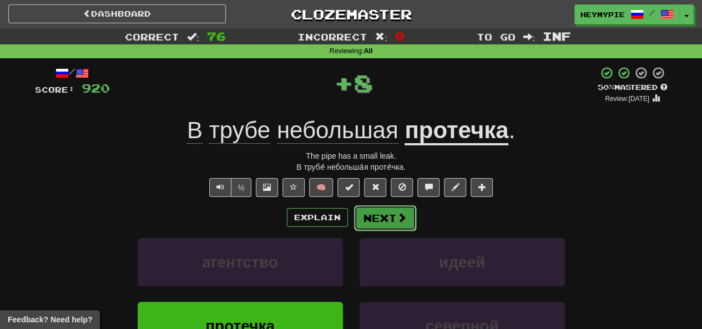
click at [370, 222] on button "Next" at bounding box center [385, 218] width 62 height 26
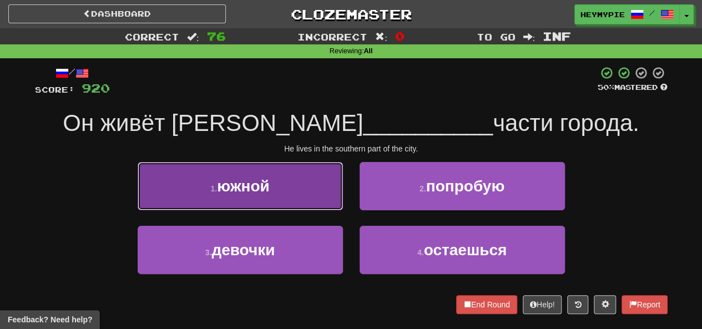
click at [306, 200] on button "1 . южной" at bounding box center [240, 186] width 205 height 48
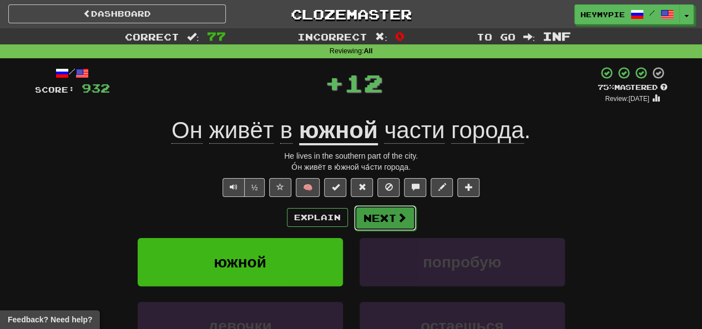
click at [374, 220] on button "Next" at bounding box center [385, 218] width 62 height 26
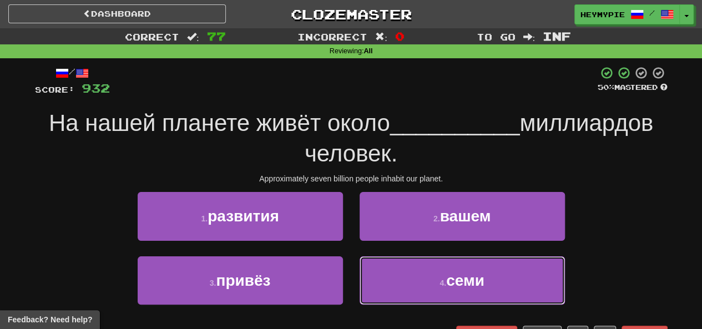
click at [376, 265] on button "4 . семи" at bounding box center [461, 280] width 205 height 48
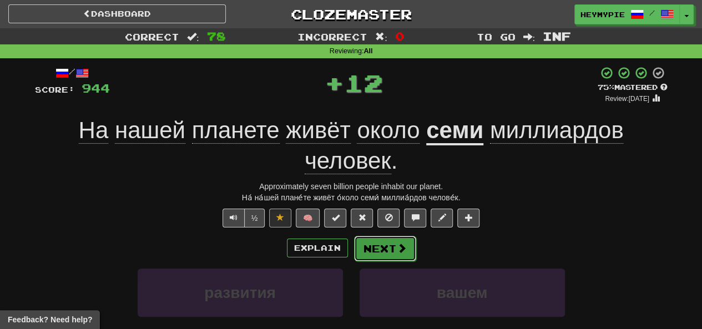
click at [385, 251] on button "Next" at bounding box center [385, 249] width 62 height 26
